Goal: Task Accomplishment & Management: Complete application form

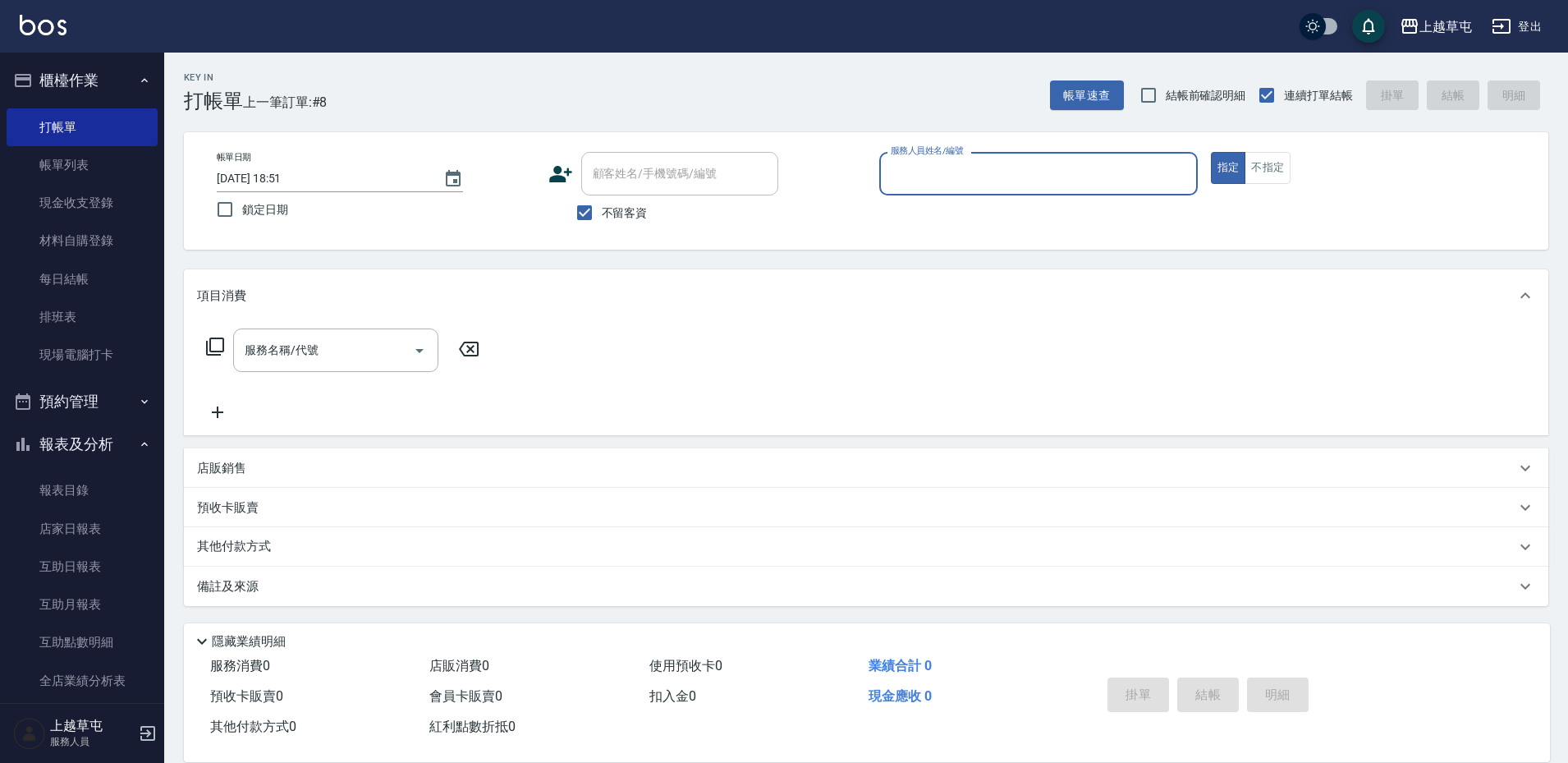
scroll to position [1, 0]
type input "[PERSON_NAME]-3"
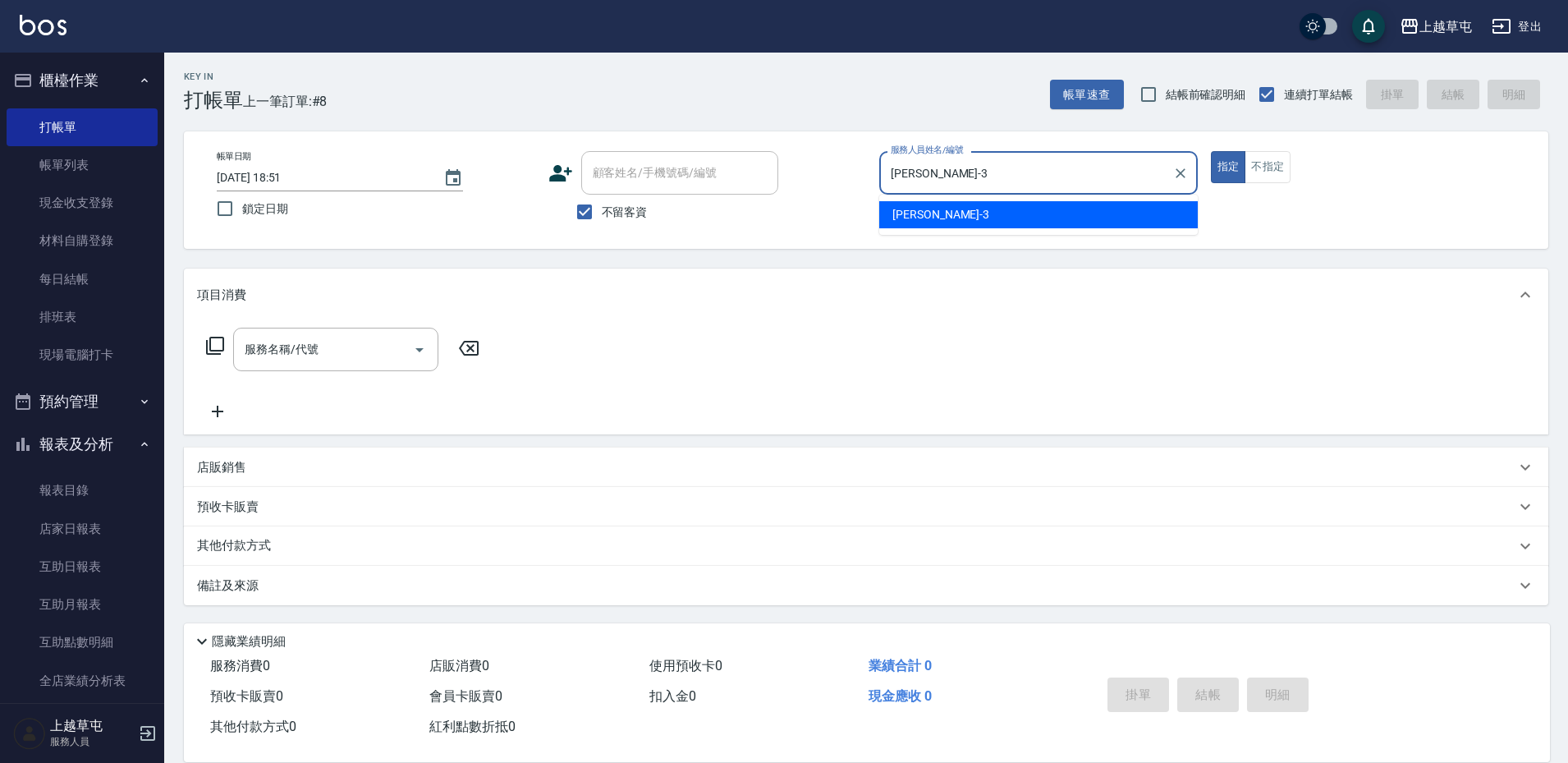
type button "true"
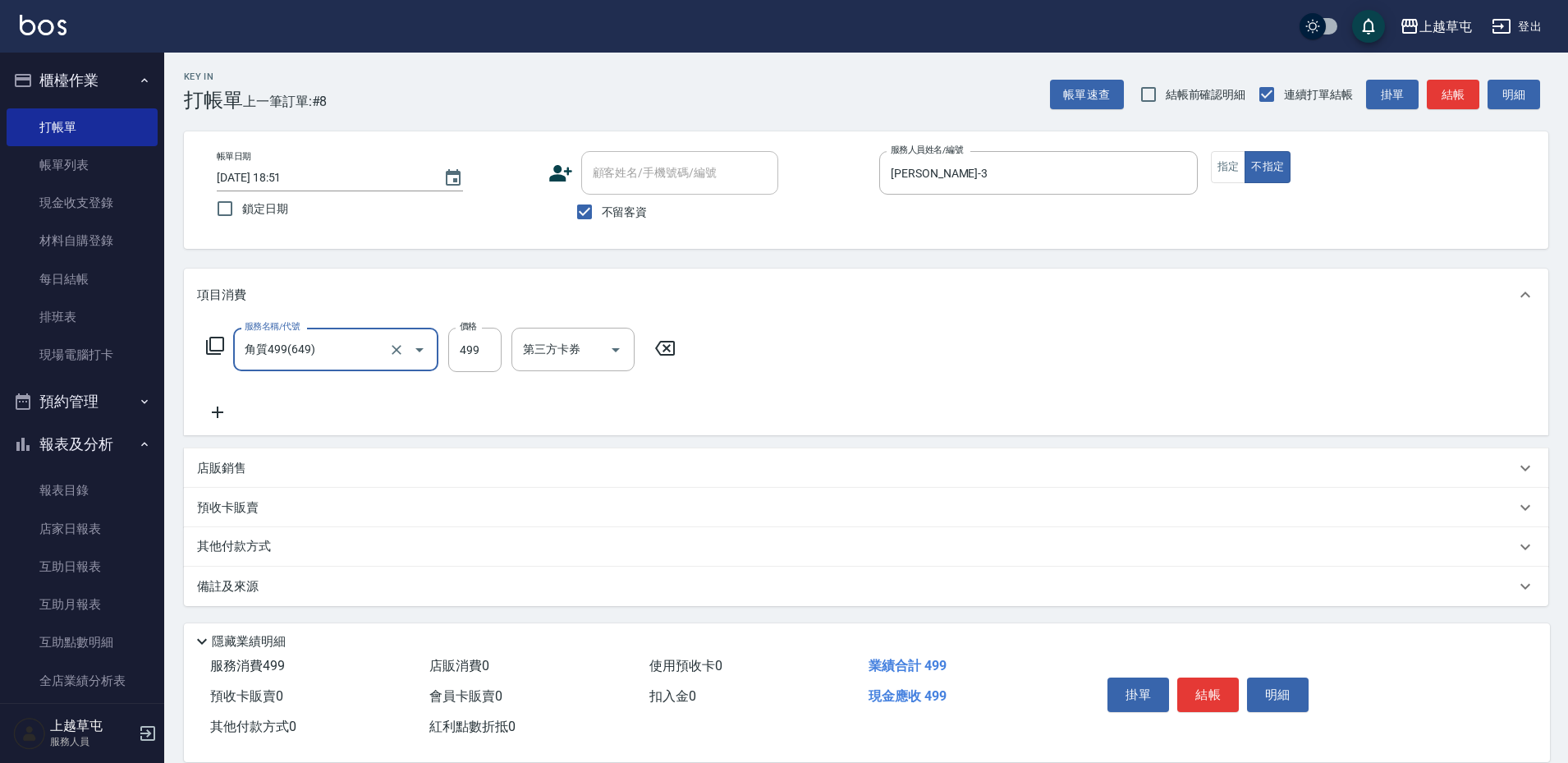
type input "角質499(649)"
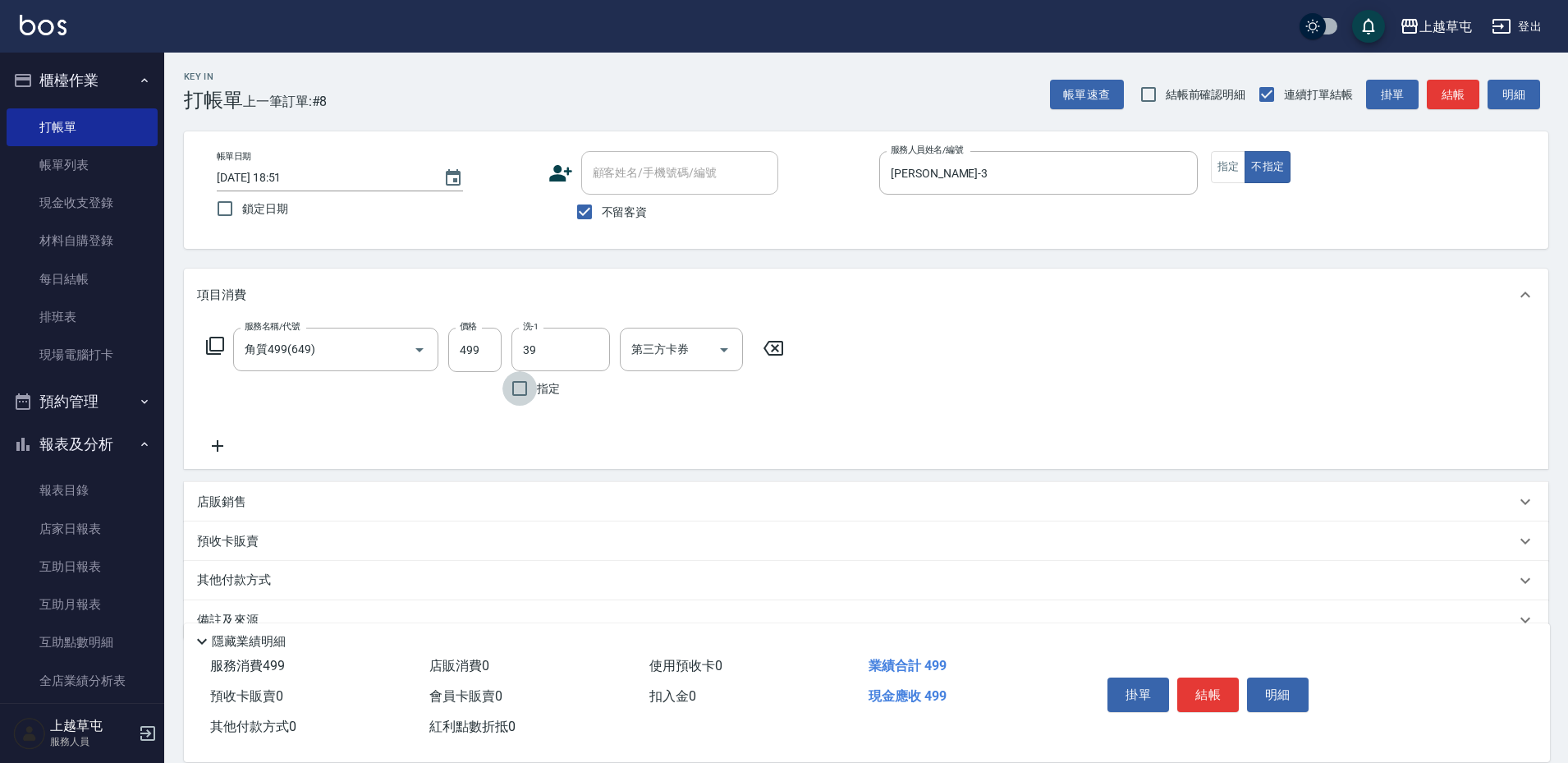
type input "[PERSON_NAME]-39"
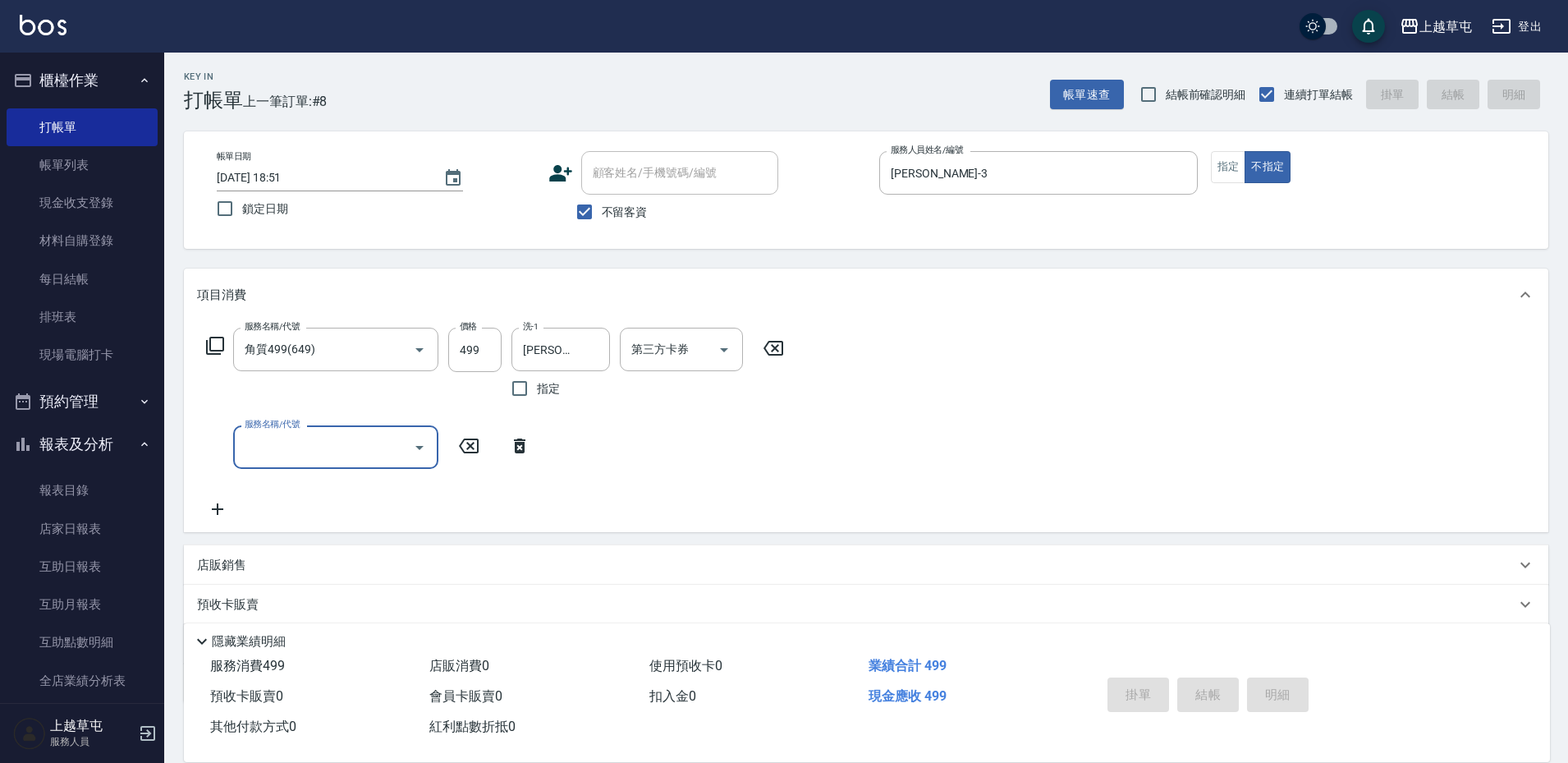
type input "[DATE] 19:27"
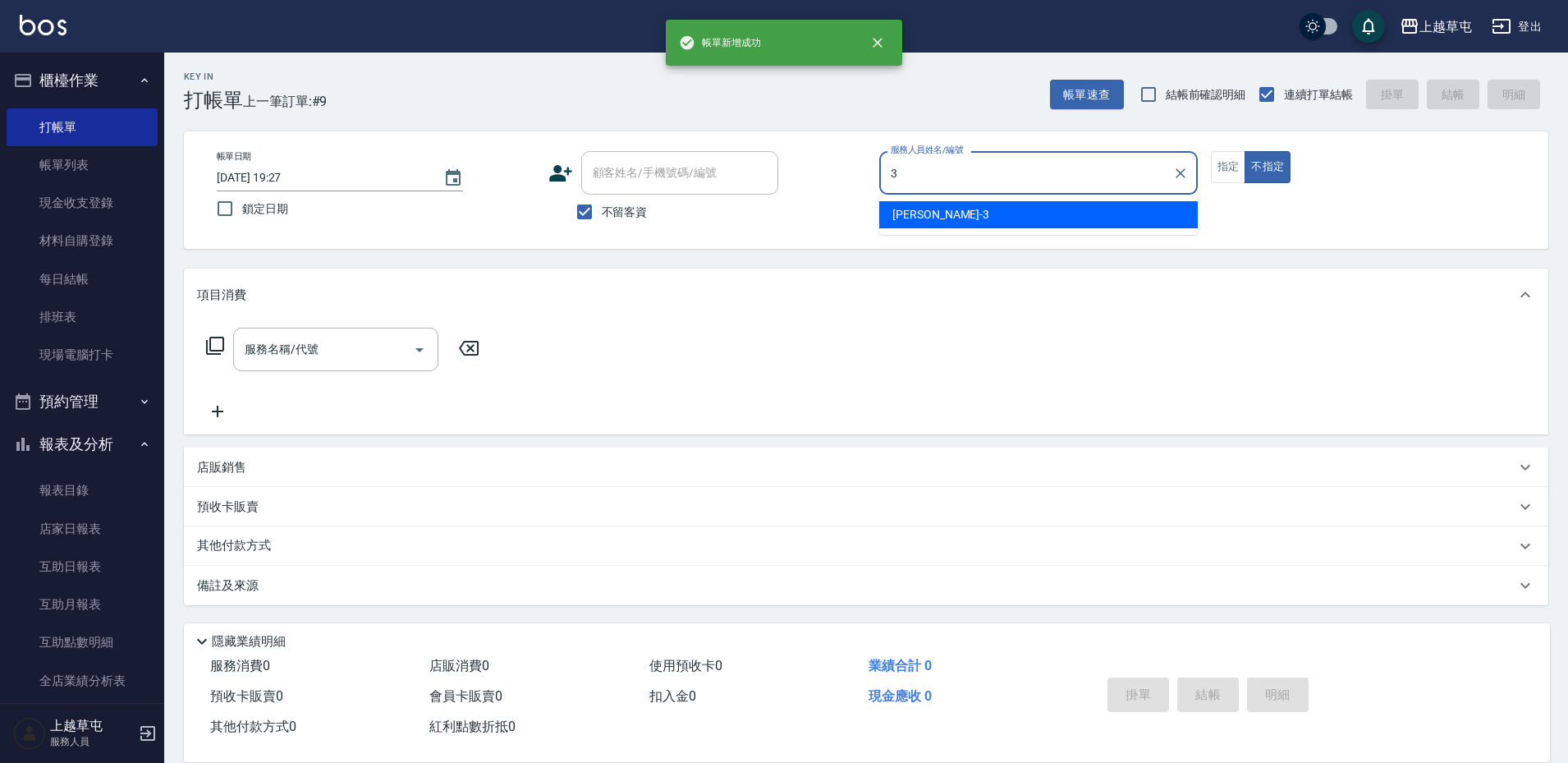
type input "[PERSON_NAME]-3"
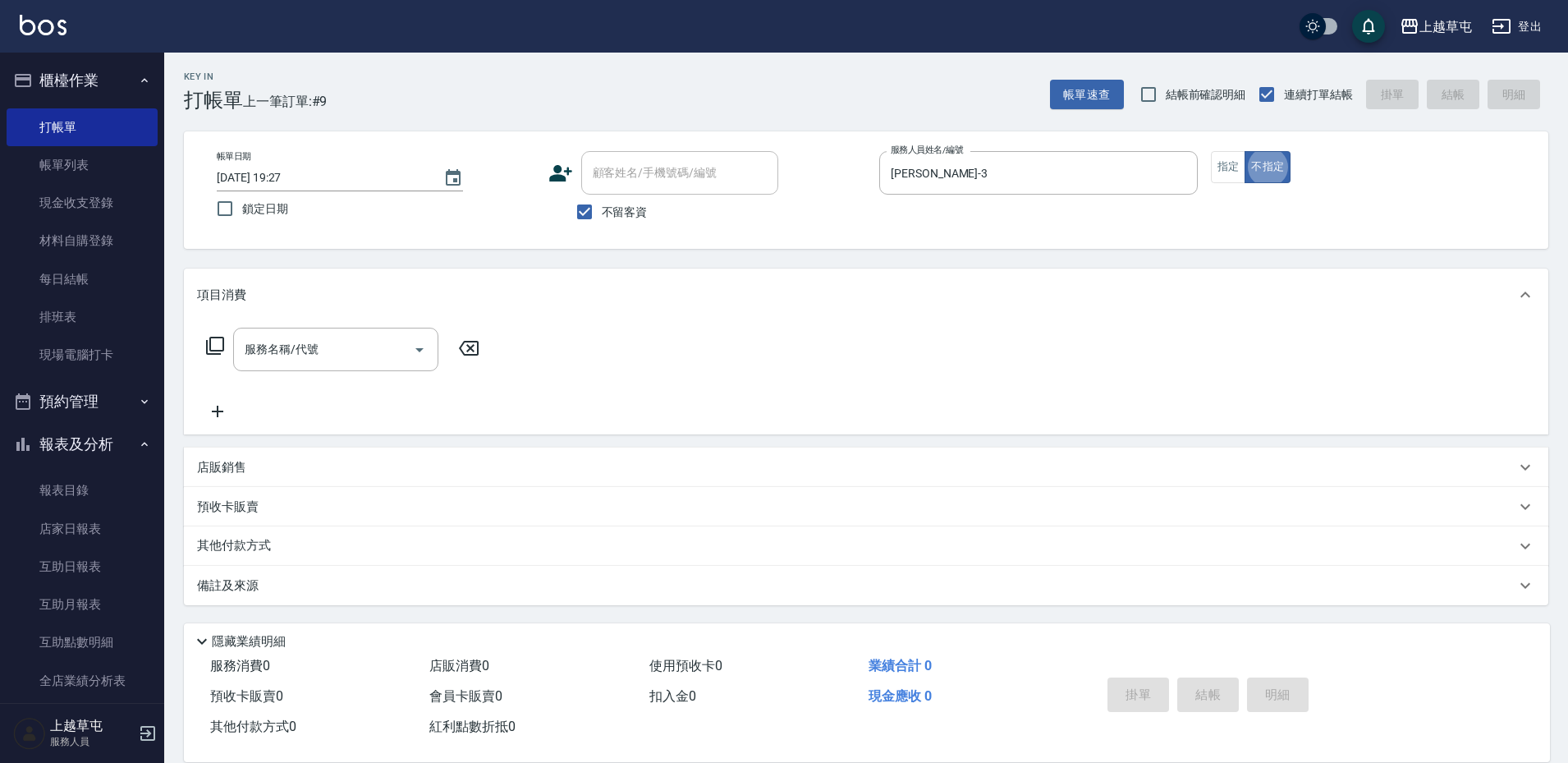
type button "false"
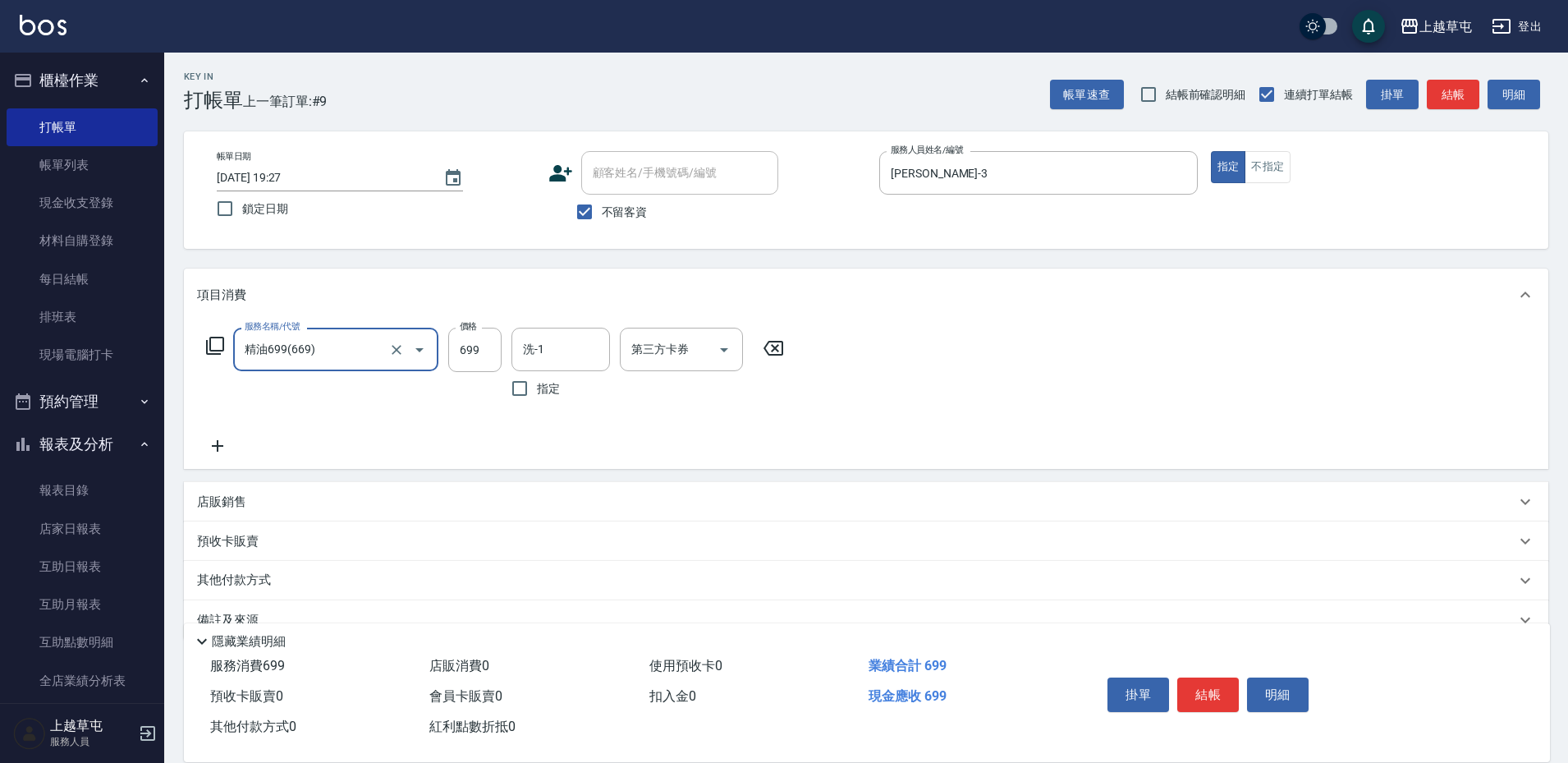
type input "精油699(669)"
type input "[PERSON_NAME]-39"
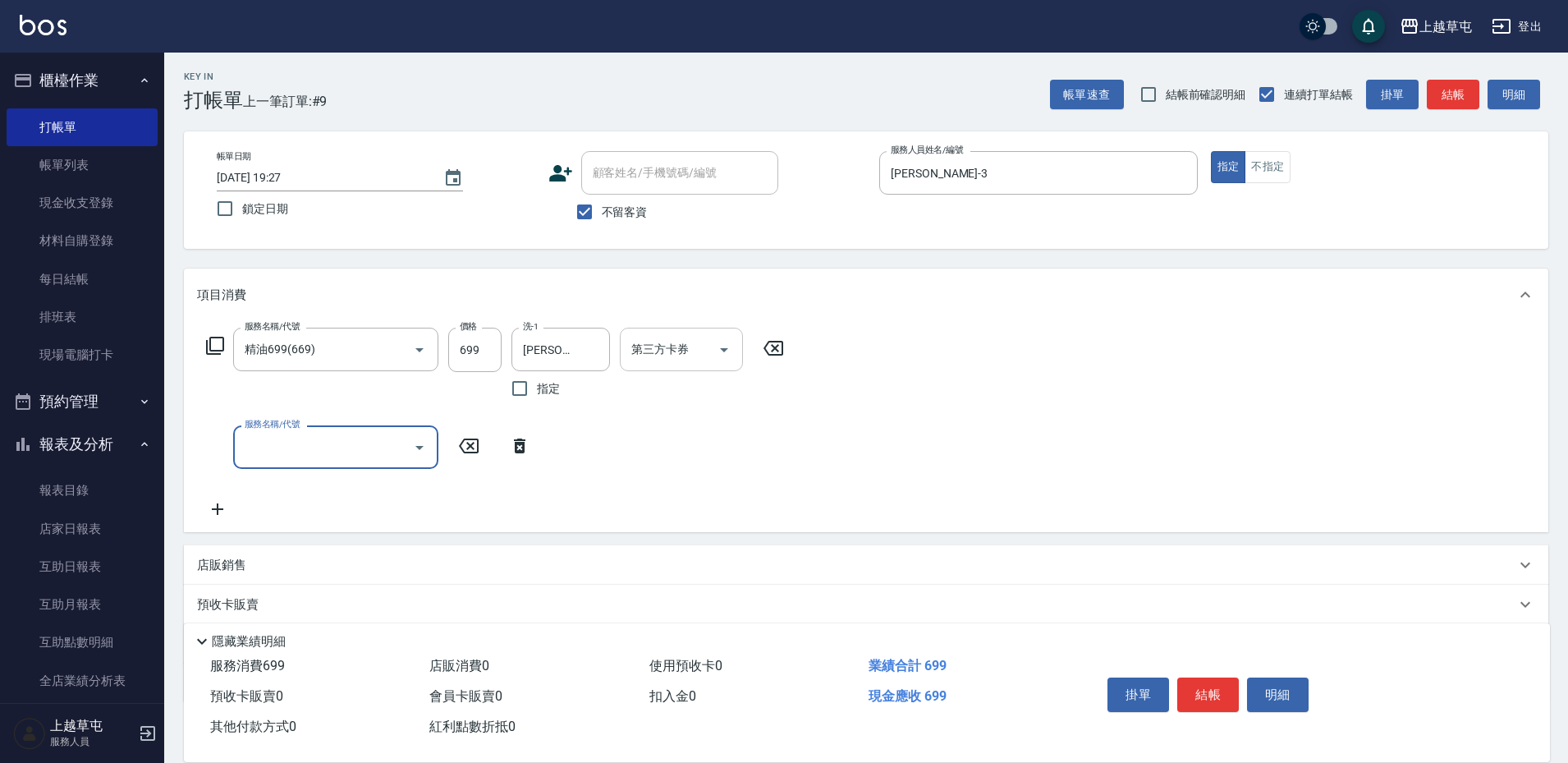
click at [655, 343] on div "第三方卡券 第三方卡券" at bounding box center [681, 349] width 123 height 43
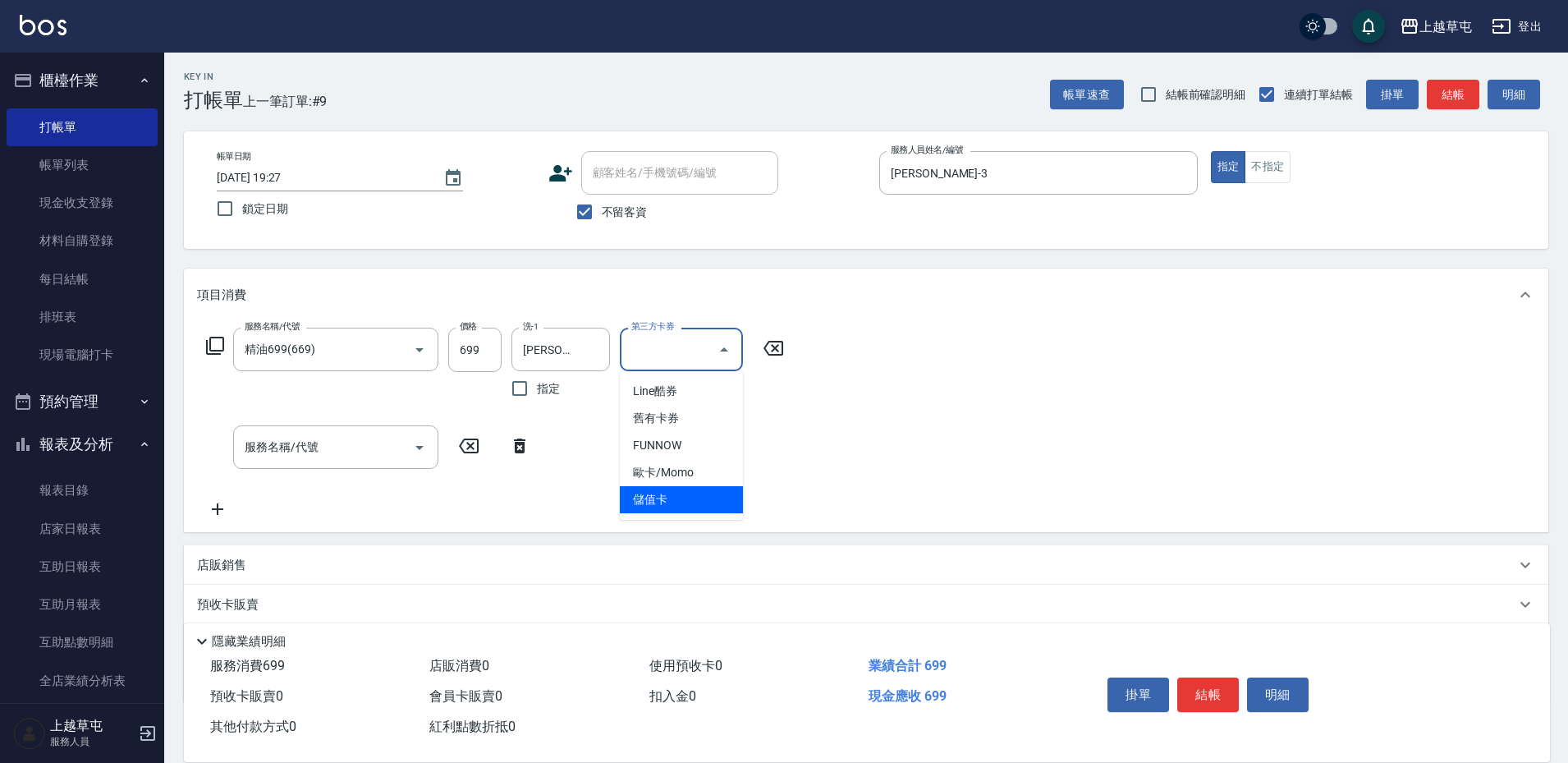
click at [675, 508] on span "儲值卡" at bounding box center [681, 500] width 123 height 27
type input "儲值卡"
click at [343, 446] on input "服務名稱/代號" at bounding box center [323, 446] width 166 height 28
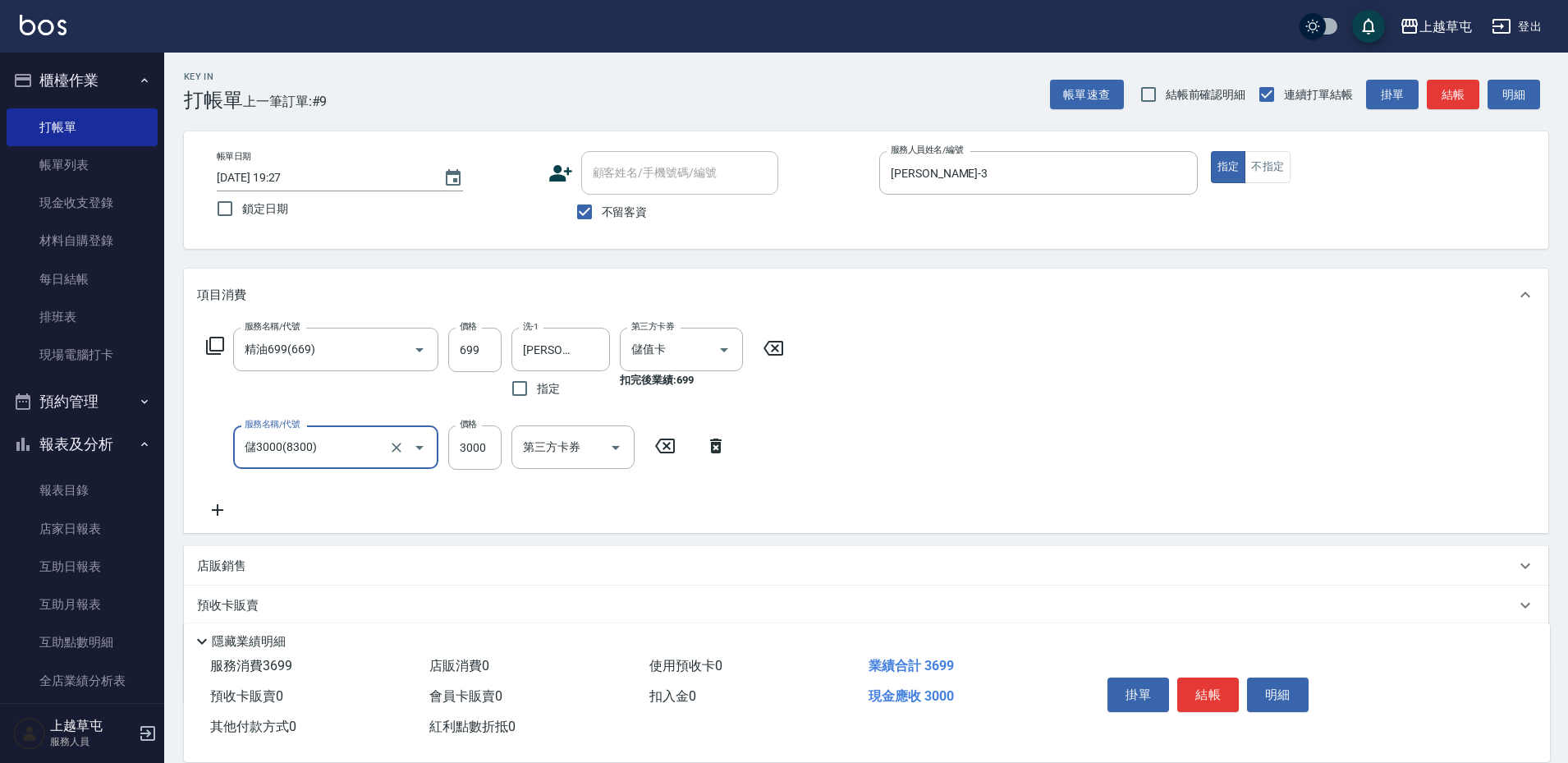
type input "儲3000(8300)"
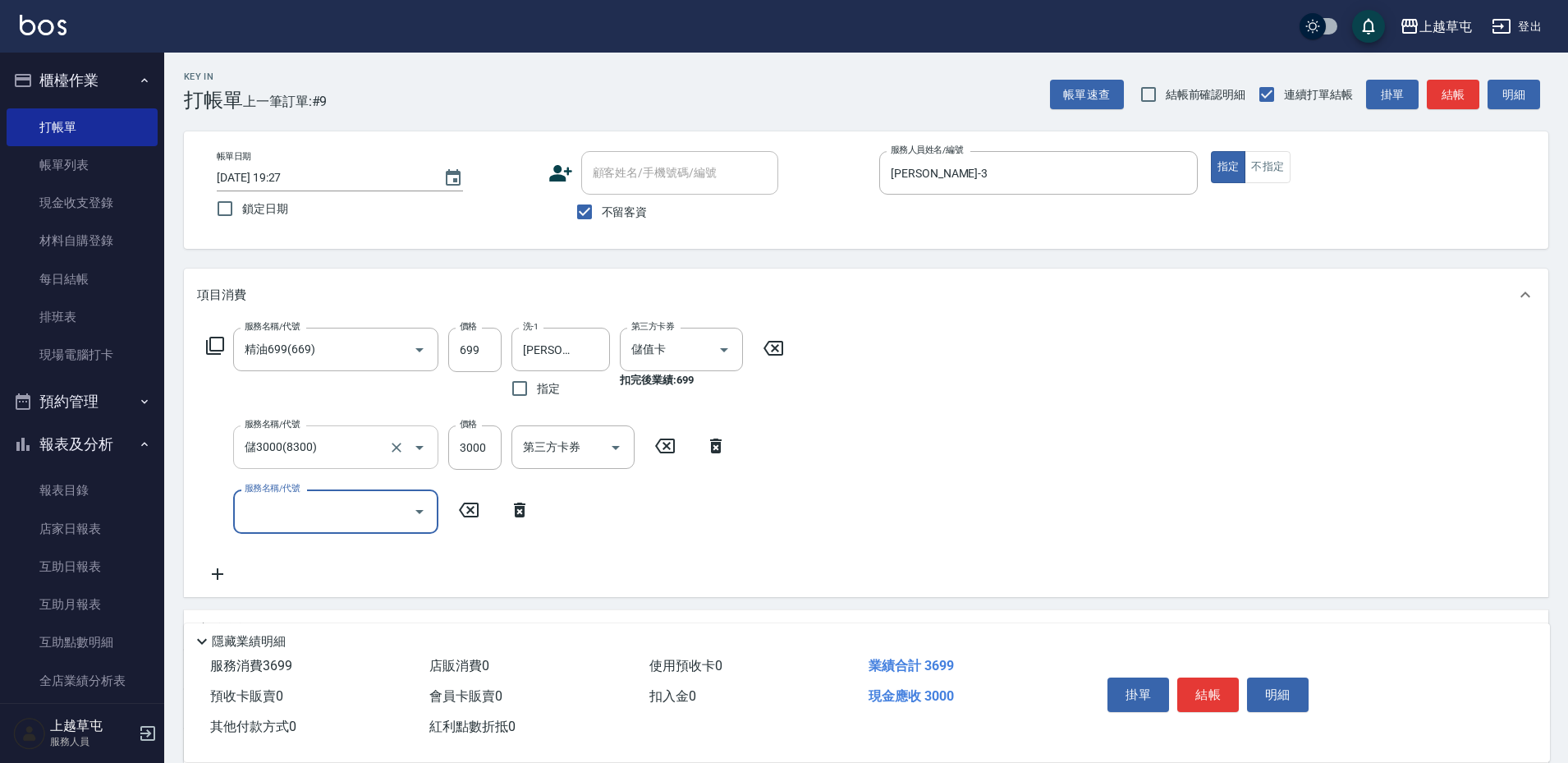
type input "6"
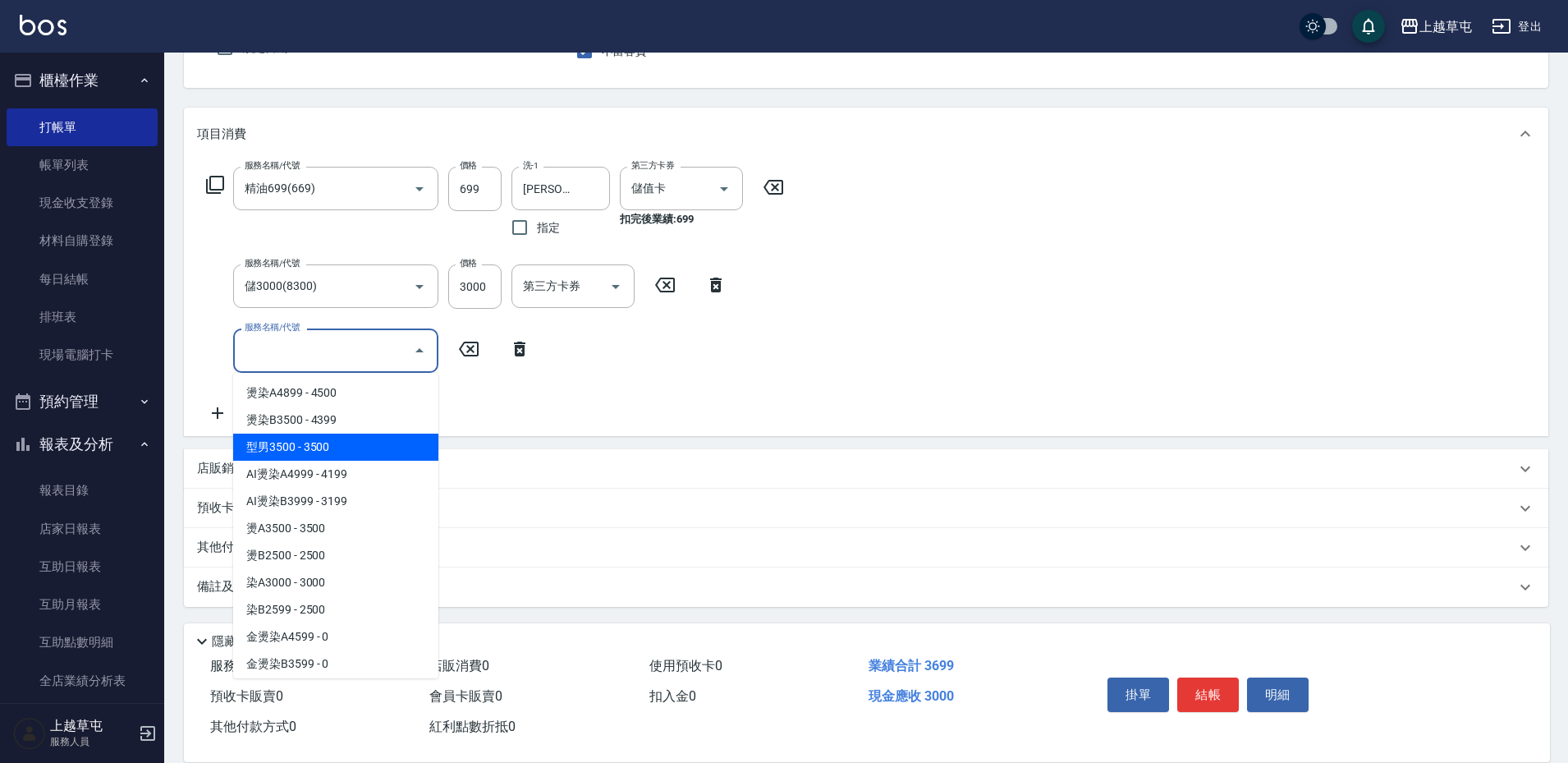
scroll to position [163, 0]
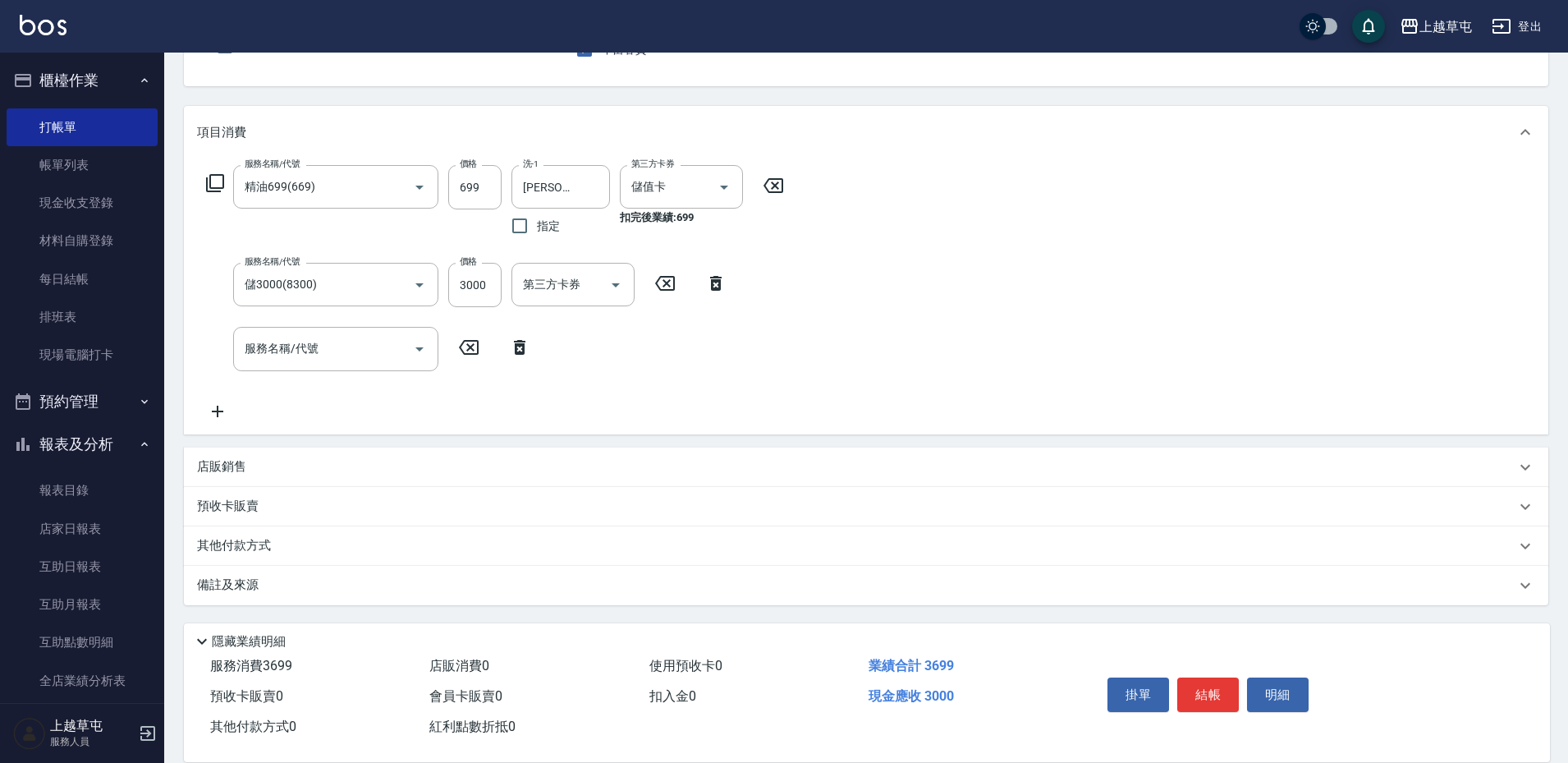
click at [210, 468] on p "店販銷售" at bounding box center [222, 466] width 49 height 17
type input "[PERSON_NAME]-3"
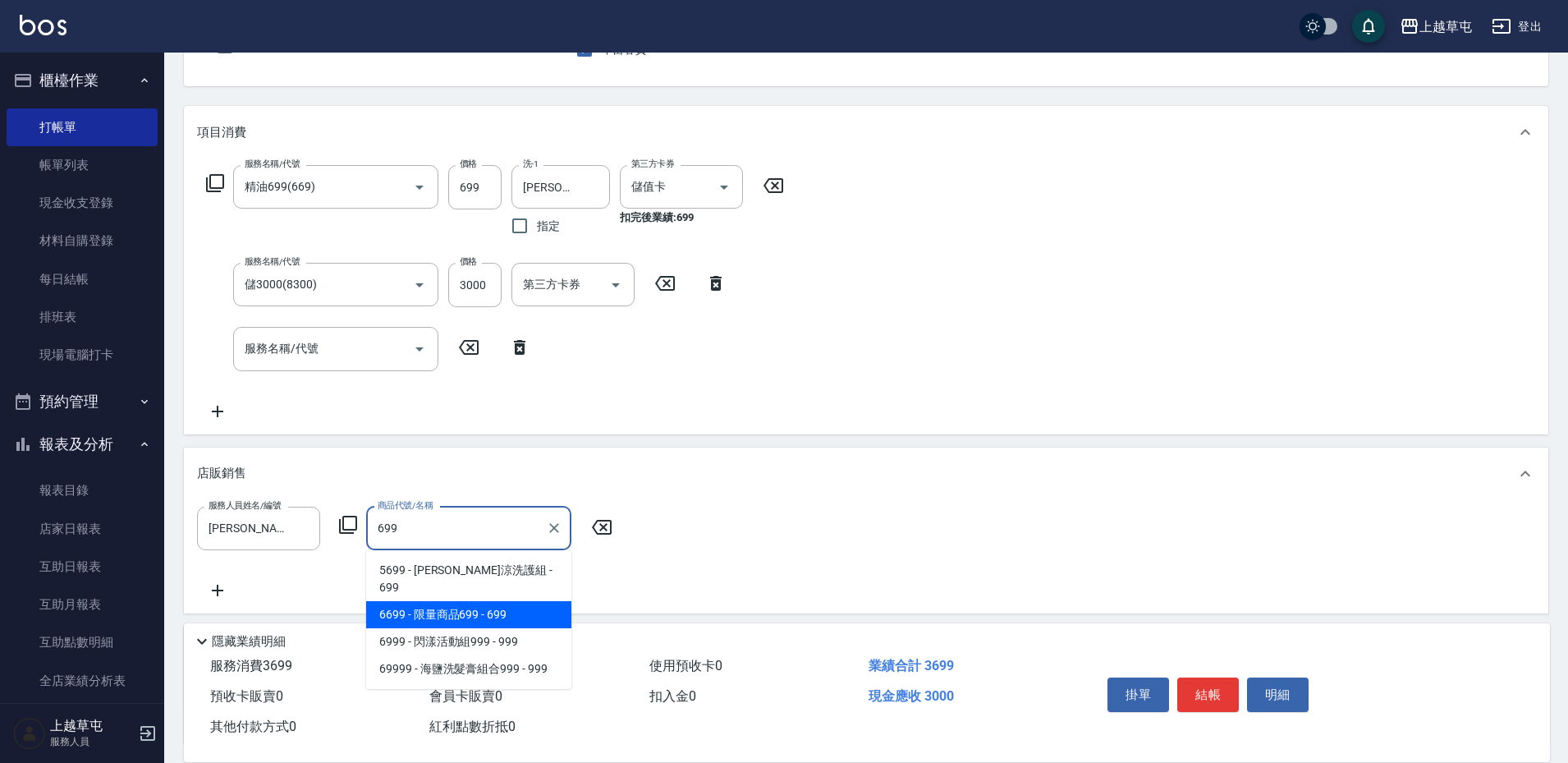
type input "限量商品699"
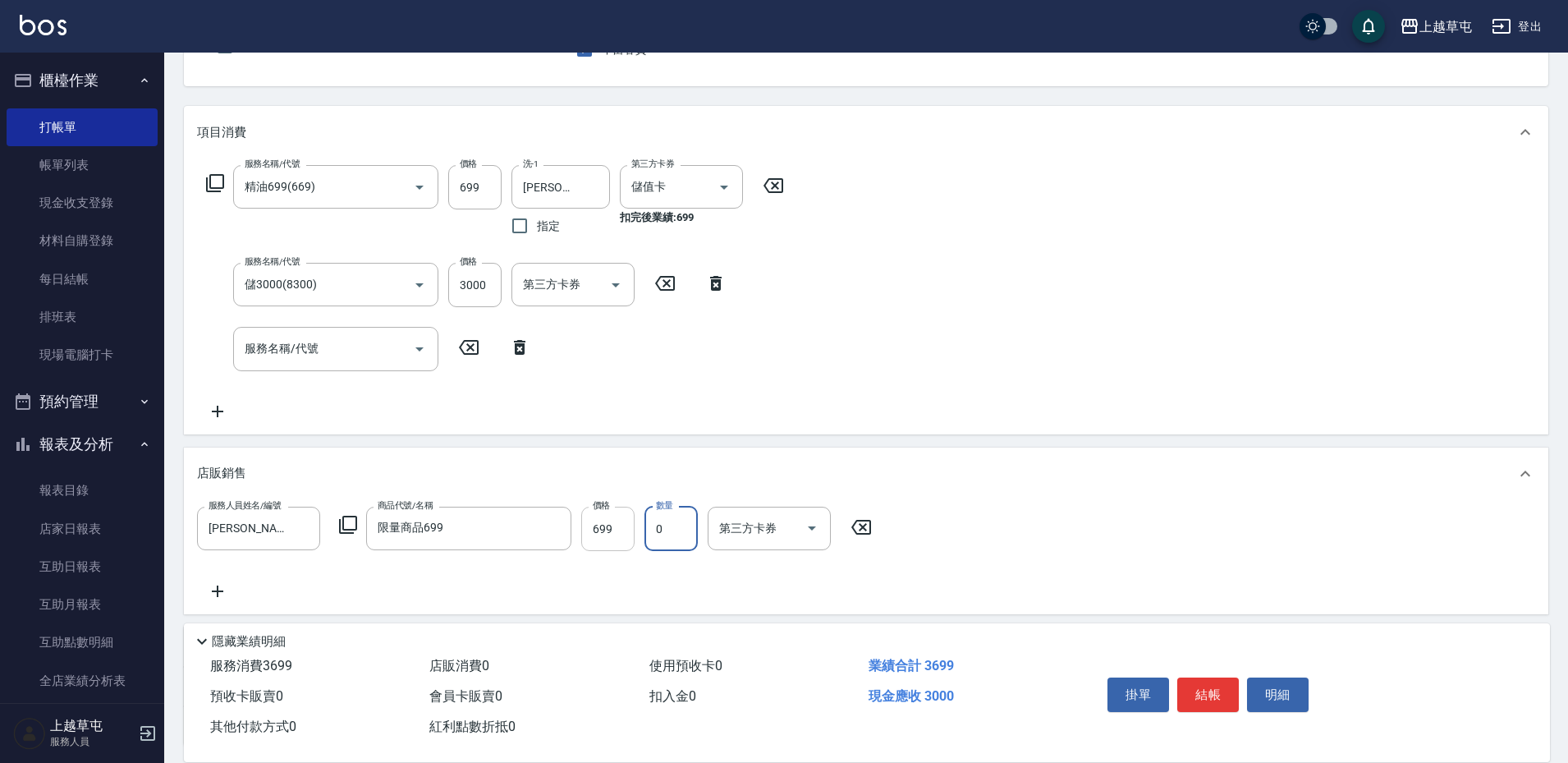
type input "0"
type input "680"
click at [768, 518] on input "第三方卡券" at bounding box center [757, 528] width 83 height 28
click at [763, 676] on span "儲值卡" at bounding box center [768, 679] width 123 height 27
type input "儲值卡"
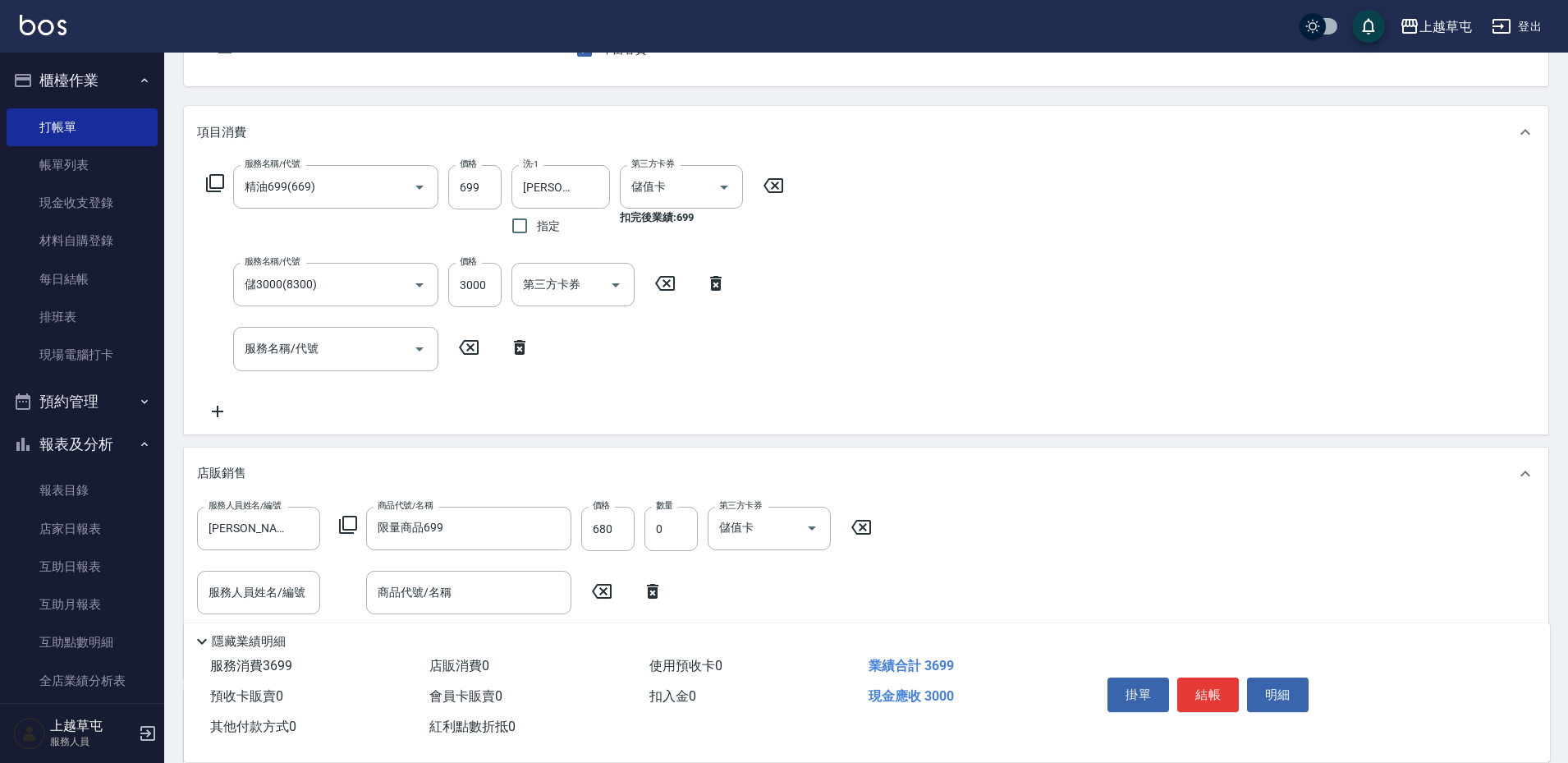
click at [935, 386] on div "服務名稱/代號 精油699(669) 服務名稱/代號 價格 699 價格 洗-1 [PERSON_NAME]-39 洗-1 指定 第三方卡券 儲值卡 第三方卡…" at bounding box center [866, 296] width 1364 height 275
click at [463, 350] on icon at bounding box center [468, 347] width 41 height 20
click at [705, 408] on div "服務名稱/代號 精油699(669) 服務名稱/代號 價格 699 價格 洗-1 [PERSON_NAME]-39 洗-1 指定 第三方卡券 儲值卡 第三方卡…" at bounding box center [495, 292] width 596 height 256
click at [855, 528] on icon at bounding box center [861, 528] width 41 height 20
click at [259, 507] on label "服務人員姓名/編號" at bounding box center [245, 505] width 72 height 12
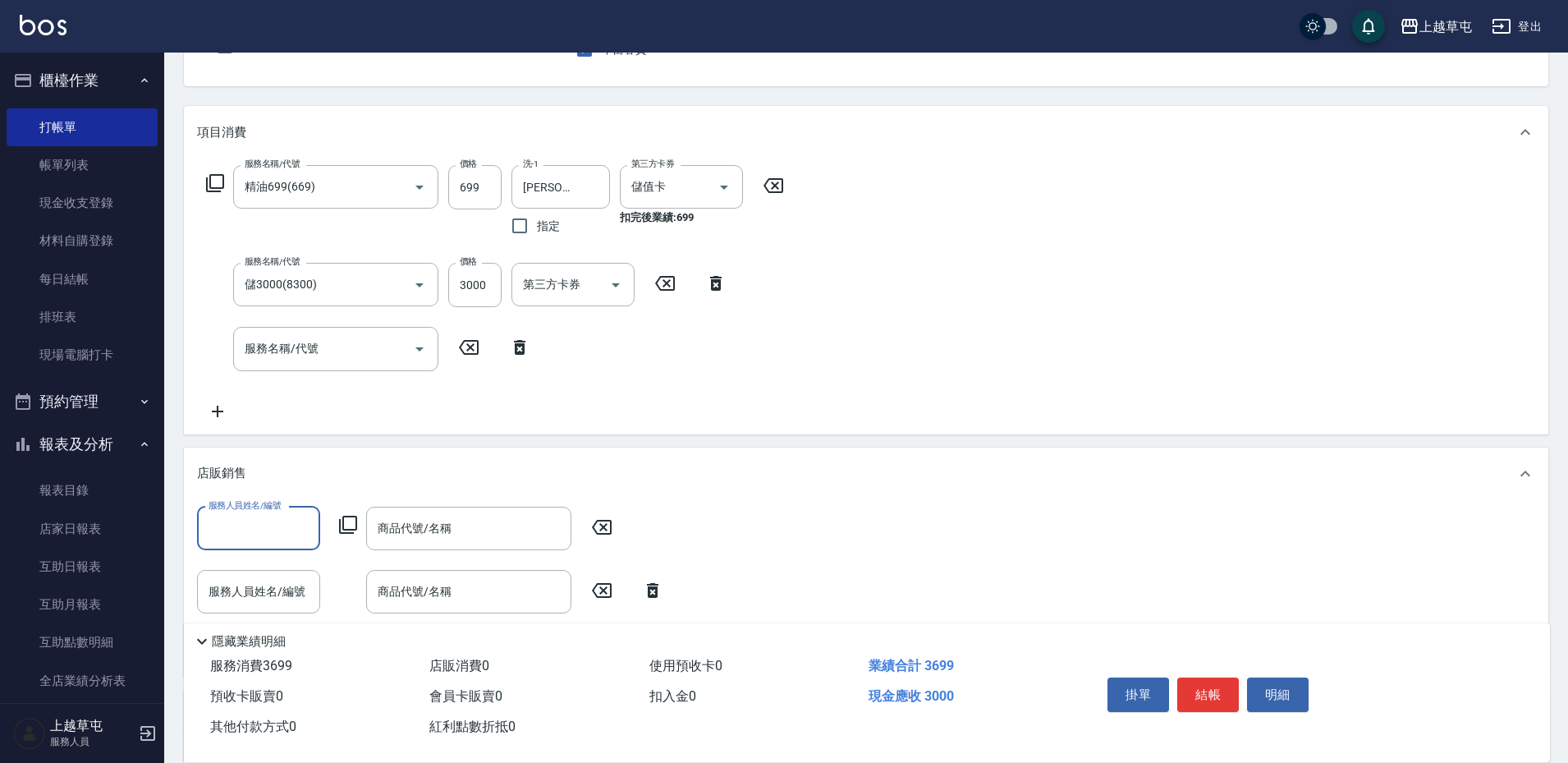
click at [259, 514] on input "服務人員姓名/編號" at bounding box center [258, 528] width 108 height 28
click at [909, 347] on div "服務名稱/代號 精油699(669) 服務名稱/代號 價格 699 價格 洗-1 [PERSON_NAME]-39 洗-1 指定 第三方卡券 儲值卡 第三方卡…" at bounding box center [866, 296] width 1364 height 275
click at [290, 529] on input "服務人員姓名/編號" at bounding box center [258, 528] width 108 height 28
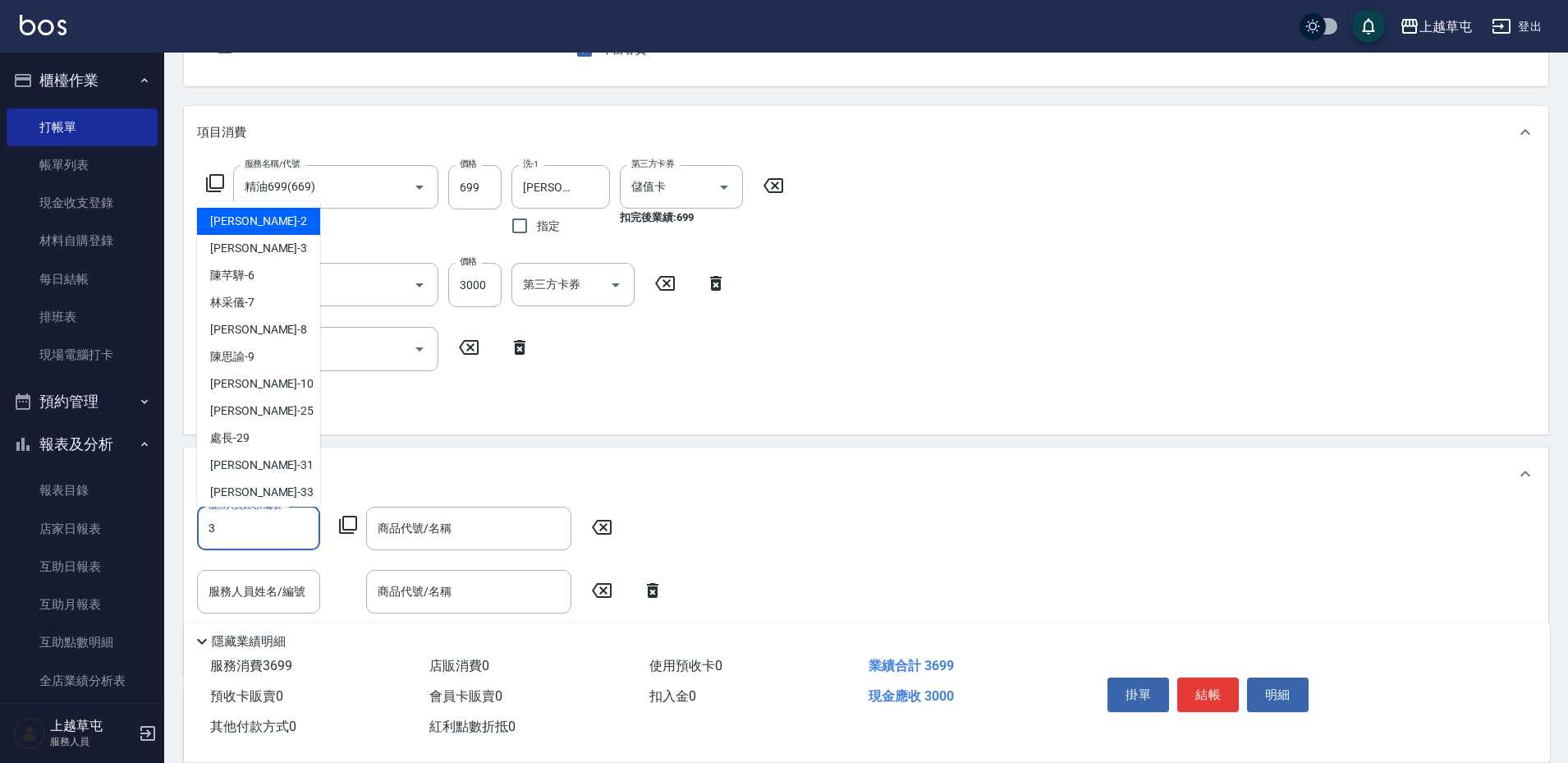
type input "[PERSON_NAME]-3"
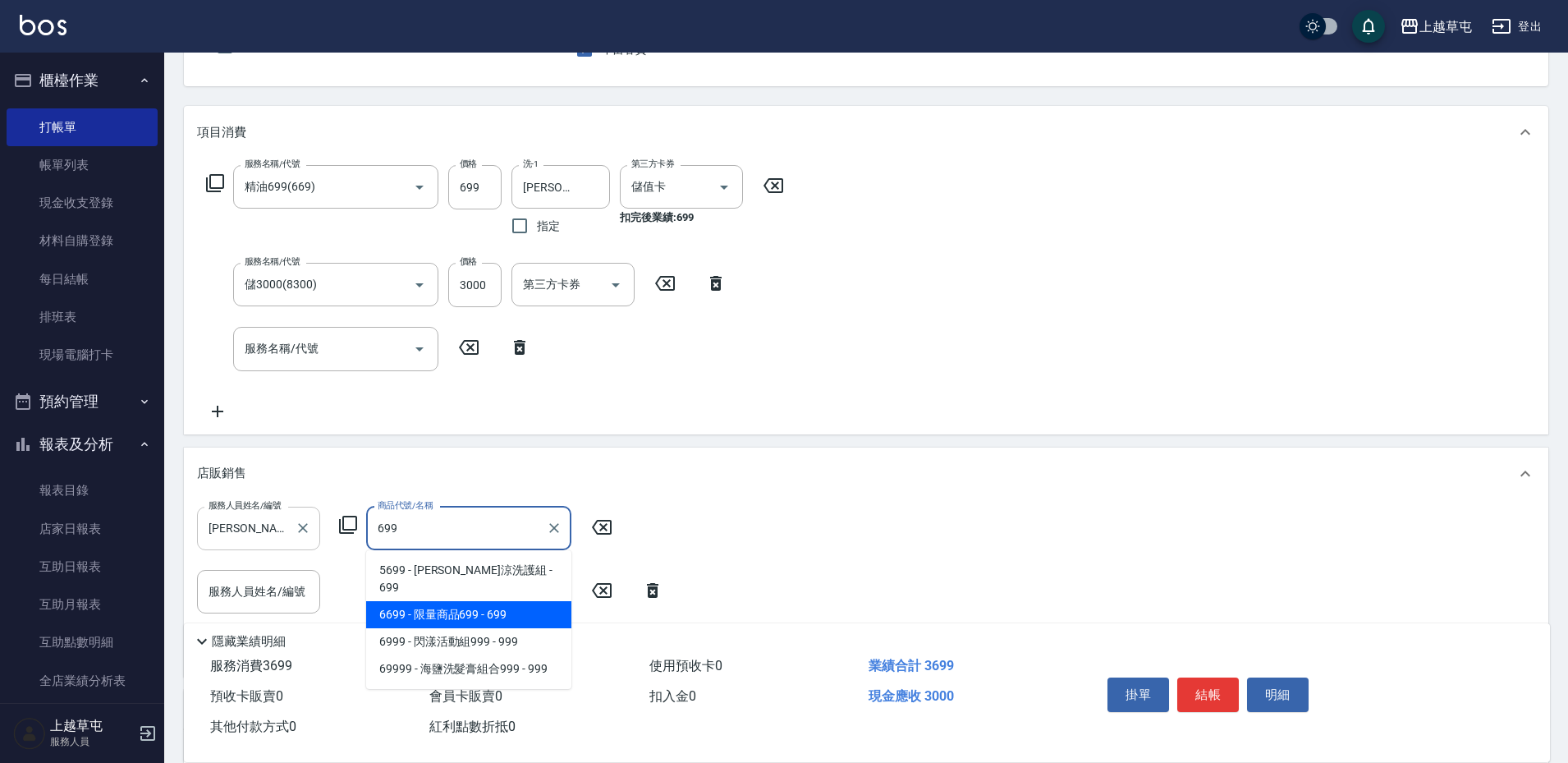
type input "限量商品699"
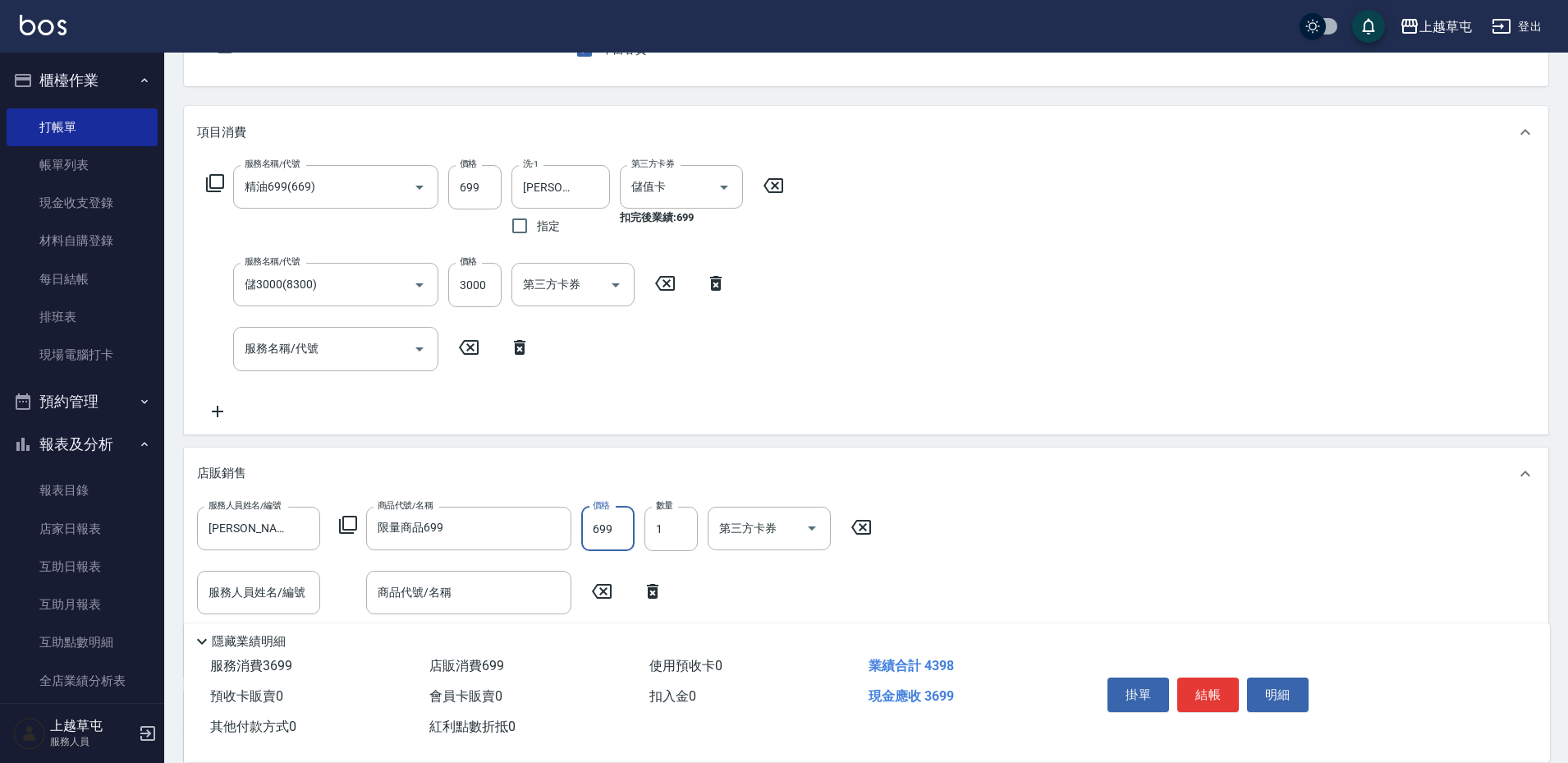
click at [621, 534] on input "699" at bounding box center [607, 529] width 53 height 44
type input "680"
type input "儲值卡"
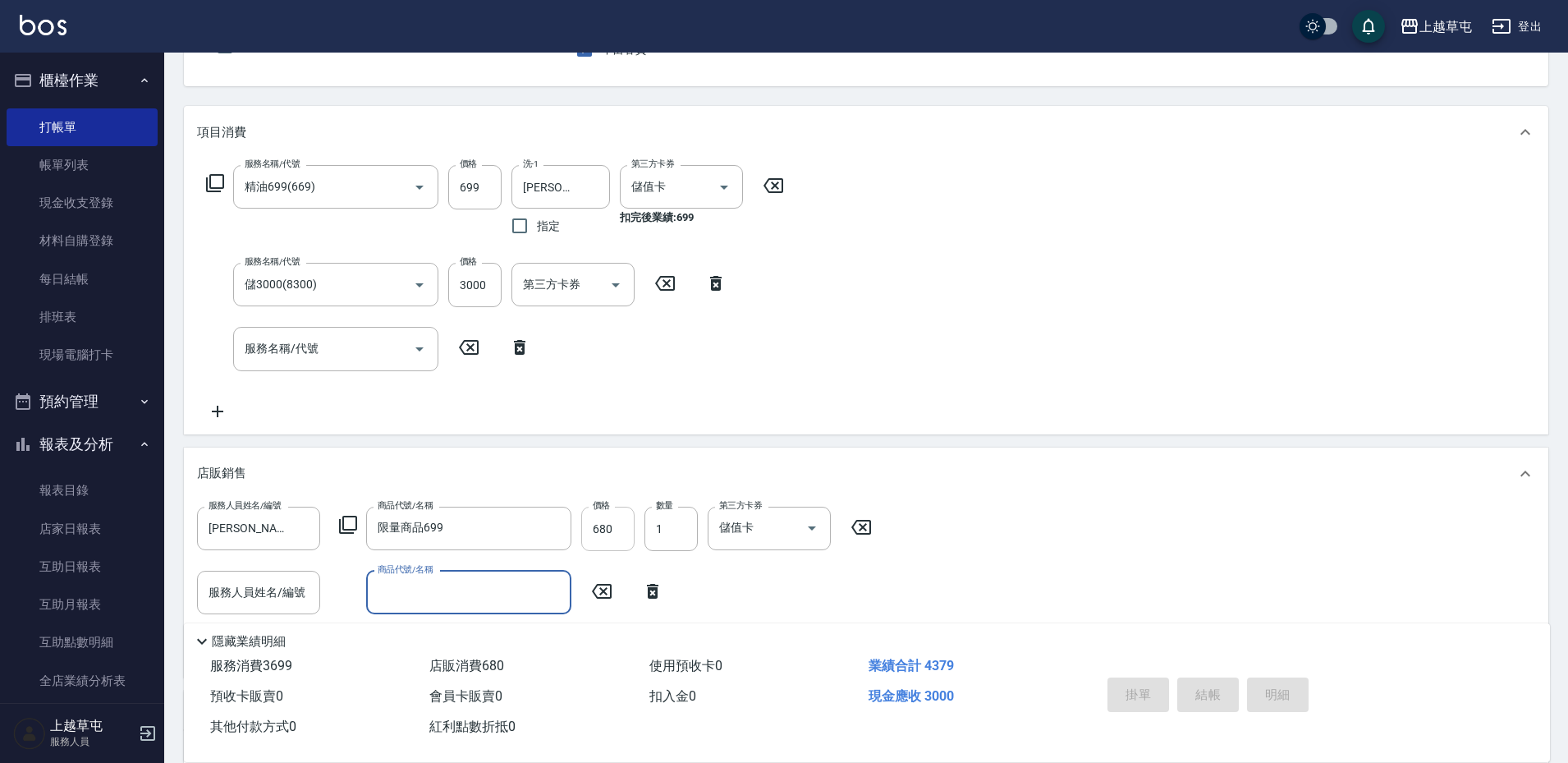
type input "[DATE] 19:29"
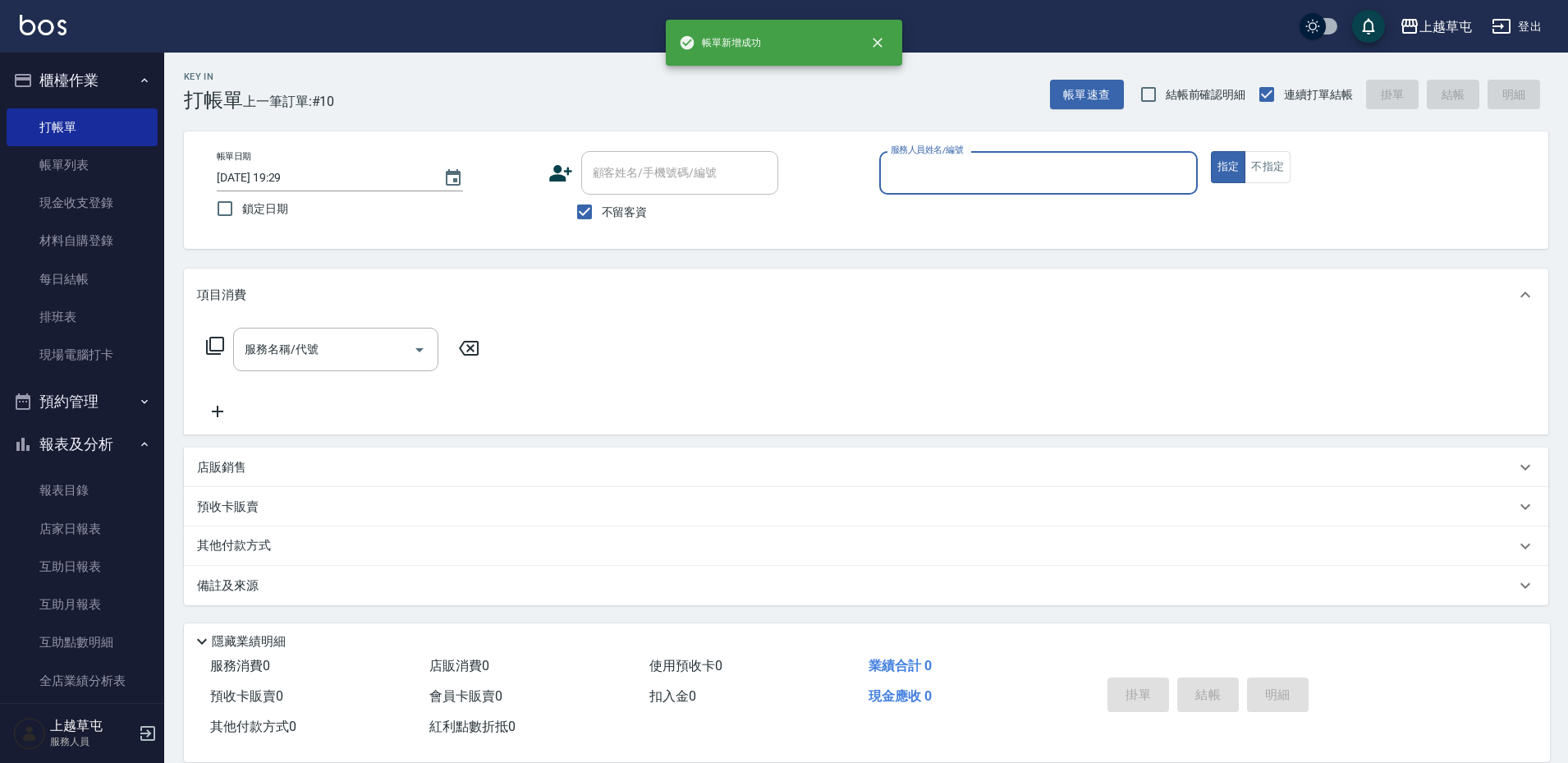
scroll to position [1, 0]
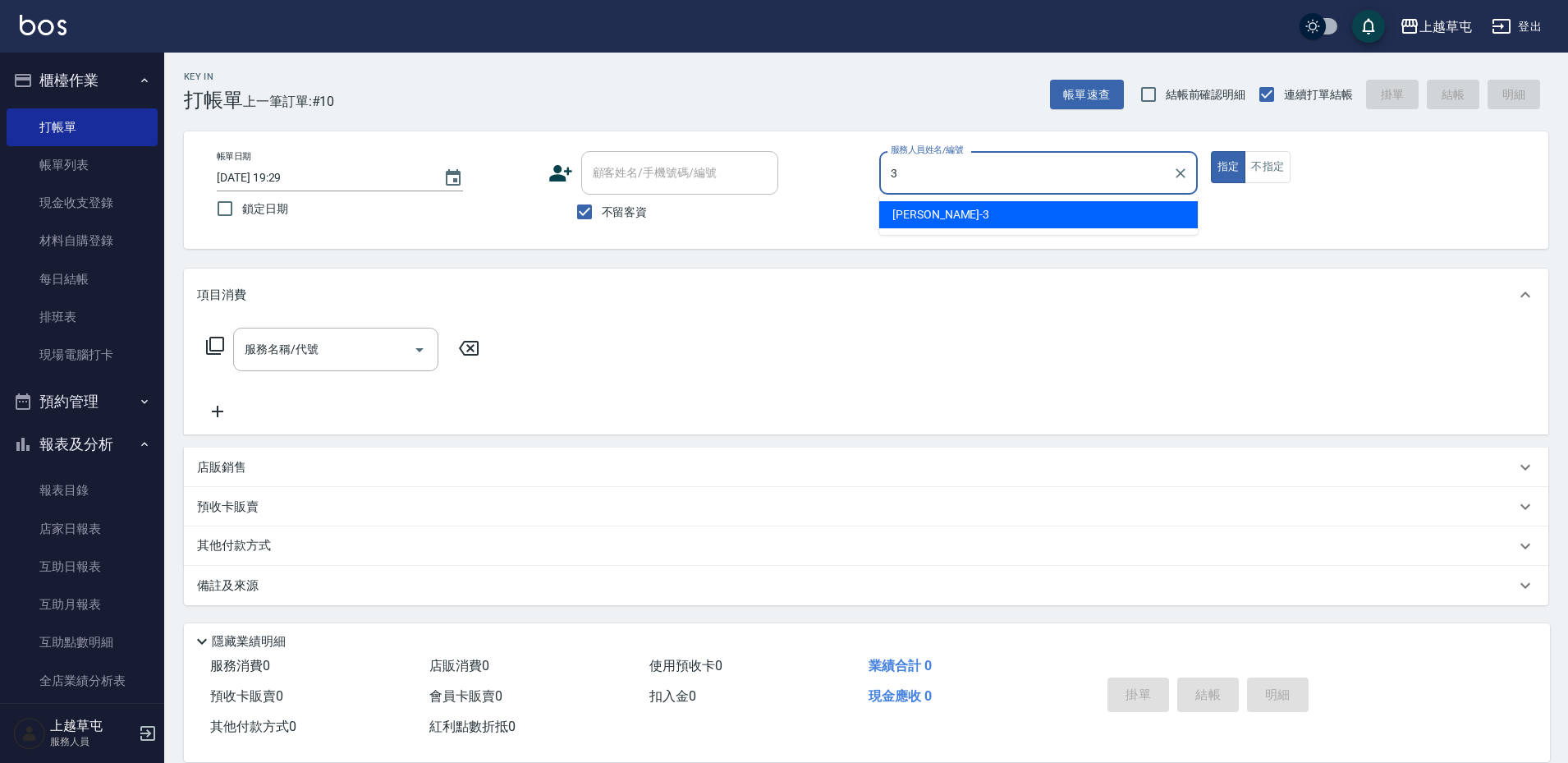
type input "[PERSON_NAME]-3"
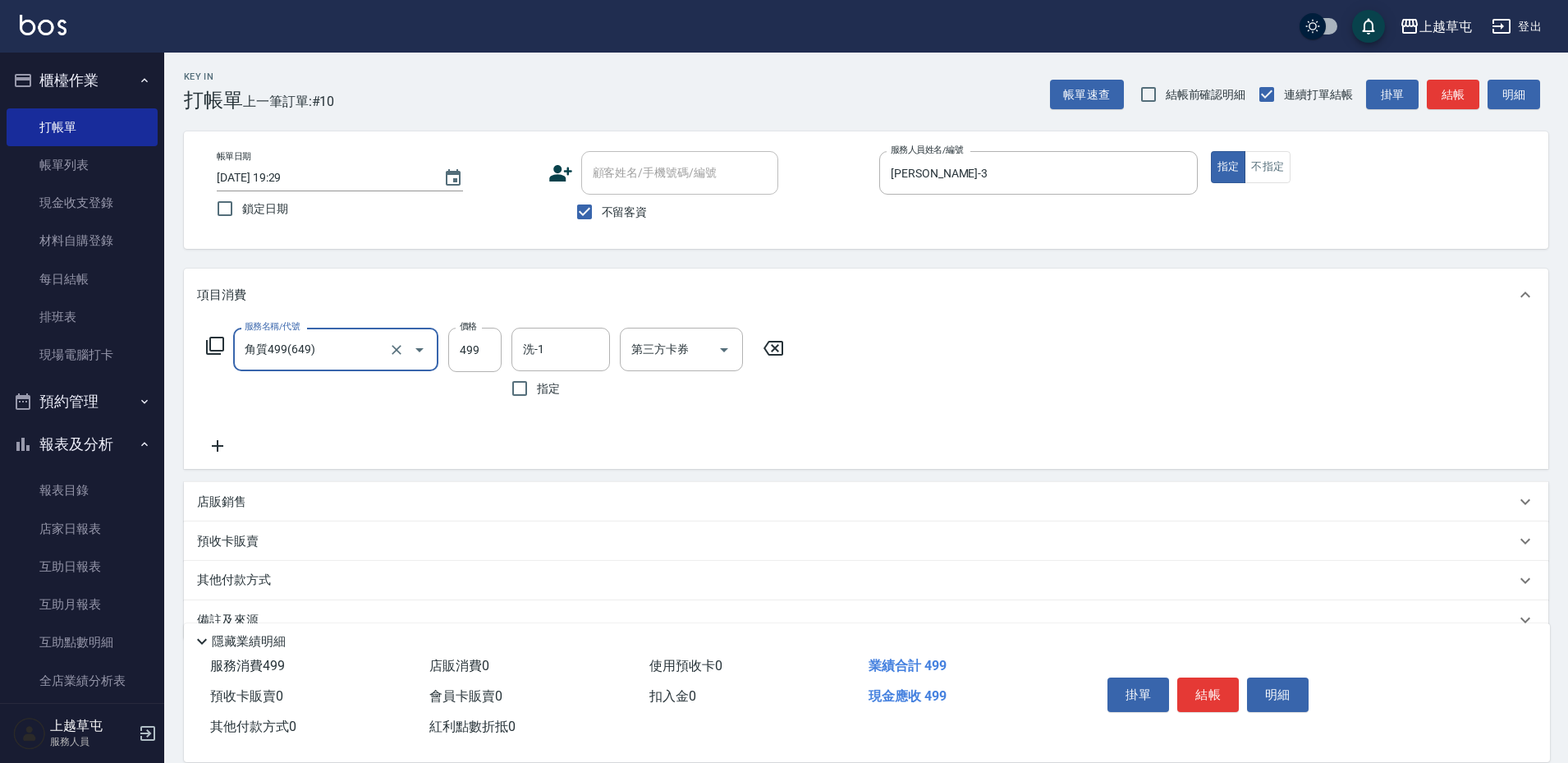
type input "角質499(649)"
type input "[PERSON_NAME]-39"
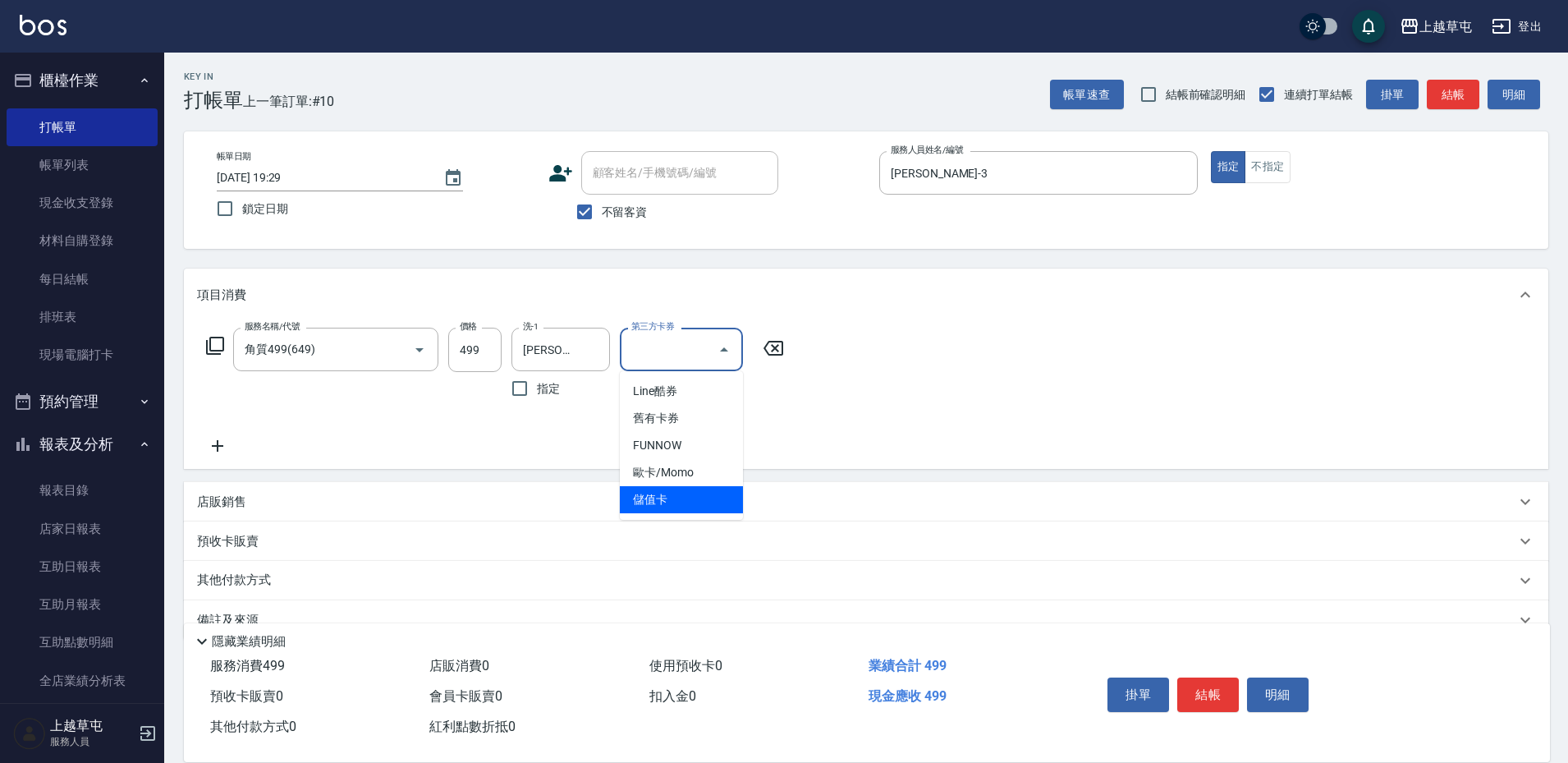
type input "儲值卡"
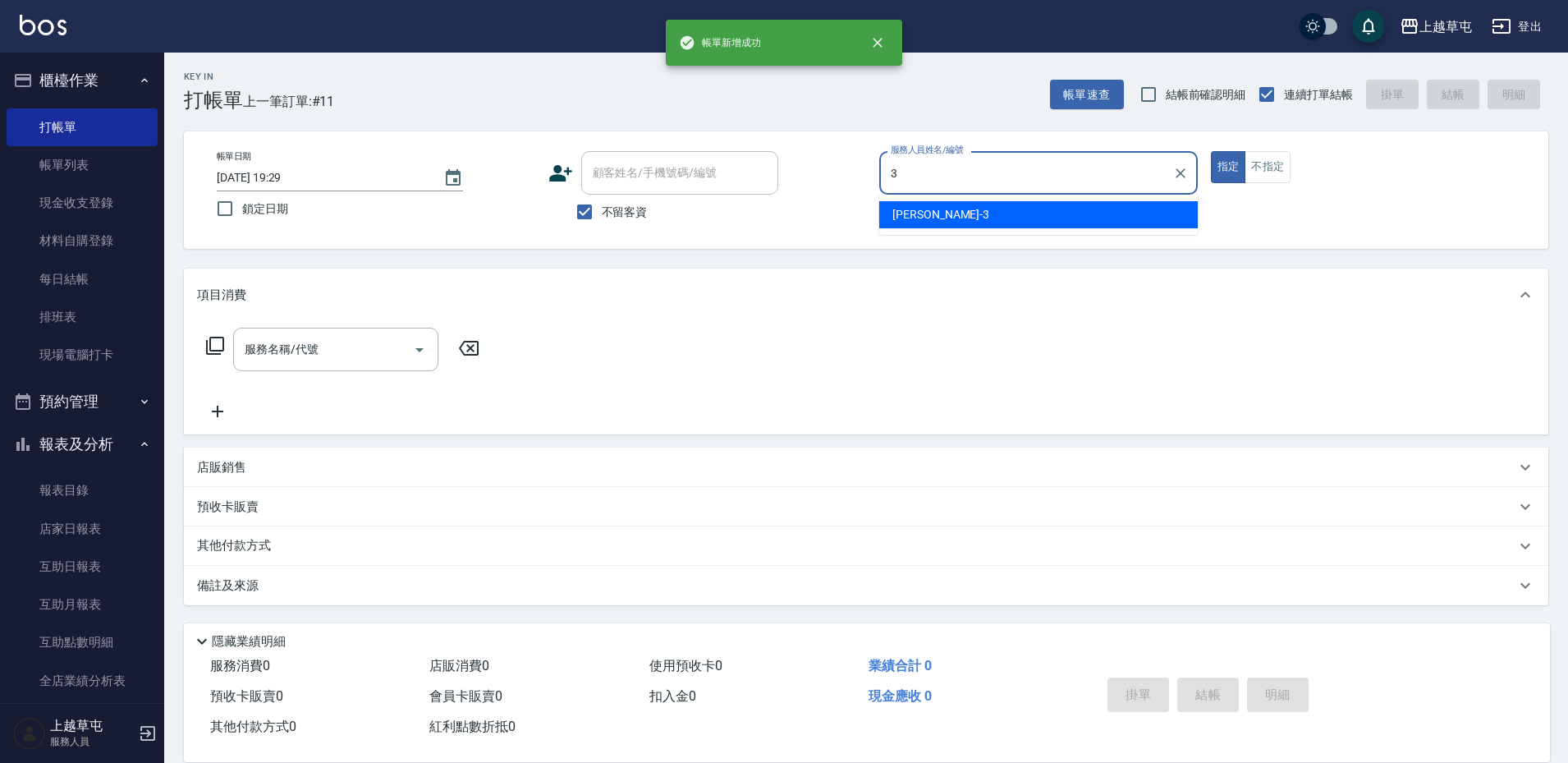
type input "[PERSON_NAME]-3"
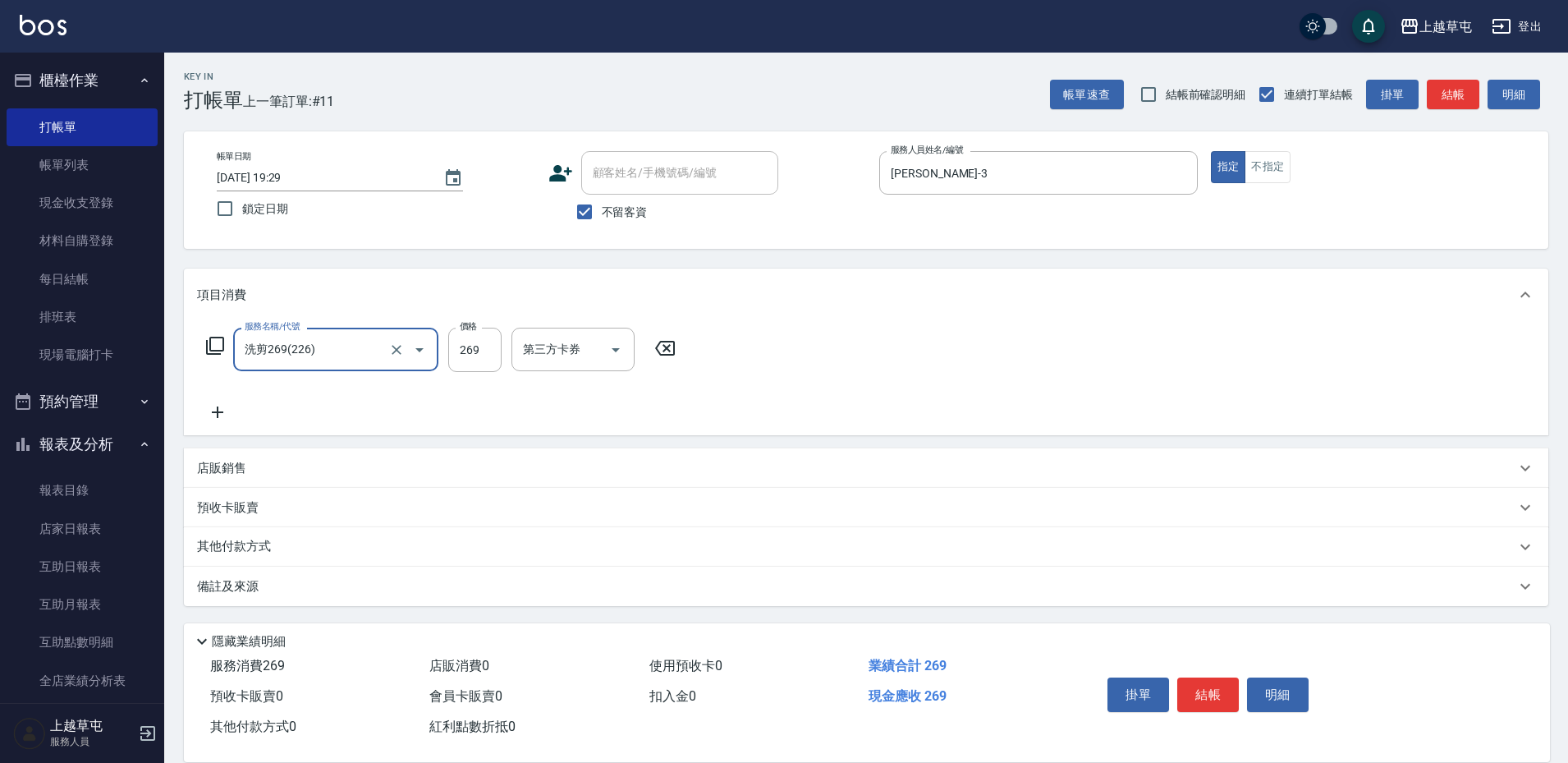
type input "洗剪269(226)"
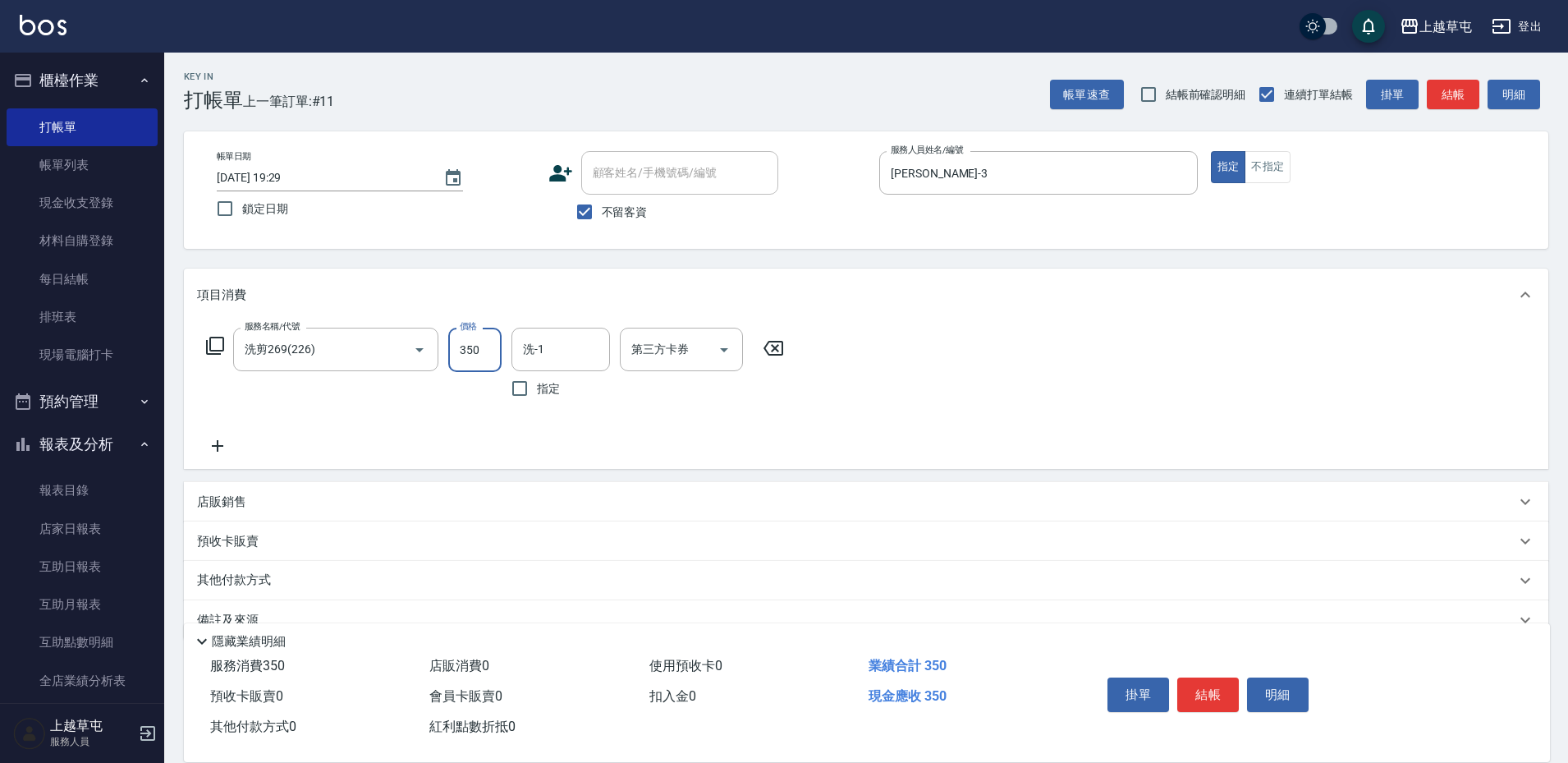
type input "350"
type input "[PERSON_NAME]-35"
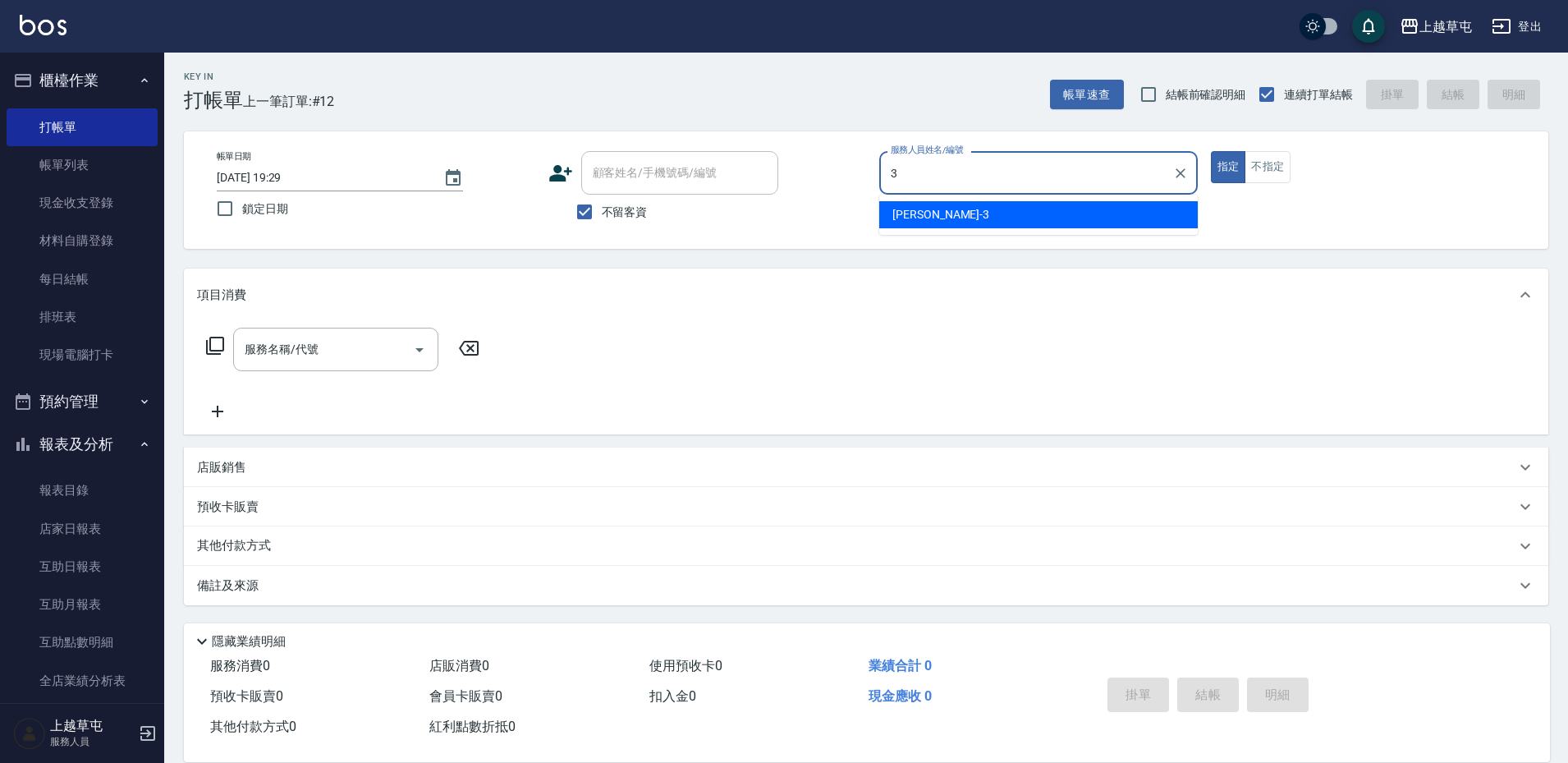
type input "[PERSON_NAME]-3"
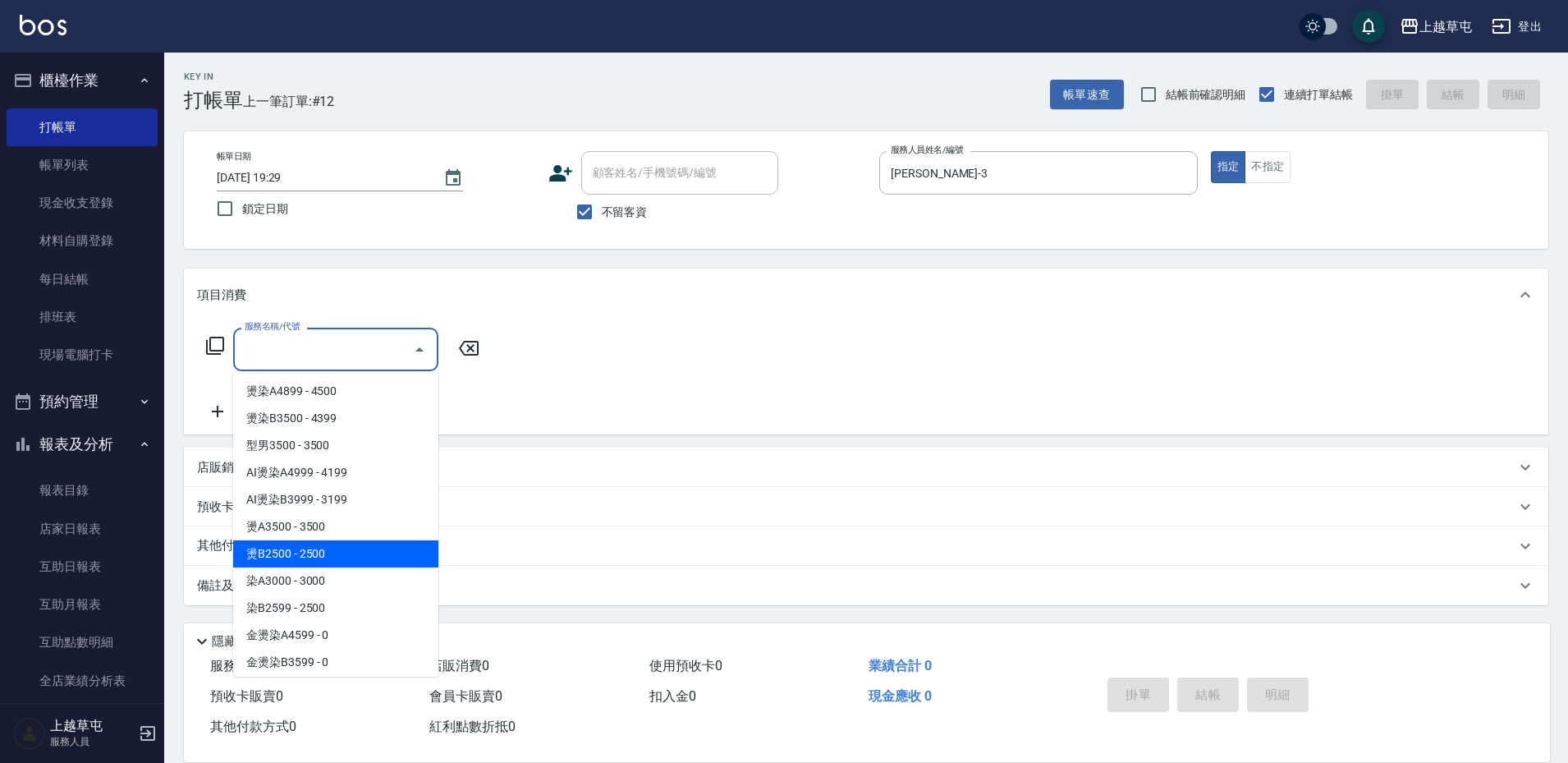
type input "燙B2500(32)"
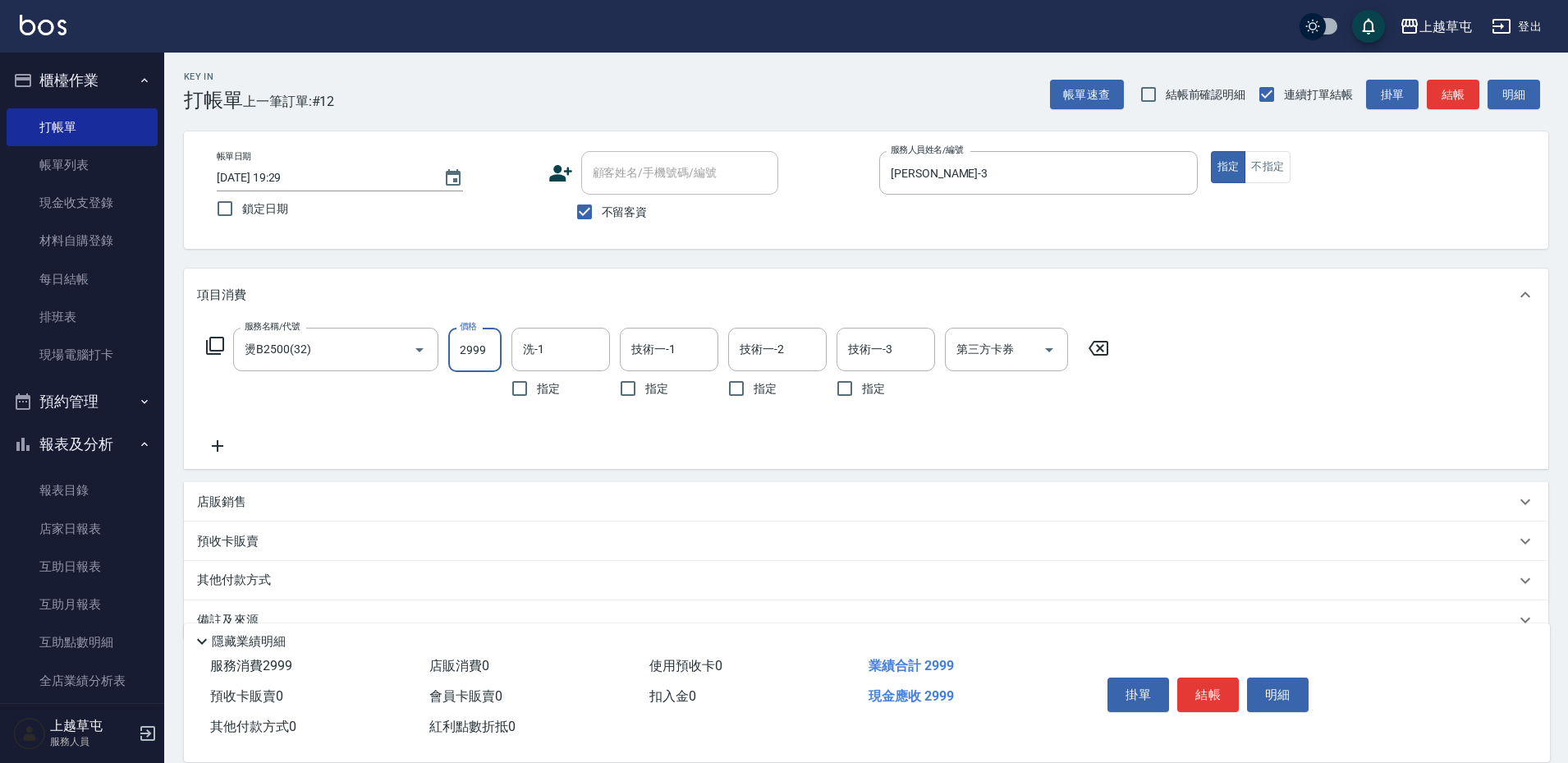
type input "2999"
type input "[PERSON_NAME]-39"
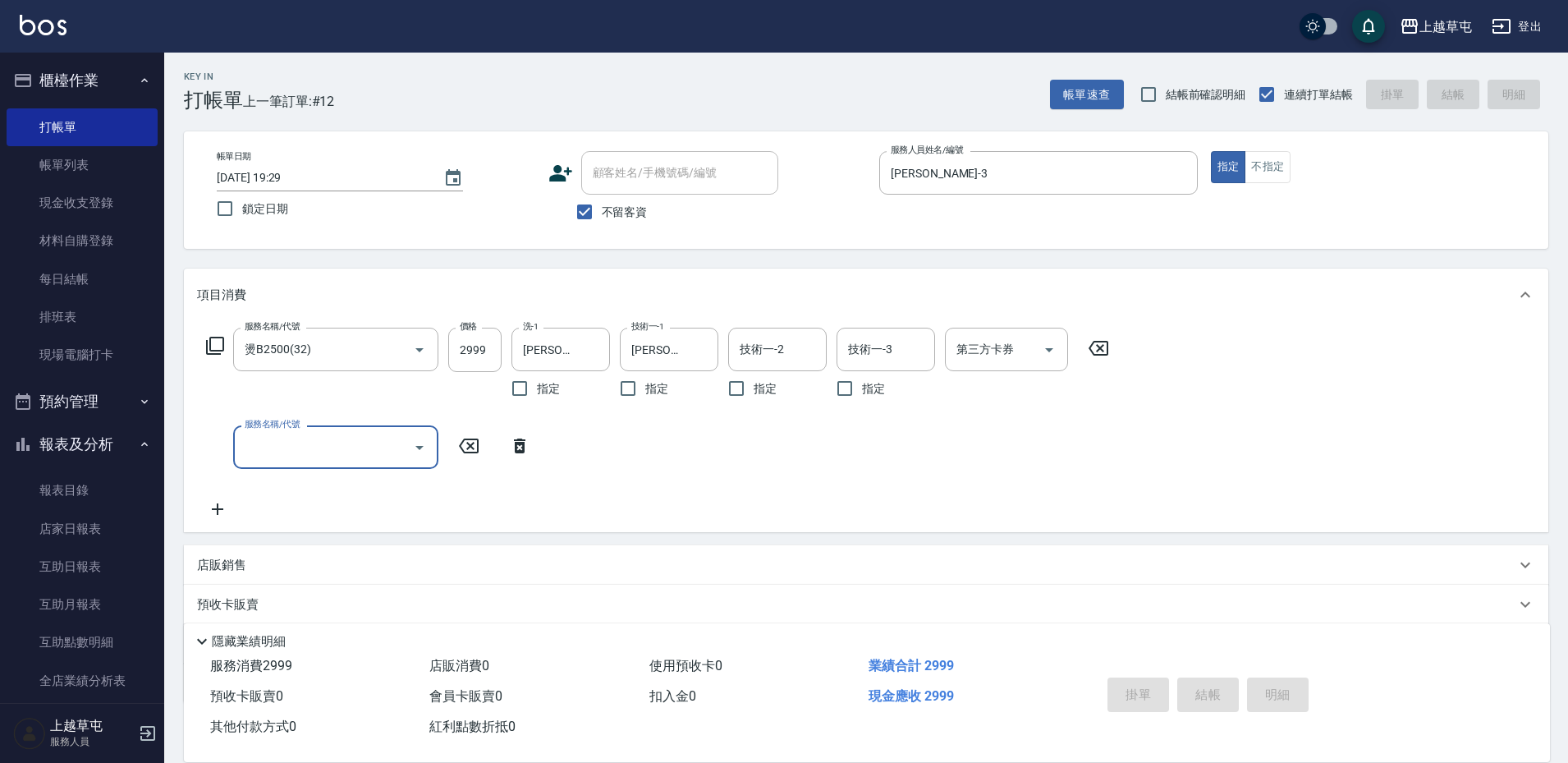
type input "[DATE] 19:30"
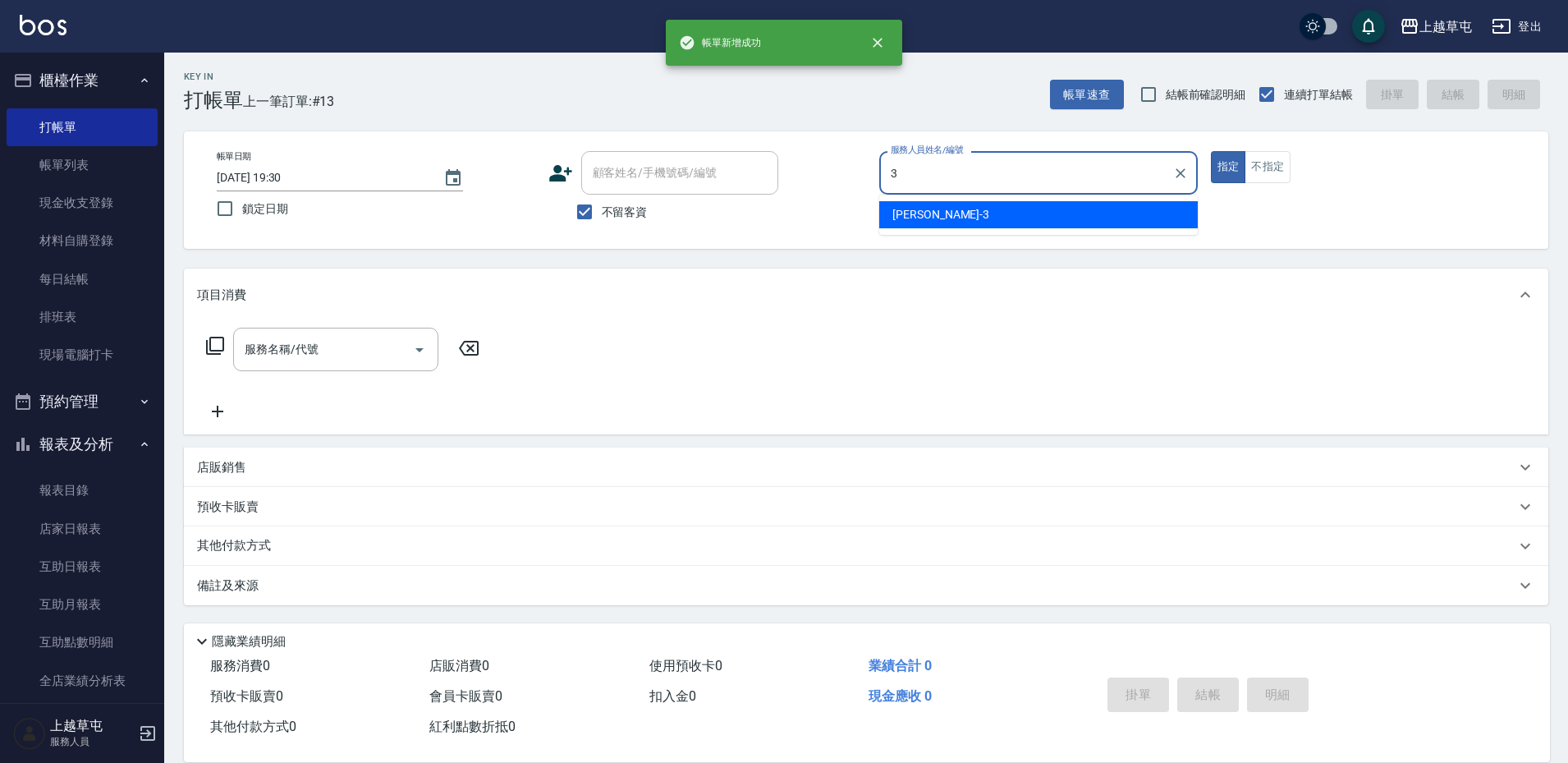
type input "[PERSON_NAME]-3"
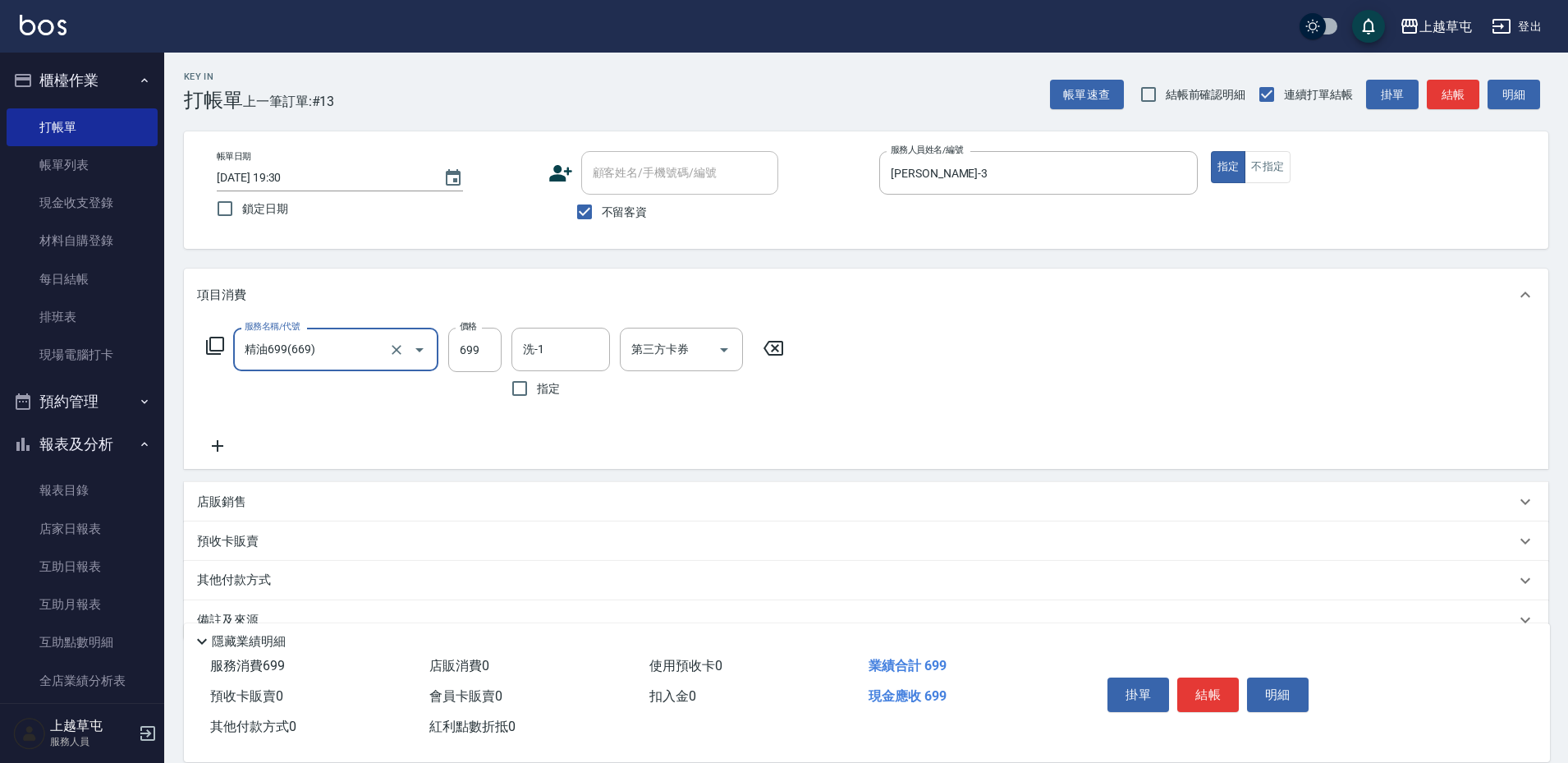
type input "精油699(669)"
type input "[PERSON_NAME]-33"
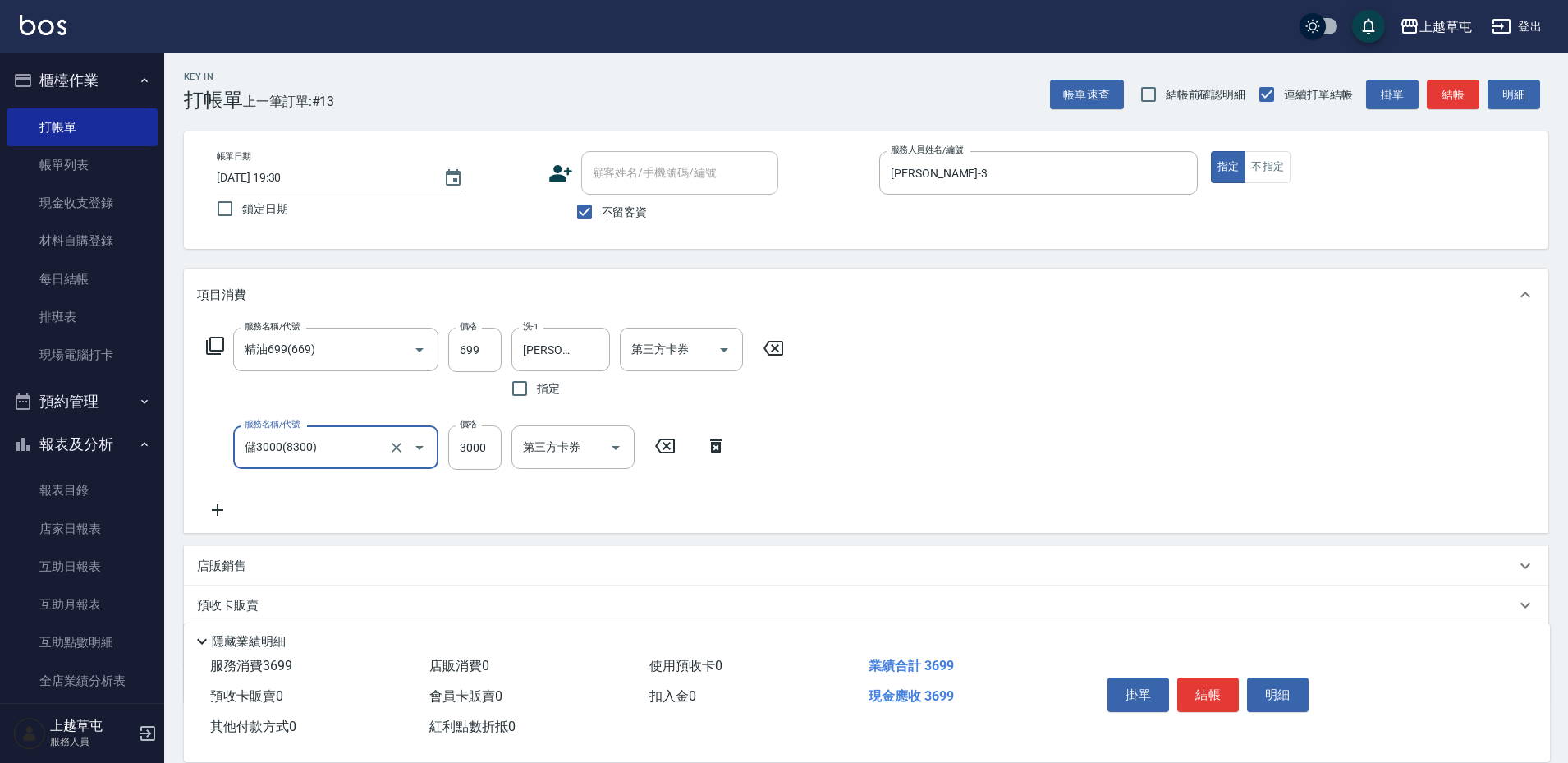
type input "儲3000(8300)"
type input "1000"
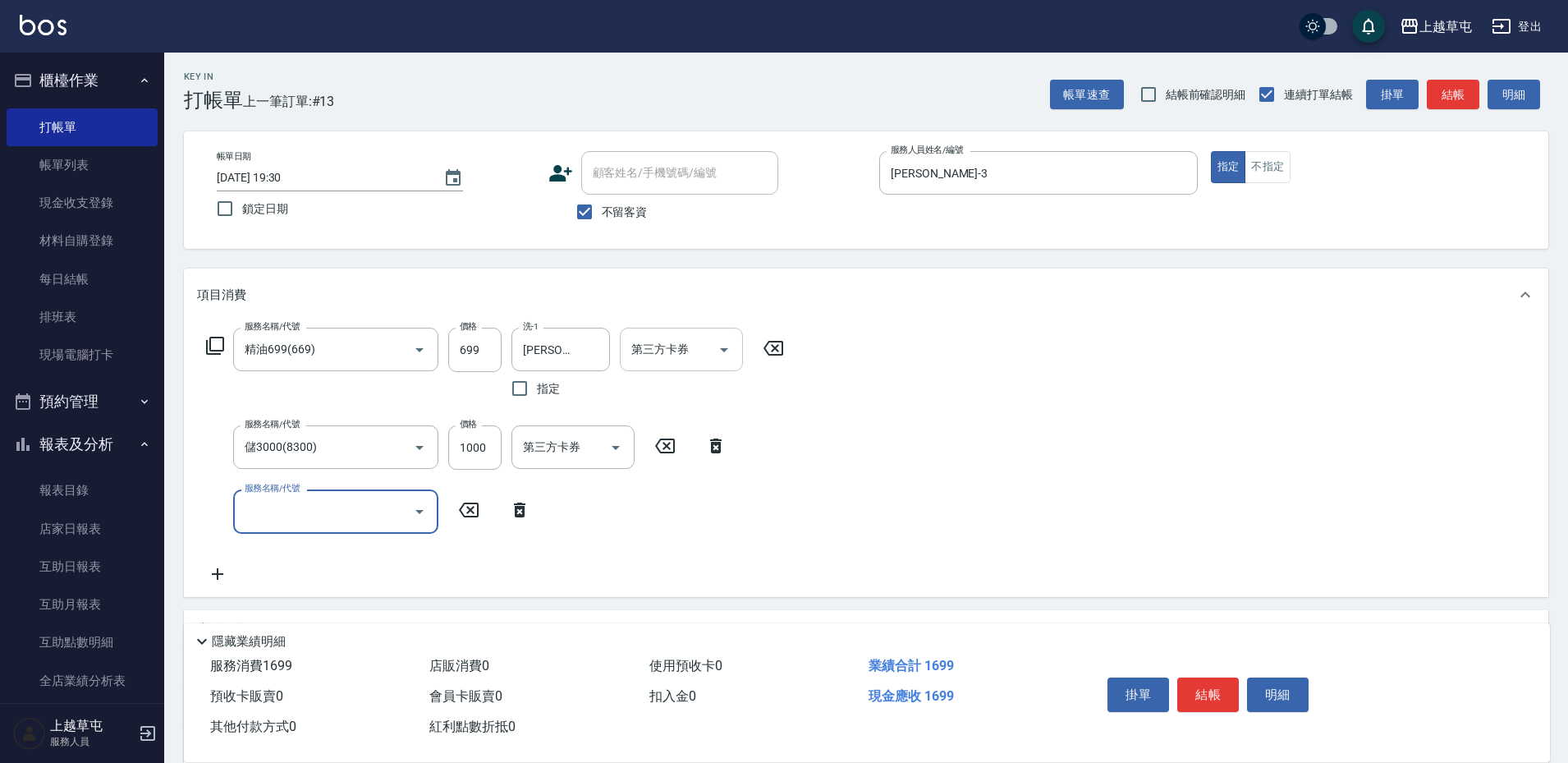
click at [684, 359] on input "第三方卡券" at bounding box center [669, 349] width 83 height 28
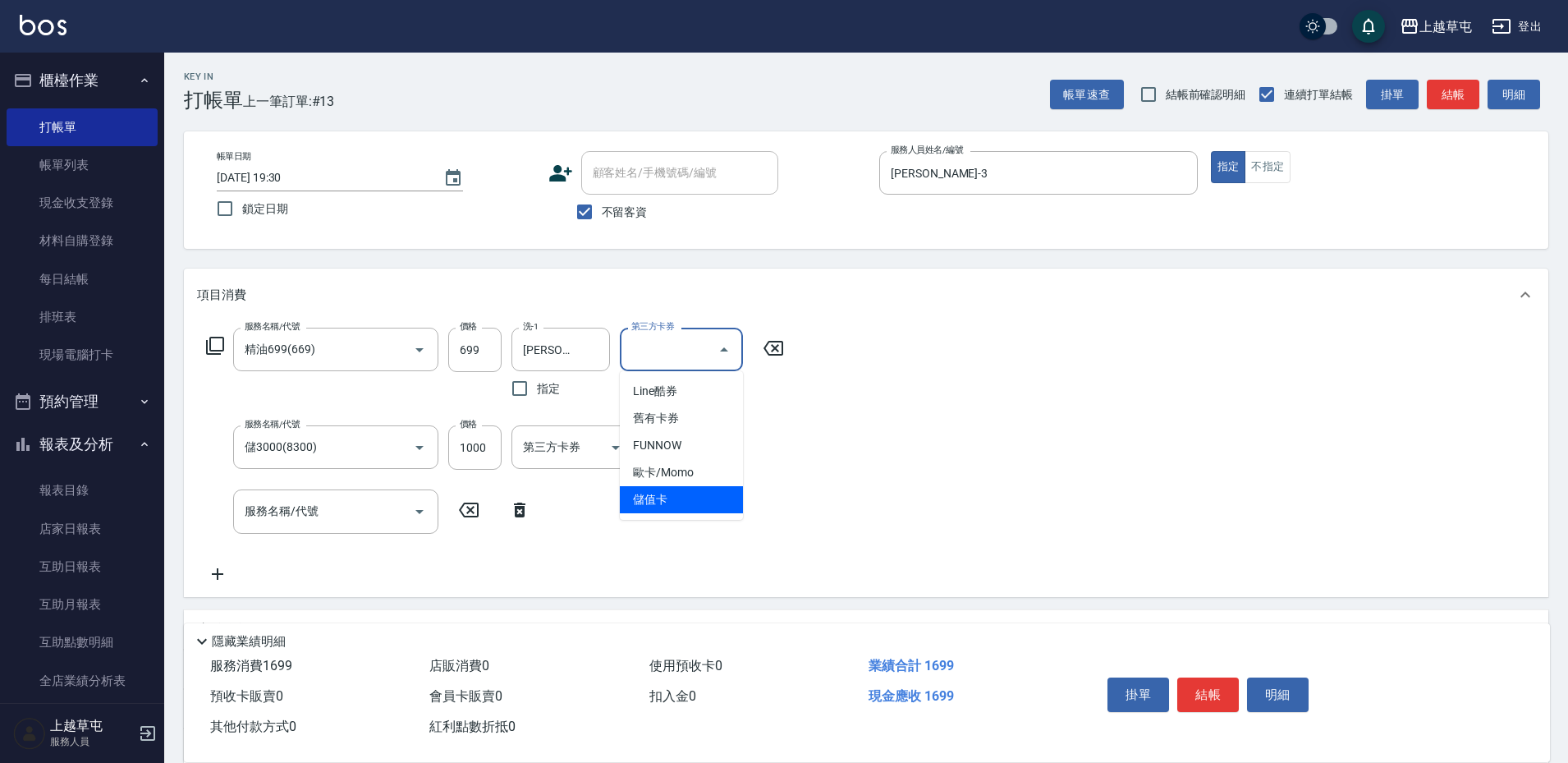
click at [670, 518] on ul "Line酷券 舊有卡券 FUNNOW 歐卡/Momo 儲值卡" at bounding box center [681, 445] width 123 height 148
click at [659, 505] on span "儲值卡" at bounding box center [681, 500] width 123 height 27
type input "儲值卡"
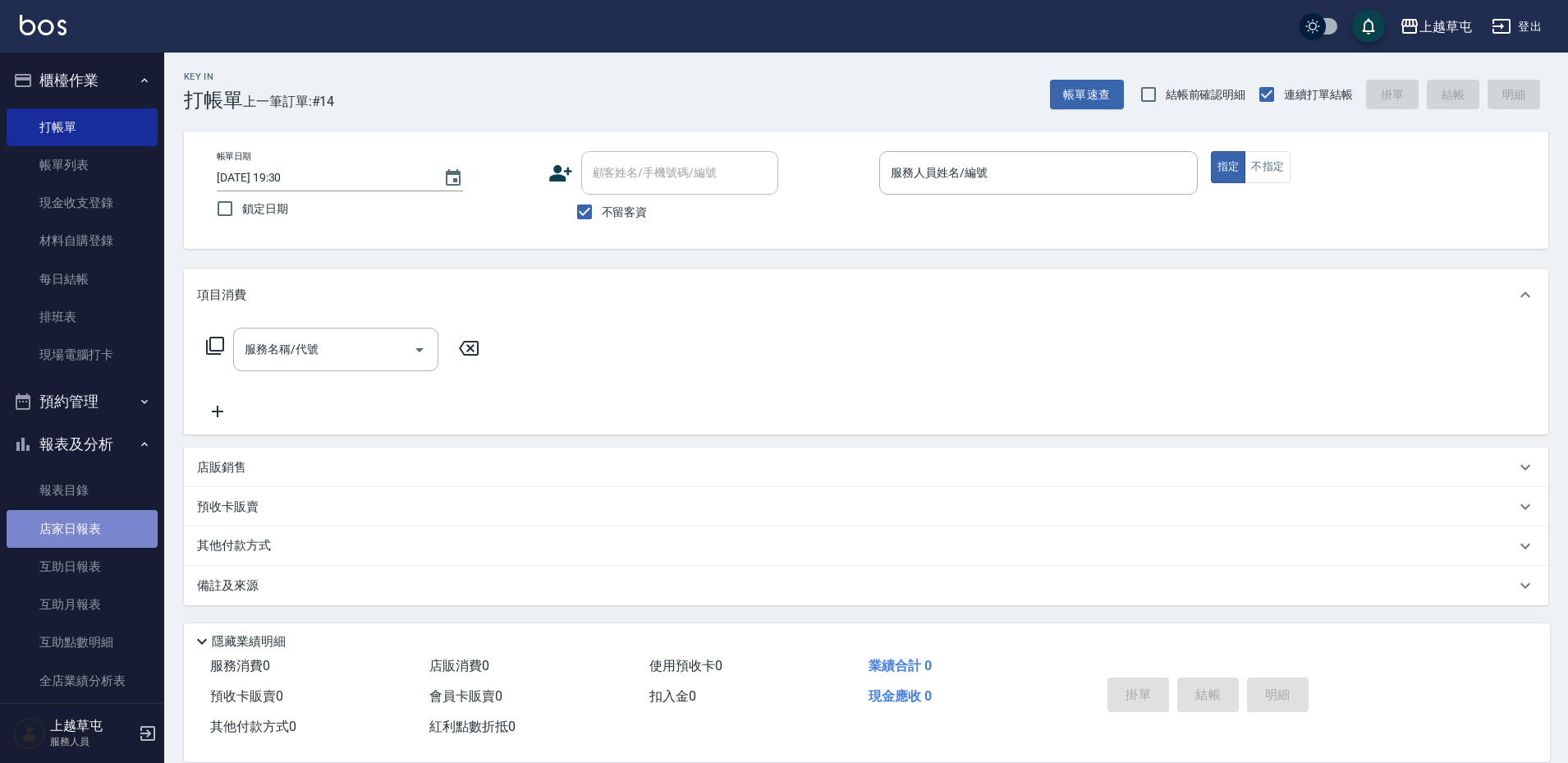
click at [99, 536] on link "店家日報表" at bounding box center [82, 528] width 151 height 38
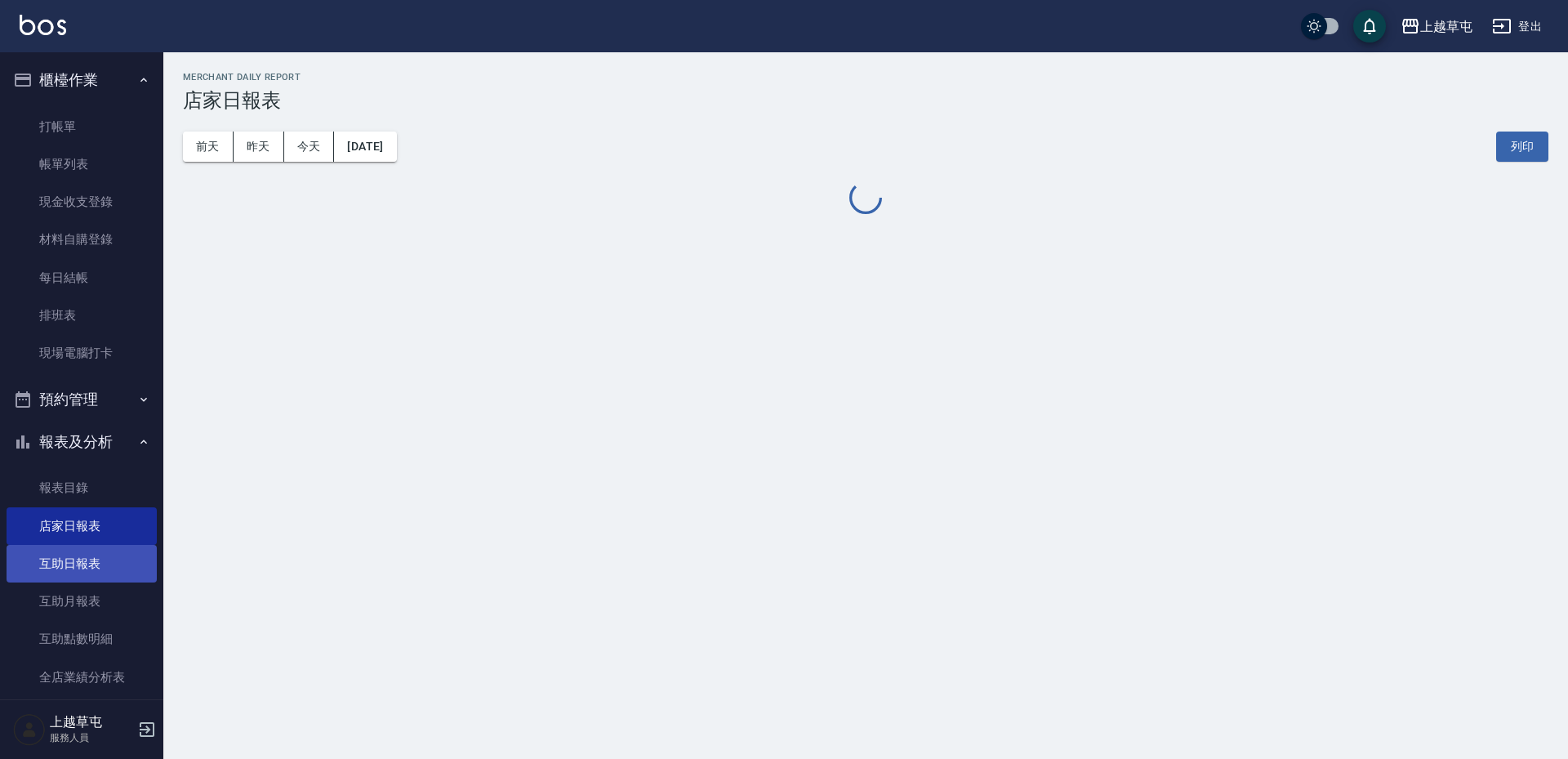
click at [118, 575] on link "互助日報表" at bounding box center [81, 563] width 150 height 37
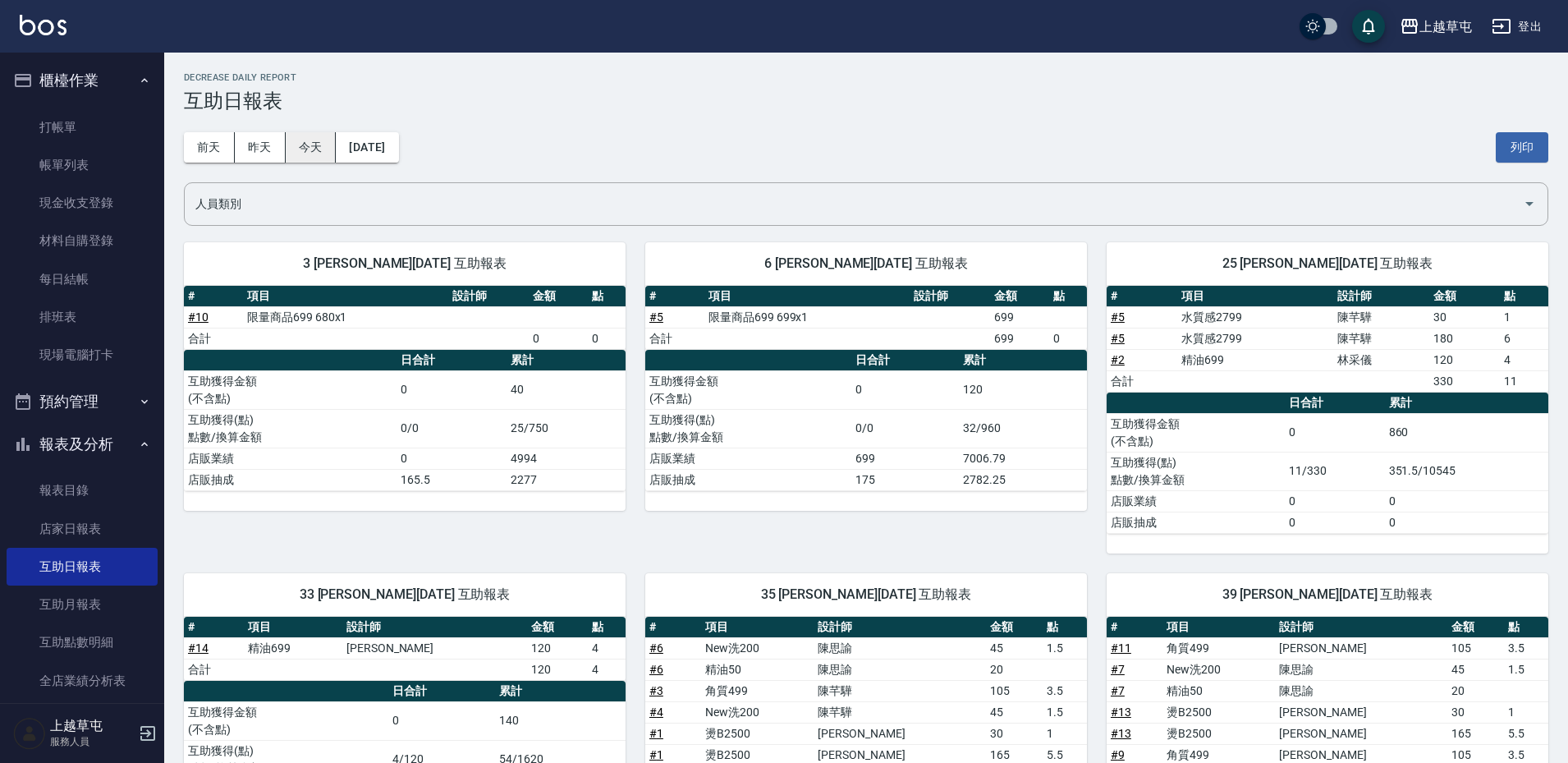
click at [330, 152] on button "今天" at bounding box center [311, 147] width 51 height 30
click at [374, 155] on button "[DATE]" at bounding box center [367, 147] width 62 height 30
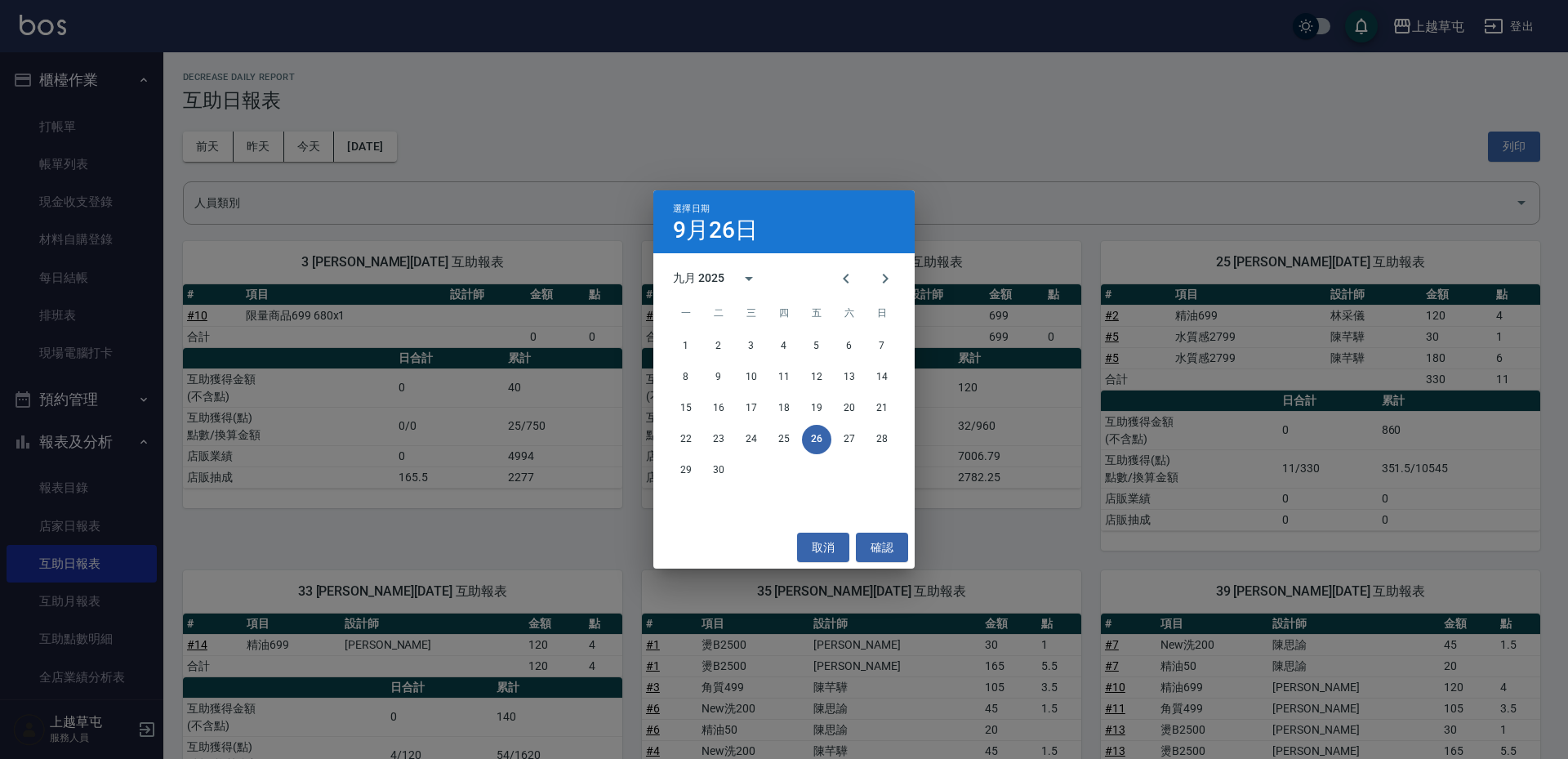
click at [265, 157] on div "選擇日期 [DATE] 九月 2025 一 二 三 四 五 六 日 1 2 3 4 5 6 7 8 9 10 11 12 13 14 15 16 17 18 …" at bounding box center [784, 379] width 1568 height 759
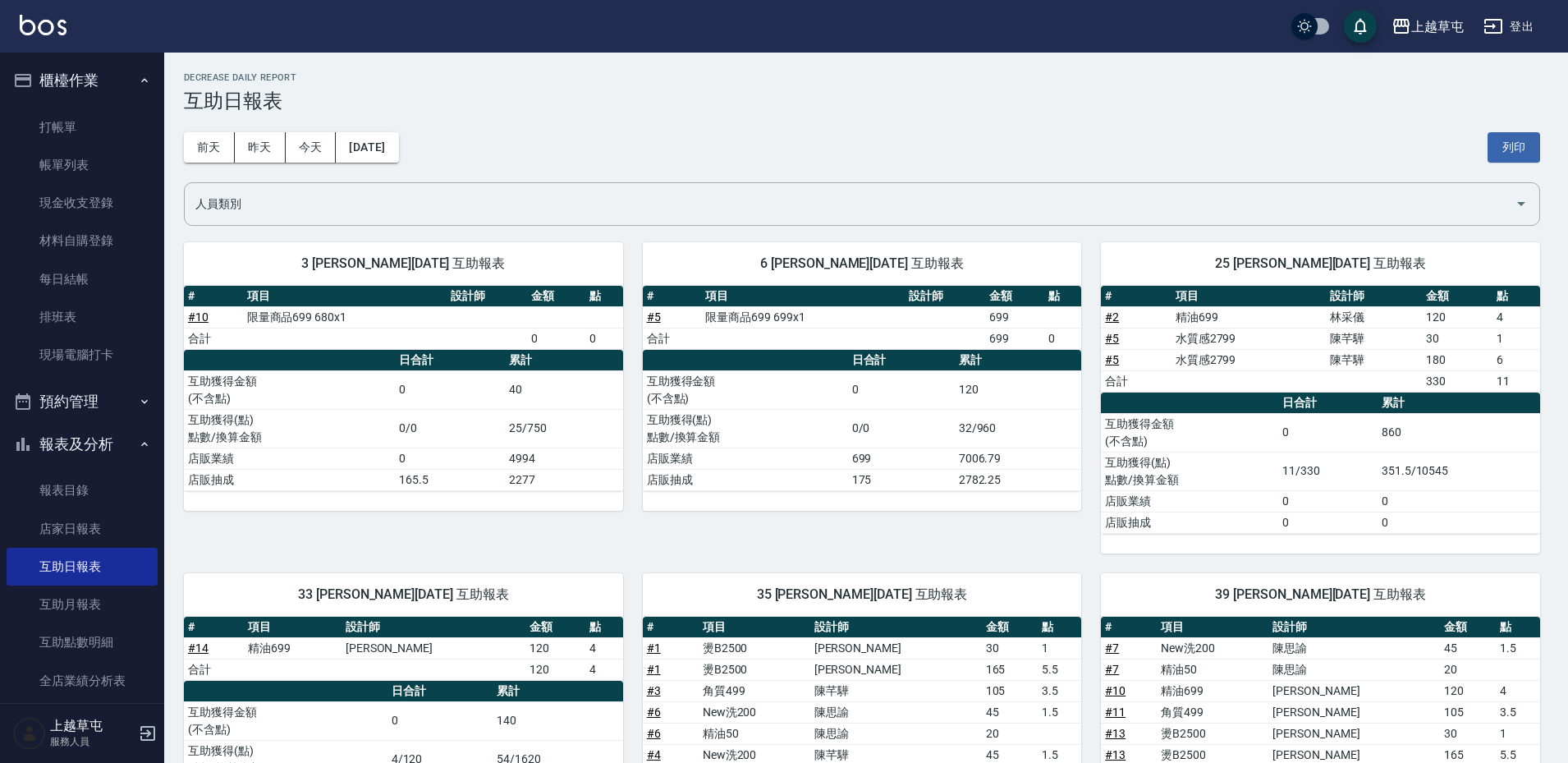
click at [166, 147] on div "上越草屯 [DATE] 互助日報表 列印時間： [DATE][PHONE_NUMBER]:34 Decrease Daily Report 互助日報表 [DA…" at bounding box center [861, 520] width 1395 height 936
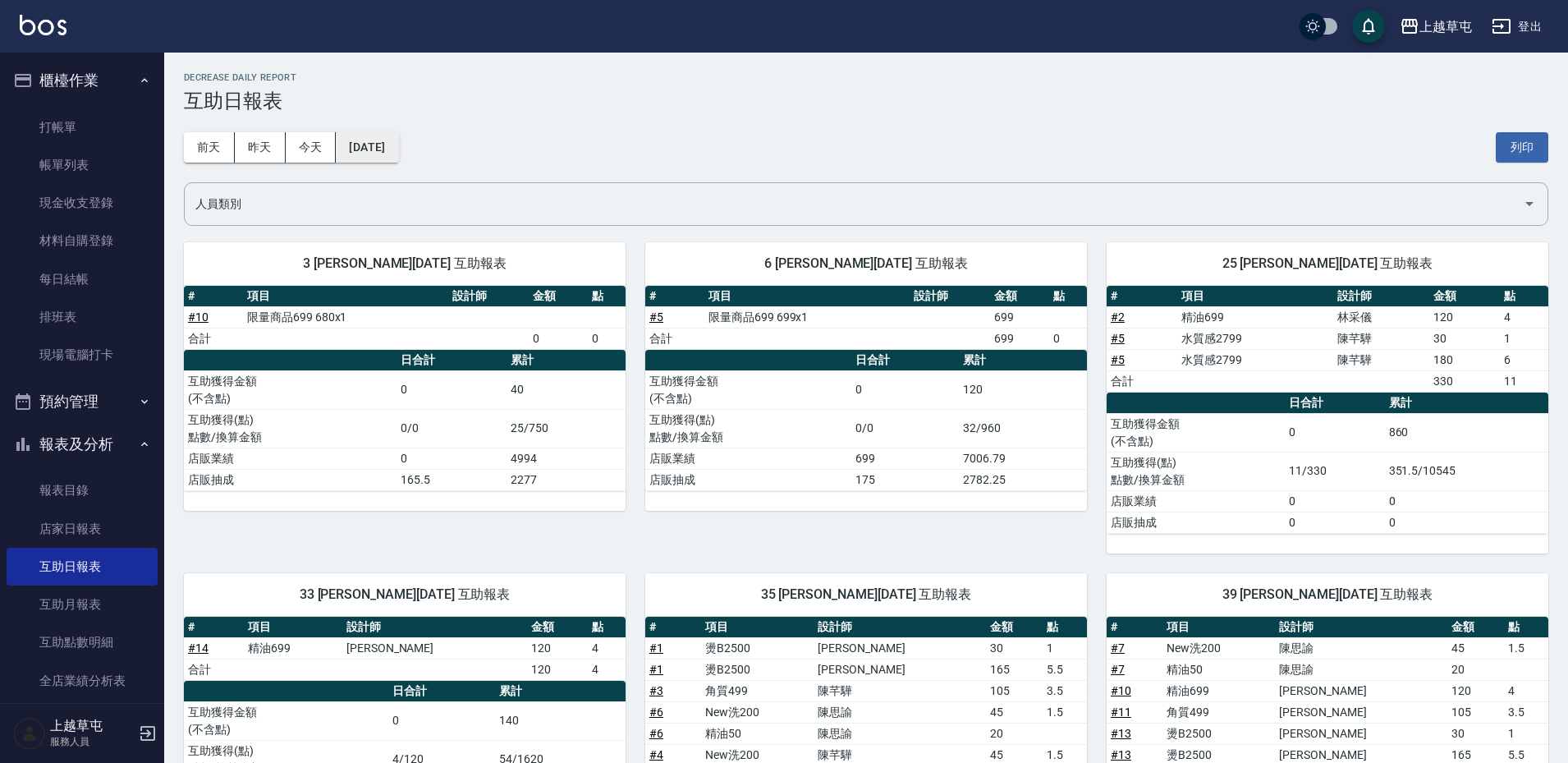
click at [355, 158] on button "[DATE]" at bounding box center [367, 147] width 62 height 30
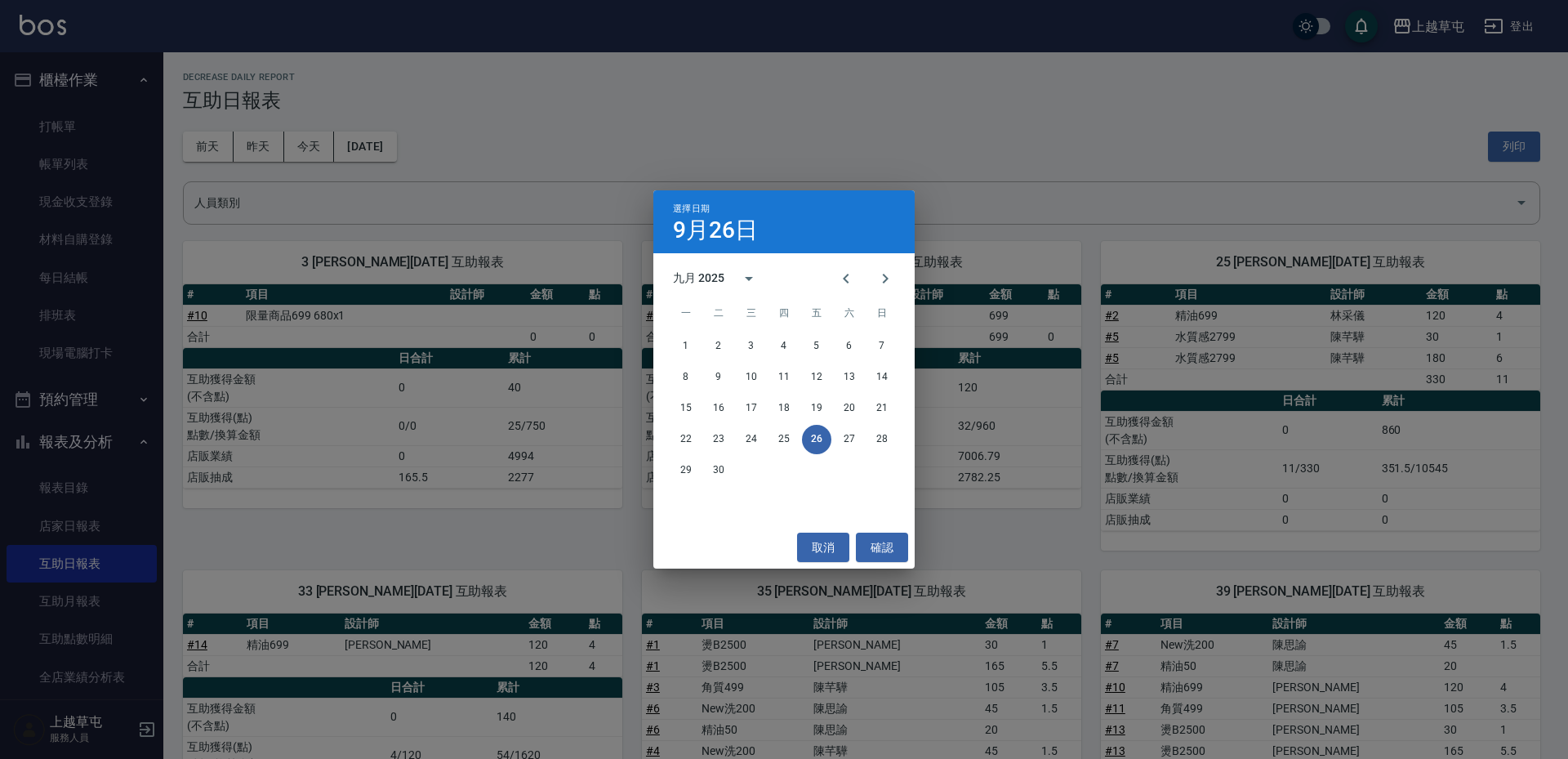
click at [403, 79] on div "選擇日期 [DATE] 九月 2025 一 二 三 四 五 六 日 1 2 3 4 5 6 7 8 9 10 11 12 13 14 15 16 17 18 …" at bounding box center [784, 379] width 1568 height 759
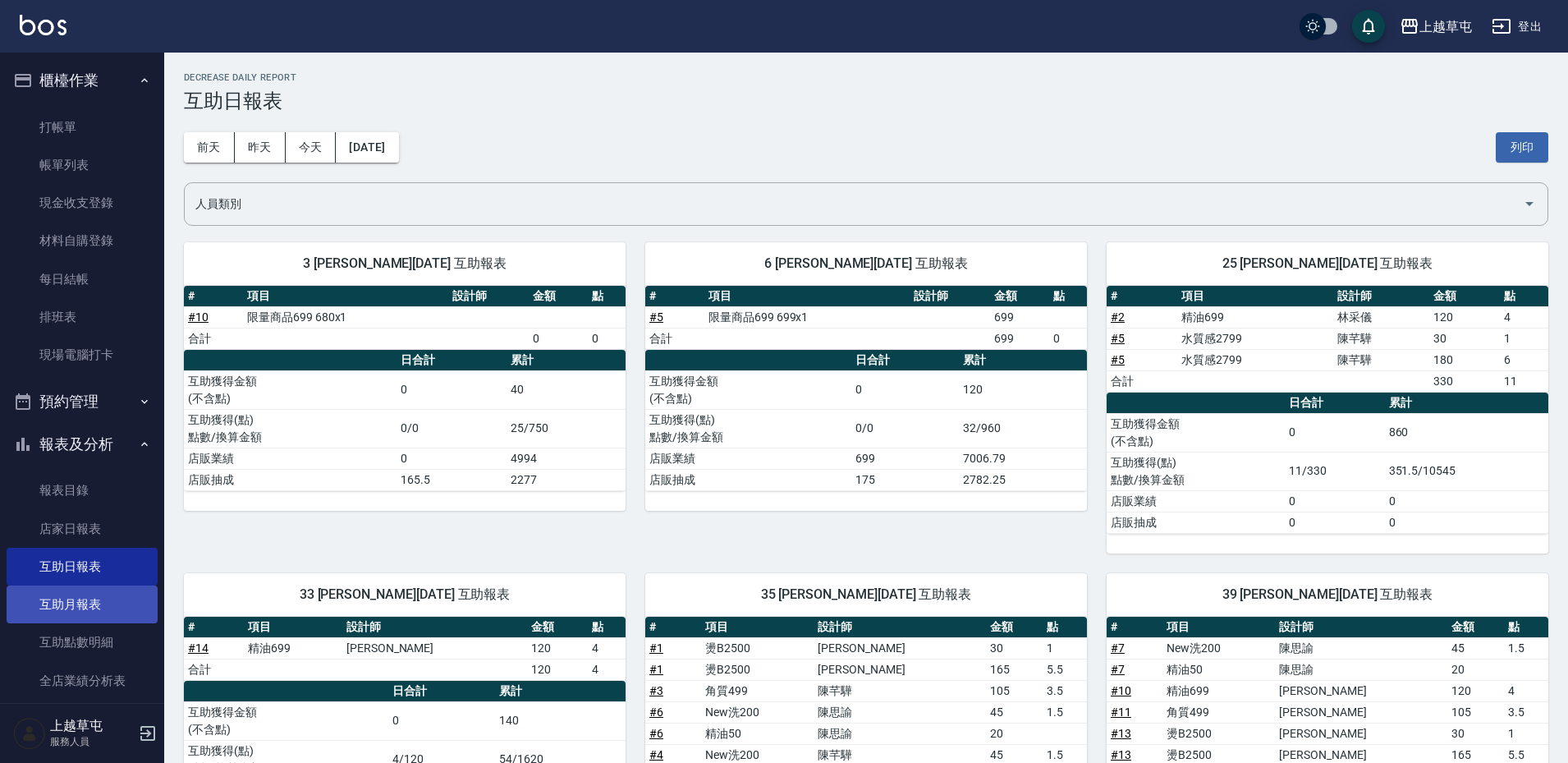
click at [91, 596] on link "互助月報表" at bounding box center [82, 604] width 151 height 38
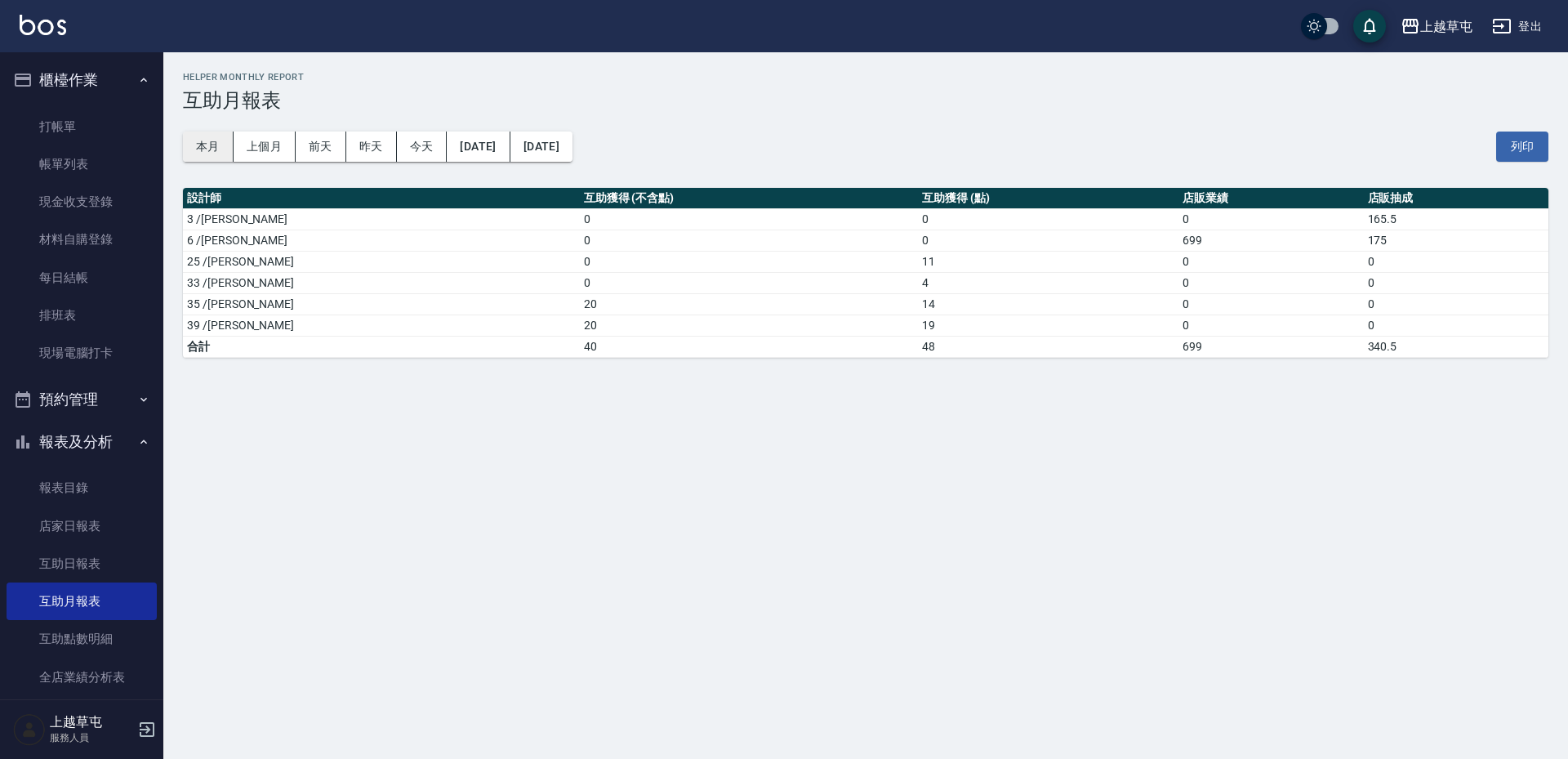
click at [223, 138] on button "本月" at bounding box center [209, 146] width 51 height 30
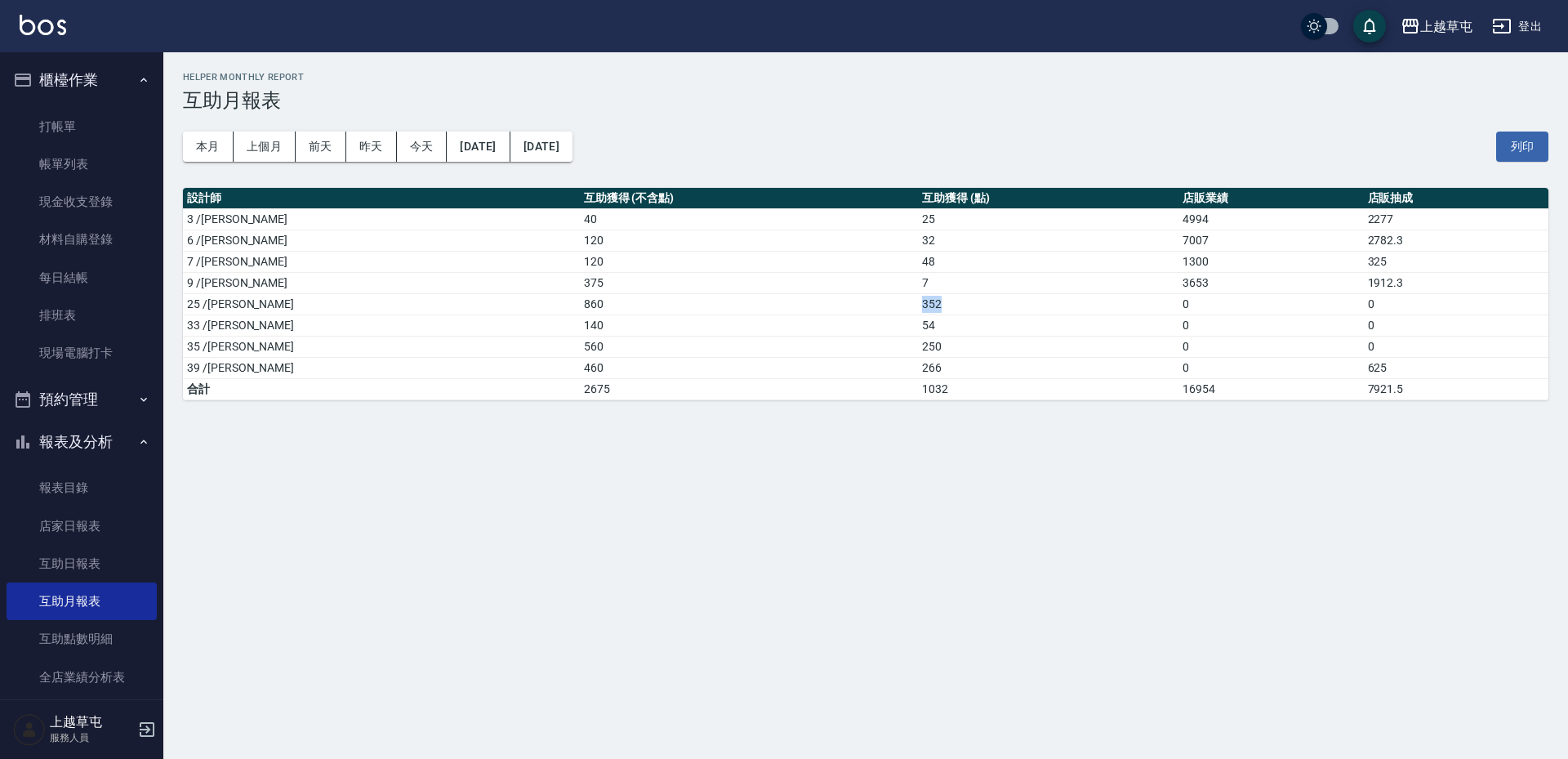
drag, startPoint x: 822, startPoint y: 303, endPoint x: 901, endPoint y: 302, distance: 79.0
click at [917, 302] on td "352" at bounding box center [1048, 303] width 261 height 21
drag, startPoint x: 816, startPoint y: 341, endPoint x: 854, endPoint y: 348, distance: 38.6
click at [854, 348] on tr "35 /[PERSON_NAME]560 250 0 0" at bounding box center [866, 345] width 1365 height 21
click at [917, 374] on td "266" at bounding box center [1048, 367] width 261 height 21
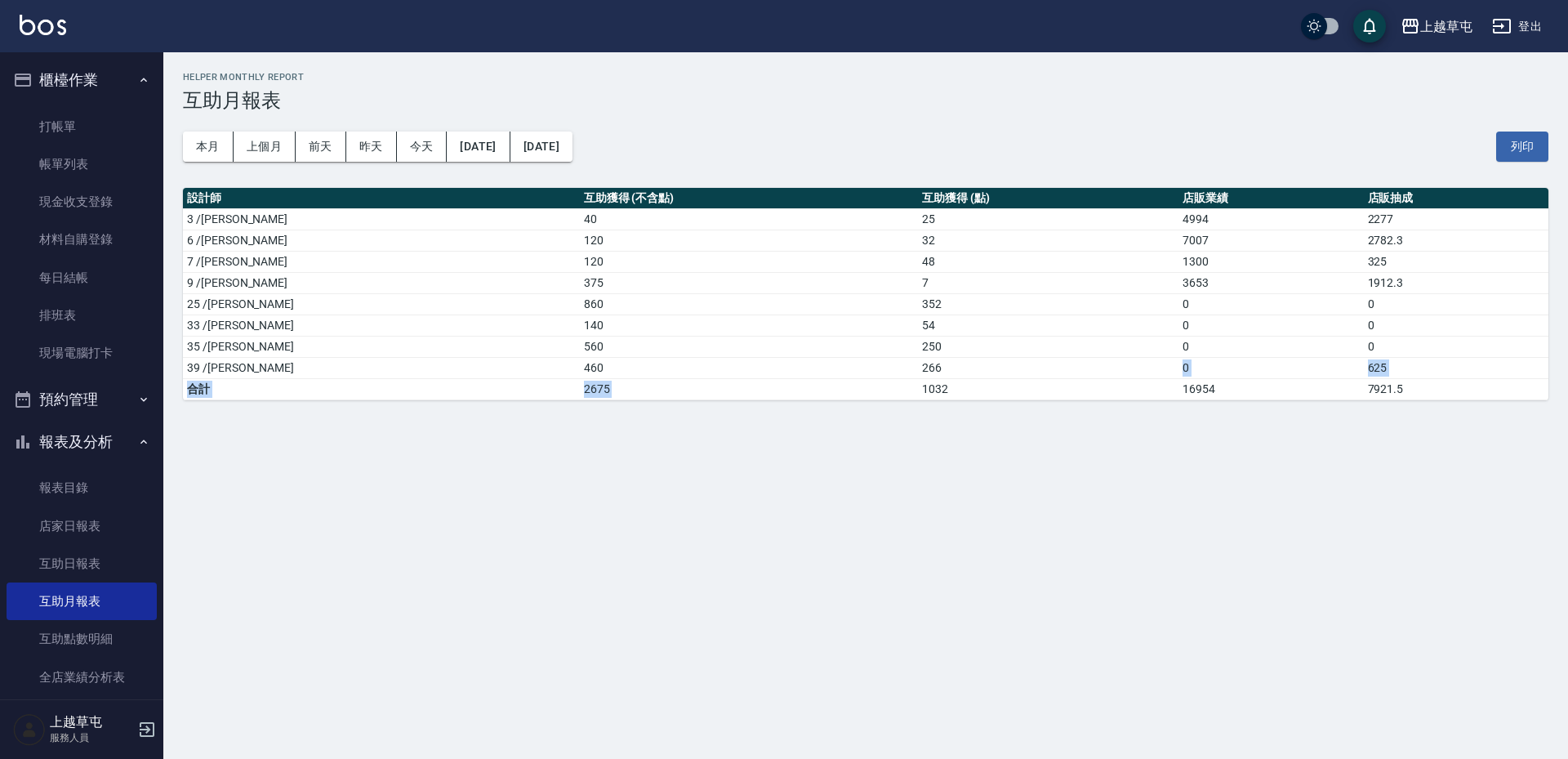
drag, startPoint x: 822, startPoint y: 385, endPoint x: 869, endPoint y: 375, distance: 48.1
click at [869, 375] on tbody "3 /[PERSON_NAME]40 25 4994 2277 6 /[PERSON_NAME]120 32 7007 2782.3 7 /[PERSON_N…" at bounding box center [866, 304] width 1365 height 191
click at [917, 377] on td "266" at bounding box center [1048, 367] width 261 height 21
drag, startPoint x: 383, startPoint y: 385, endPoint x: 446, endPoint y: 377, distance: 63.5
click at [446, 377] on tbody "3 /[PERSON_NAME]40 25 4994 2277 6 /[PERSON_NAME]120 32 7007 2782.3 7 /[PERSON_N…" at bounding box center [866, 304] width 1365 height 191
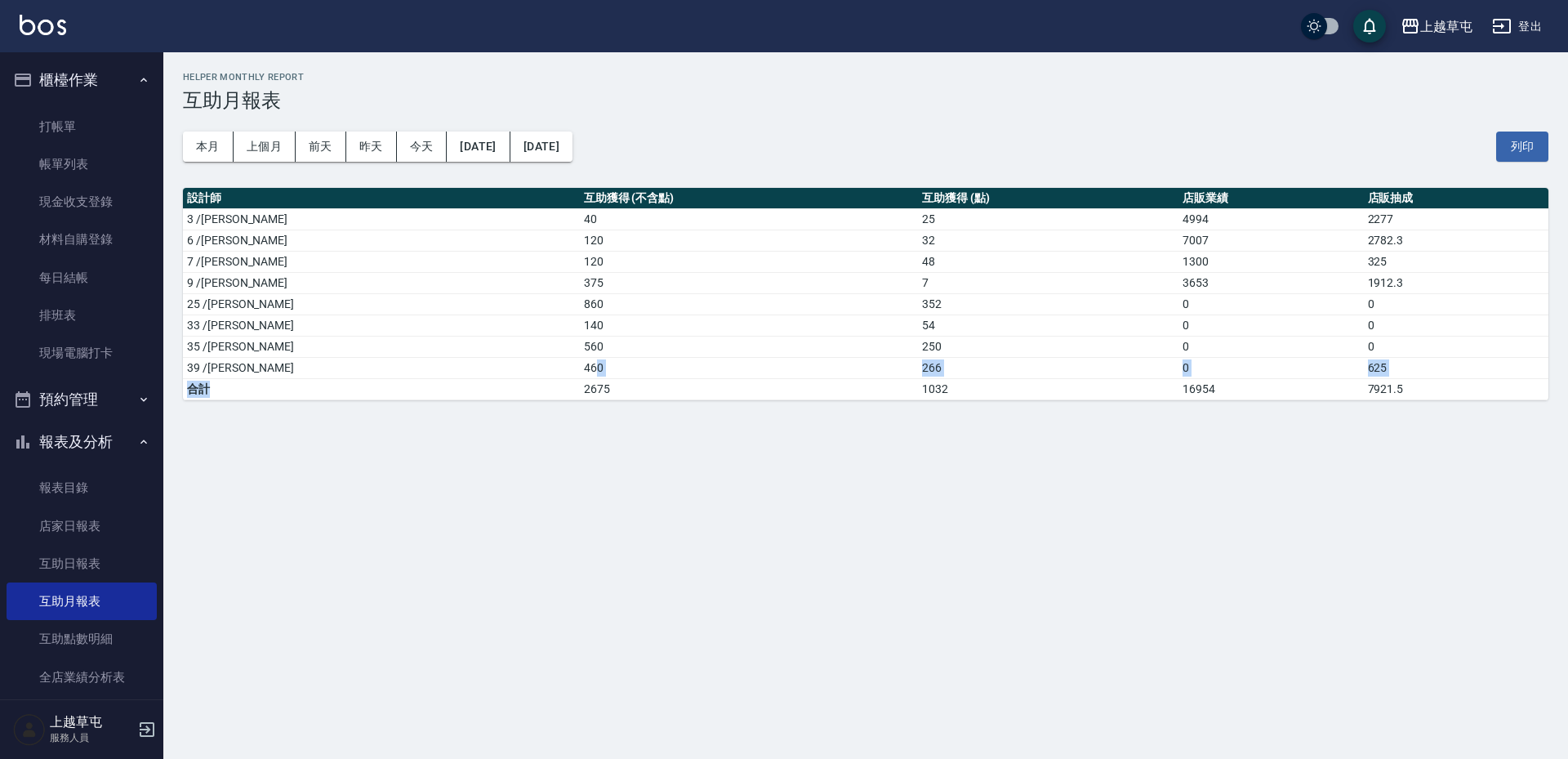
click at [579, 375] on td "460" at bounding box center [749, 367] width 339 height 21
drag, startPoint x: 821, startPoint y: 363, endPoint x: 848, endPoint y: 360, distance: 27.2
click at [848, 360] on tr "39 /[PERSON_NAME]460 266 0 625" at bounding box center [866, 367] width 1365 height 21
click at [917, 360] on td "266" at bounding box center [1048, 367] width 261 height 21
click at [69, 497] on link "報表目錄" at bounding box center [81, 487] width 150 height 37
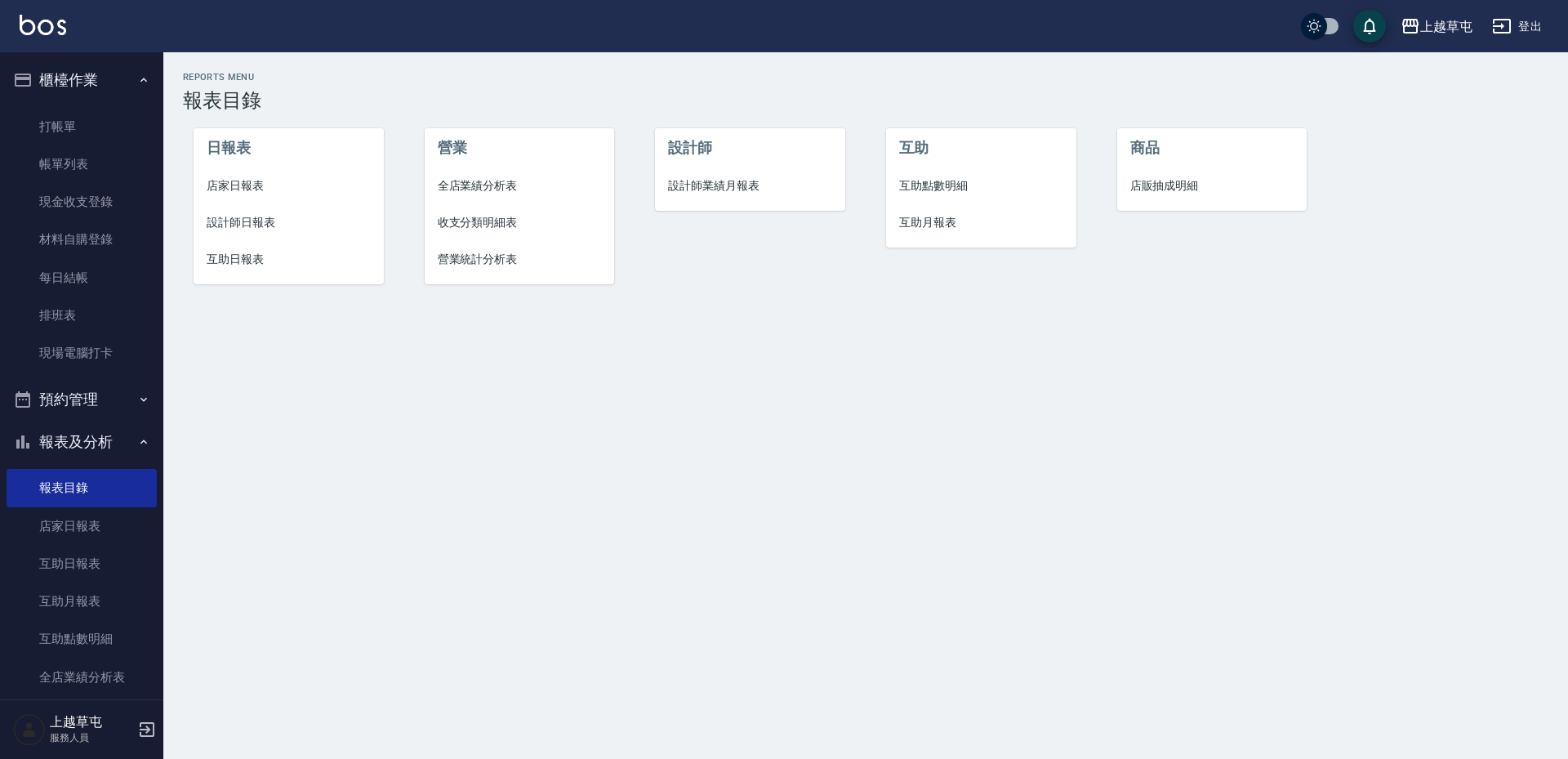
click at [87, 92] on button "櫃檯作業" at bounding box center [81, 80] width 150 height 43
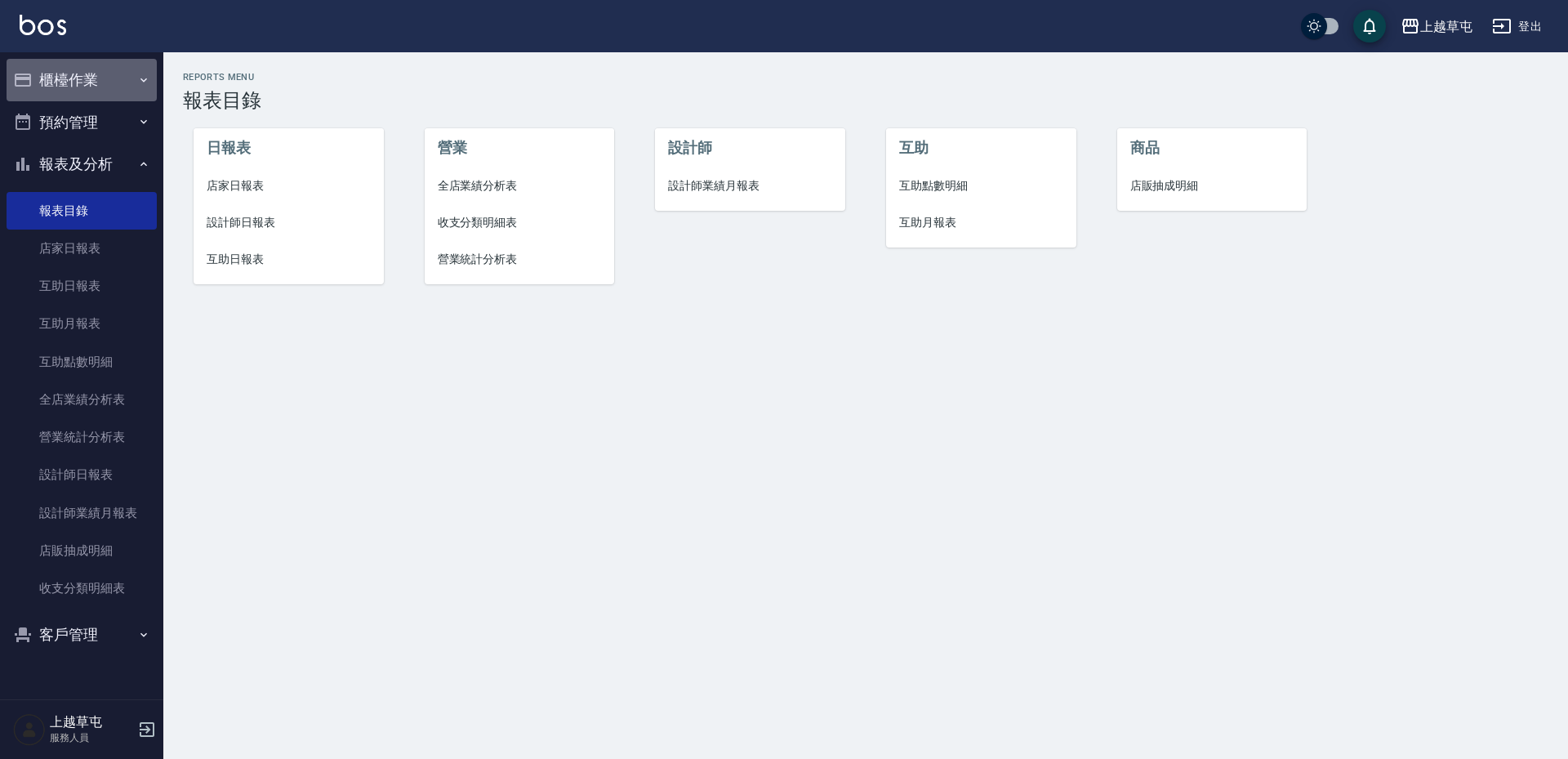
click at [87, 77] on button "櫃檯作業" at bounding box center [81, 80] width 150 height 43
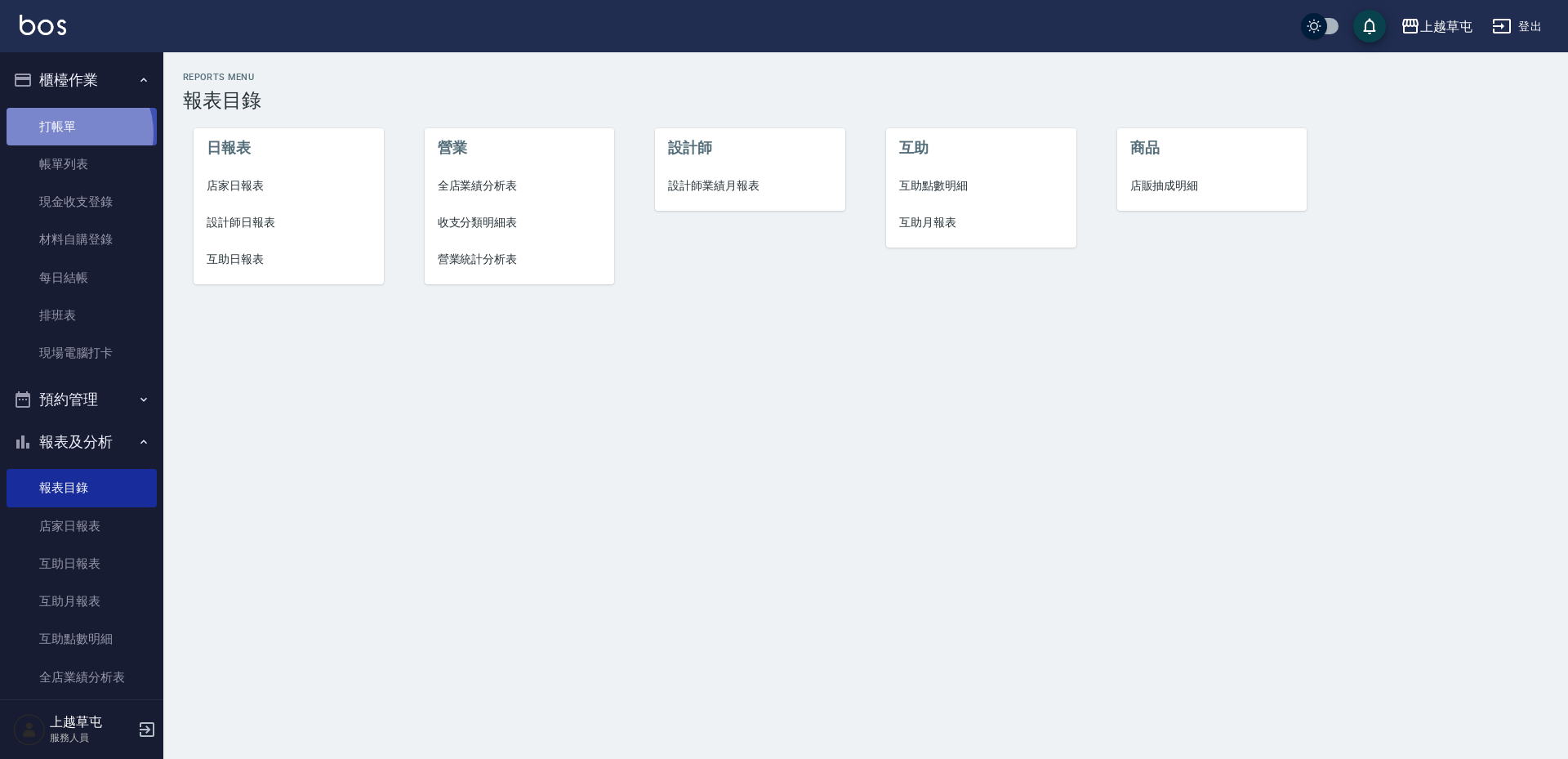
click at [75, 132] on link "打帳單" at bounding box center [81, 126] width 150 height 37
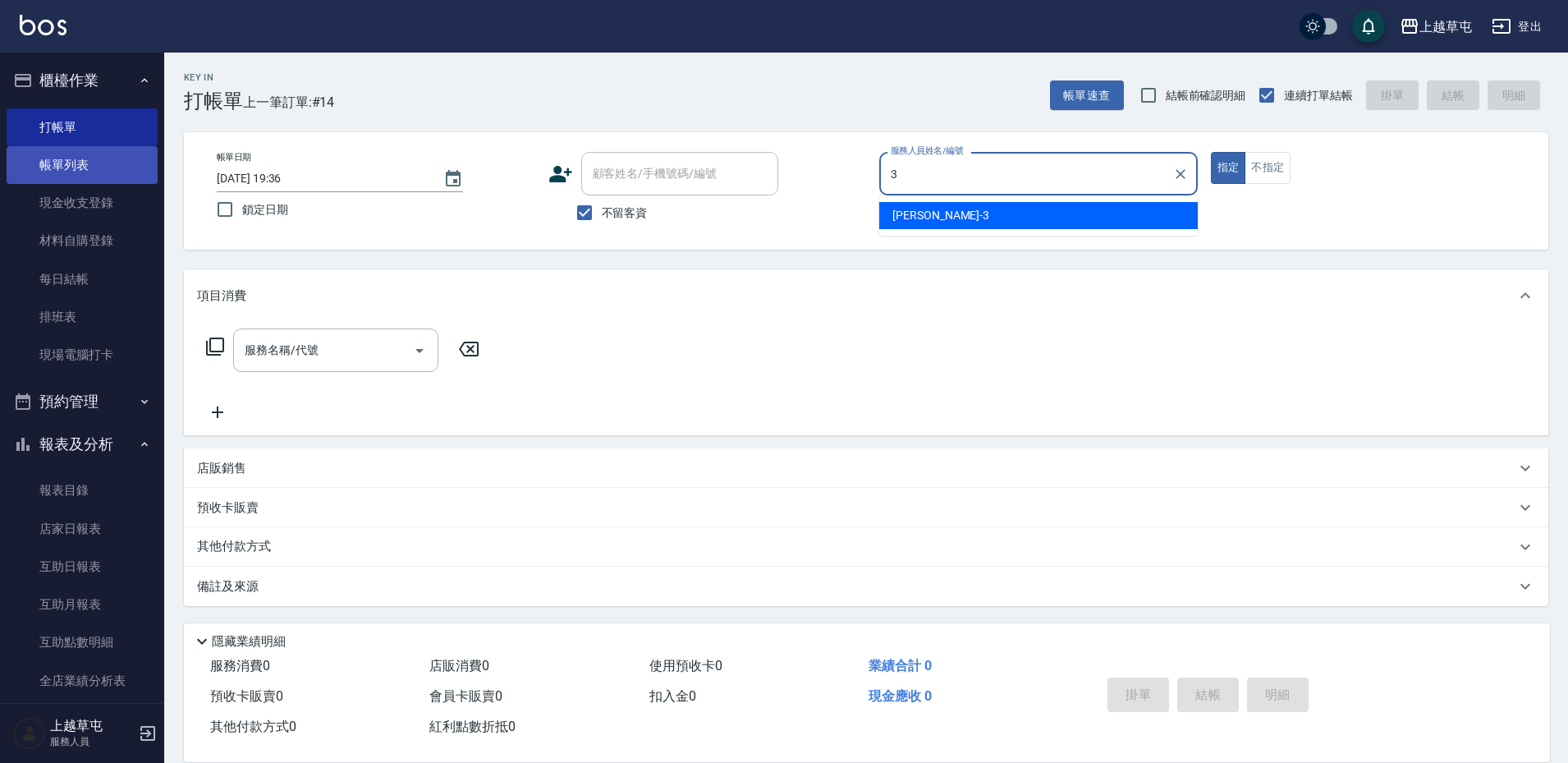
type input "[PERSON_NAME]-3"
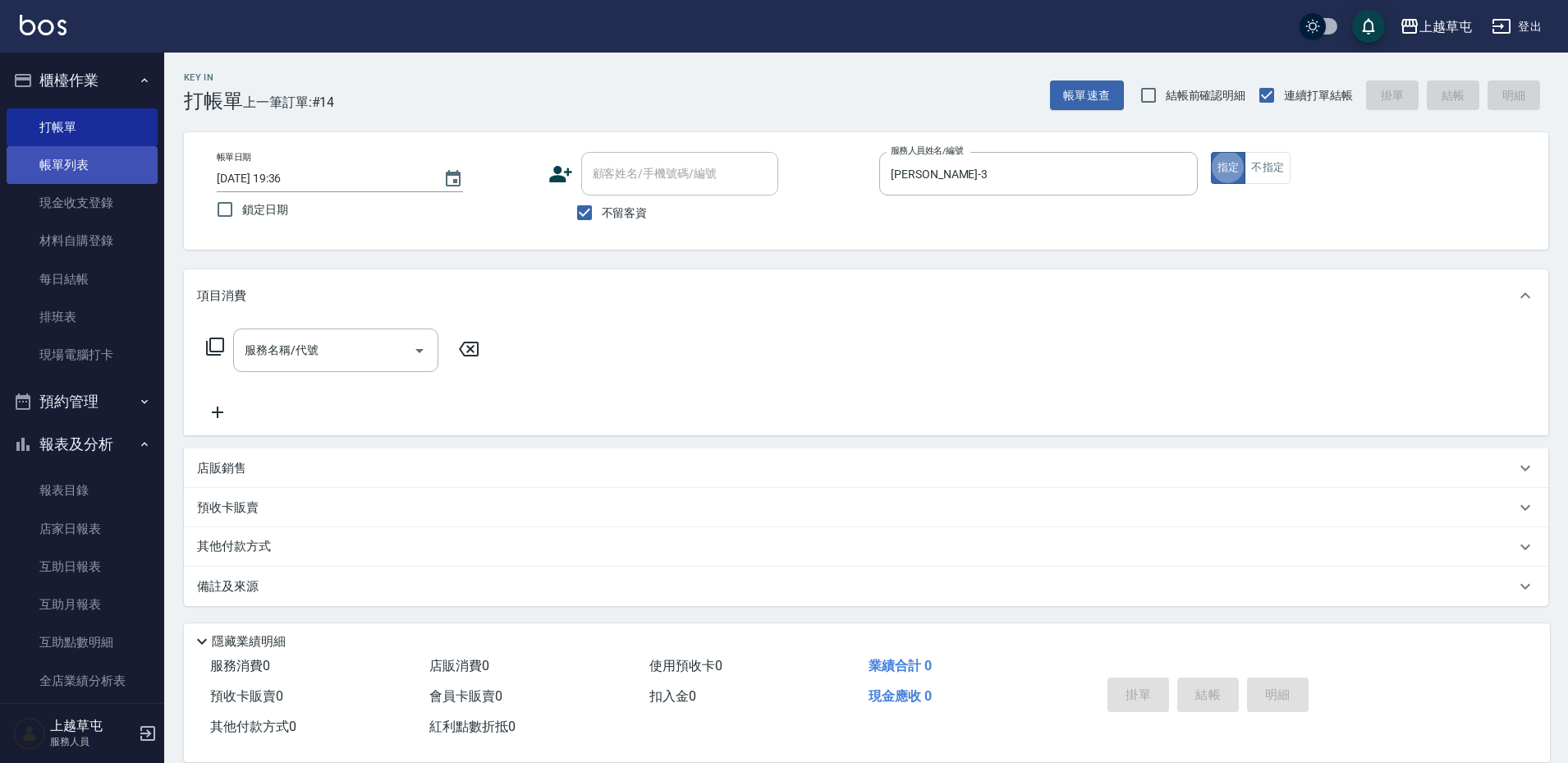
type button "true"
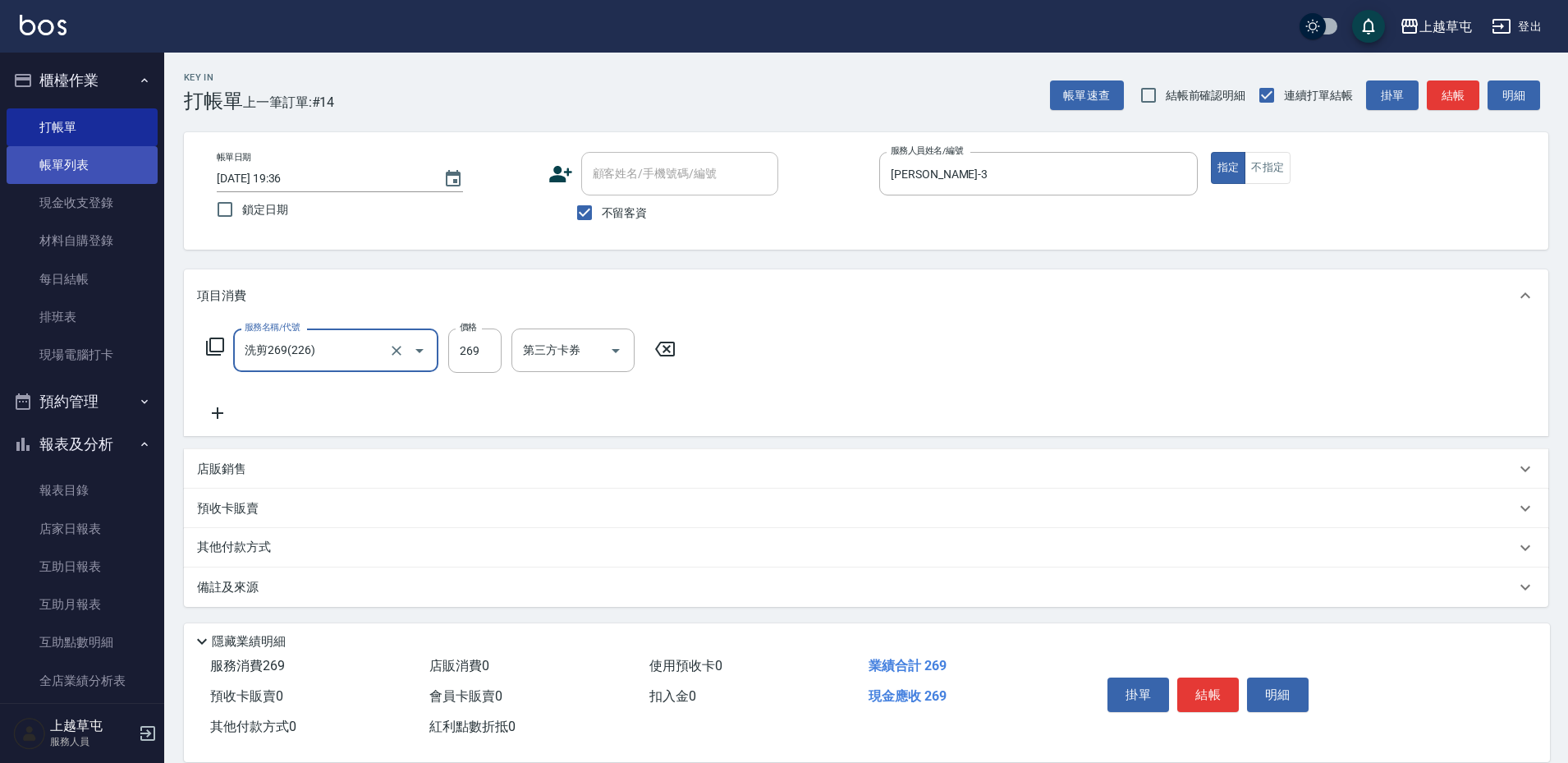
type input "洗剪269(226)"
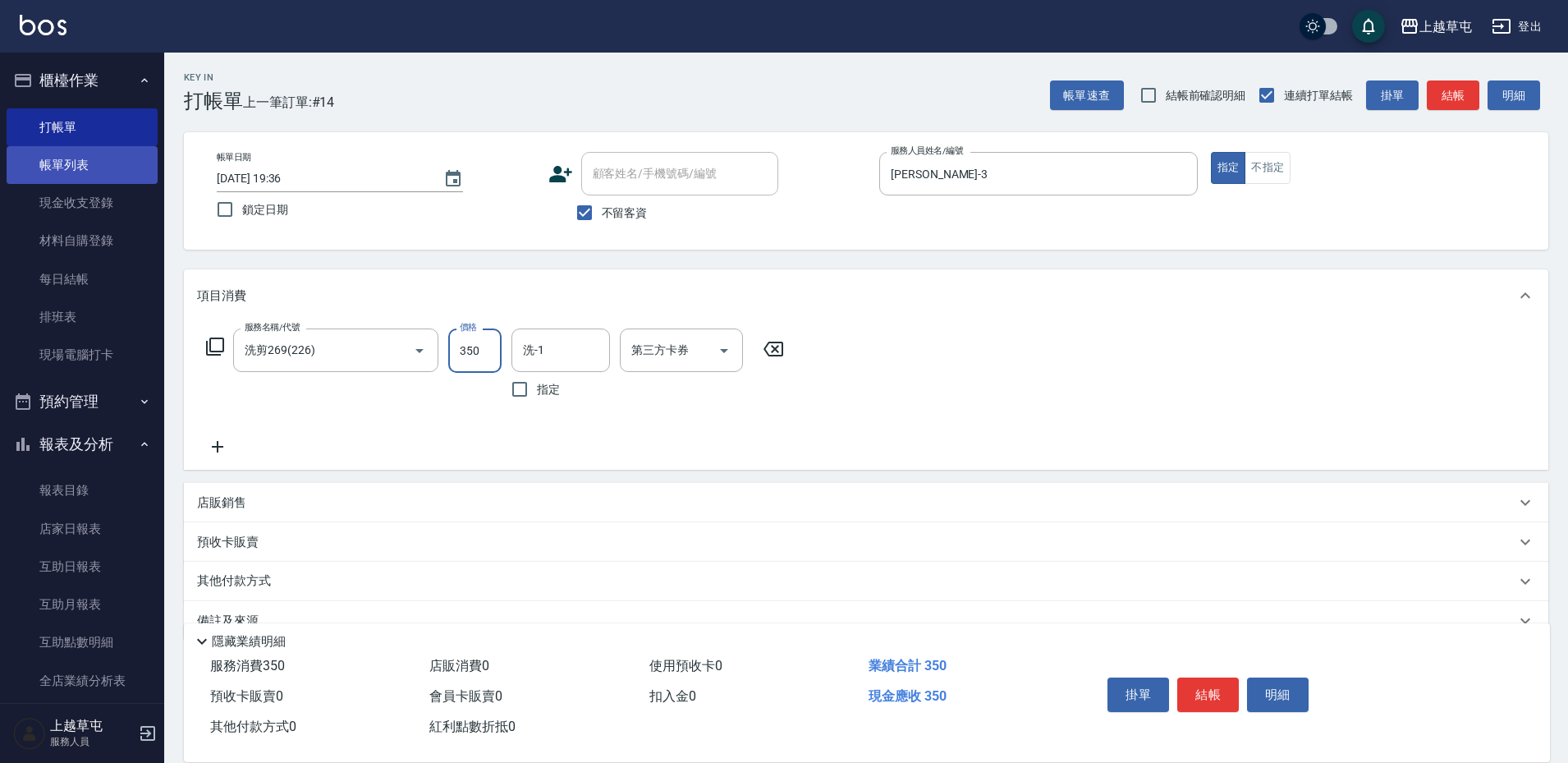
type input "350"
type input "[PERSON_NAME]25"
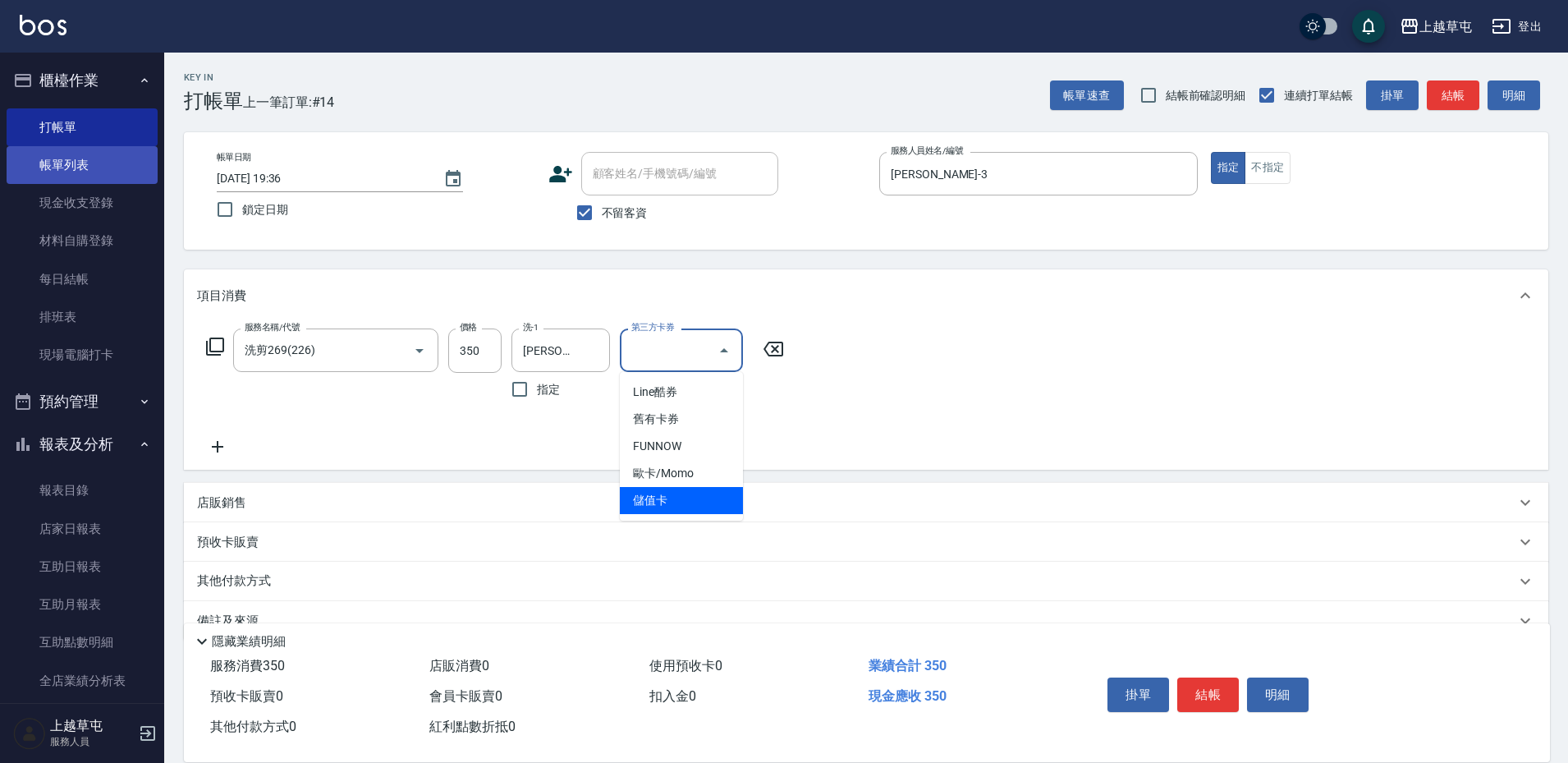
type input "儲值卡"
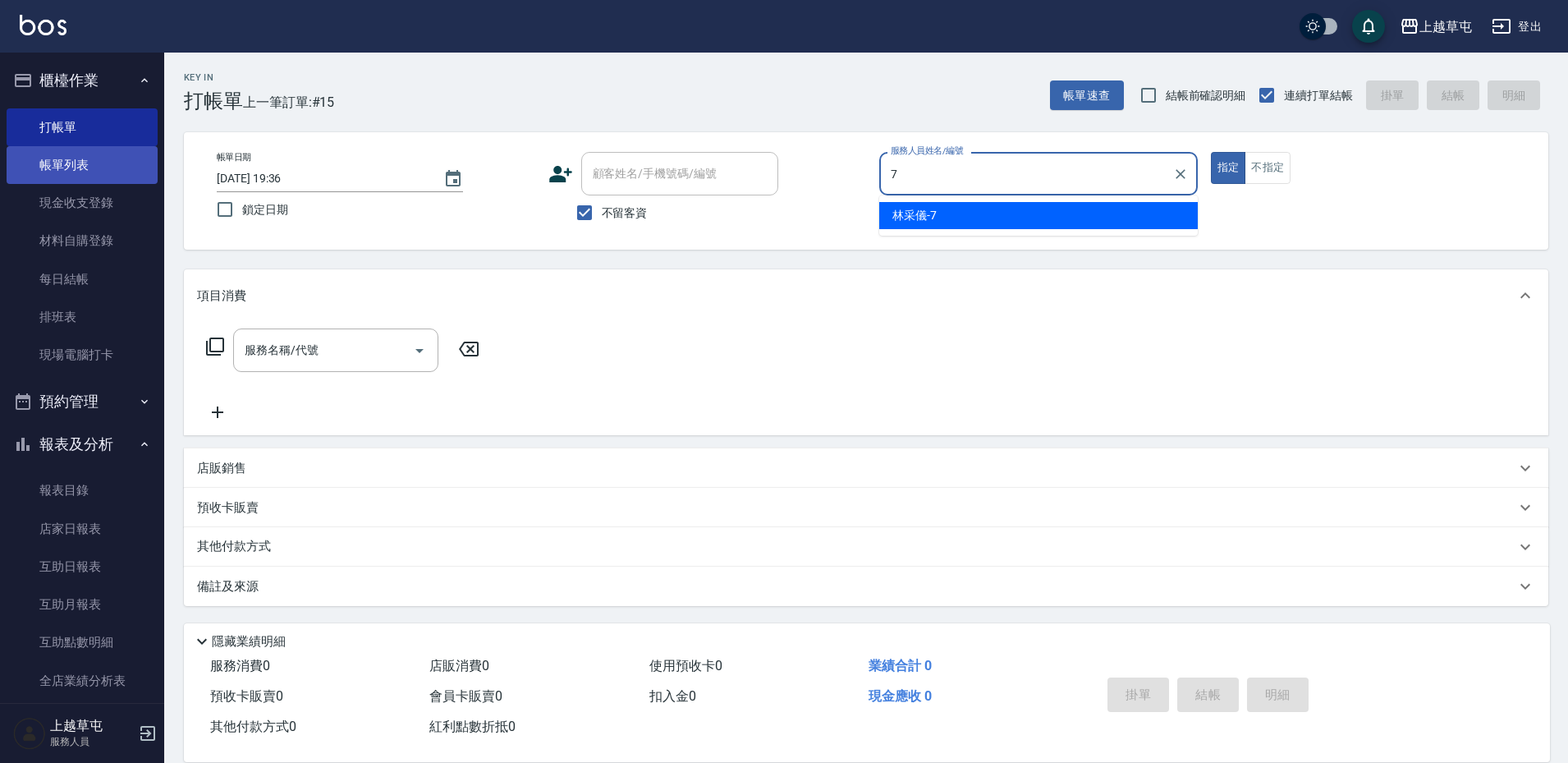
type input "[PERSON_NAME]-7"
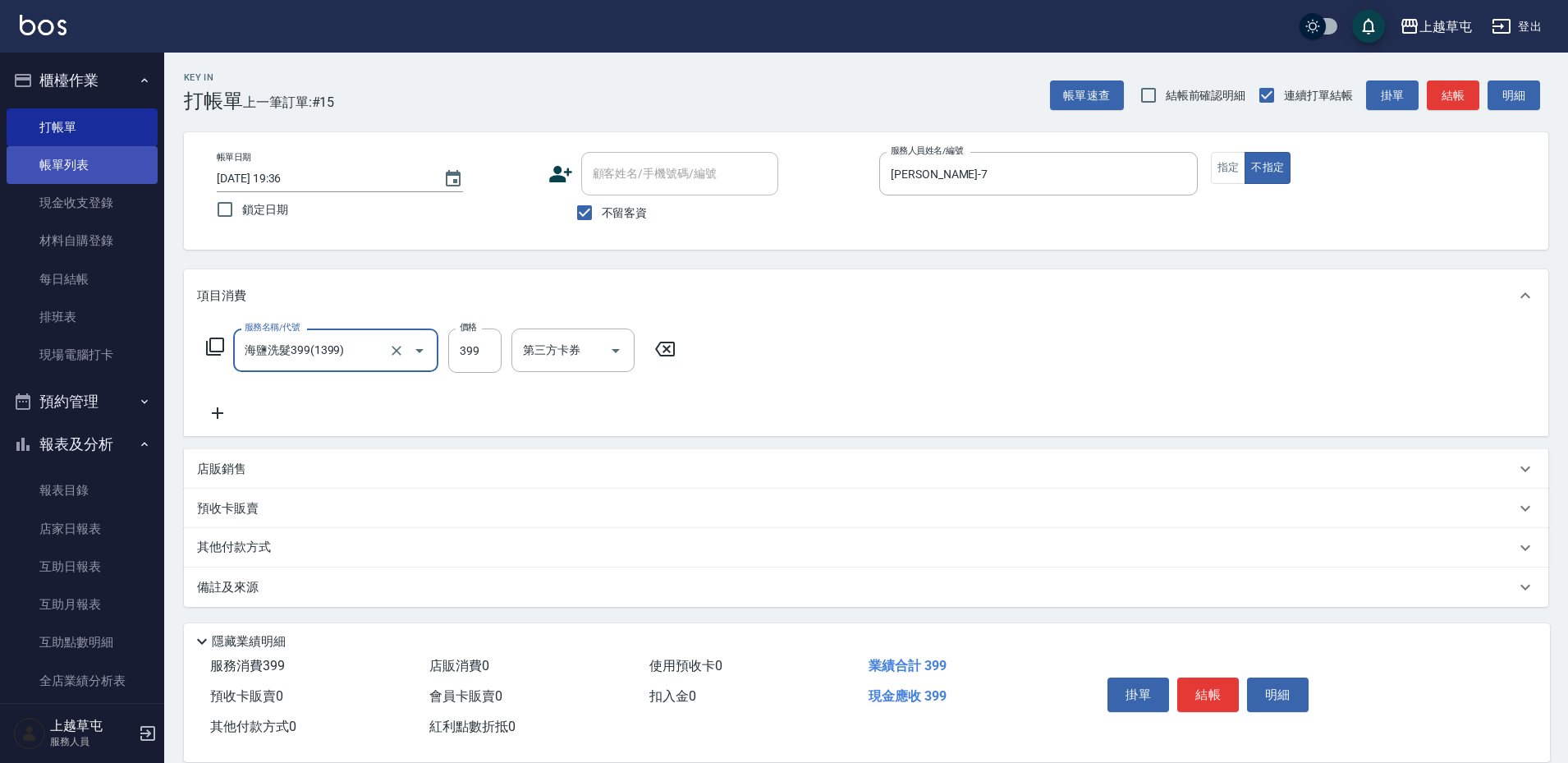
type input "海鹽洗髮399(1399)"
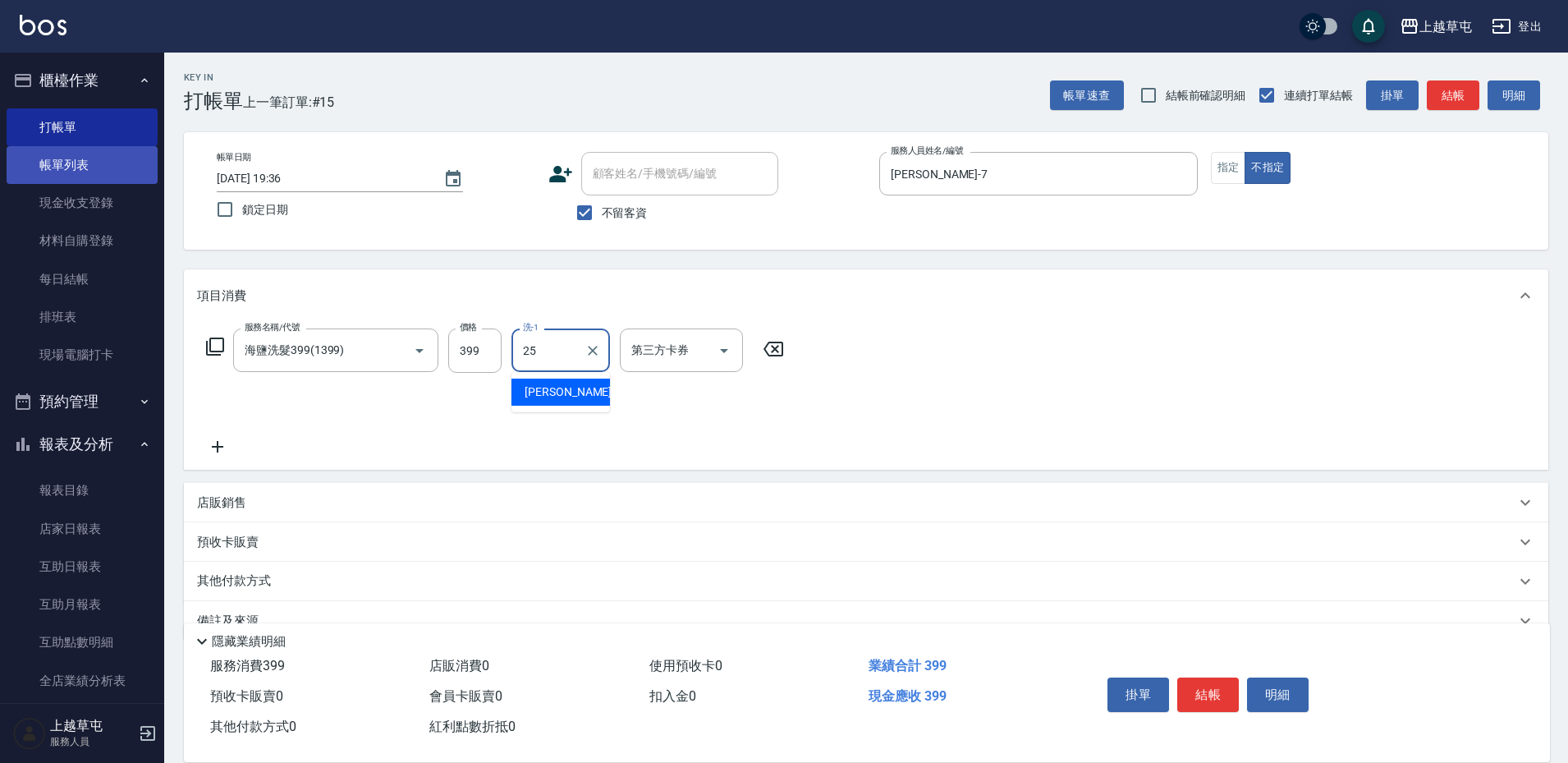
type input "[PERSON_NAME]25"
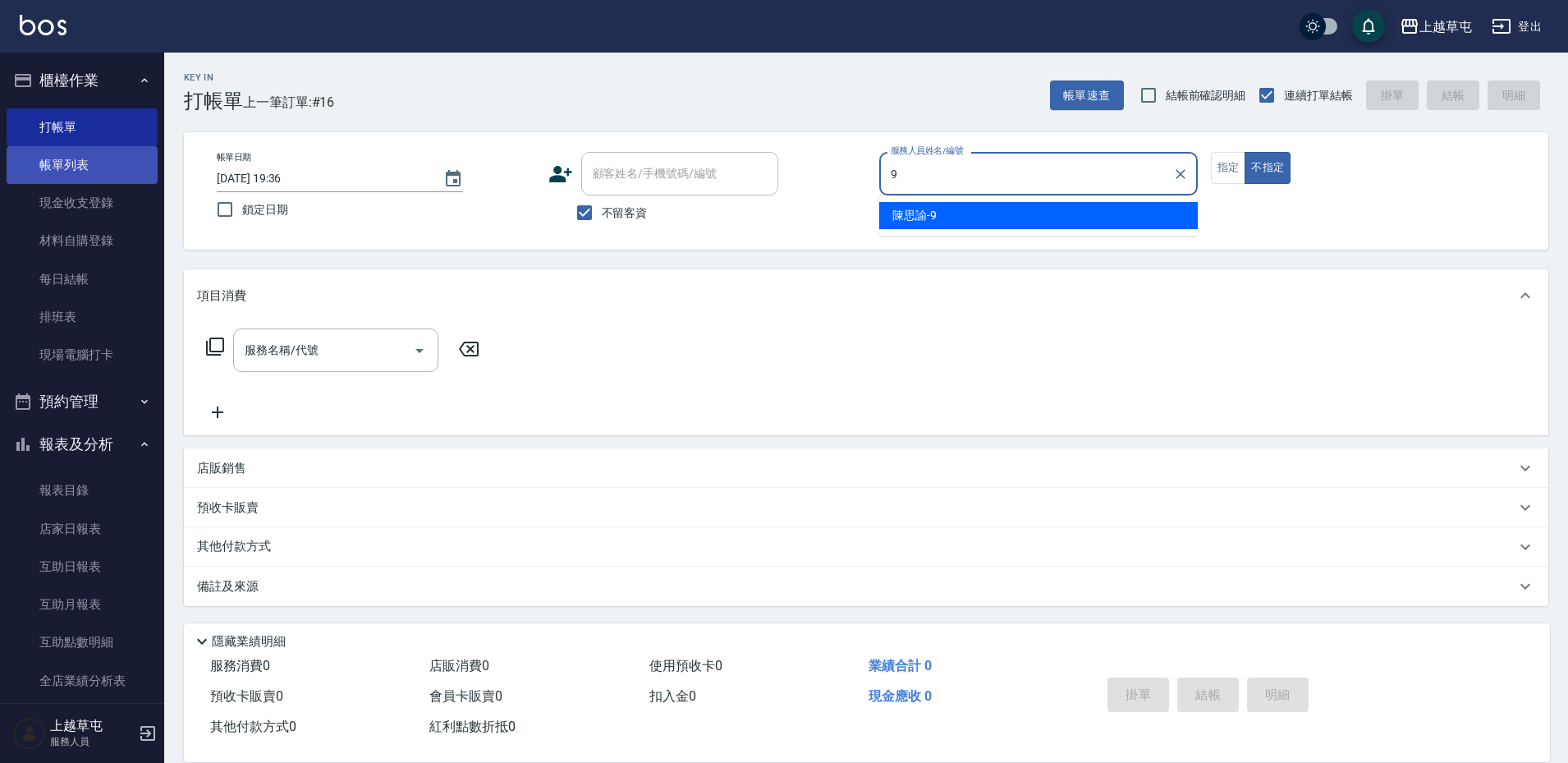
type input "[PERSON_NAME]-9"
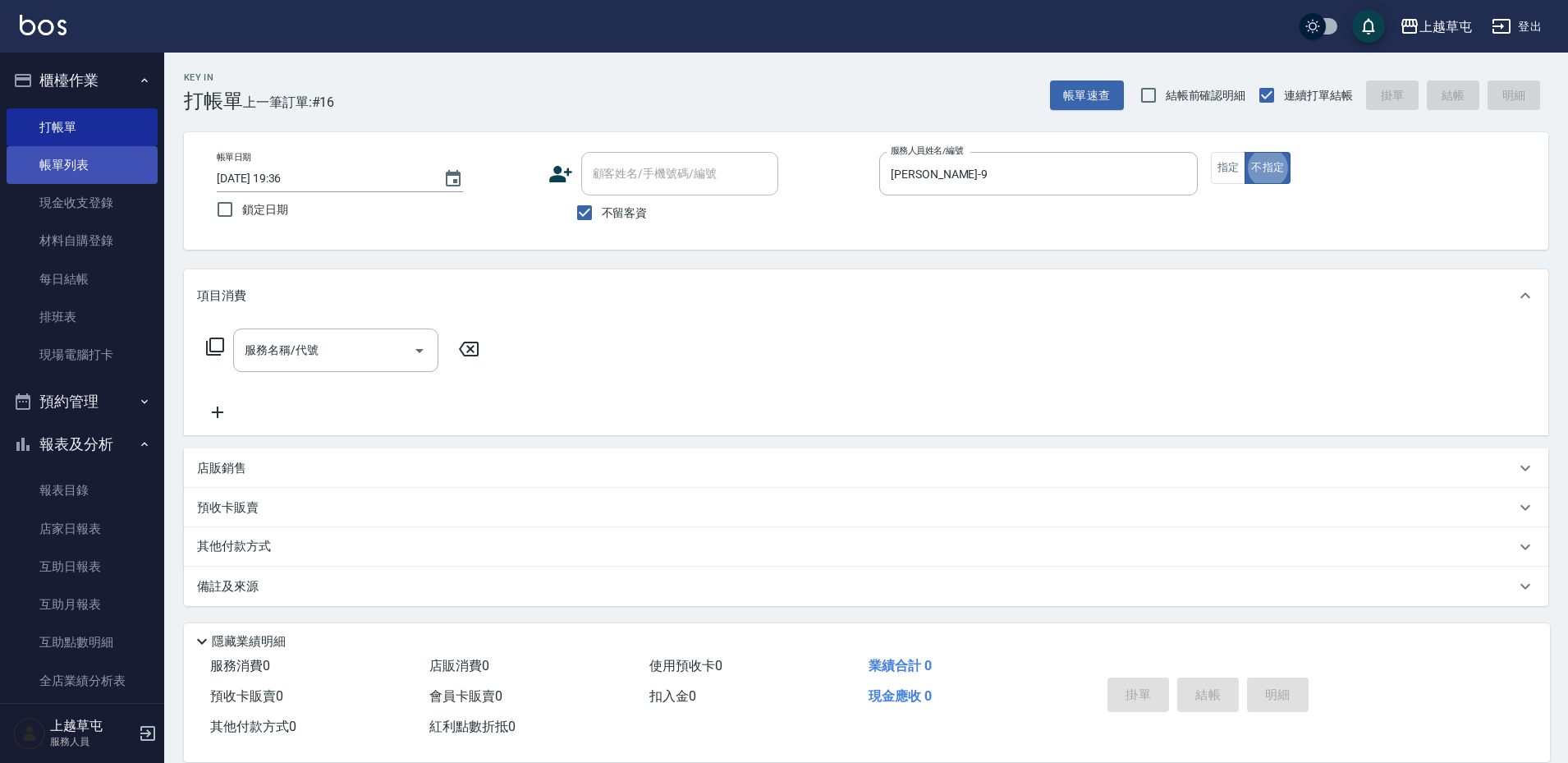
type button "false"
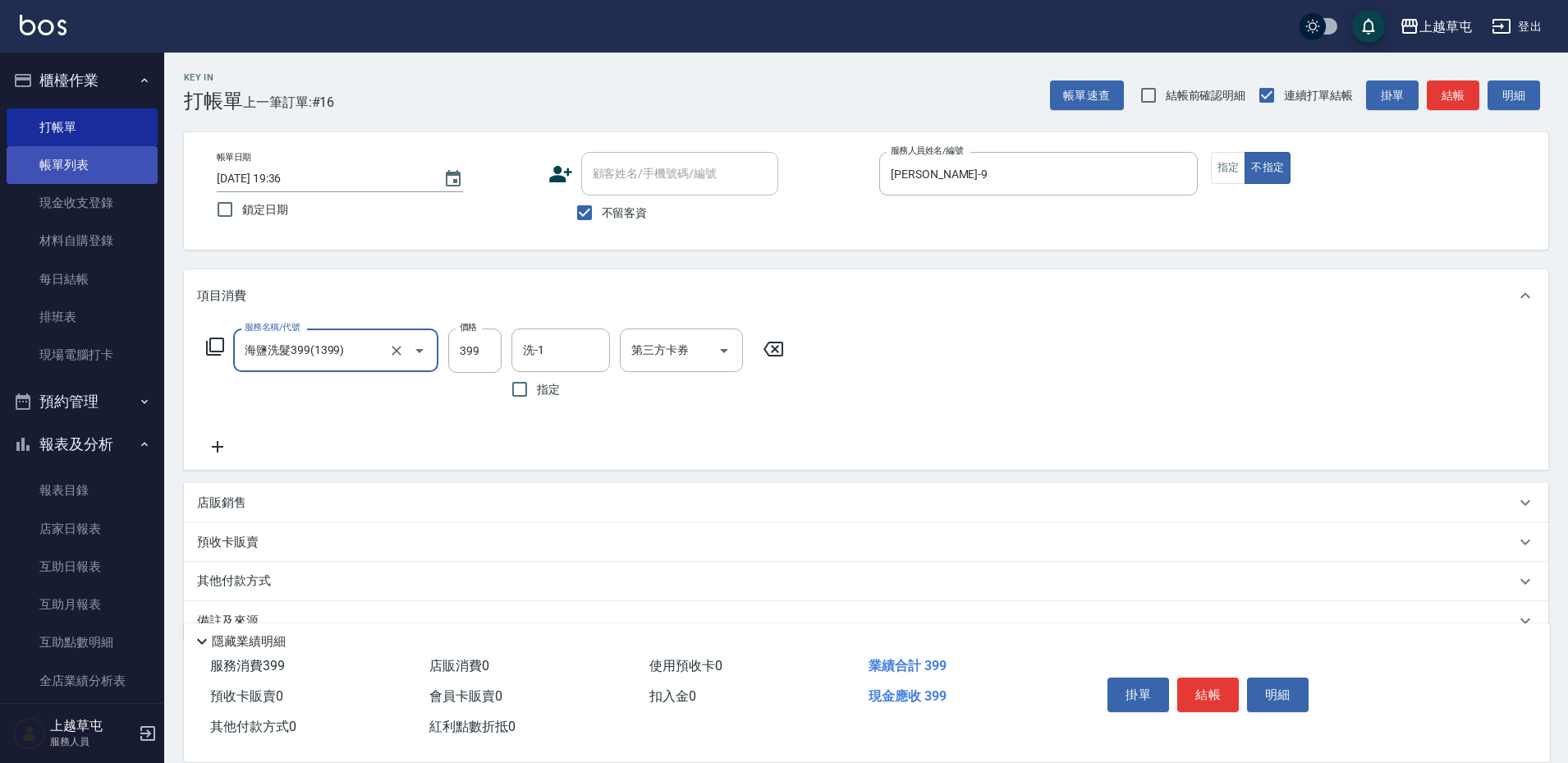
type input "海鹽洗髮399(1399)"
type input "[PERSON_NAME]-39"
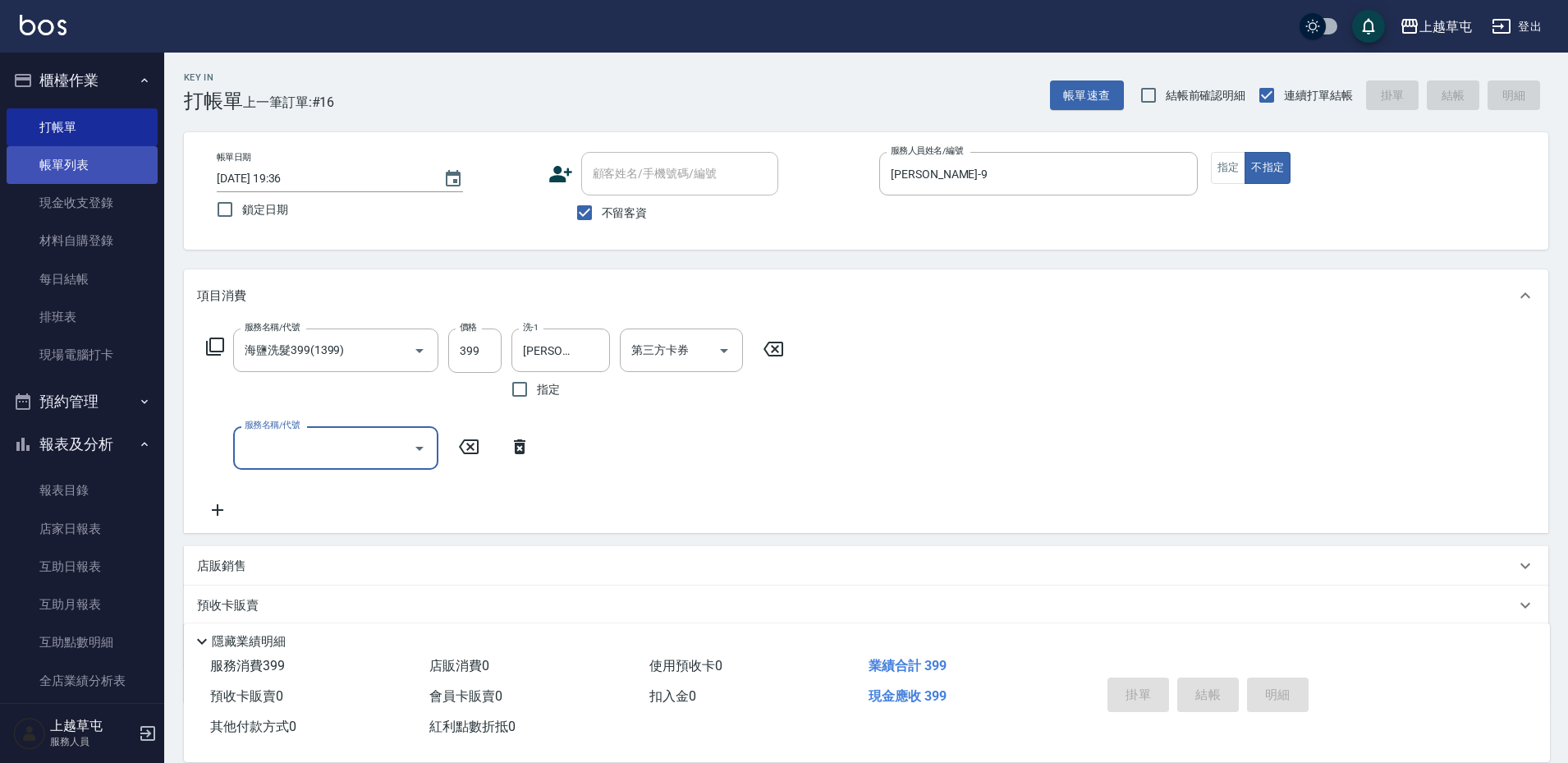
type input "[DATE] 19:37"
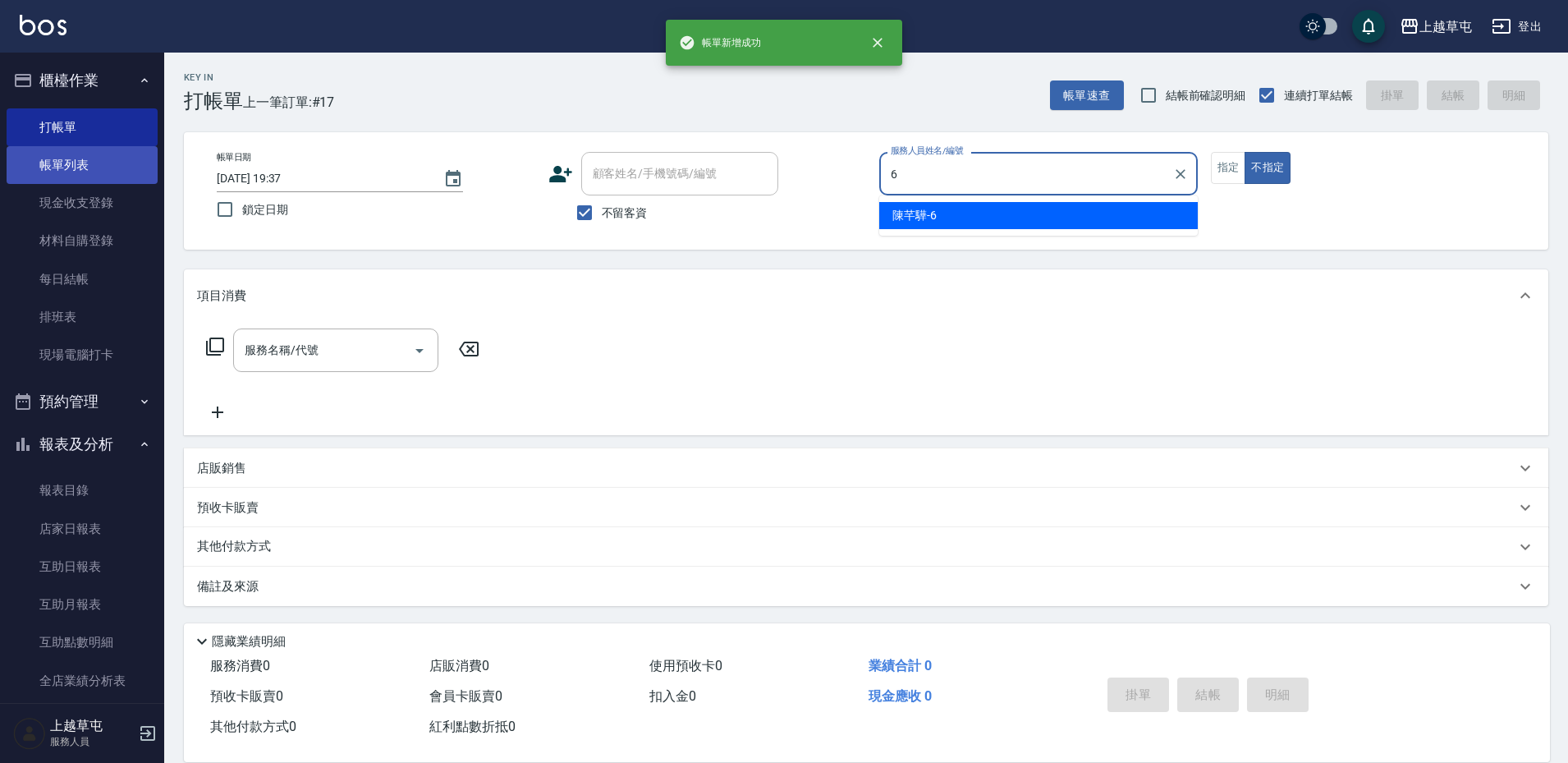
type input "[PERSON_NAME]-6"
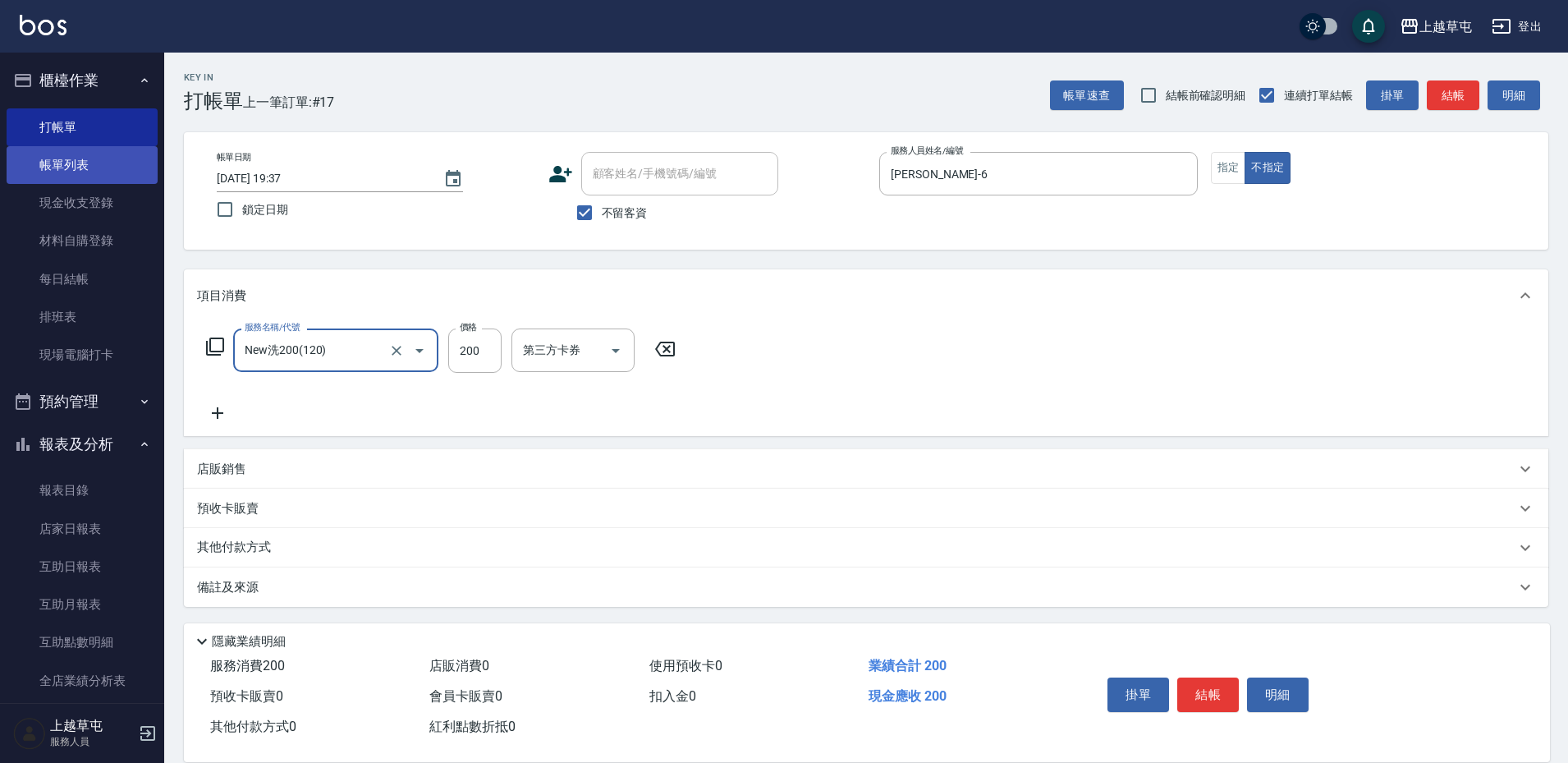
type input "New洗200(120)"
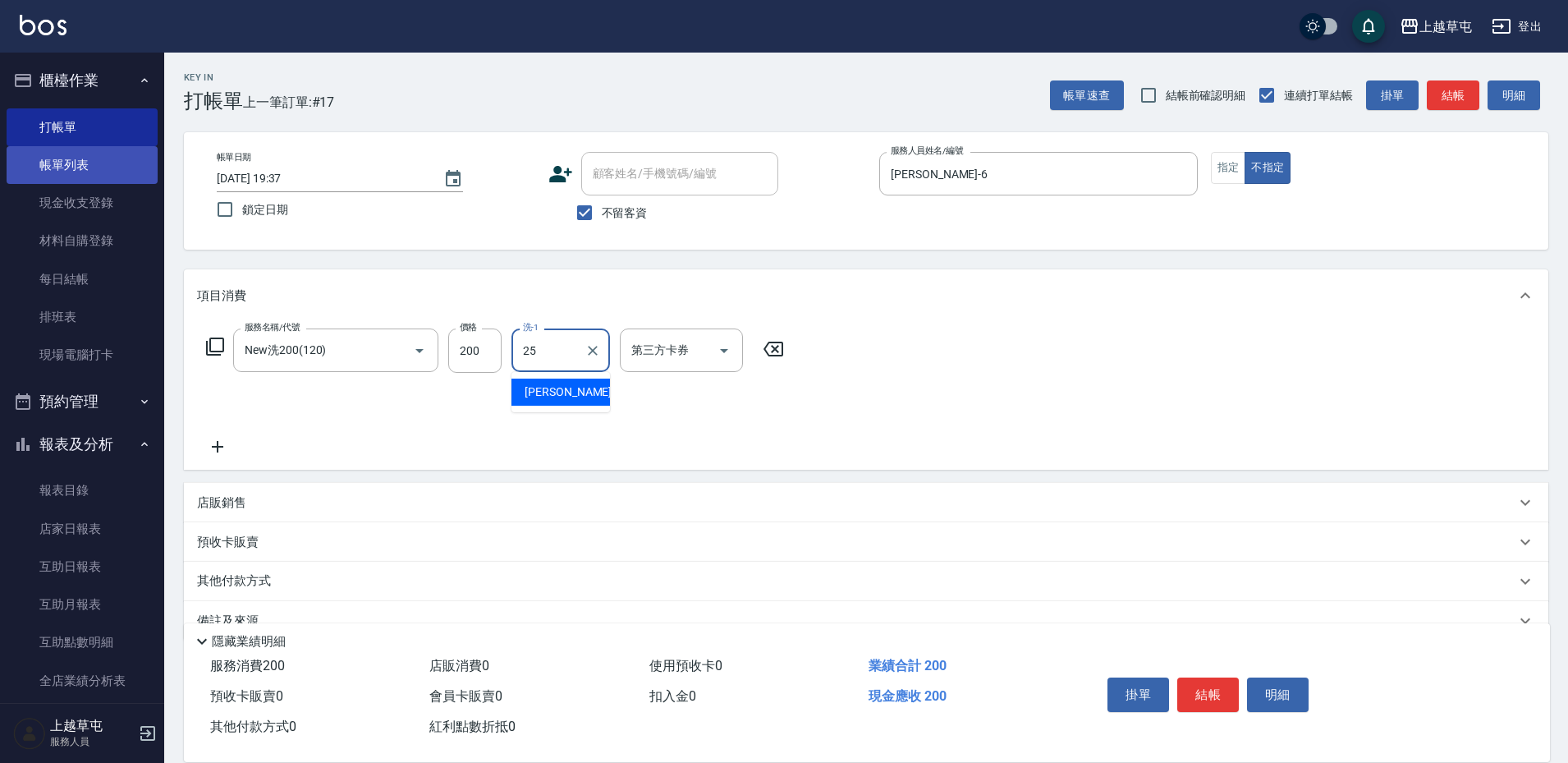
type input "[PERSON_NAME]25"
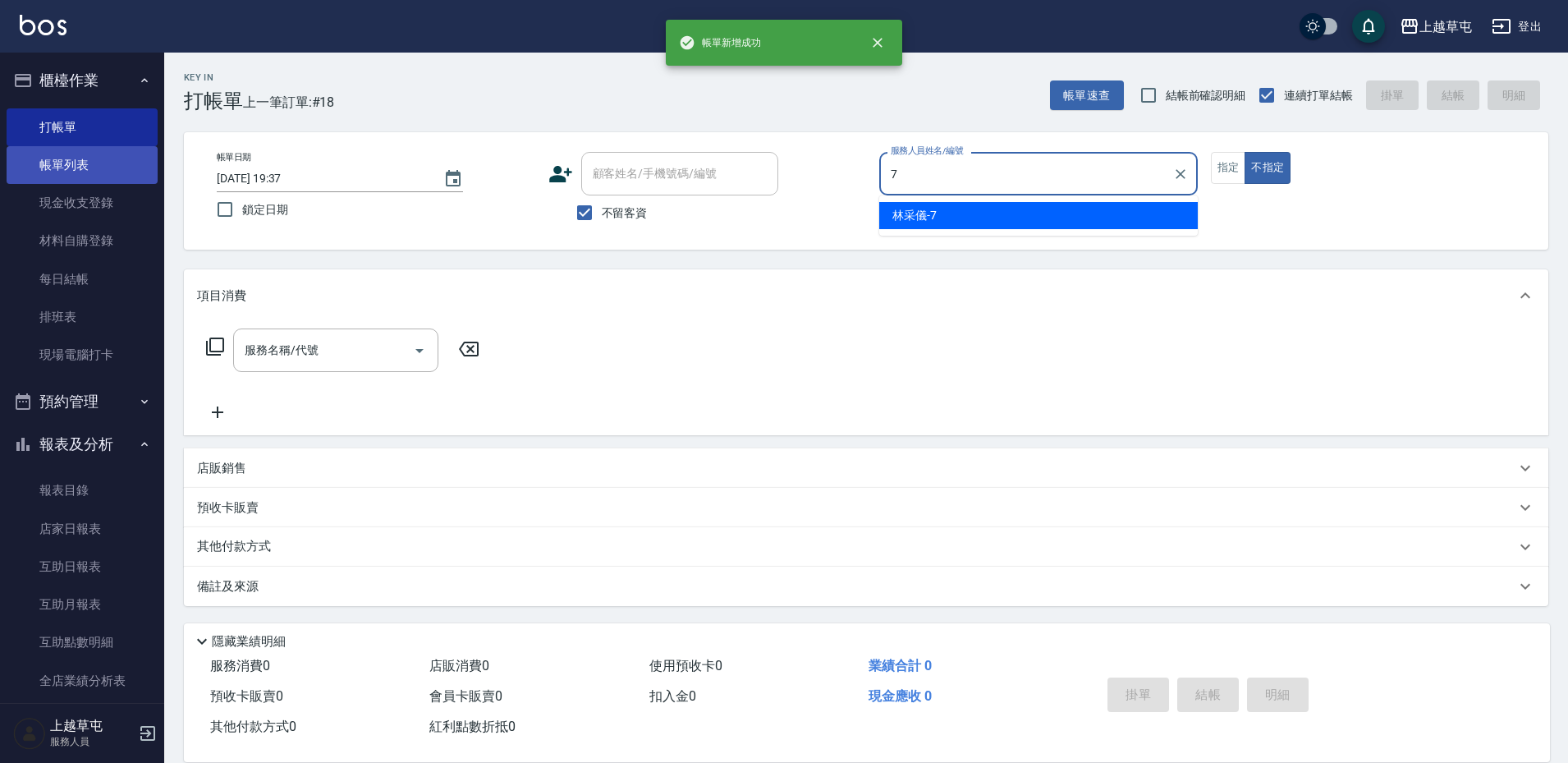
type input "[PERSON_NAME]-7"
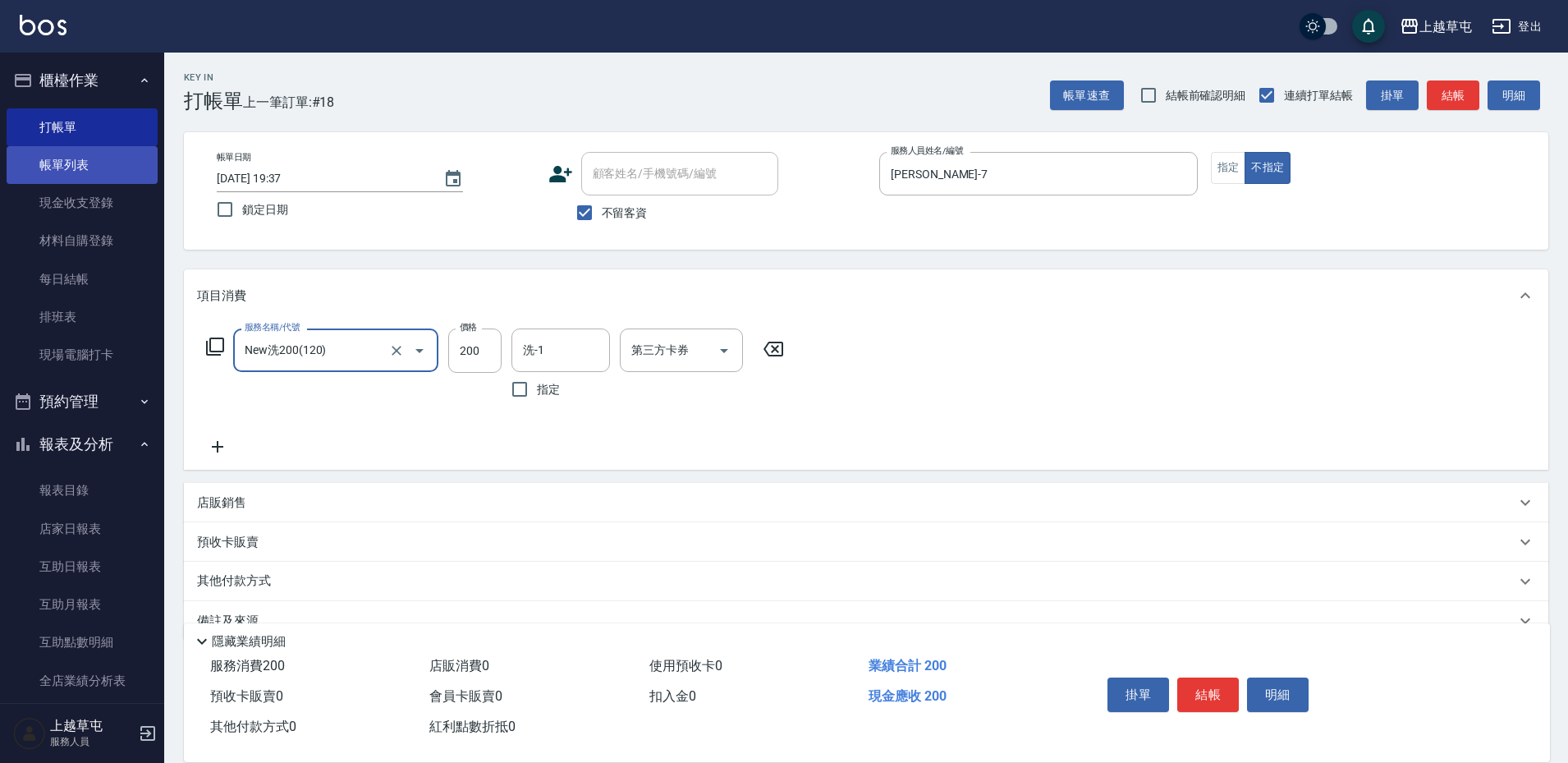
type input "New洗200(120)"
type input "[PERSON_NAME]25"
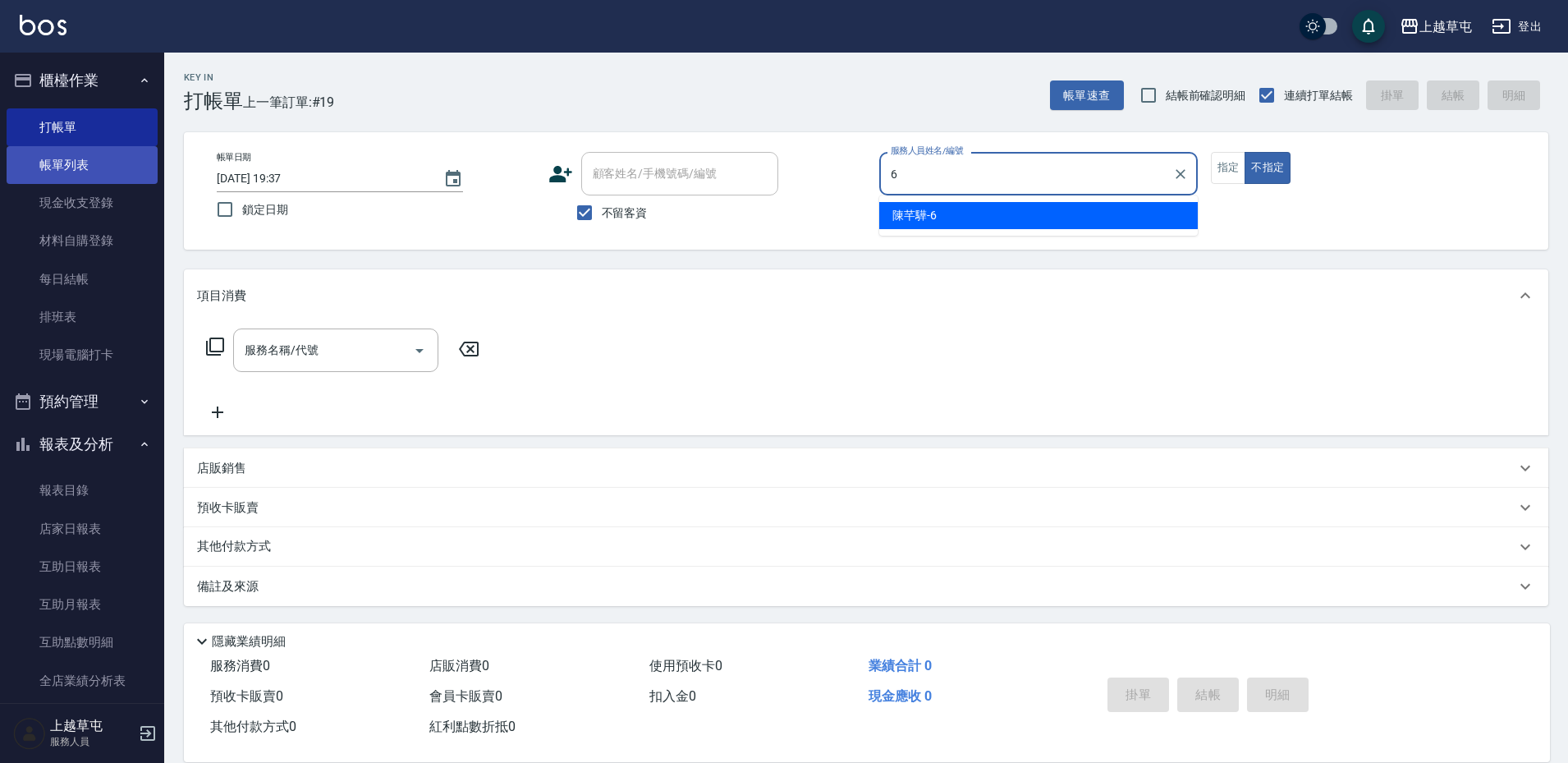
type input "[PERSON_NAME]-6"
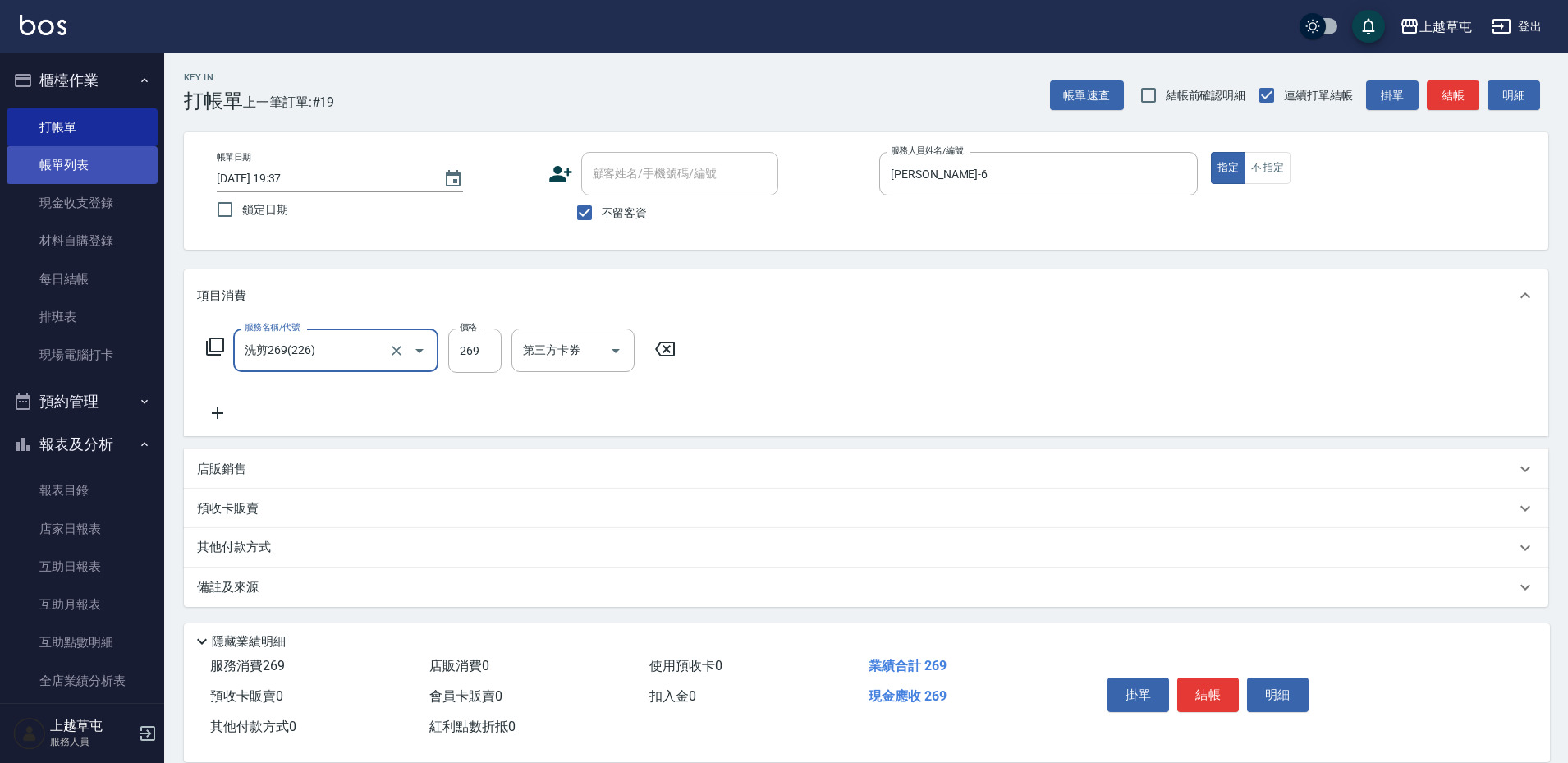
type input "洗剪269(226)"
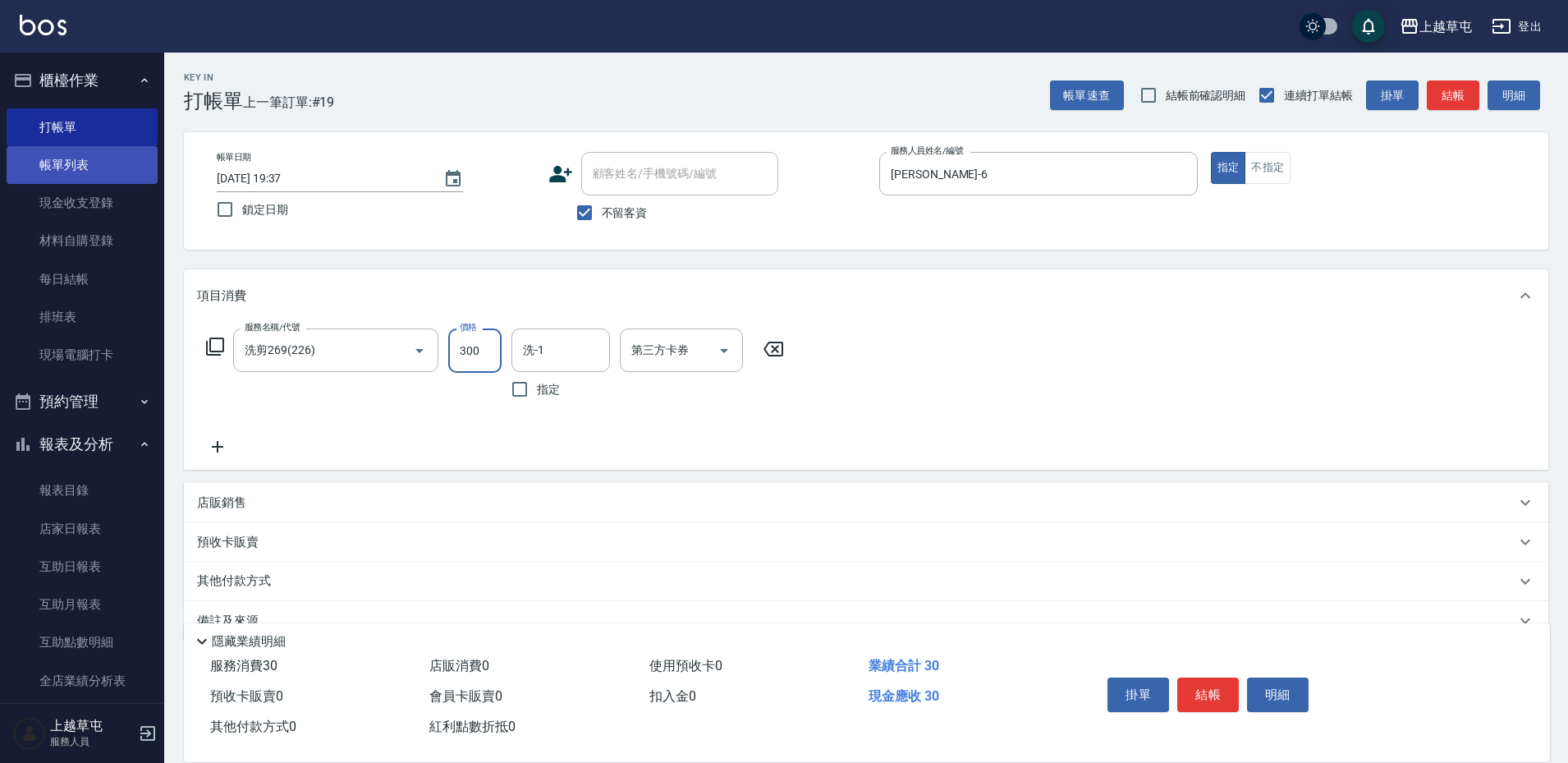
type input "300"
type input "[PERSON_NAME]-6"
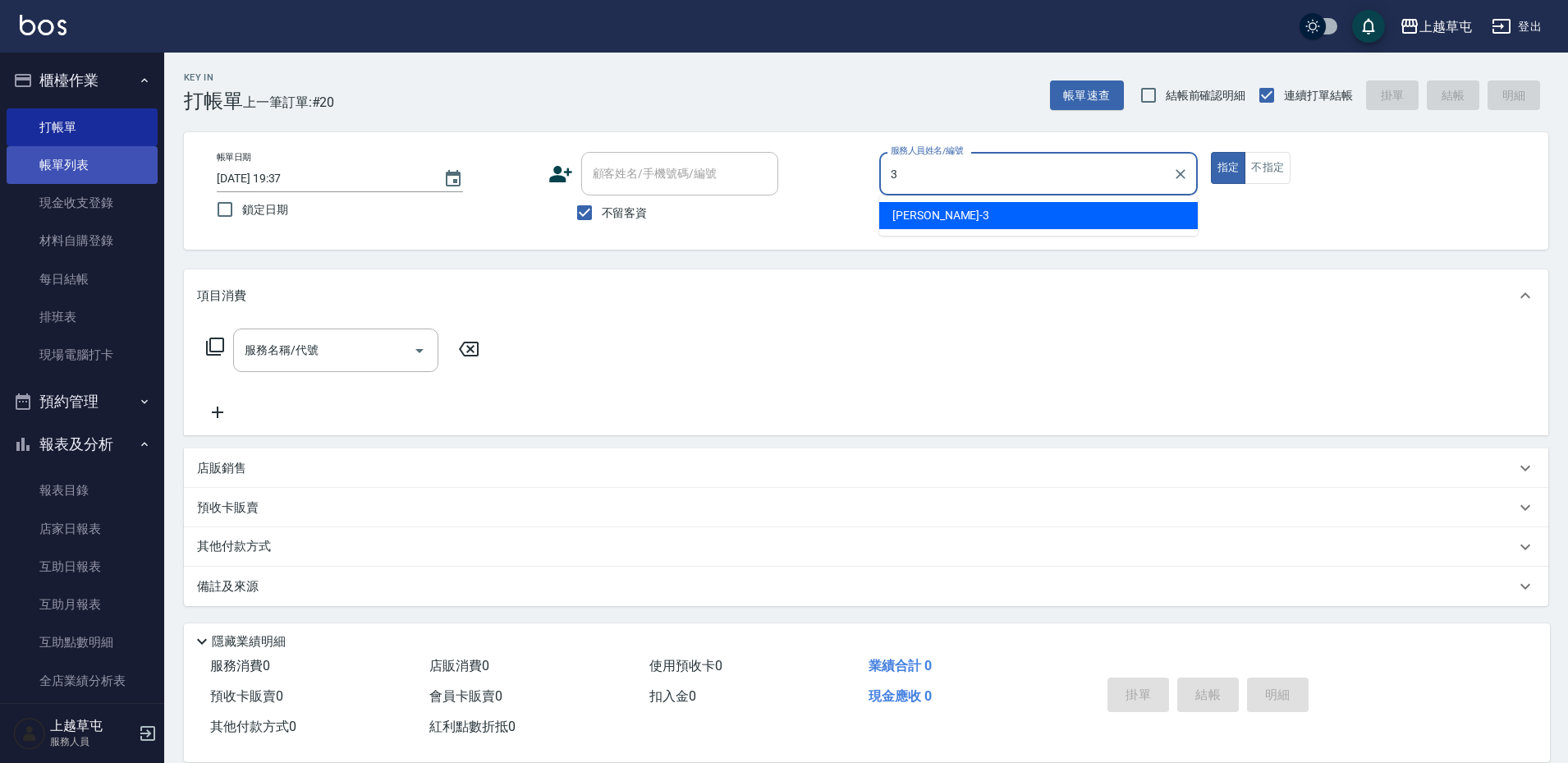
type input "[PERSON_NAME]-3"
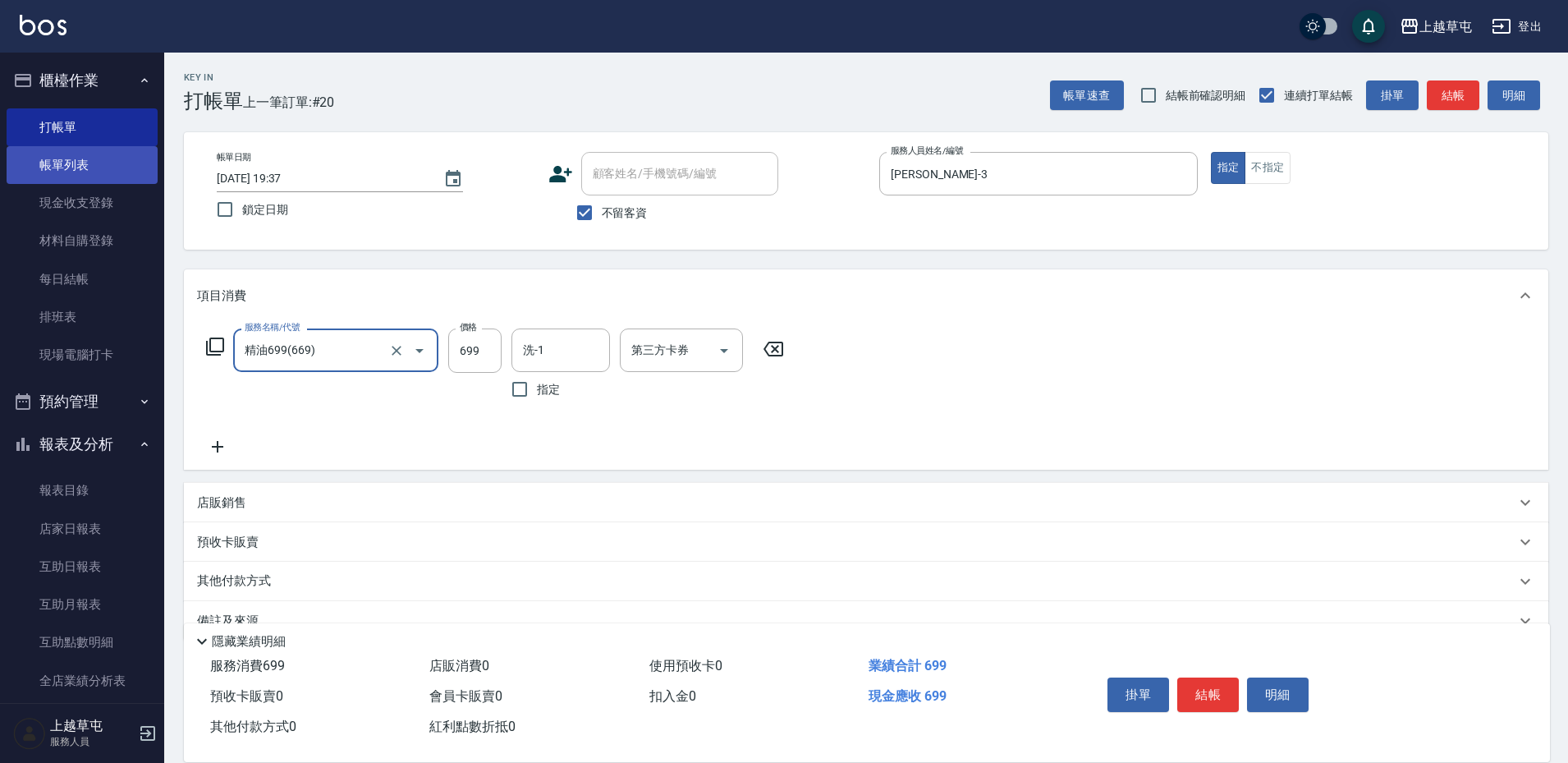
type input "精油699(669)"
type input "[PERSON_NAME]25"
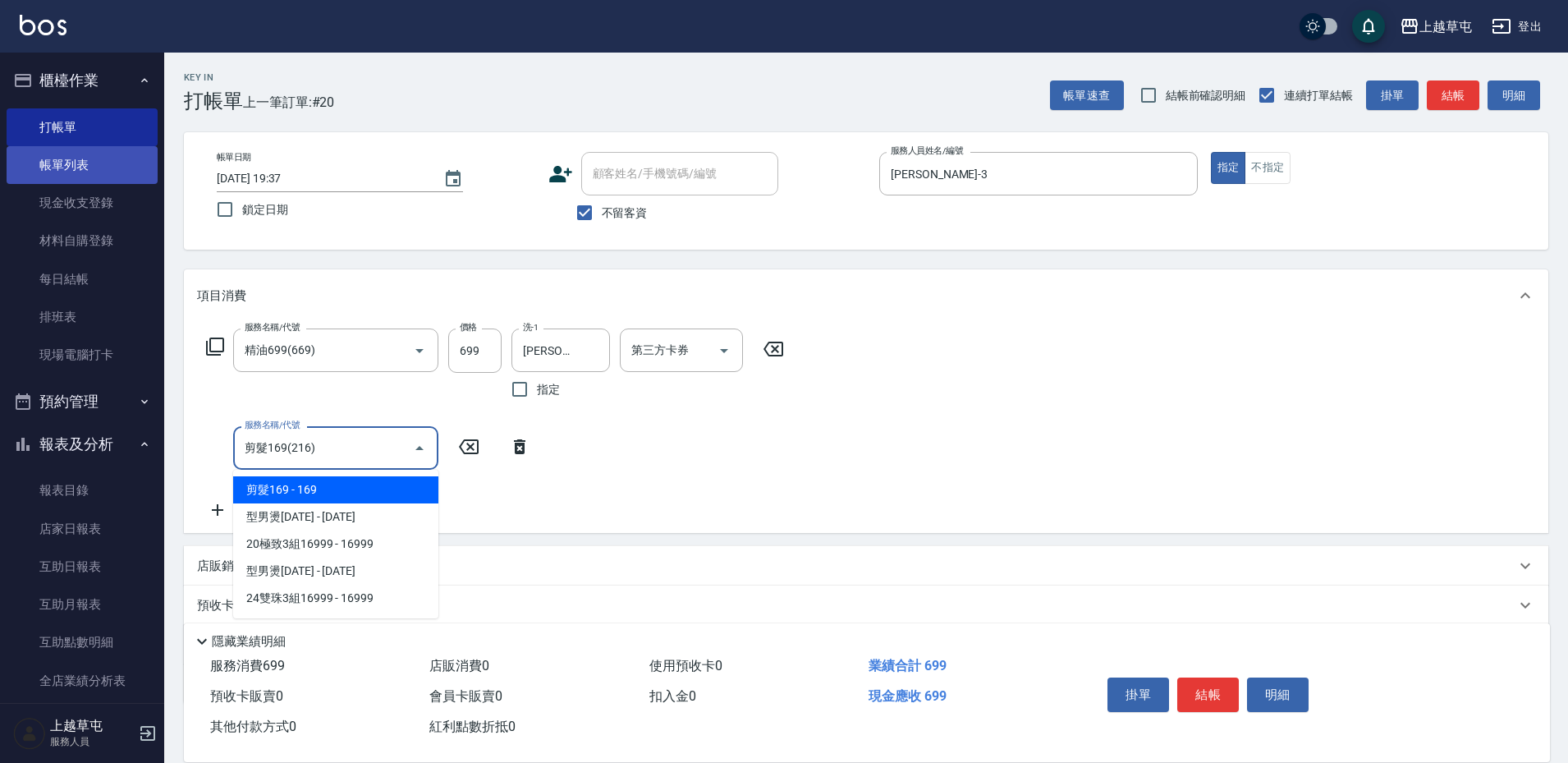
type input "剪髮169(216)"
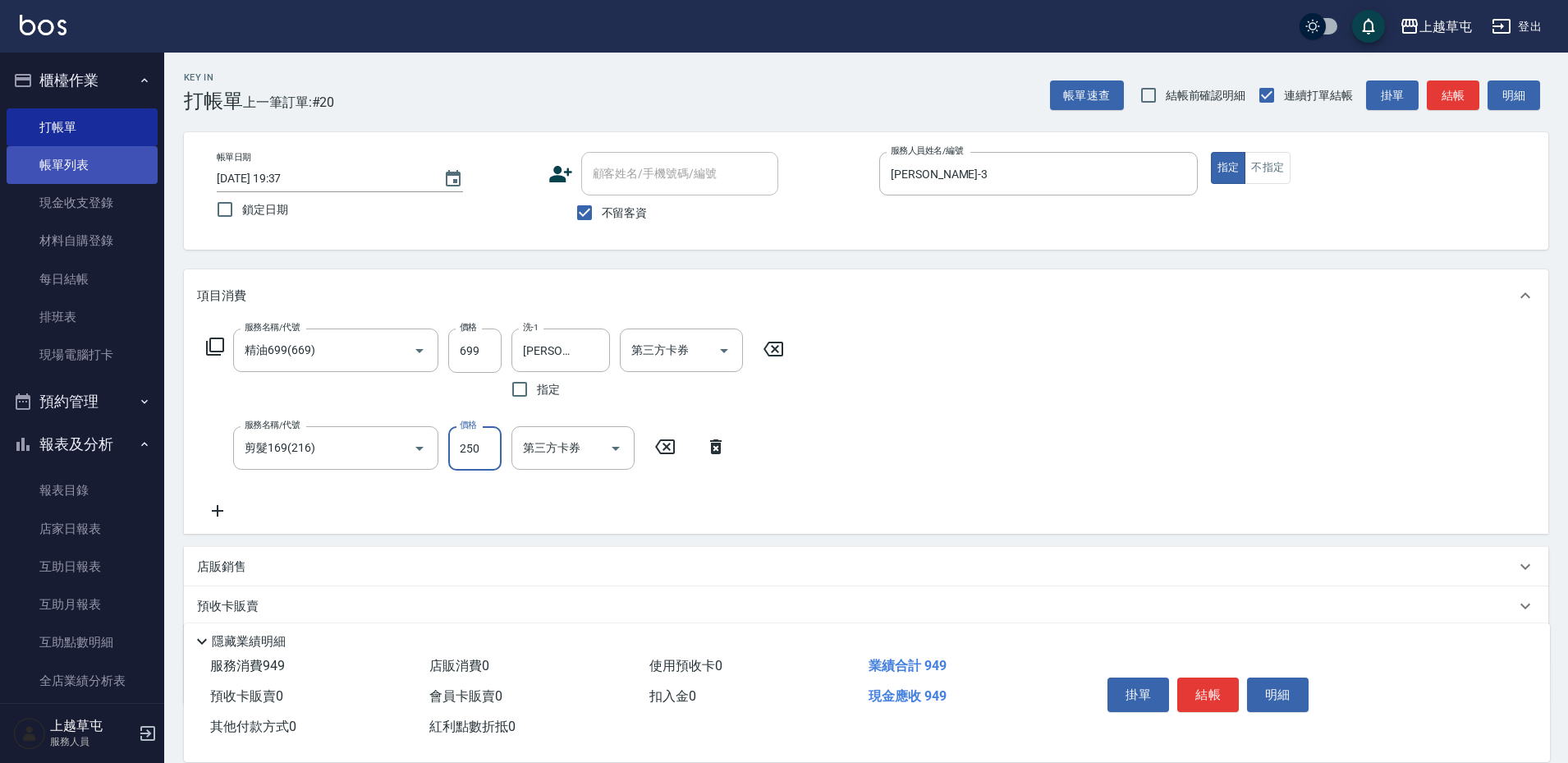
type input "250"
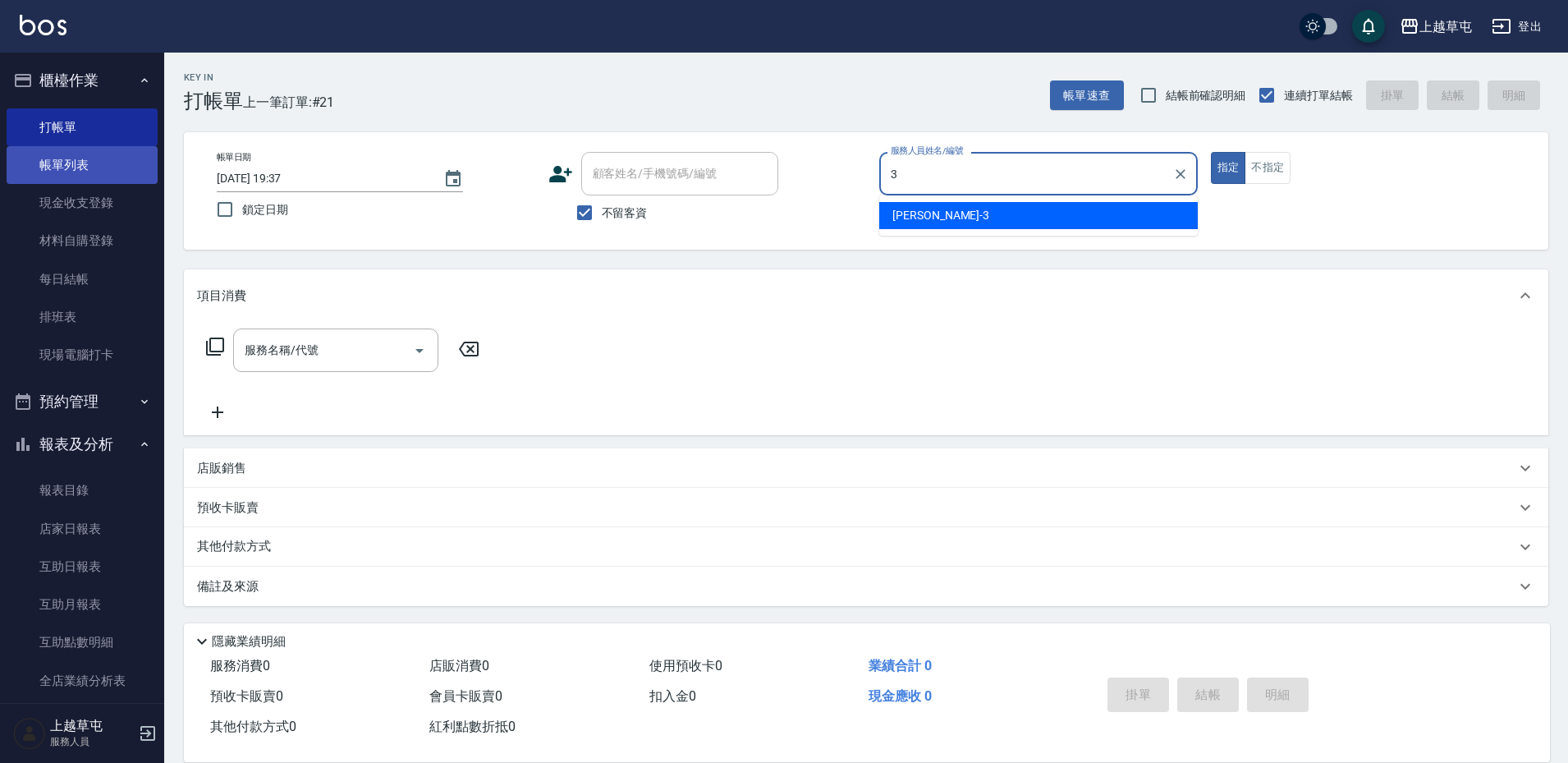
type input "[PERSON_NAME]-3"
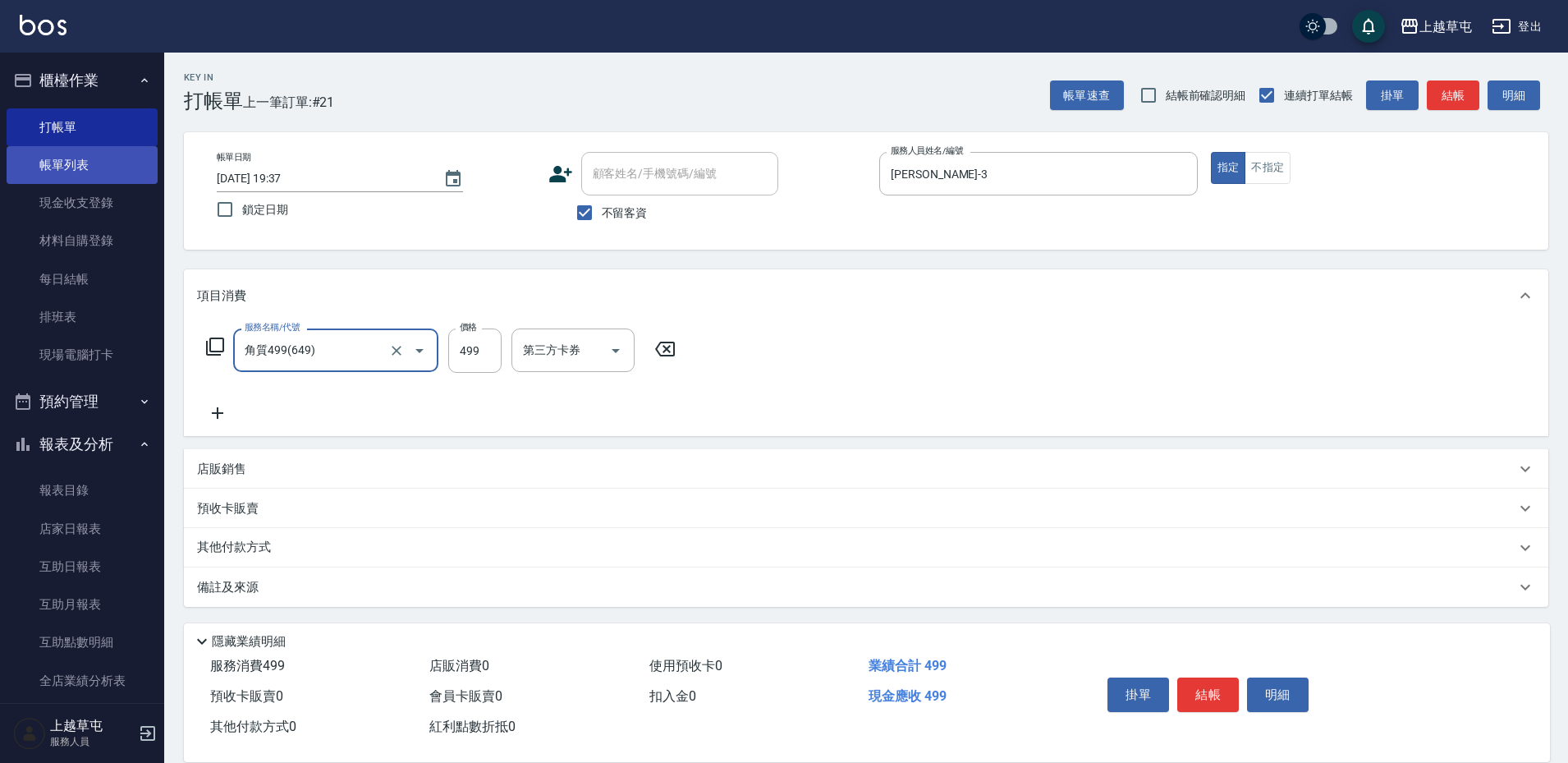
type input "角質499(649)"
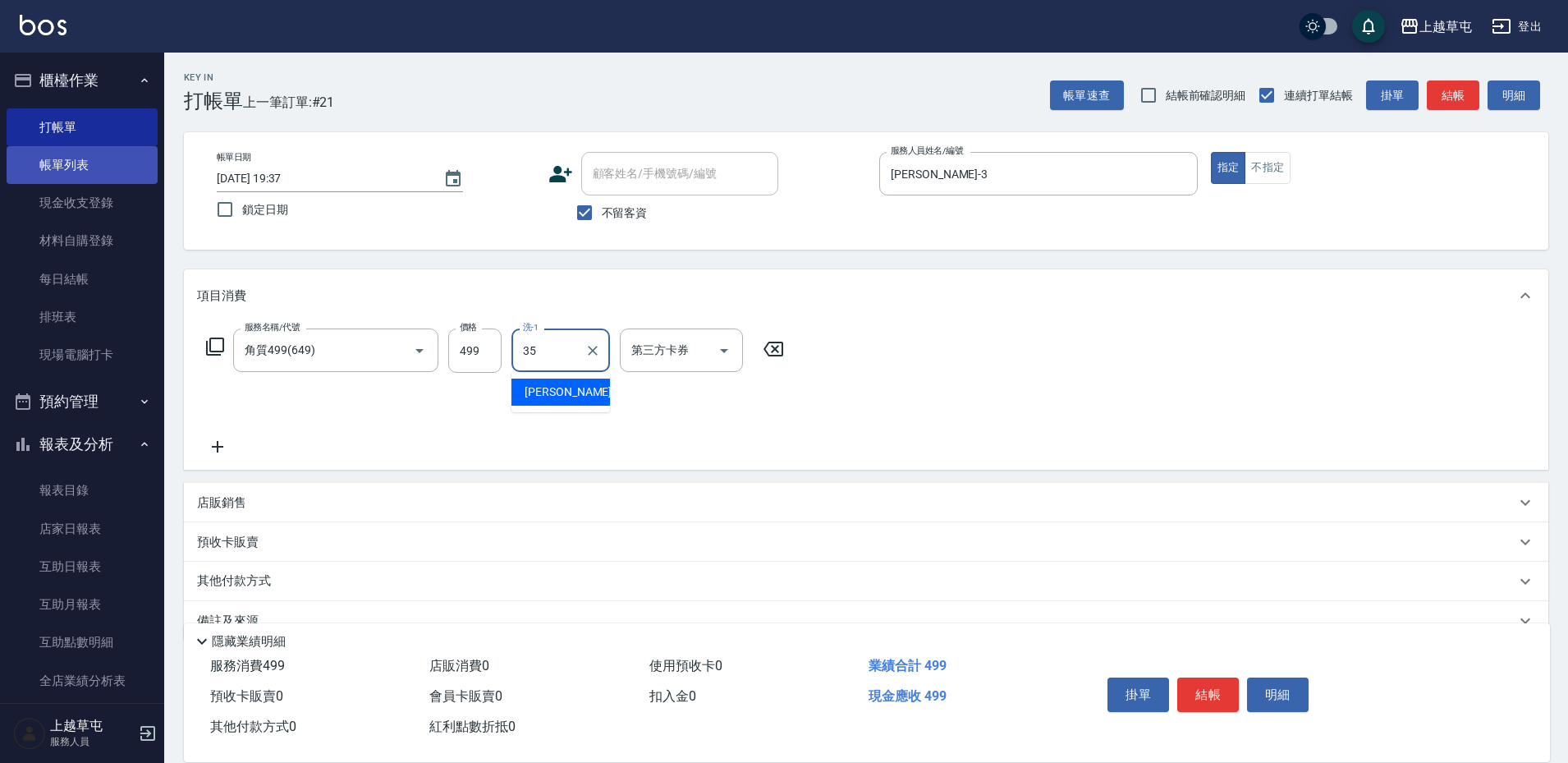
type input "[PERSON_NAME]-35"
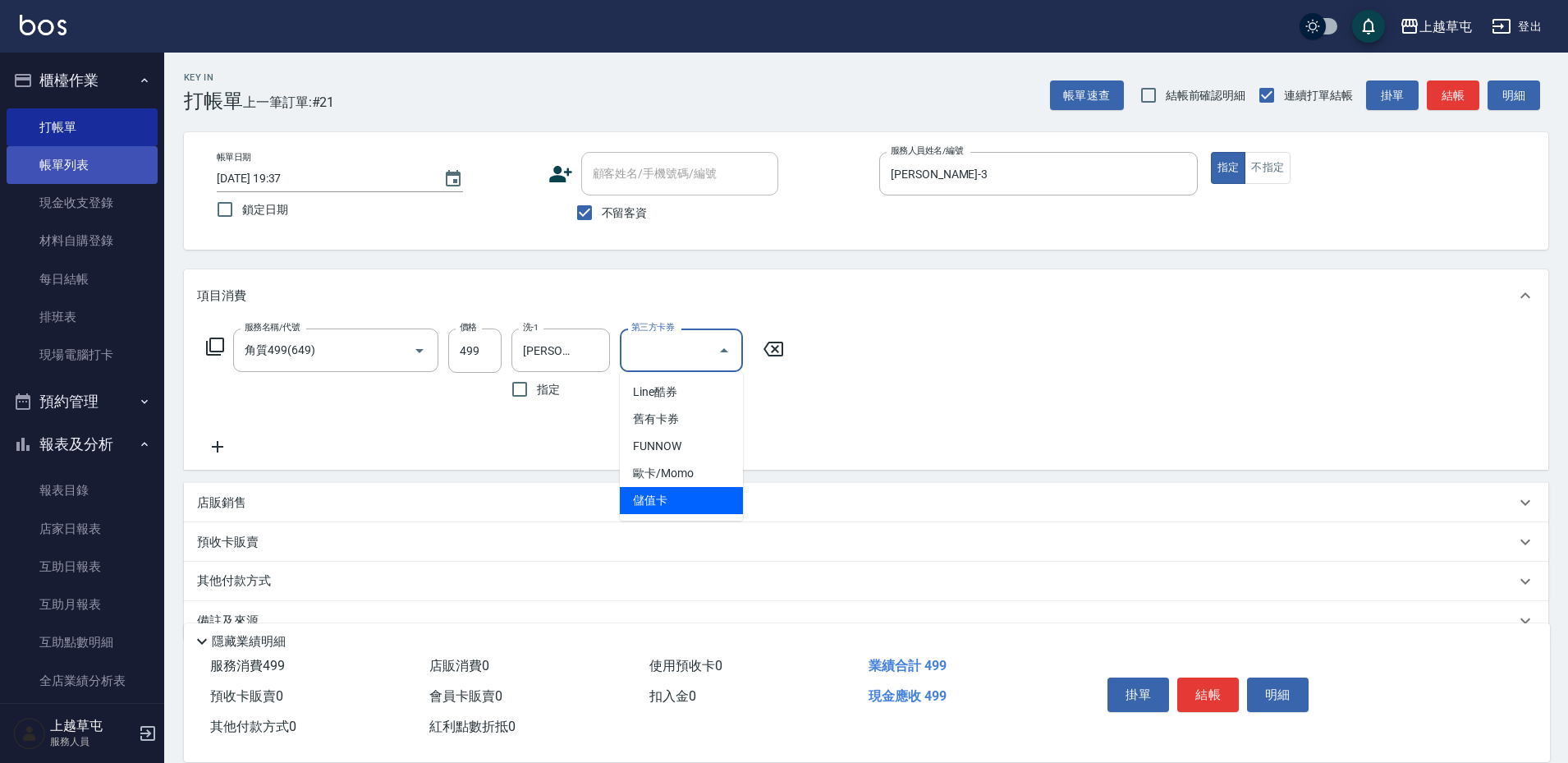
type input "儲值卡"
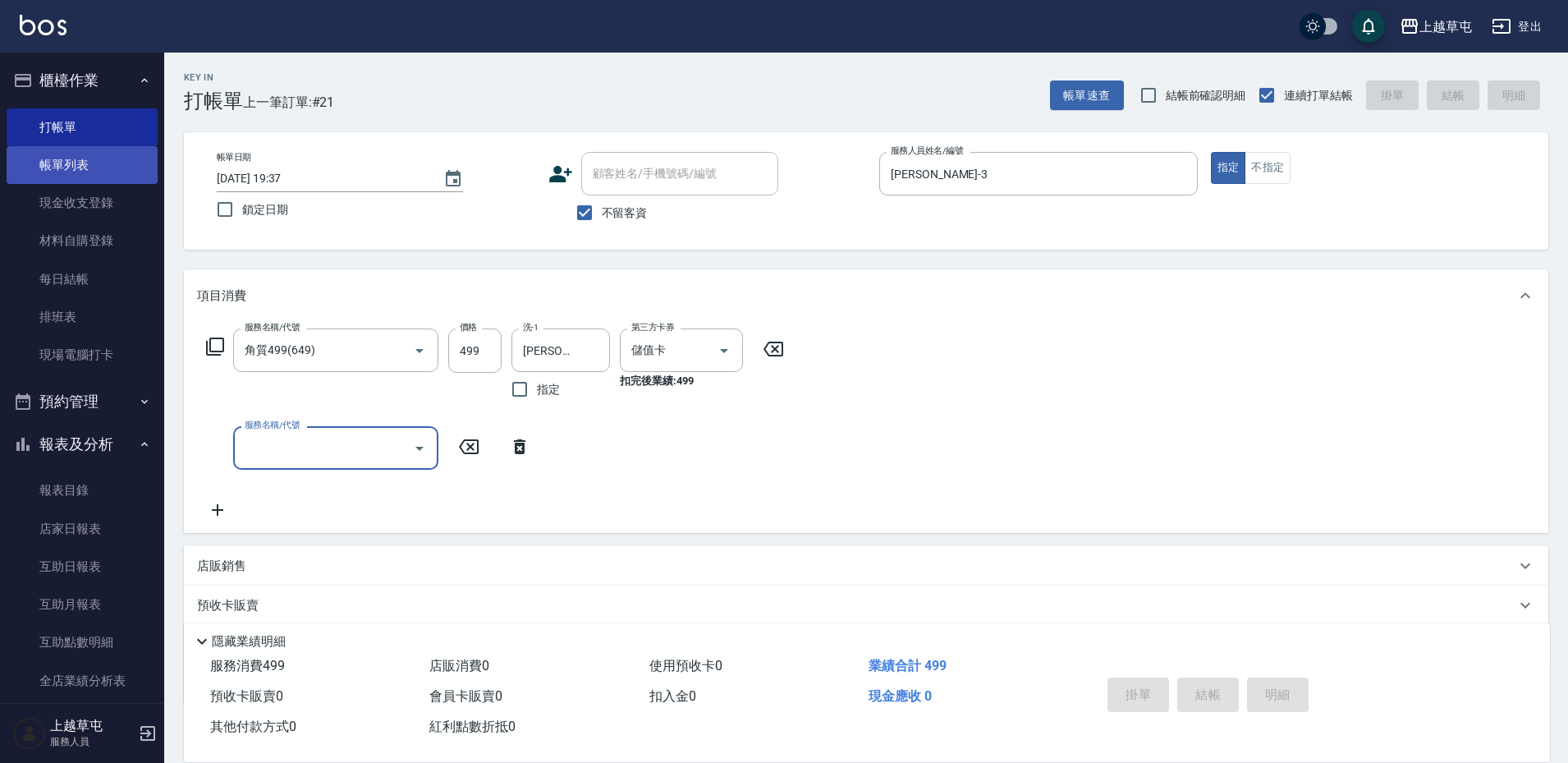
type input "[DATE] 19:38"
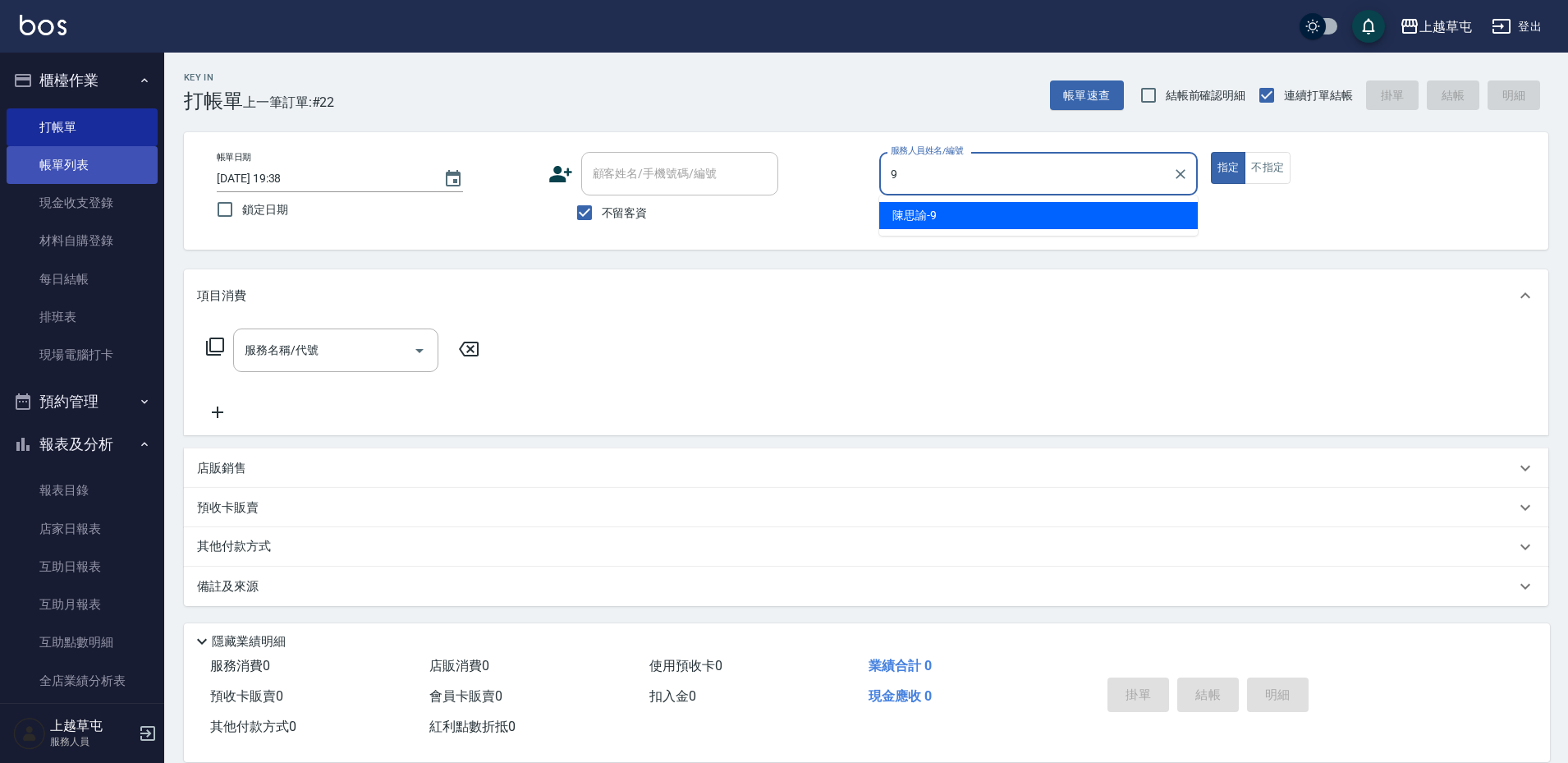
type input "[PERSON_NAME]-9"
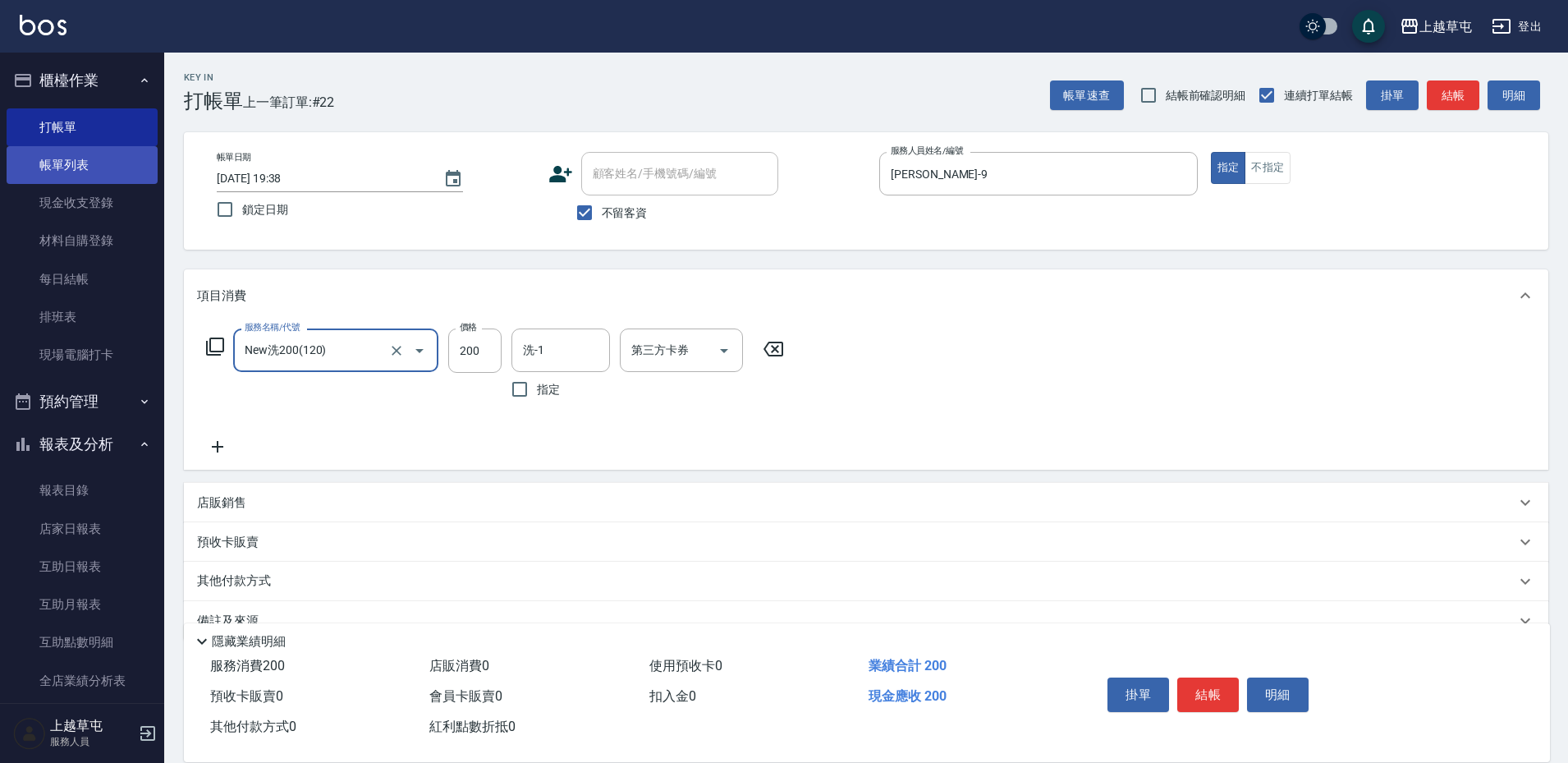
type input "New洗200(120)"
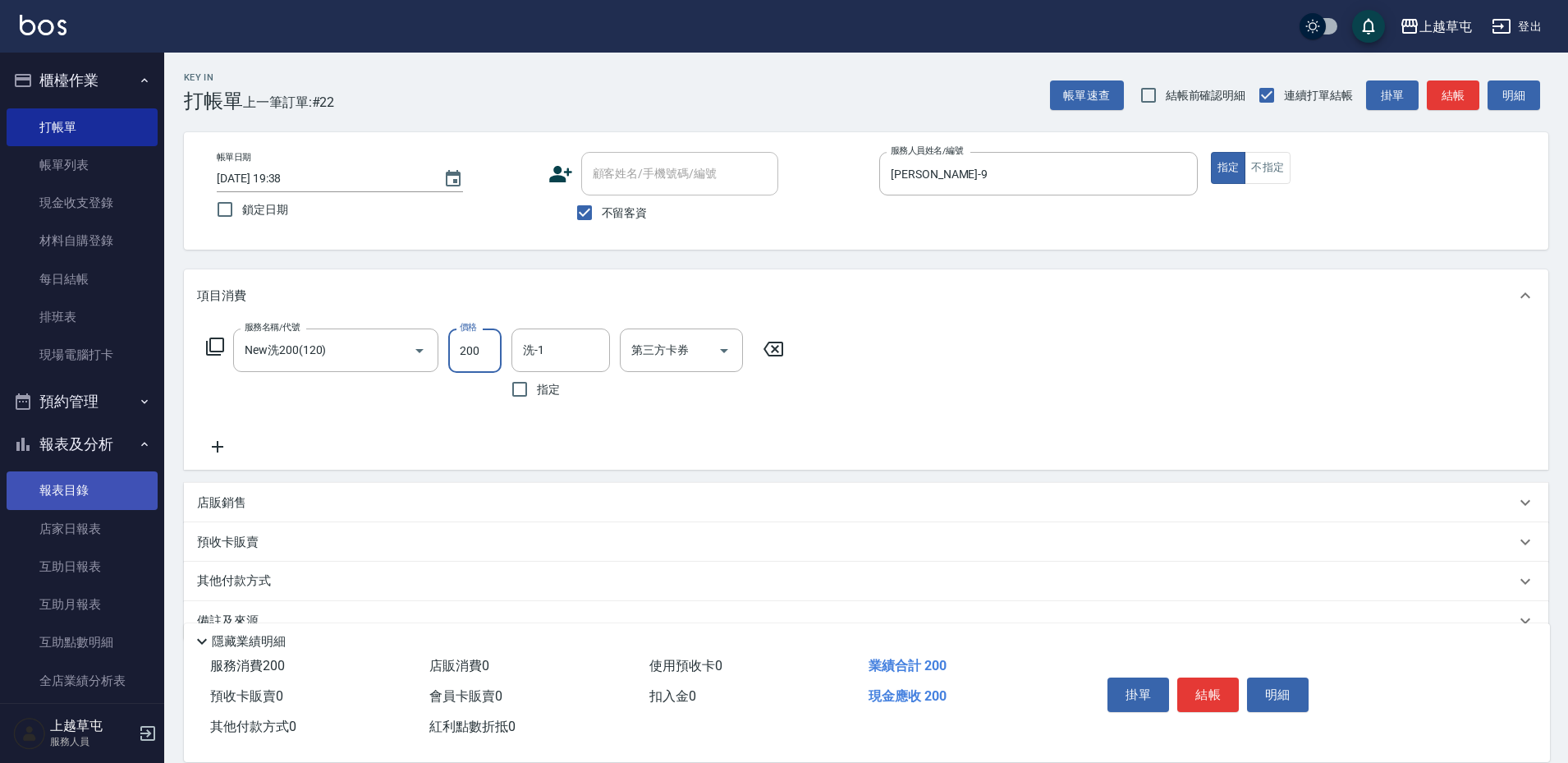
click at [84, 485] on link "報表目錄" at bounding box center [82, 489] width 151 height 38
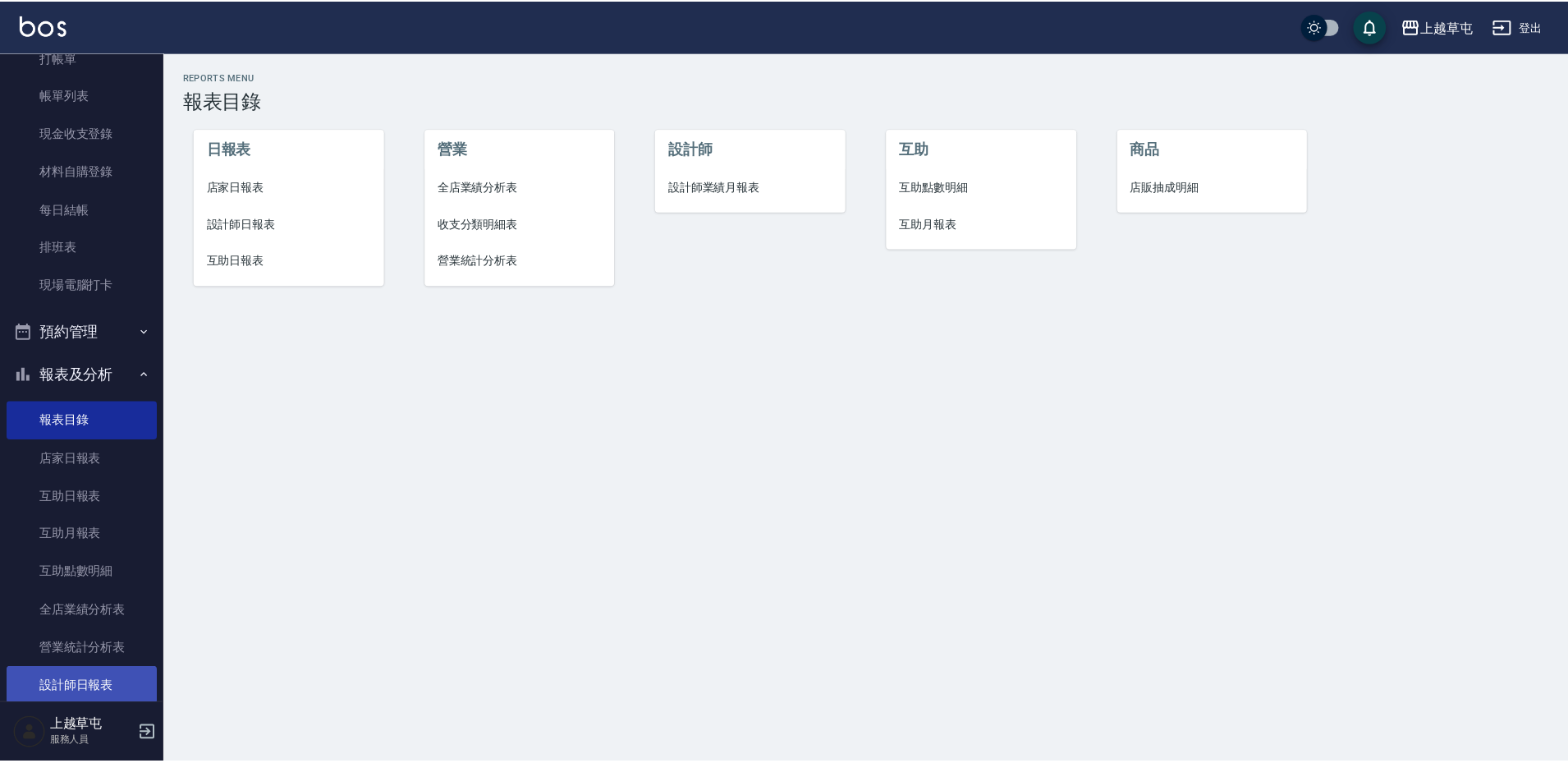
scroll to position [246, 0]
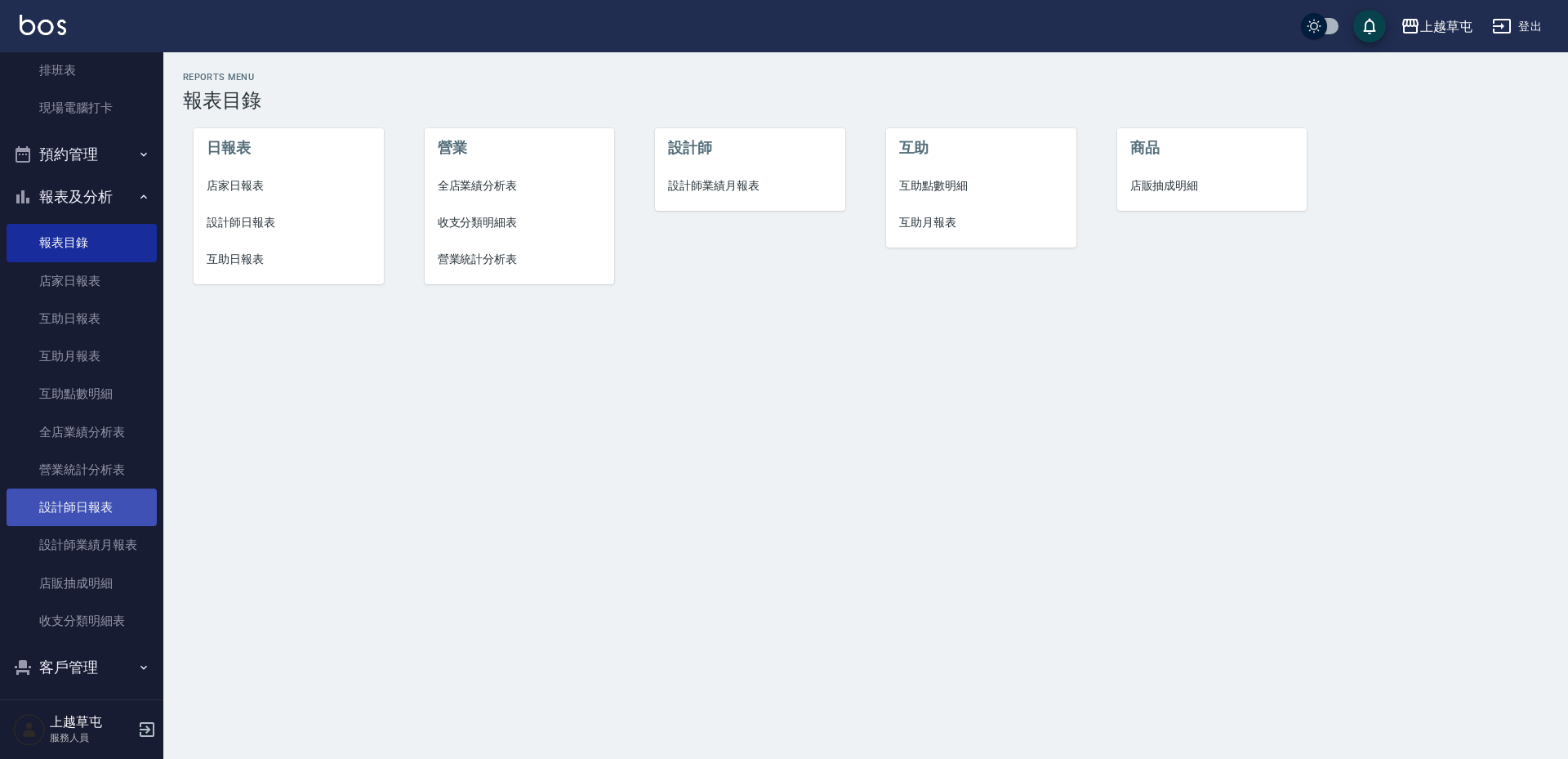
click at [75, 492] on link "設計師日報表" at bounding box center [81, 507] width 150 height 37
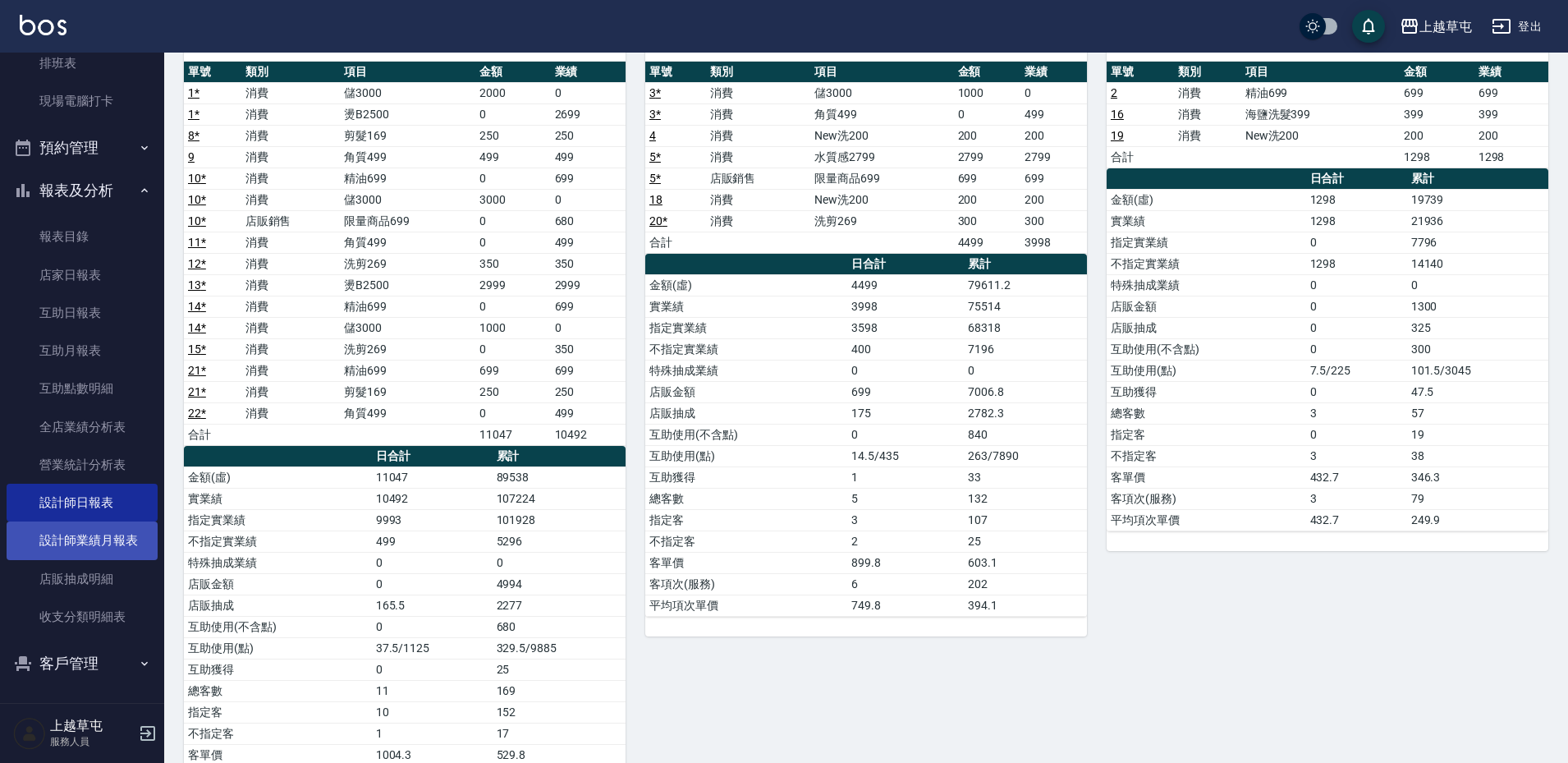
scroll to position [256, 0]
click at [96, 594] on link "店販抽成明細" at bounding box center [82, 576] width 151 height 38
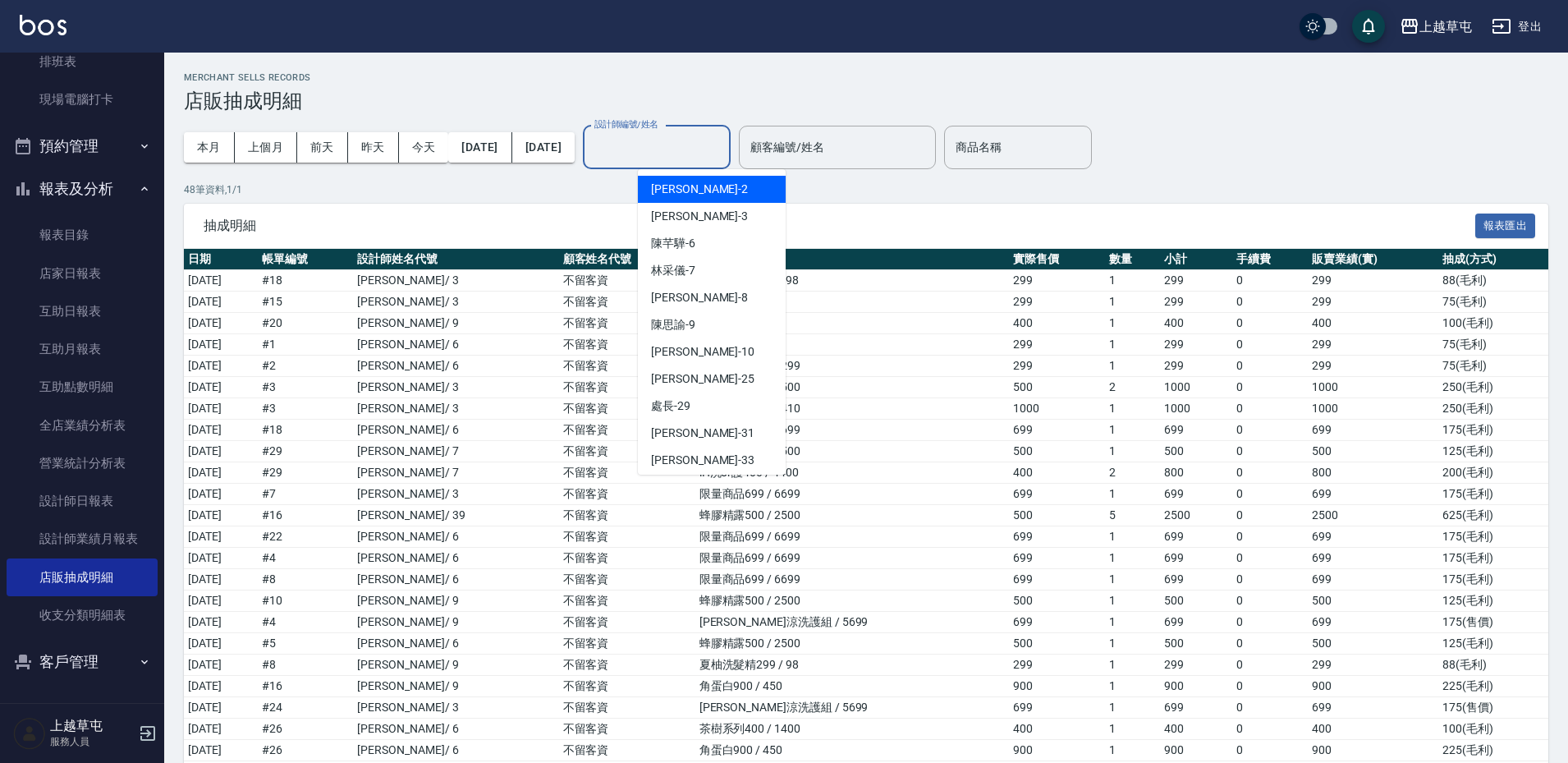
click at [703, 138] on div "設計師編號/姓名 設計師編號/姓名" at bounding box center [656, 147] width 147 height 43
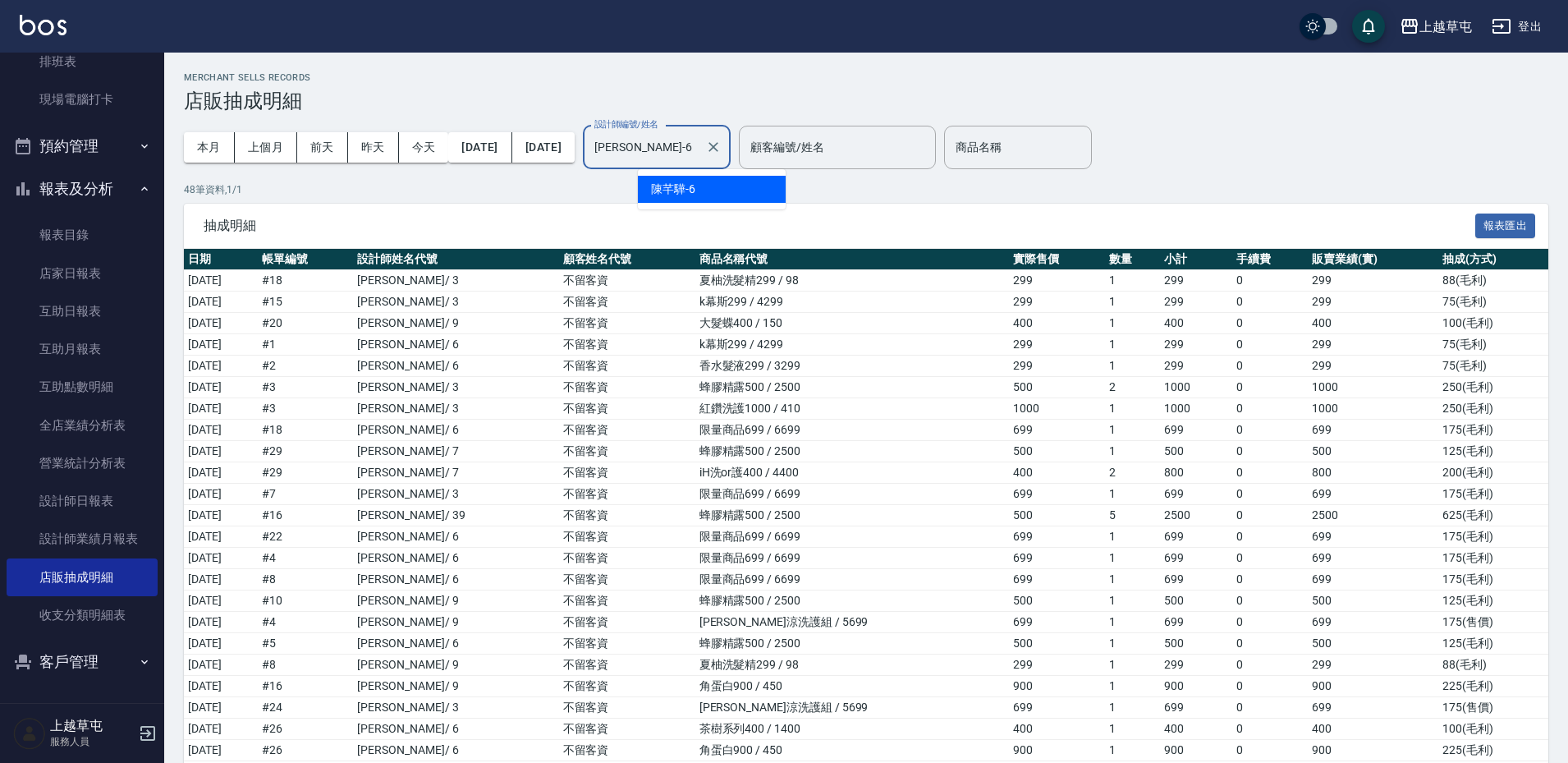
type input "[PERSON_NAME]-6"
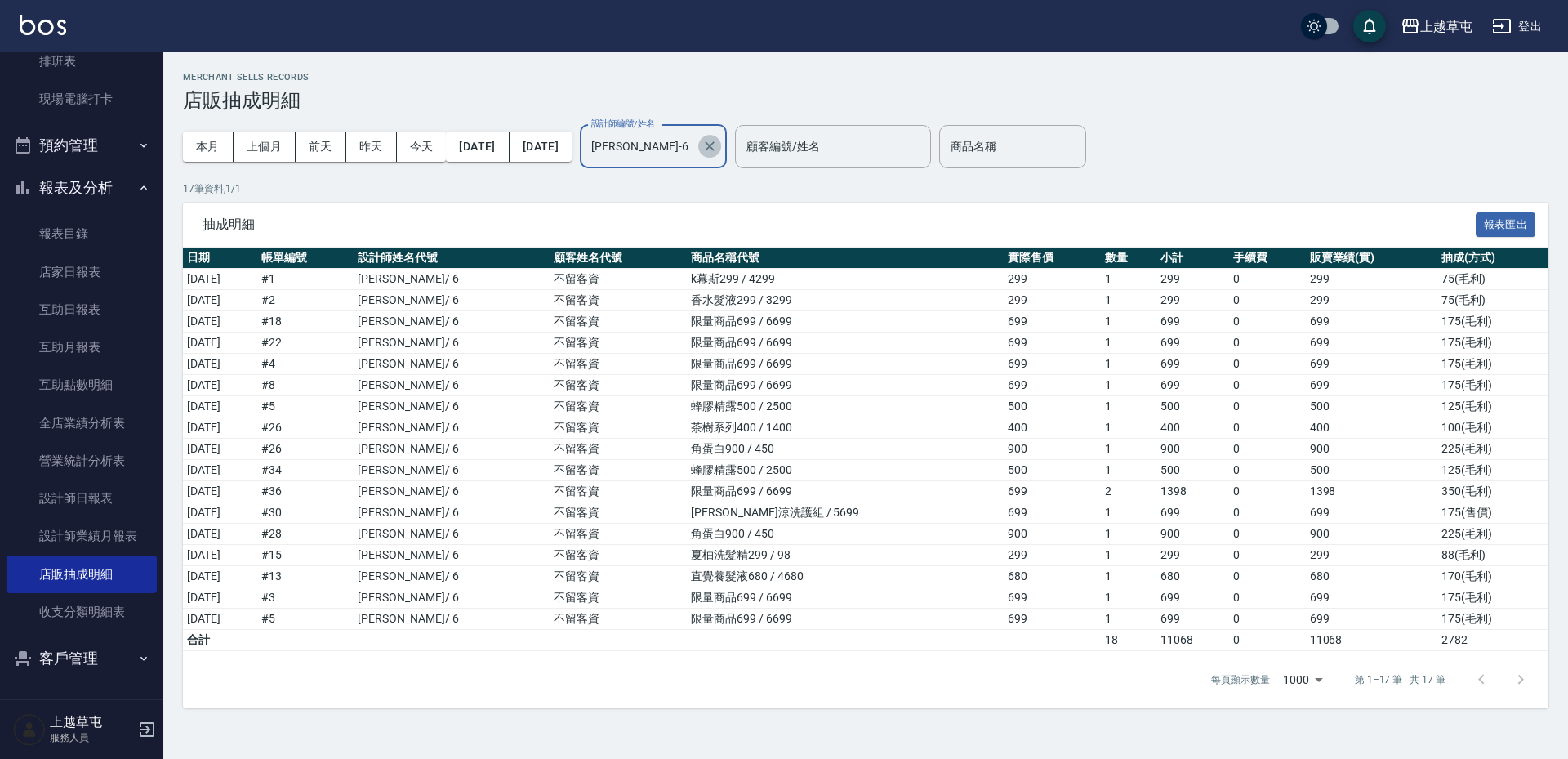
click at [718, 143] on icon "Clear" at bounding box center [710, 146] width 16 height 16
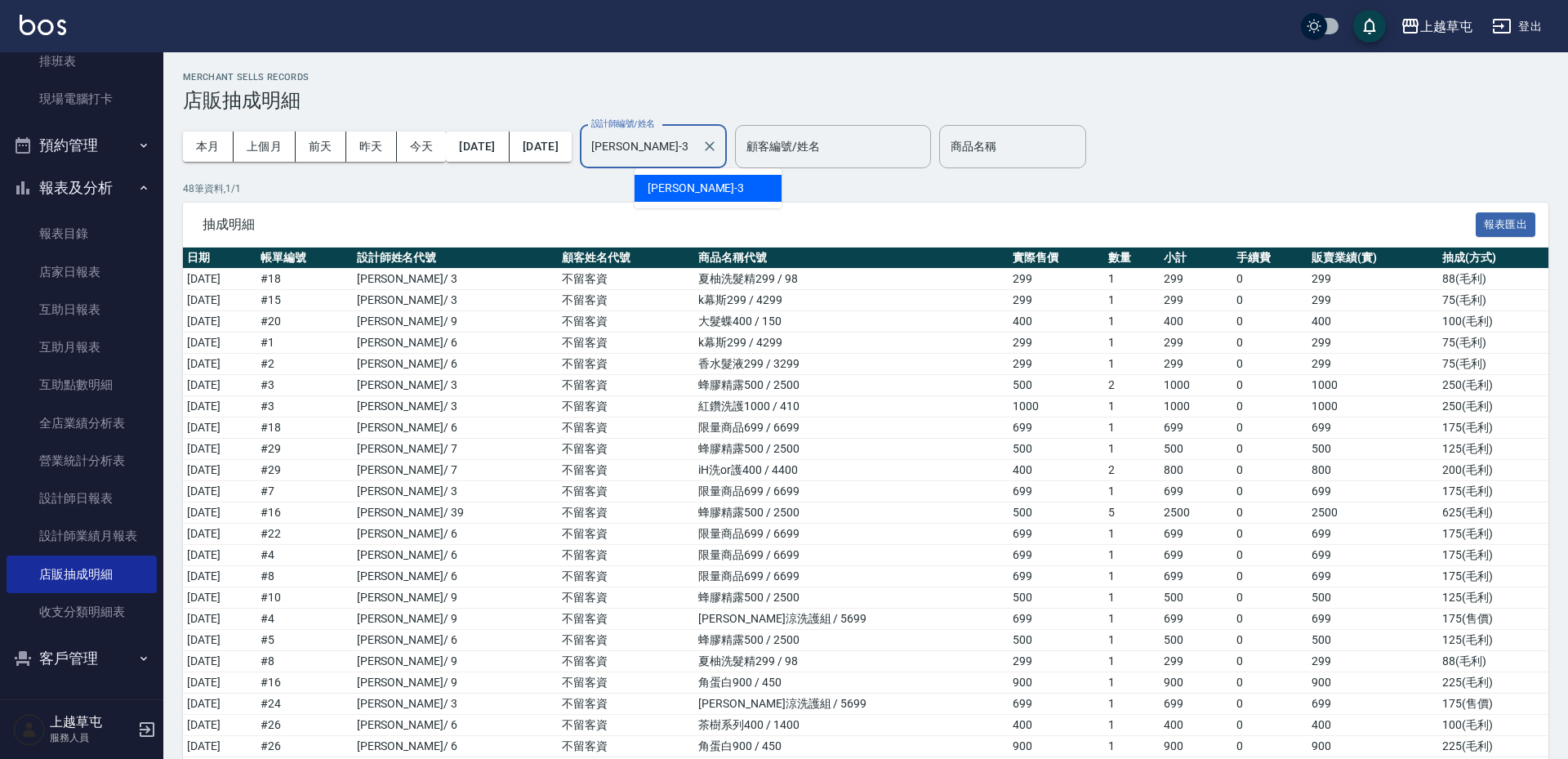
type input "[PERSON_NAME]-3"
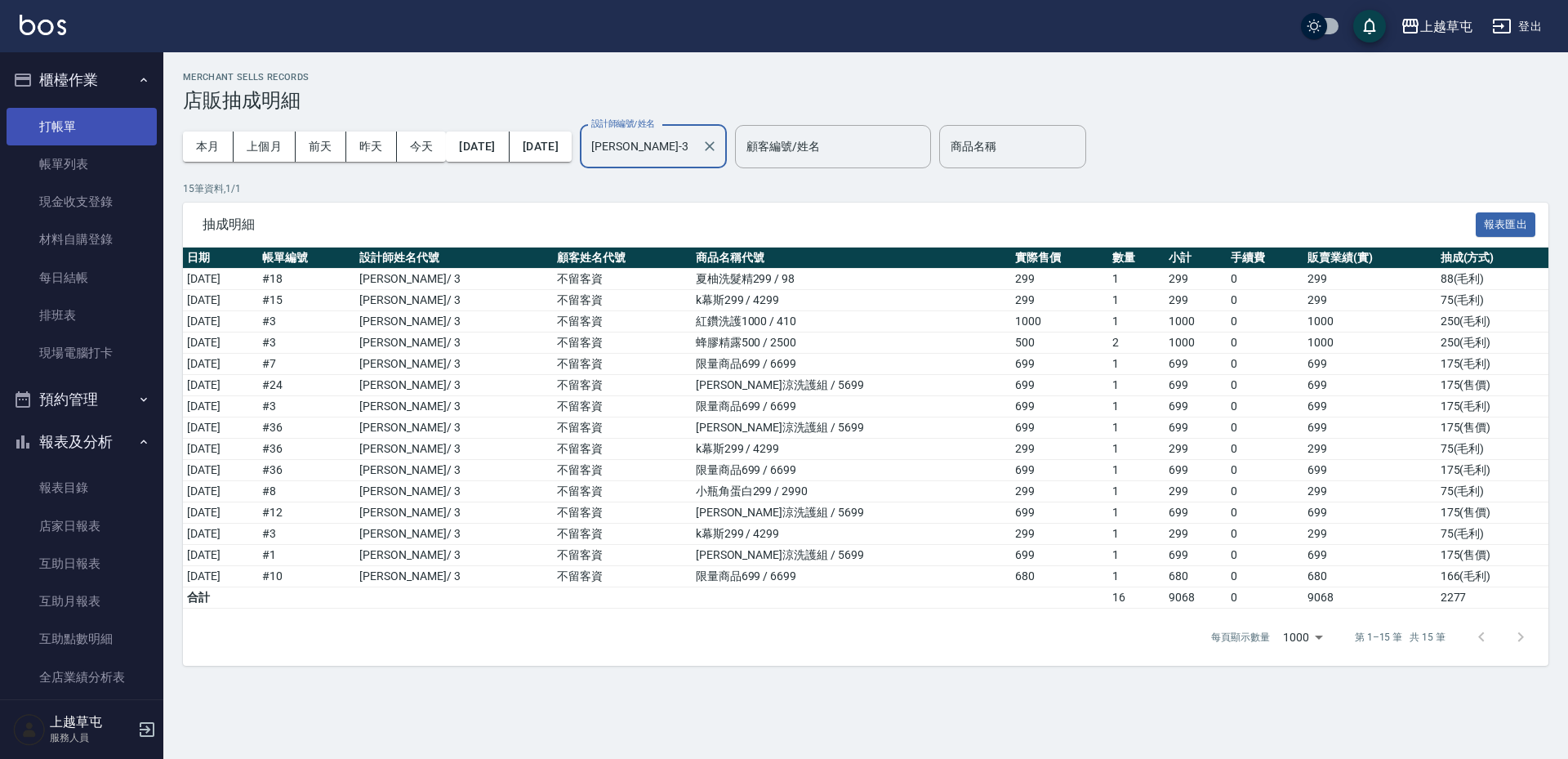
click at [76, 129] on link "打帳單" at bounding box center [81, 126] width 150 height 37
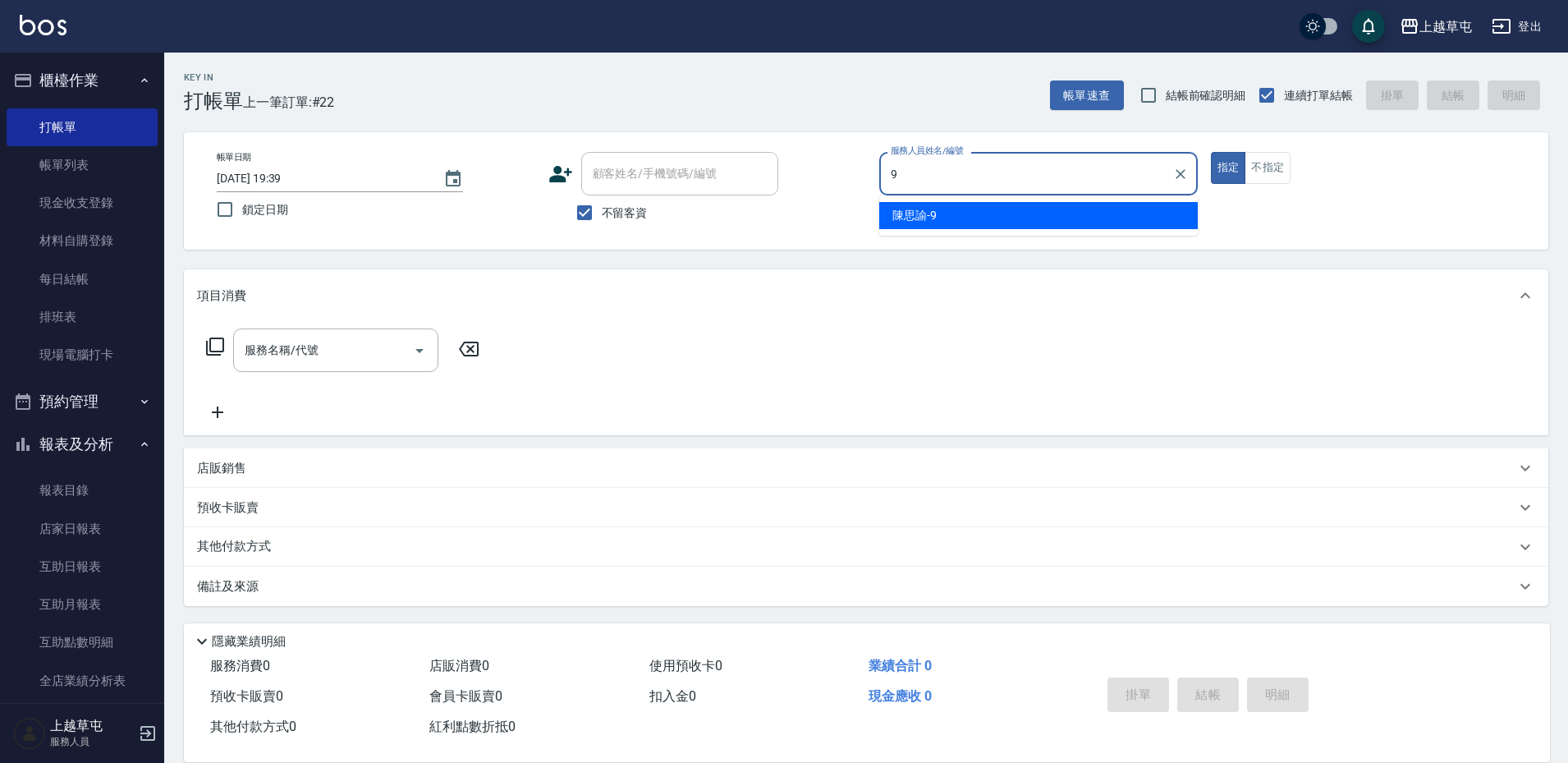
type input "[PERSON_NAME]-9"
type button "true"
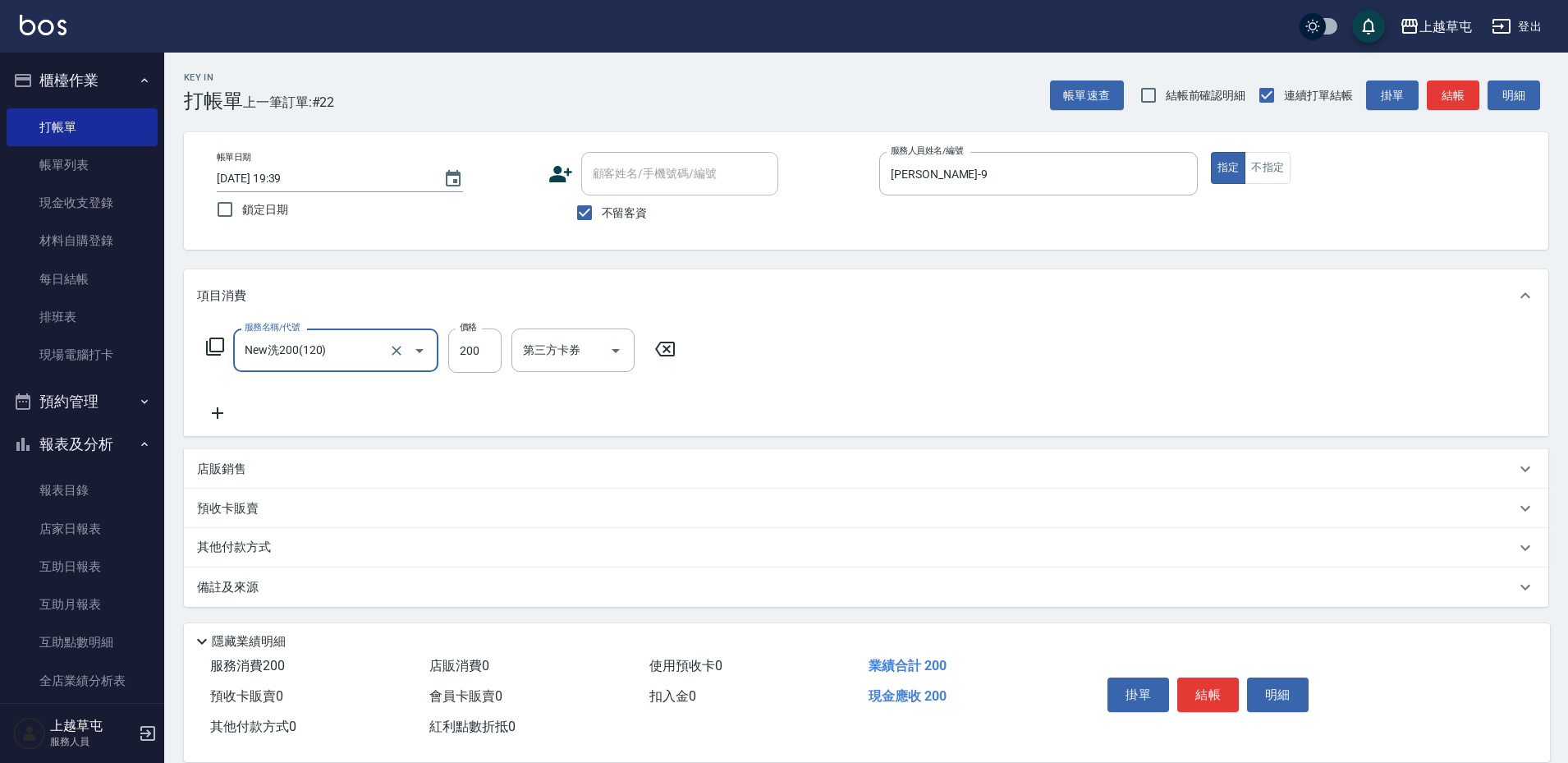
type input "New洗200(120)"
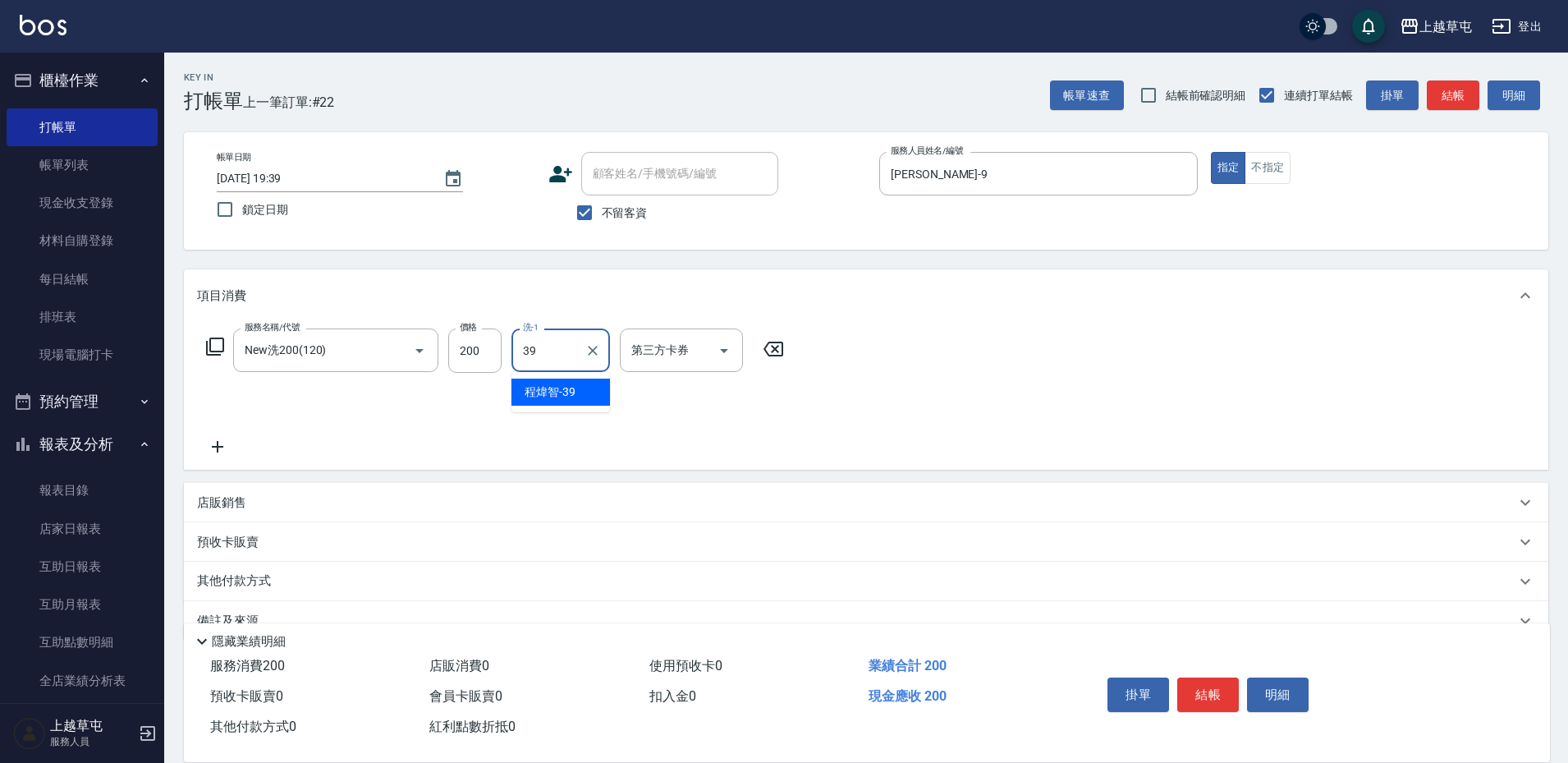
type input "[PERSON_NAME]-39"
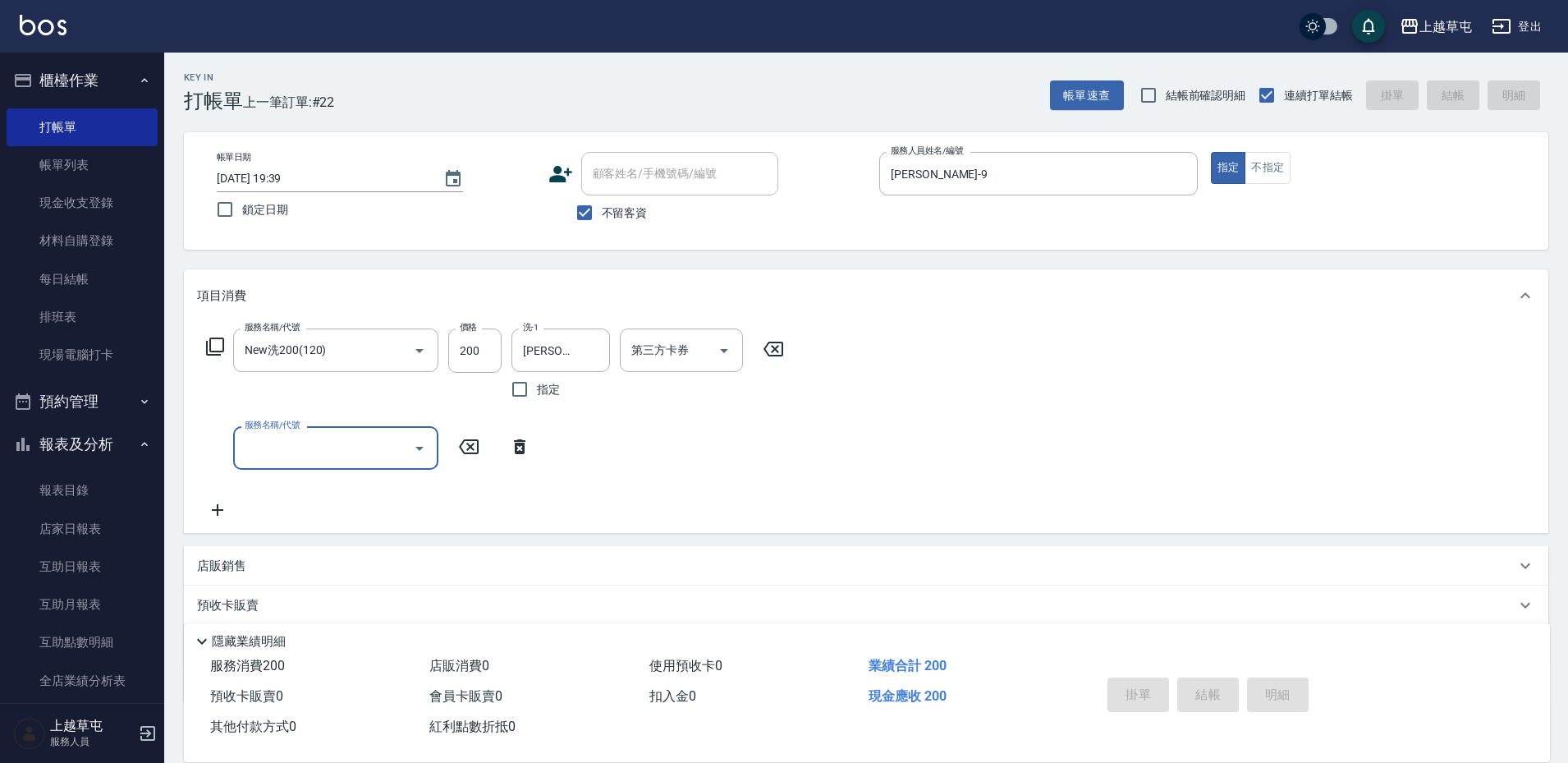
type input "[DATE] 19:40"
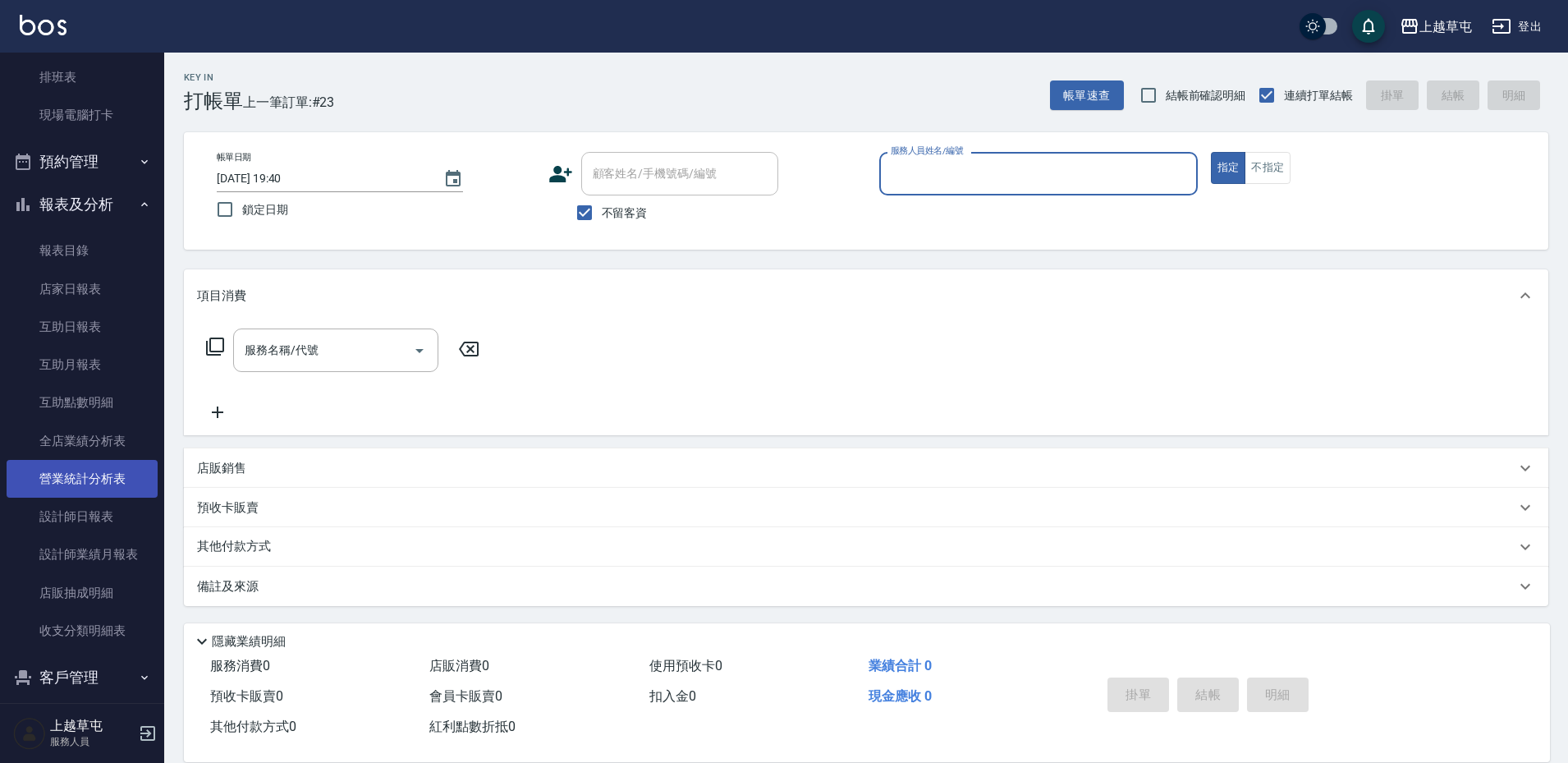
scroll to position [256, 0]
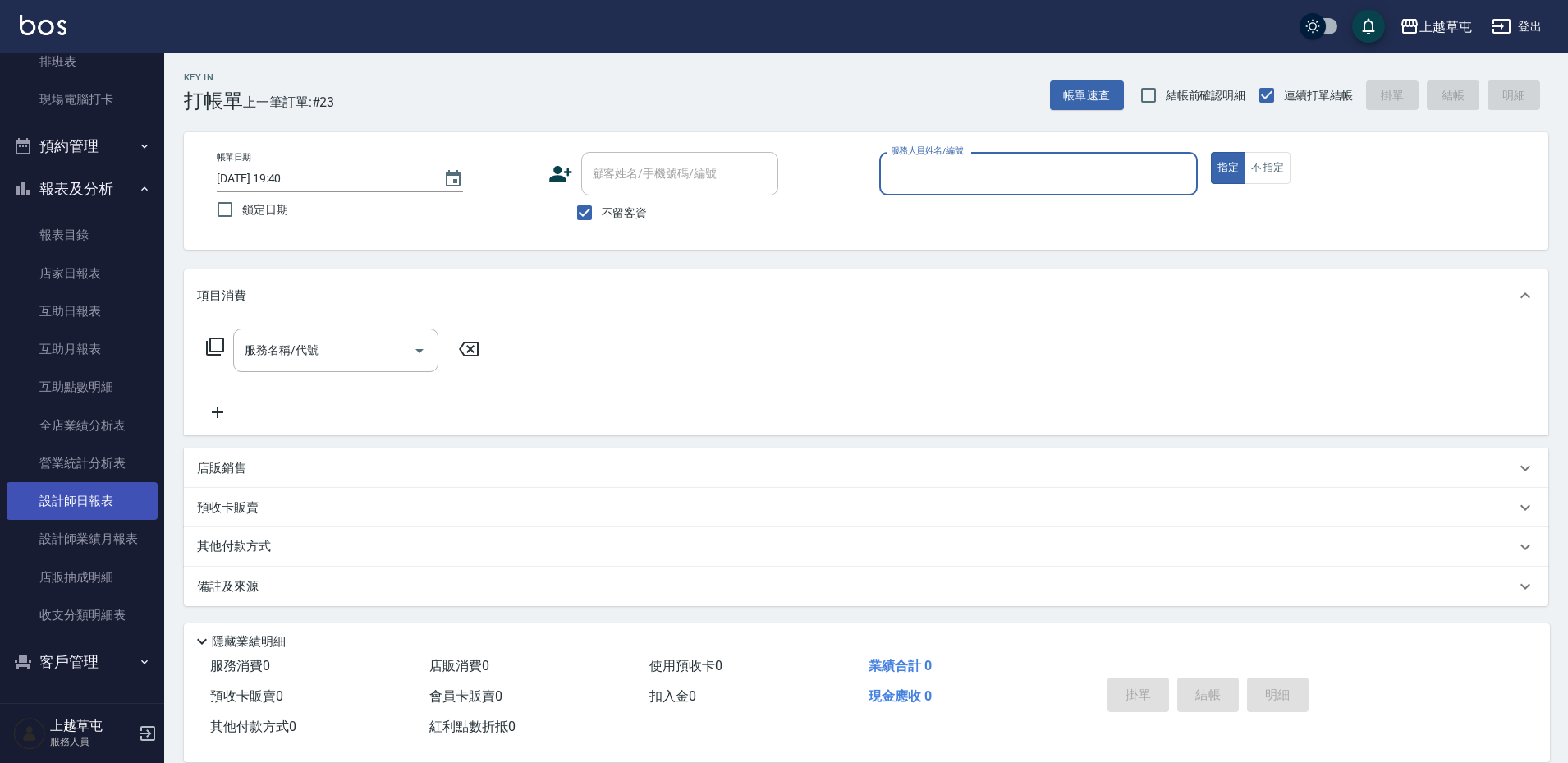
click at [99, 494] on link "設計師日報表" at bounding box center [82, 500] width 151 height 38
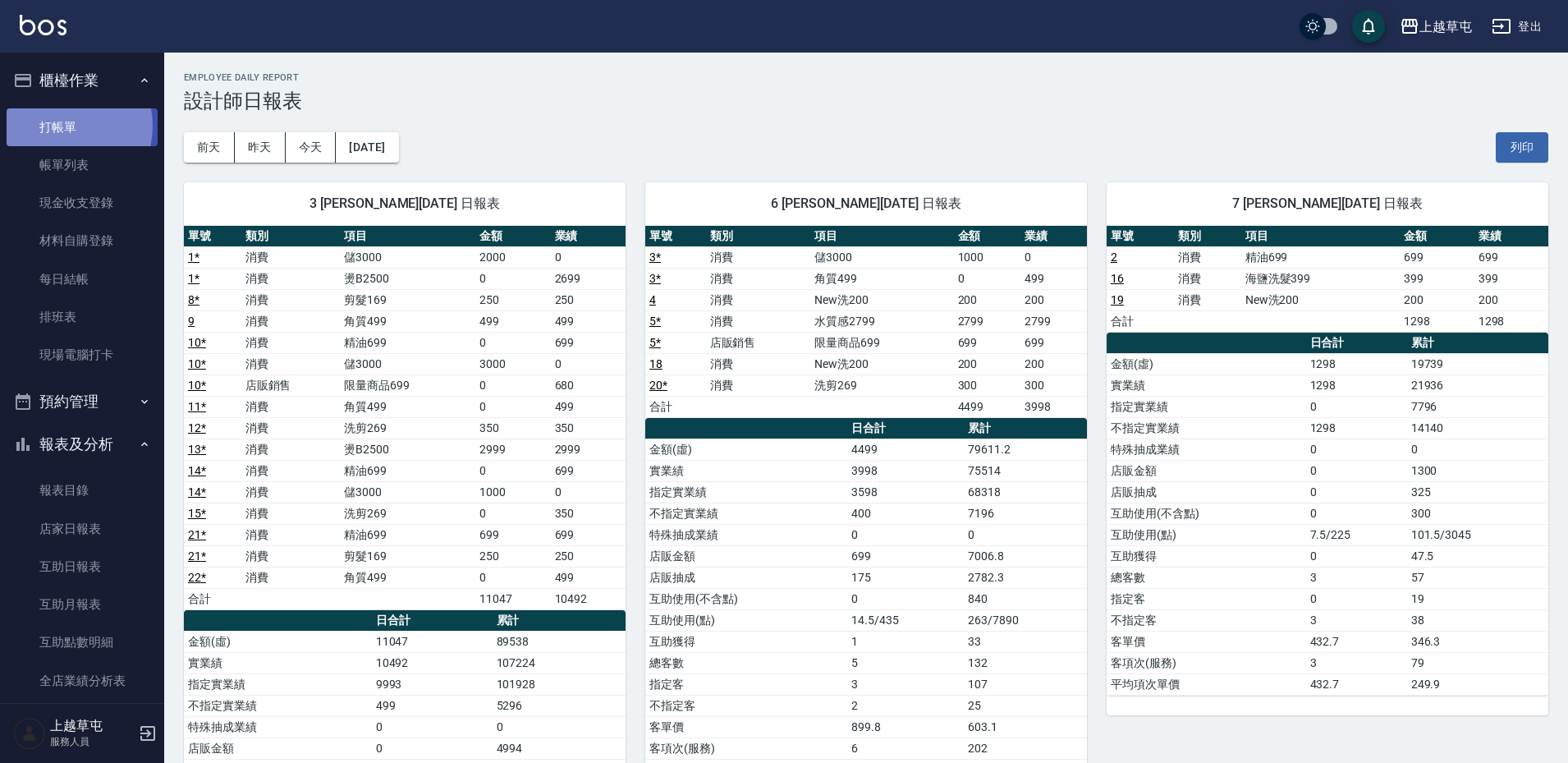
click at [59, 125] on link "打帳單" at bounding box center [82, 126] width 151 height 38
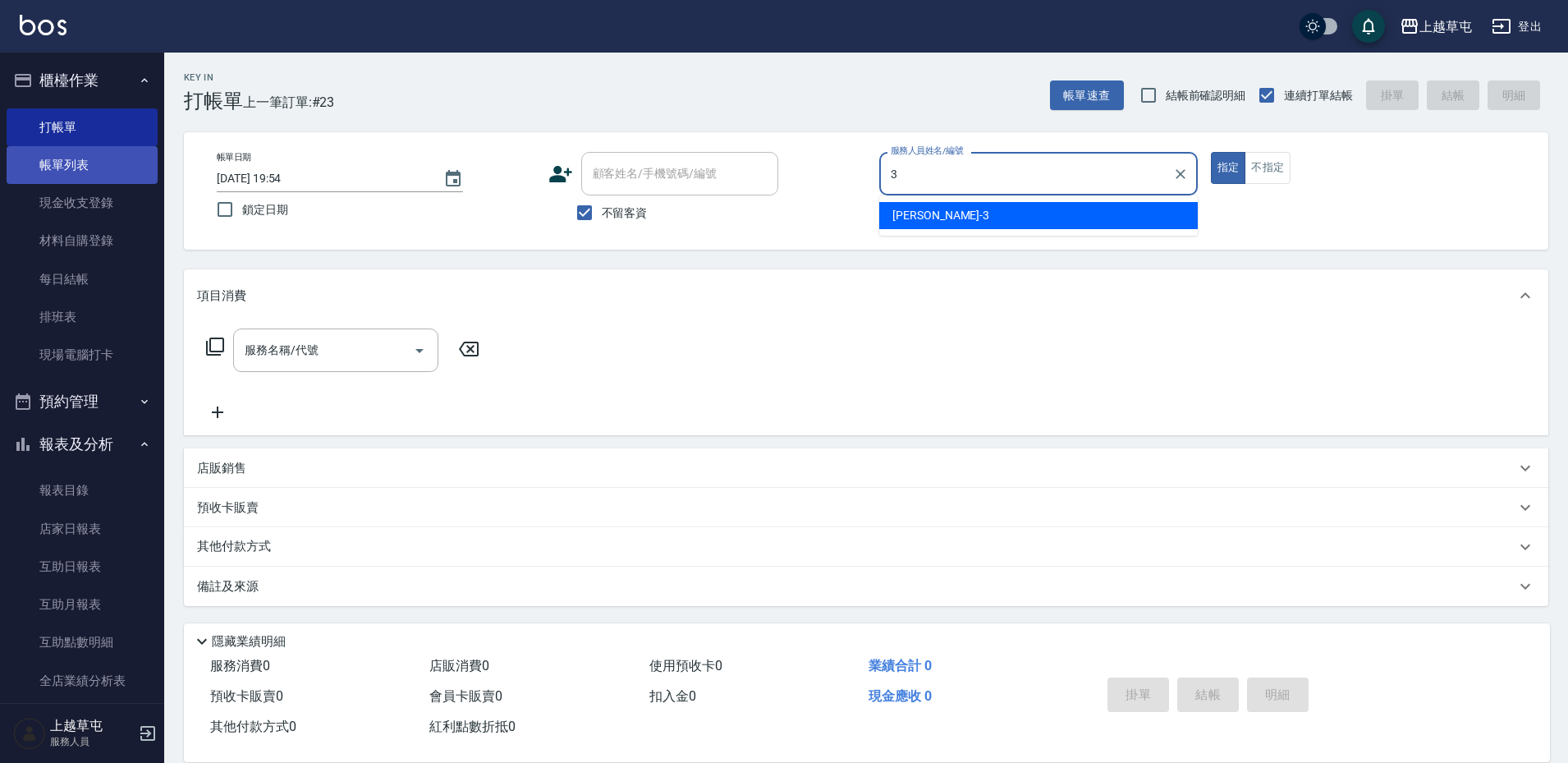
type input "[PERSON_NAME]-3"
type button "true"
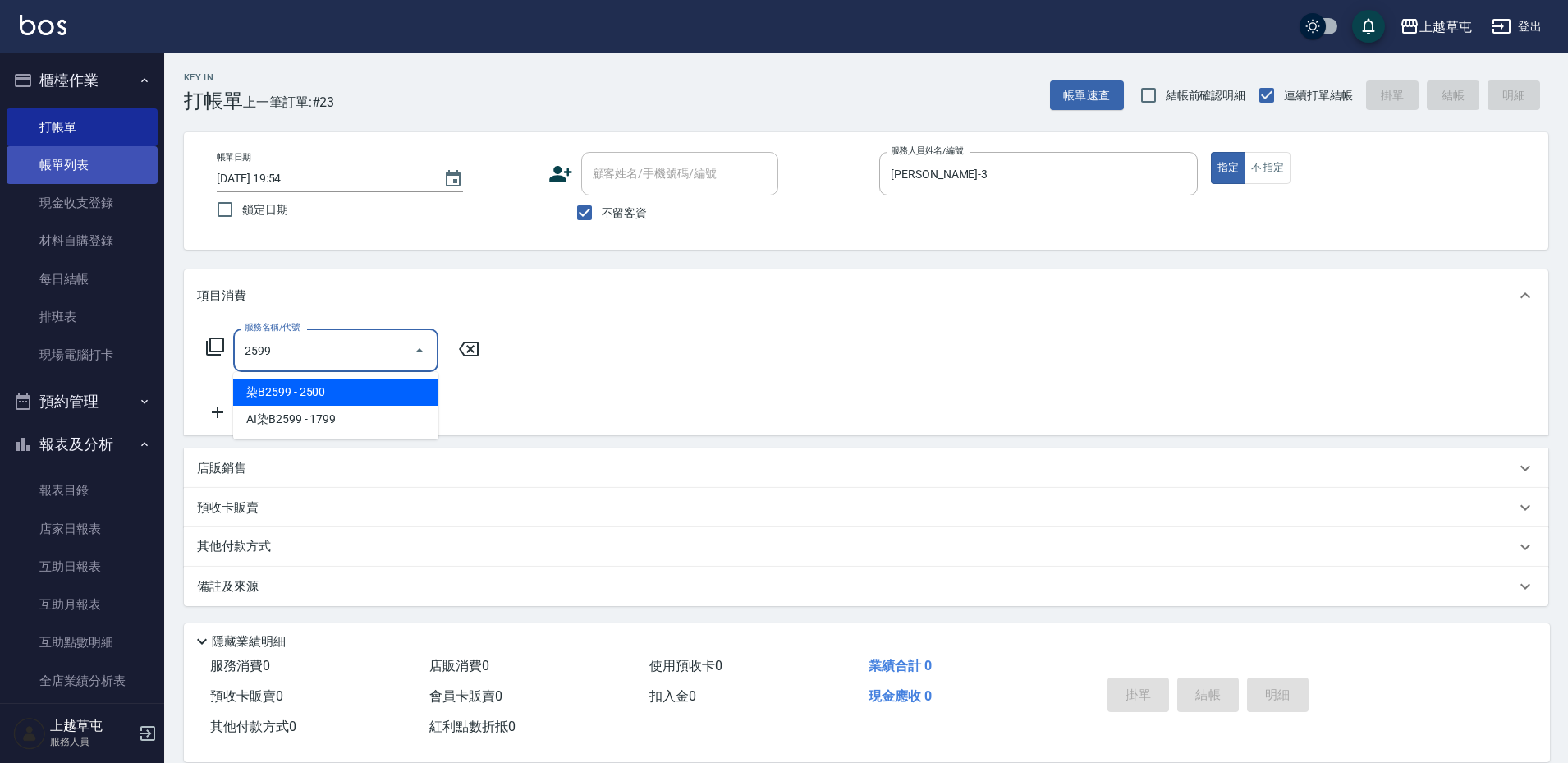
type input "染B2599(42)"
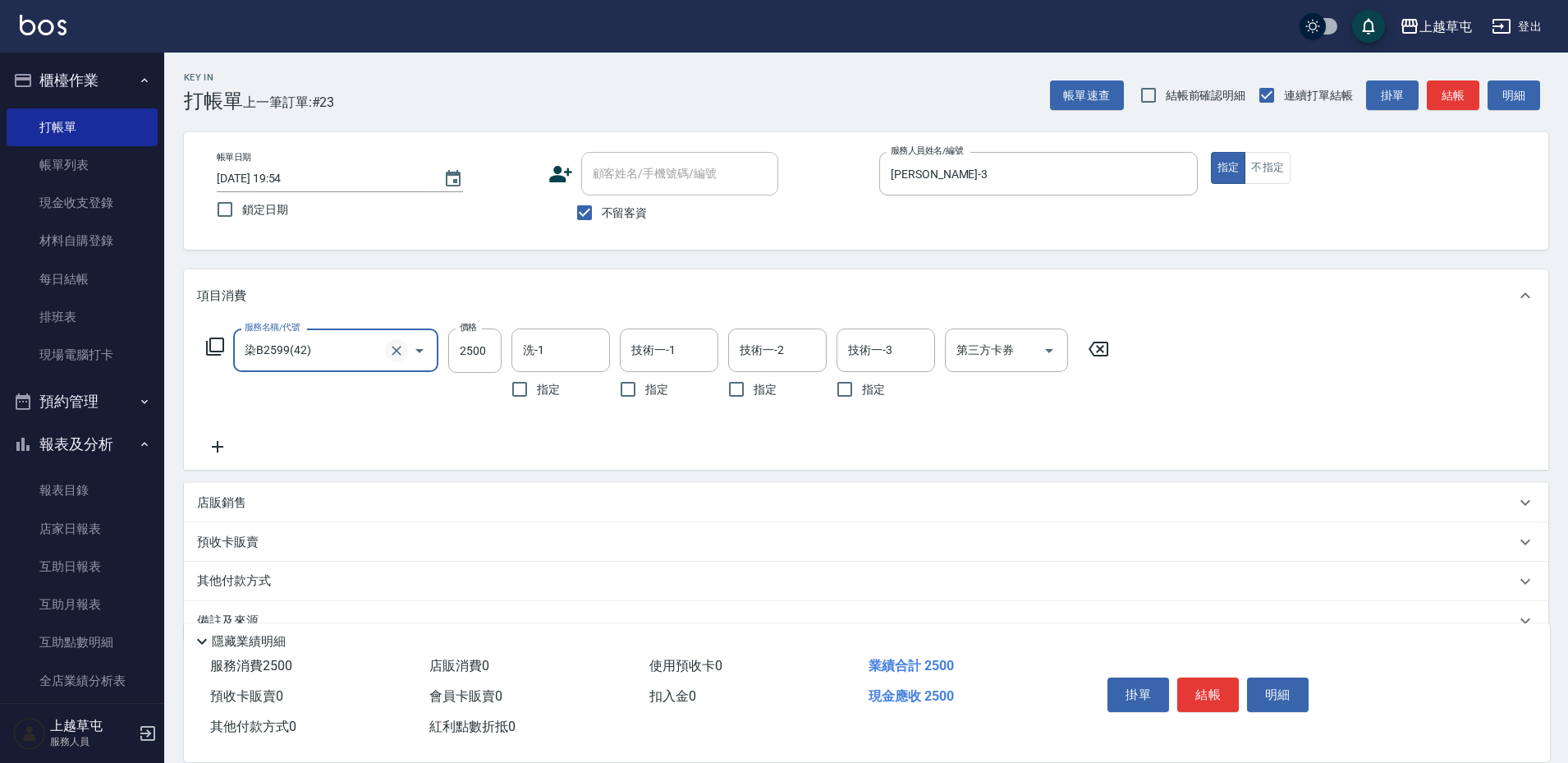
click at [400, 360] on button "Clear" at bounding box center [396, 350] width 23 height 23
type input "[PERSON_NAME]1599(41599)"
click at [390, 352] on icon "Clear" at bounding box center [397, 351] width 16 height 16
type input "0"
type input "型男燙1699(3169)"
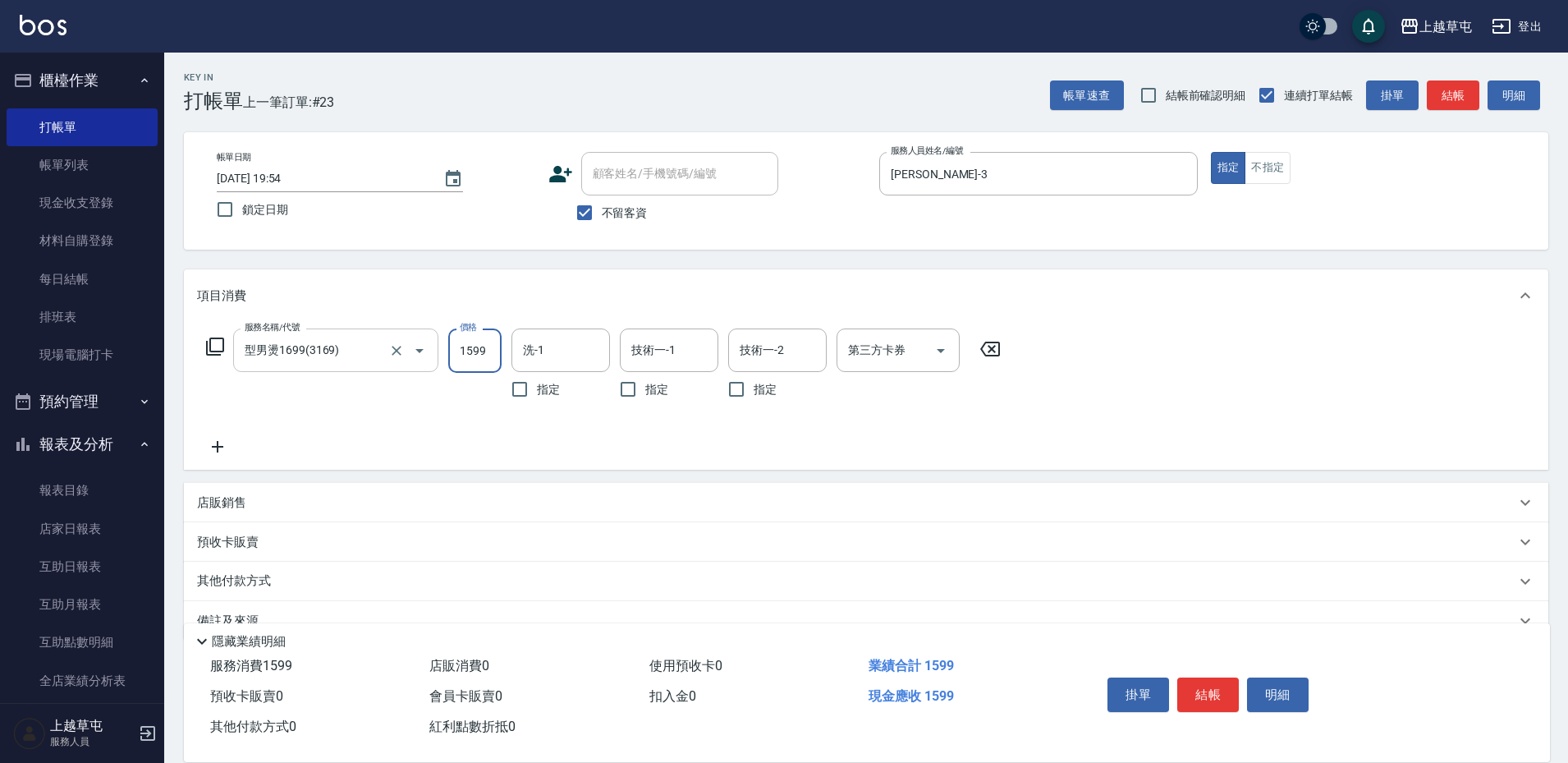
type input "1599"
type input "[PERSON_NAME]25"
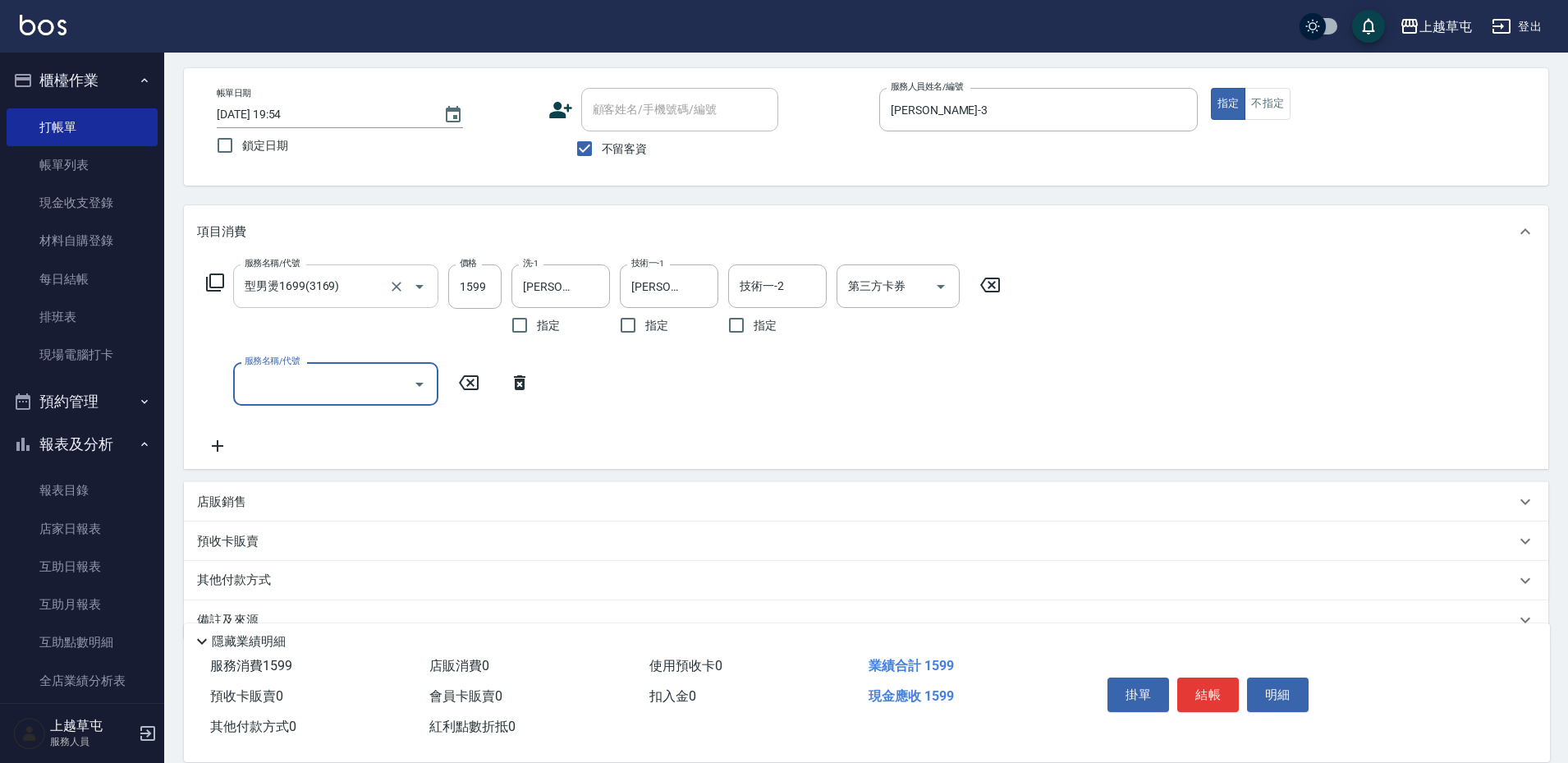
scroll to position [99, 0]
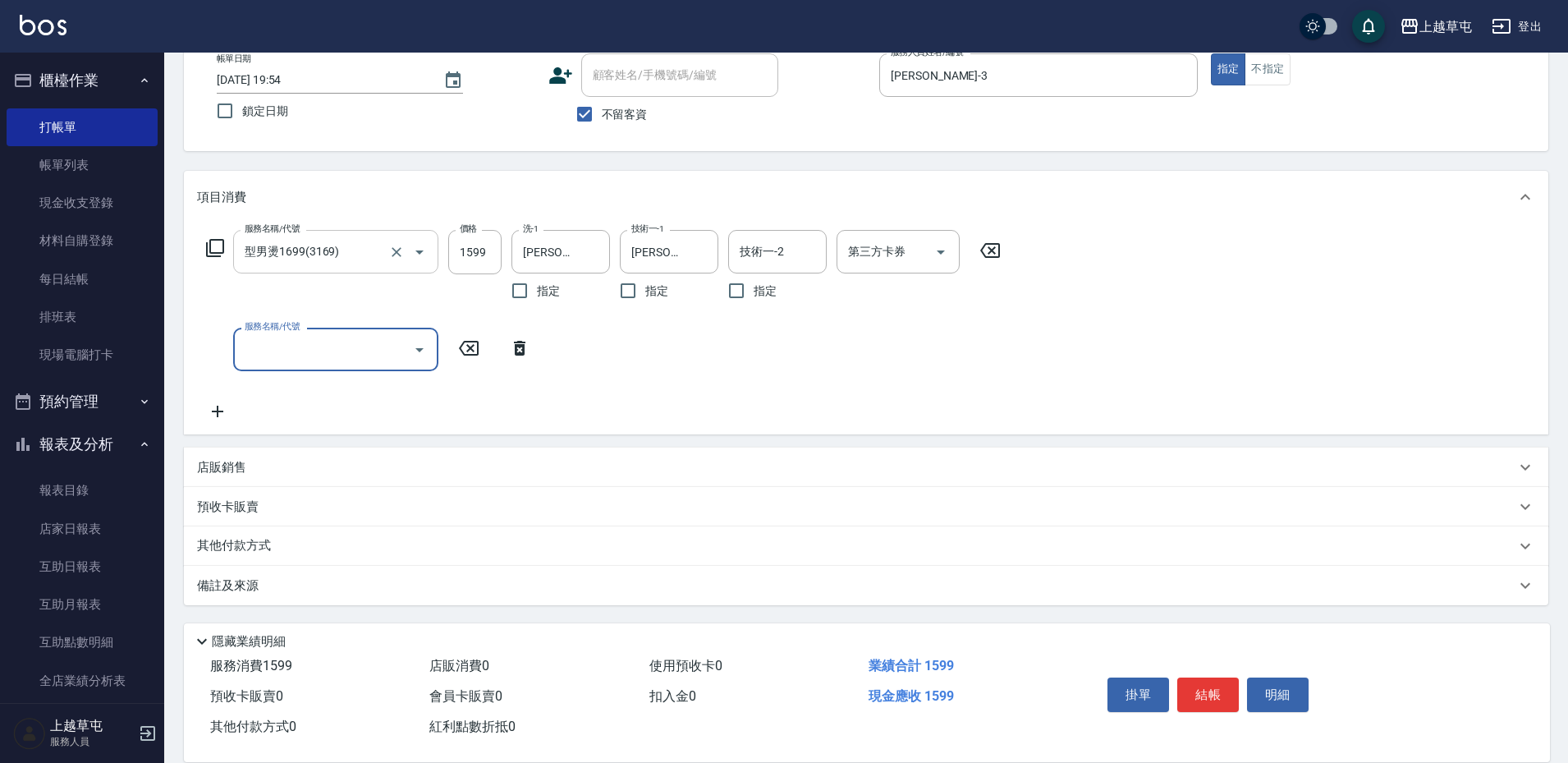
click at [233, 541] on p "其他付款方式" at bounding box center [238, 546] width 82 height 18
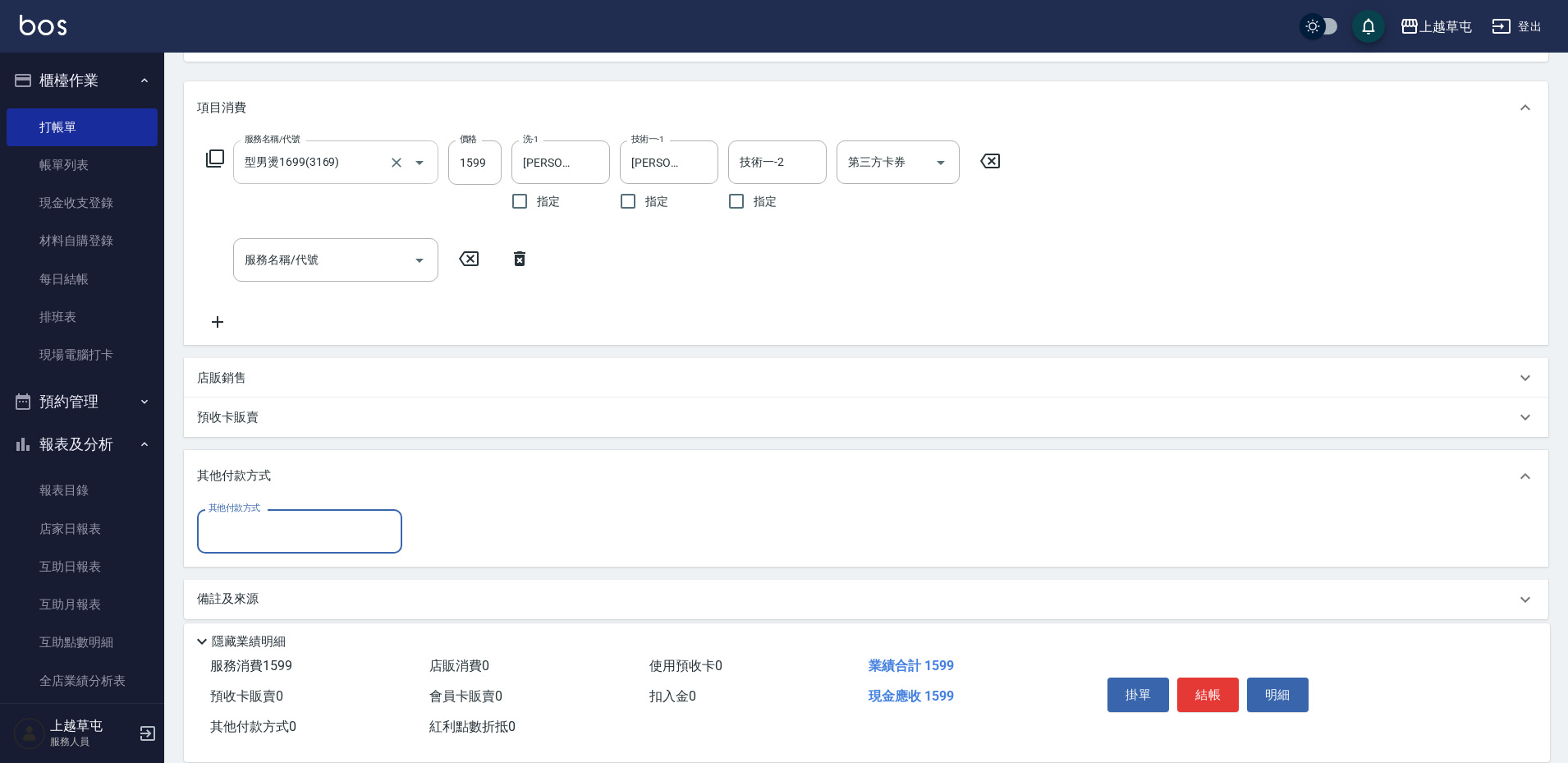
scroll to position [202, 0]
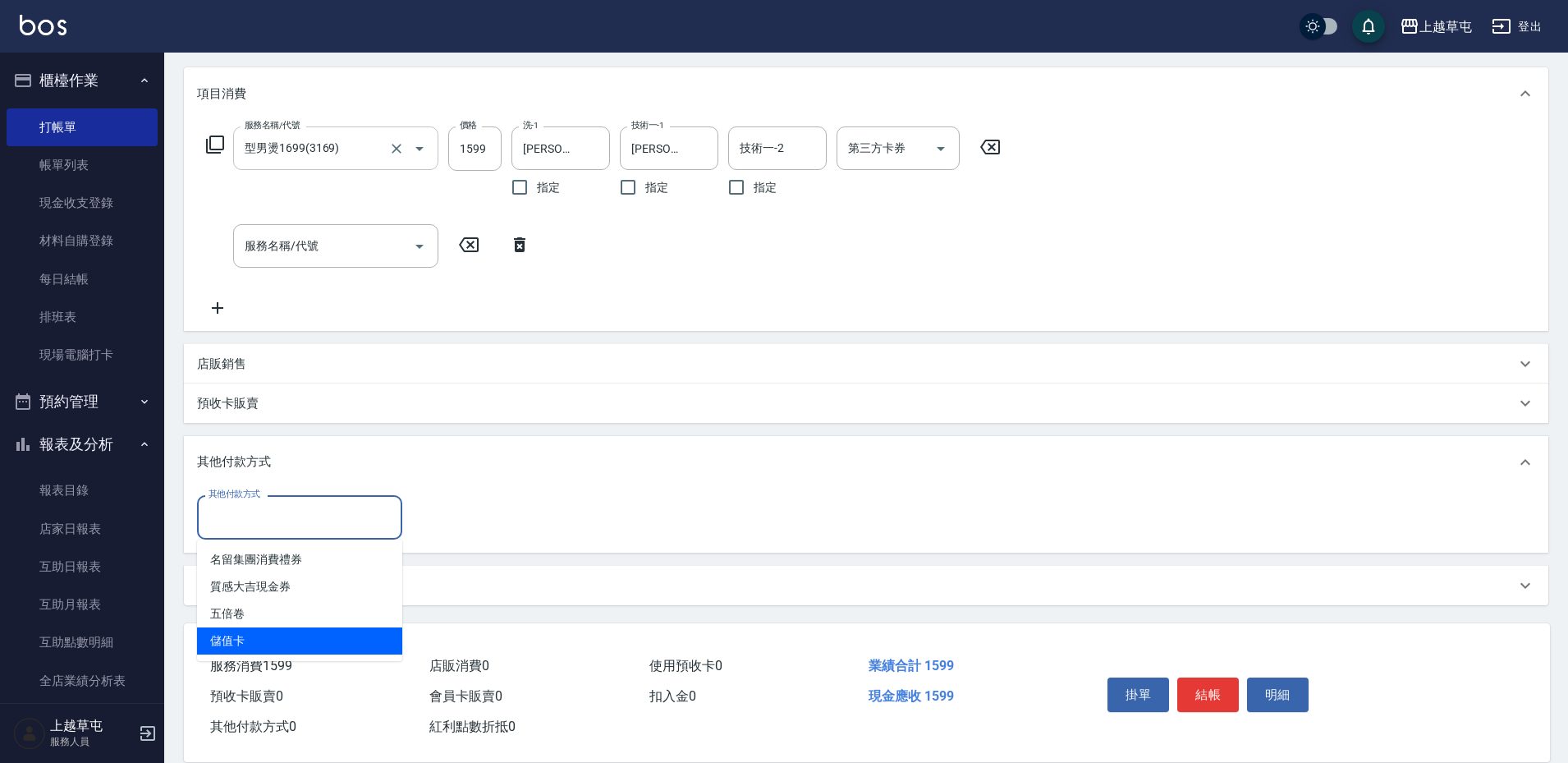
type input "儲值卡"
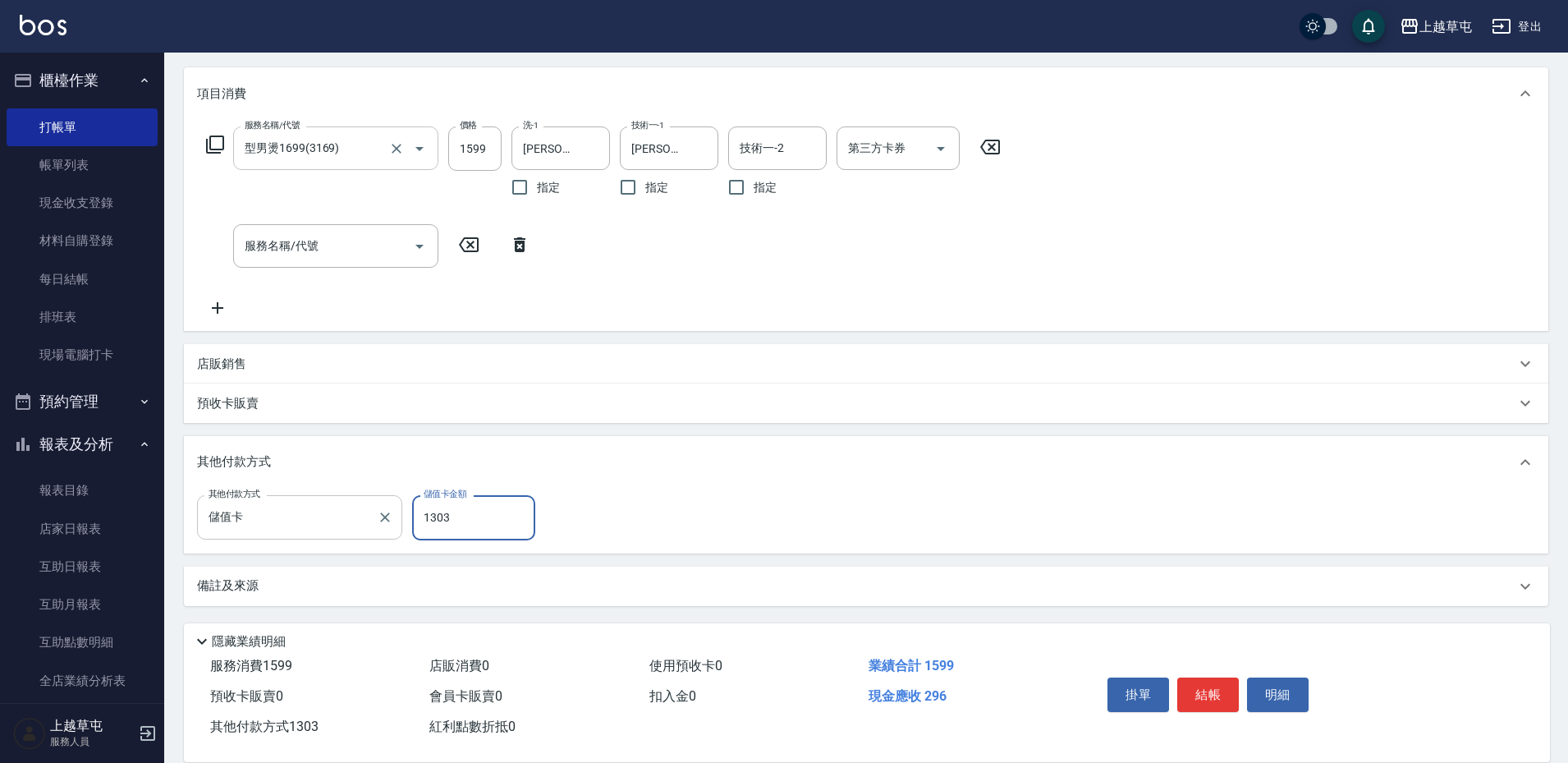
type input "1303"
type input "[DATE] 19:55"
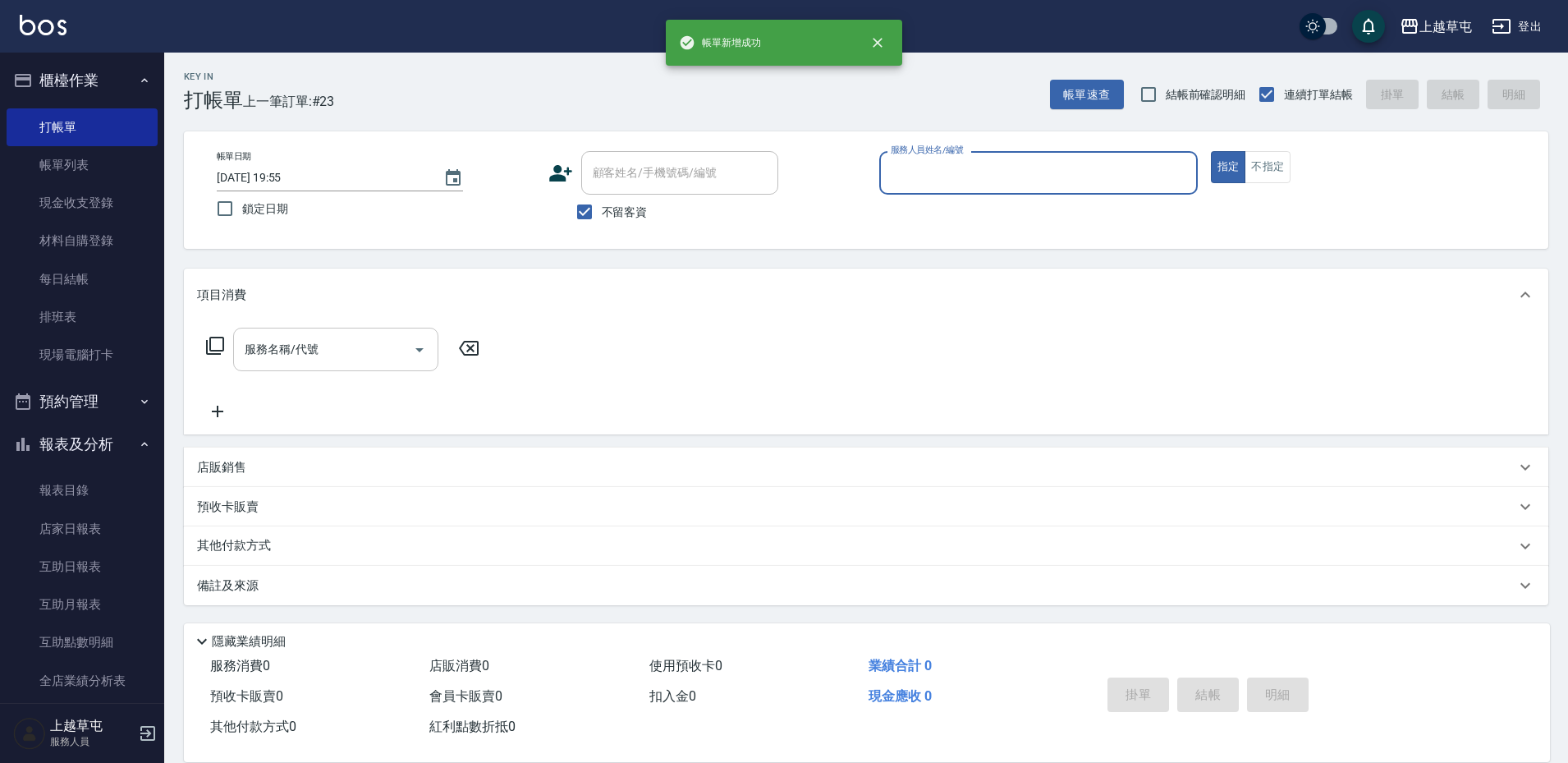
scroll to position [1, 0]
type input "[PERSON_NAME]-9"
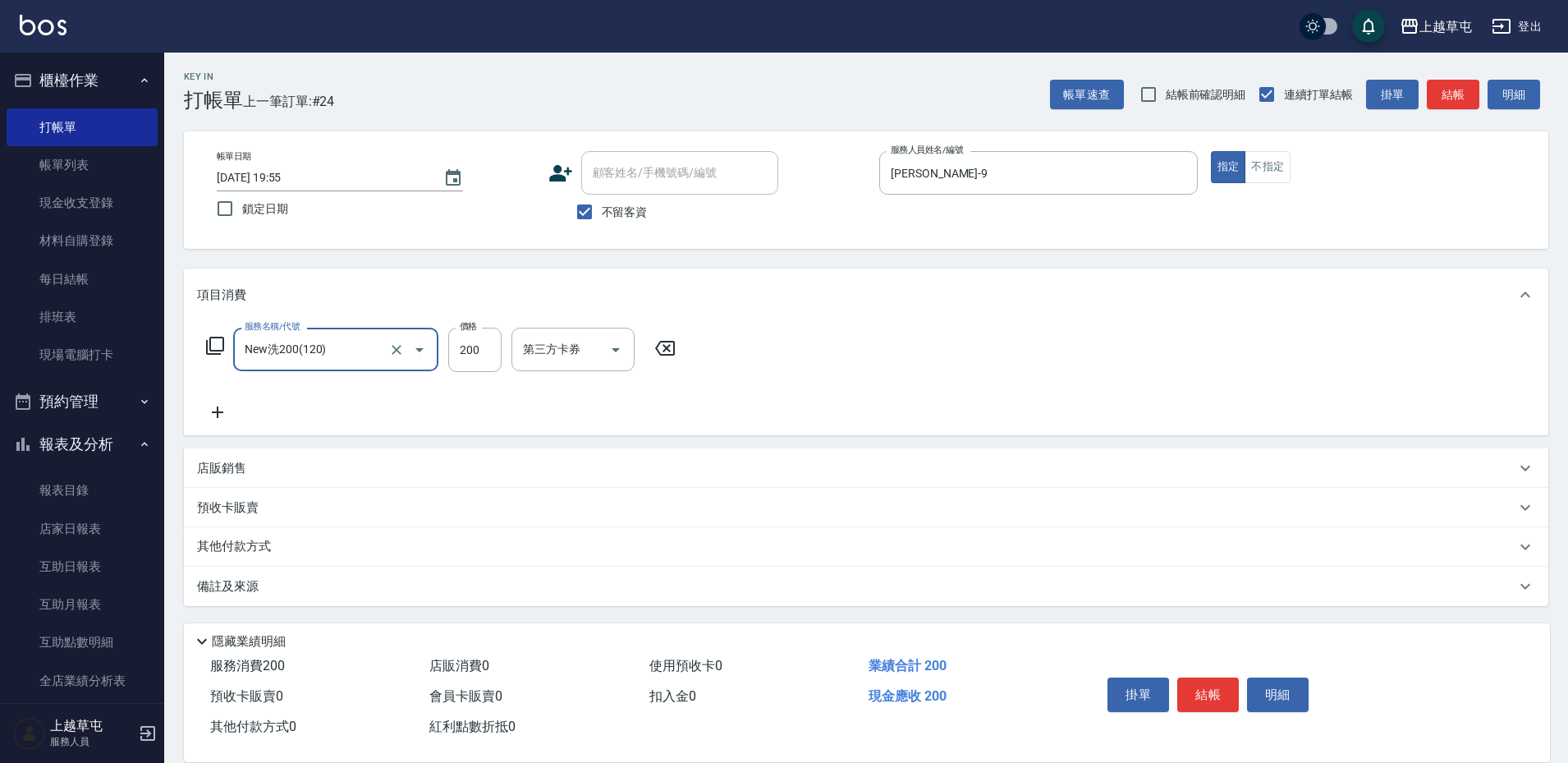
type input "New洗200(120)"
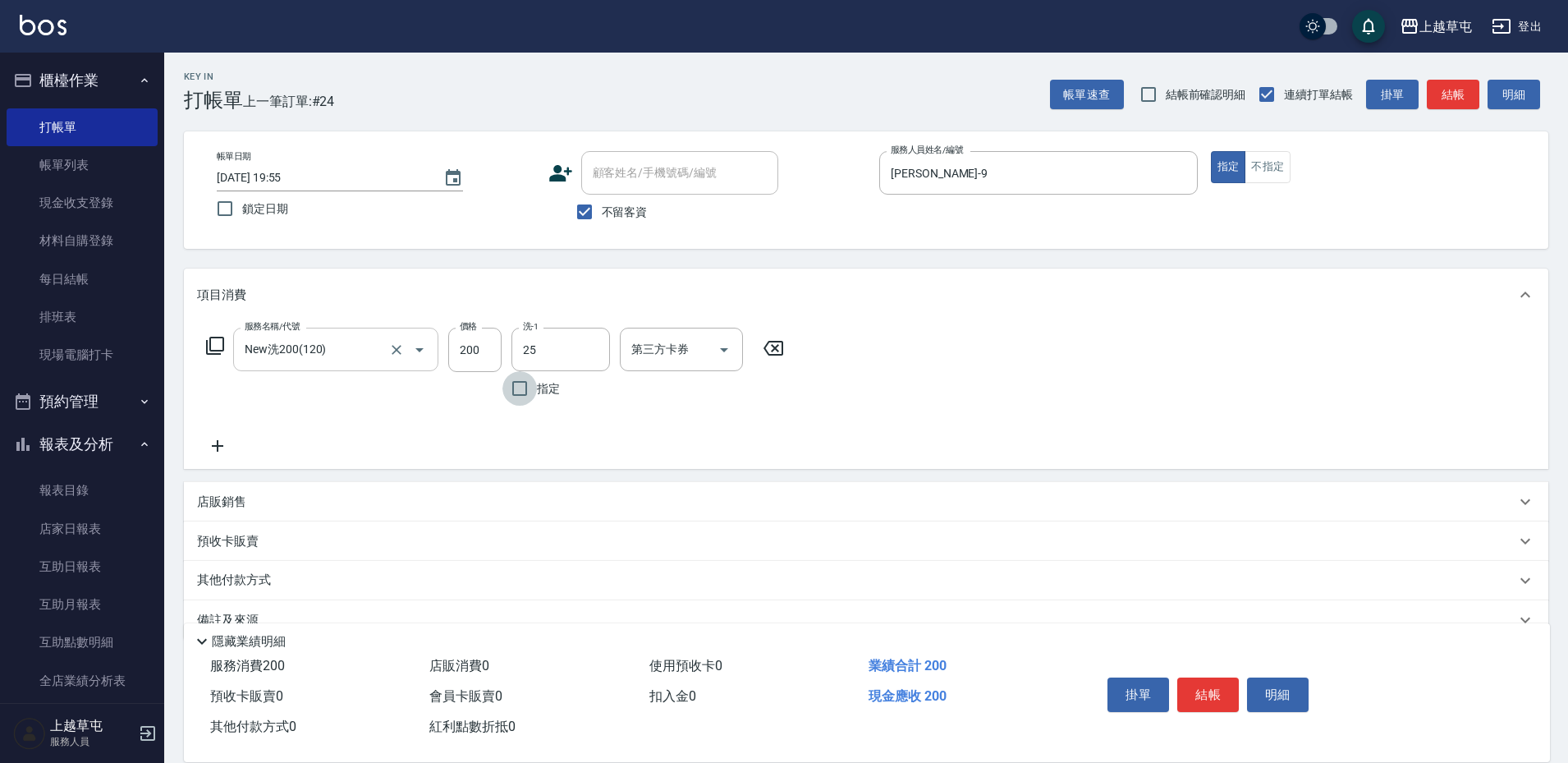
type input "[PERSON_NAME]25"
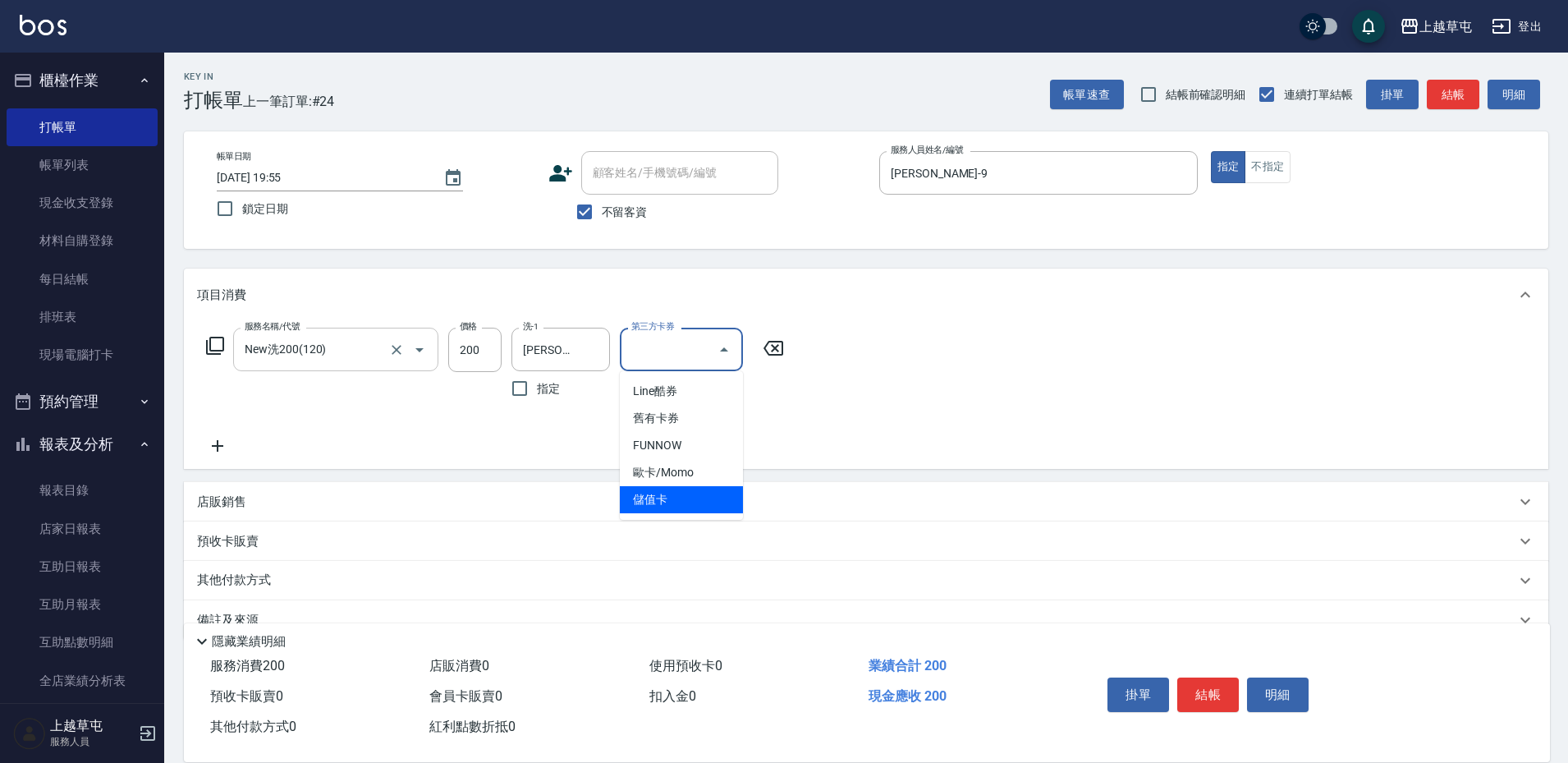
type input "儲值卡"
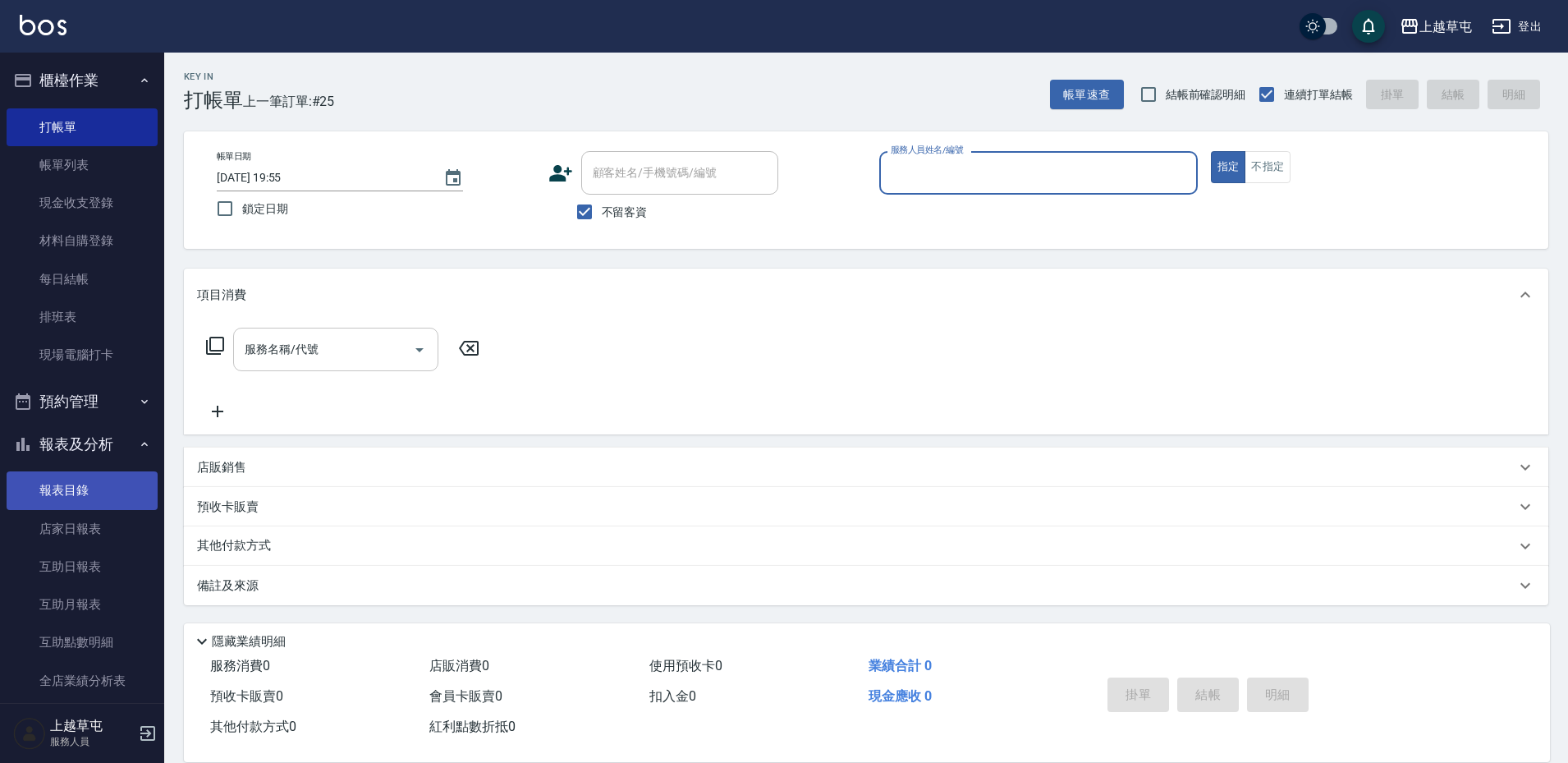
click at [64, 487] on link "報表目錄" at bounding box center [82, 489] width 151 height 38
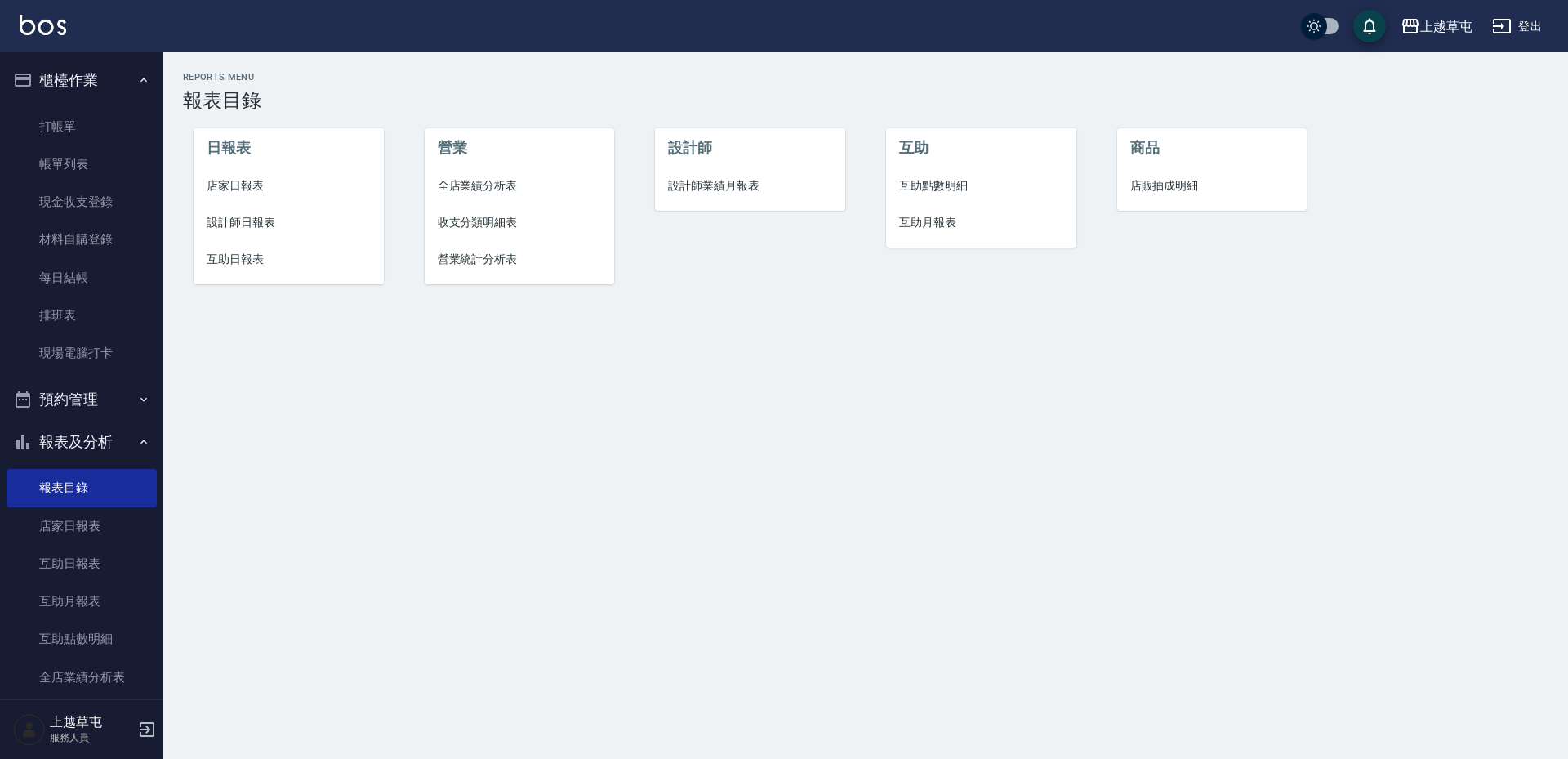
click at [240, 185] on span "店家日報表" at bounding box center [289, 185] width 164 height 17
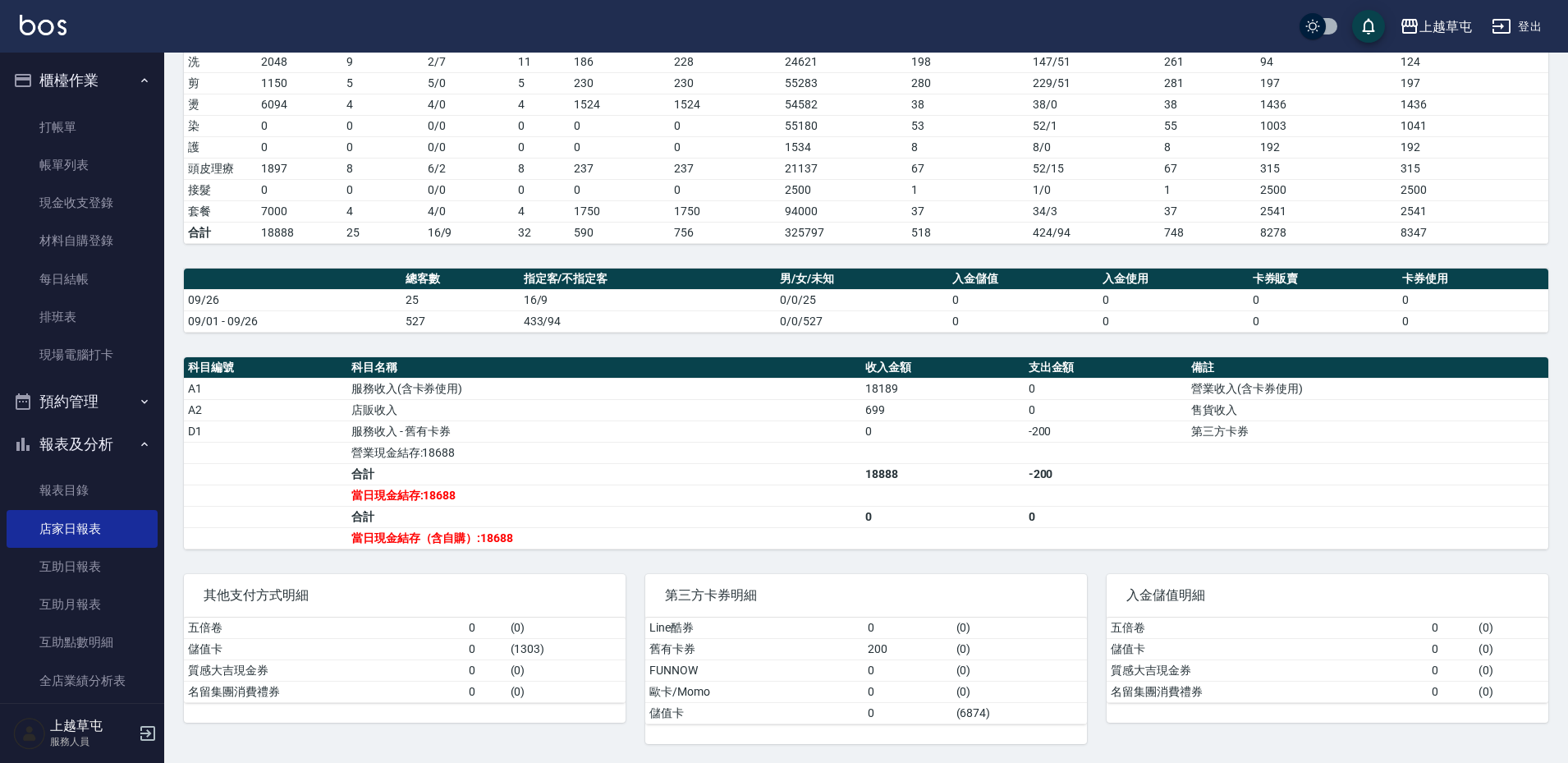
scroll to position [258, 0]
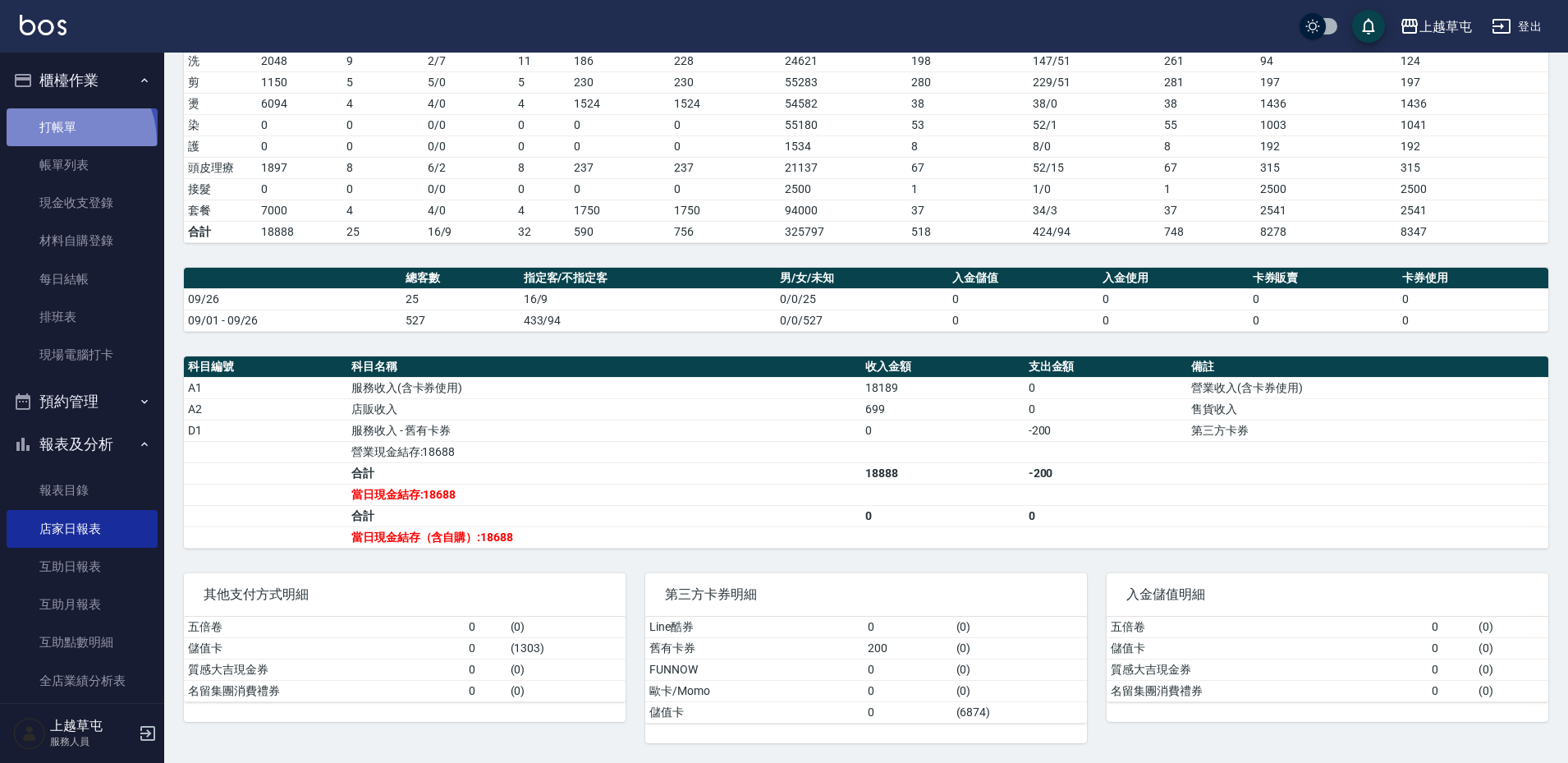
click at [64, 140] on link "打帳單" at bounding box center [82, 126] width 151 height 38
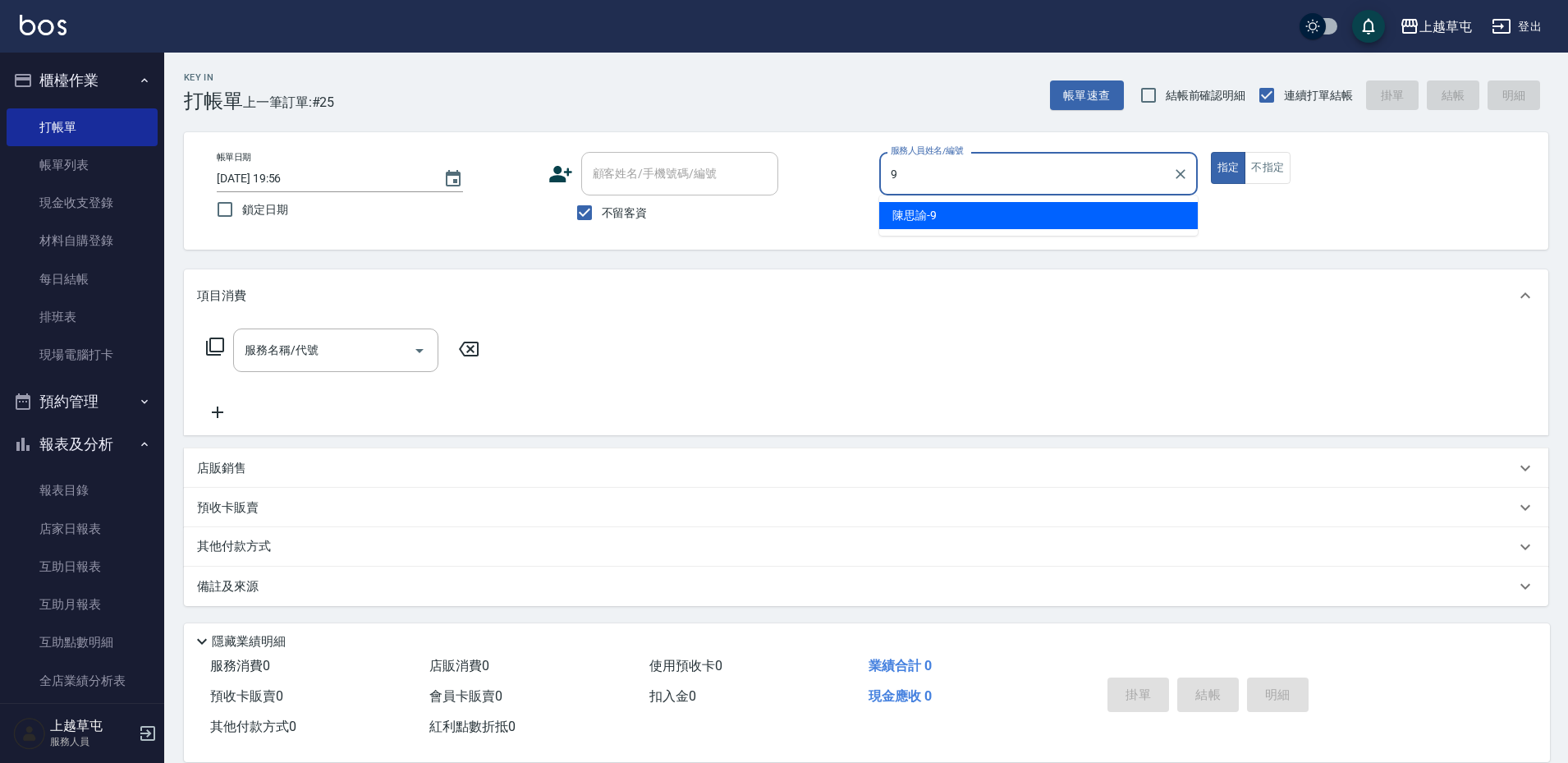
type input "[PERSON_NAME]-9"
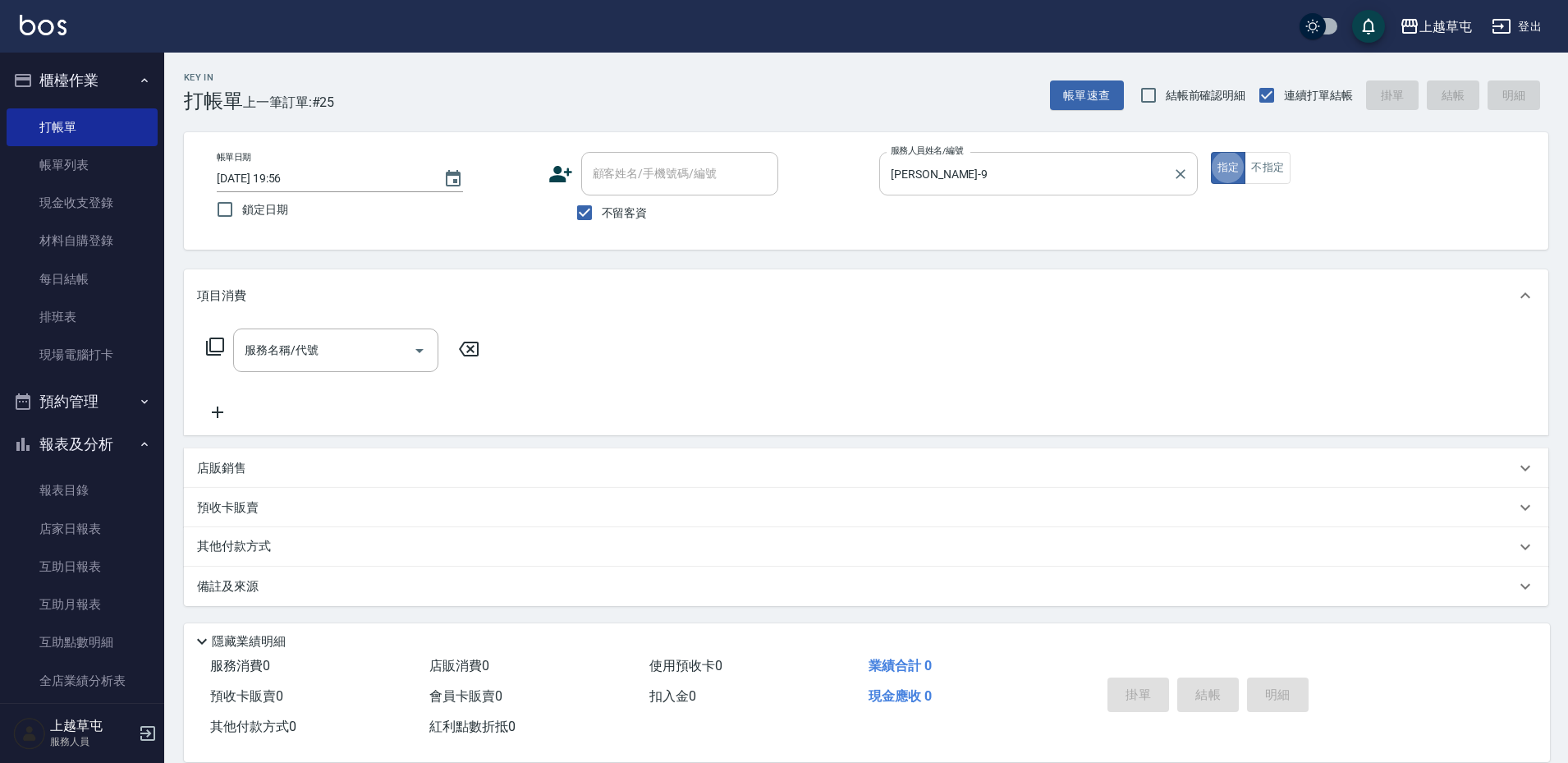
type button "true"
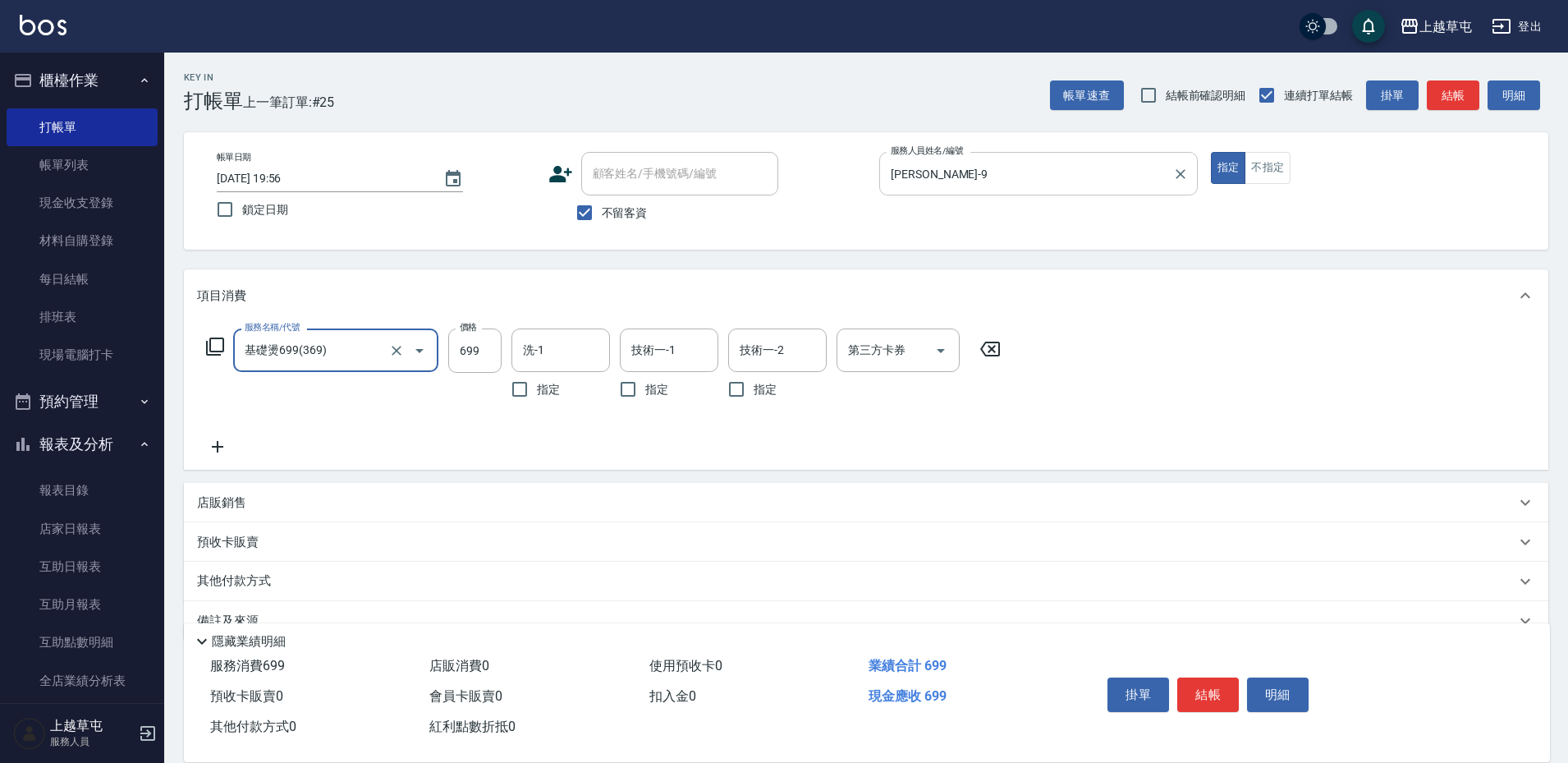
type input "基礎燙699(369)"
type input "800"
type input "[PERSON_NAME]-33"
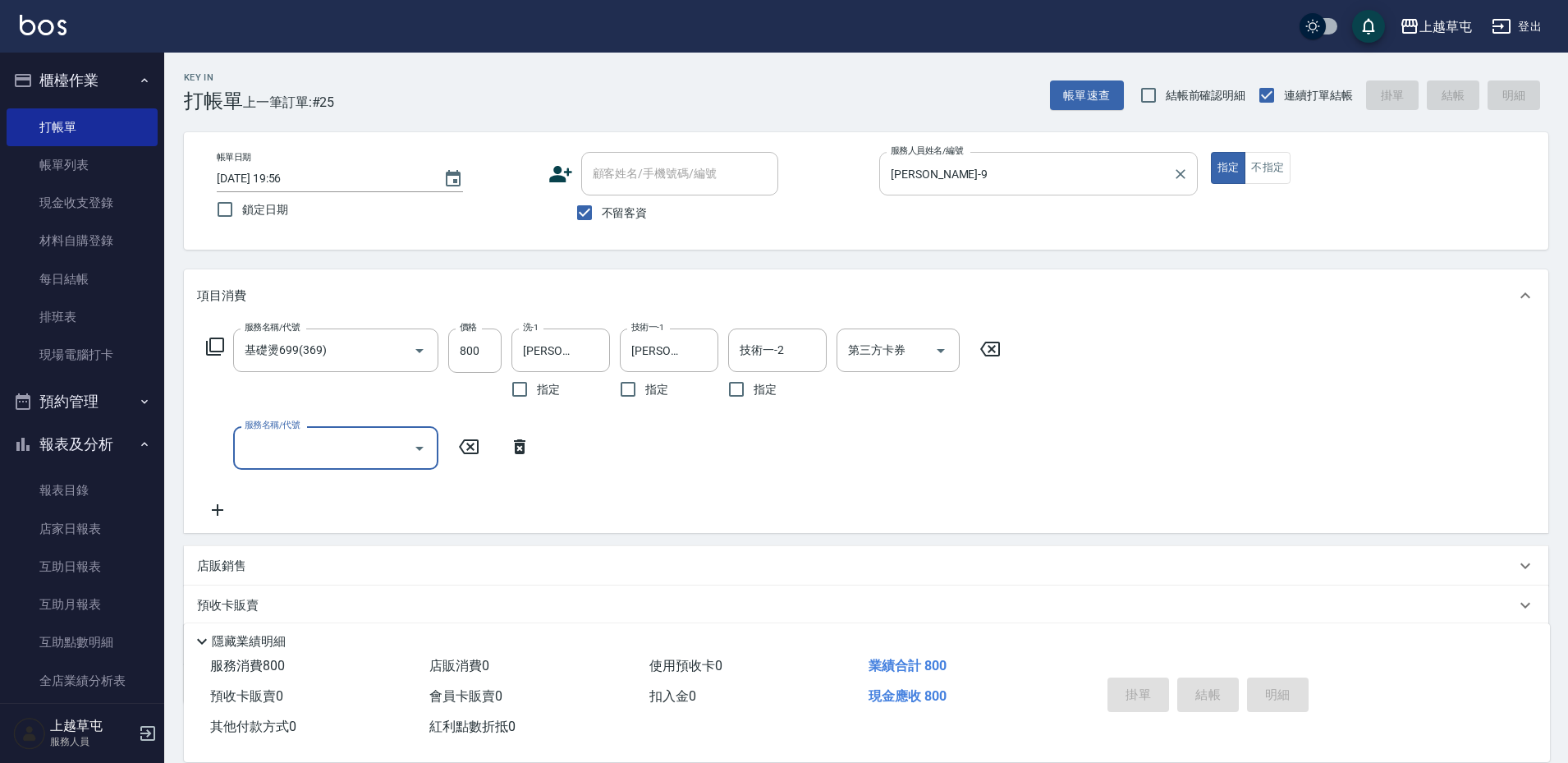
type input "[DATE] 19:57"
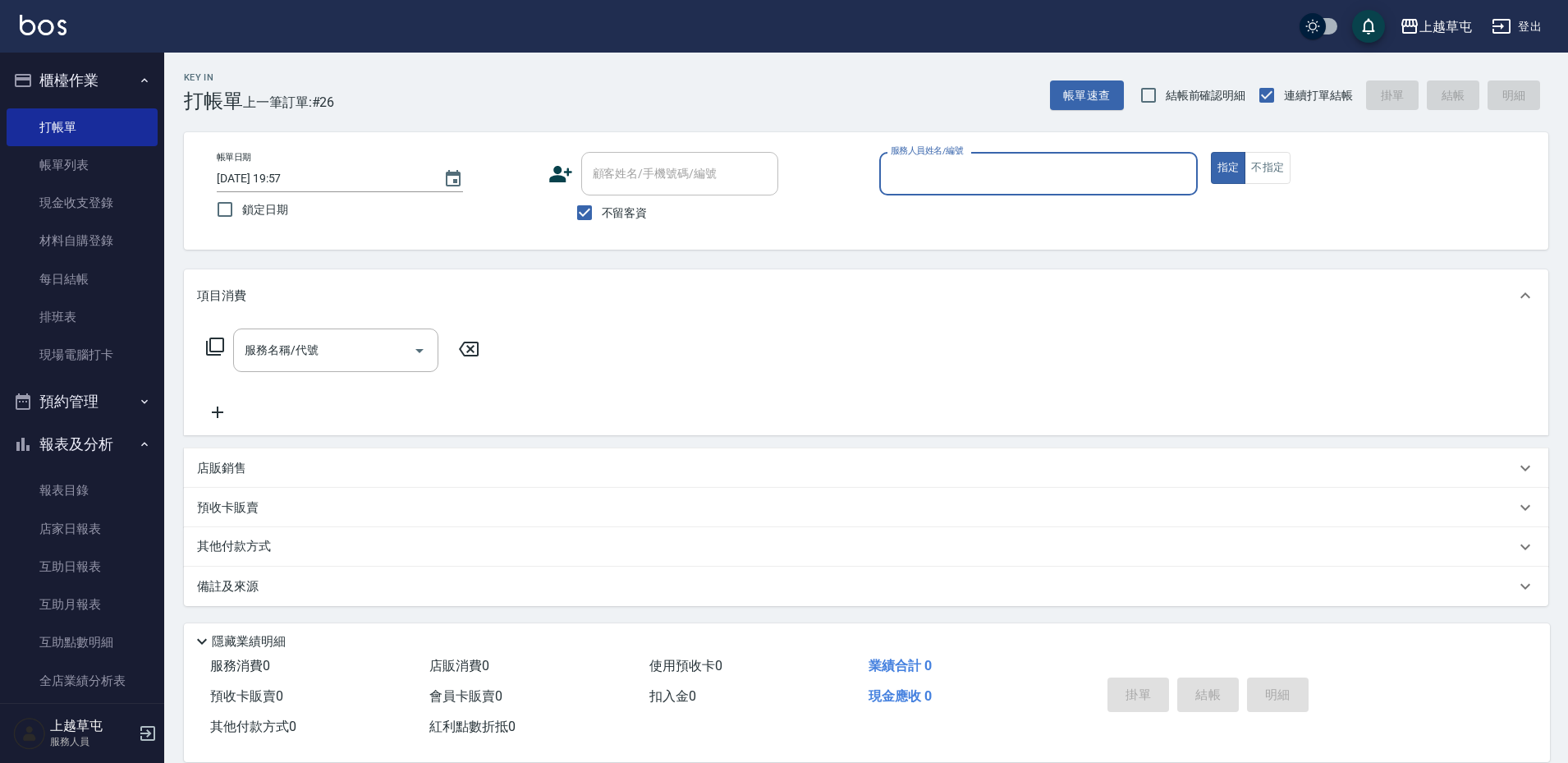
scroll to position [1, 0]
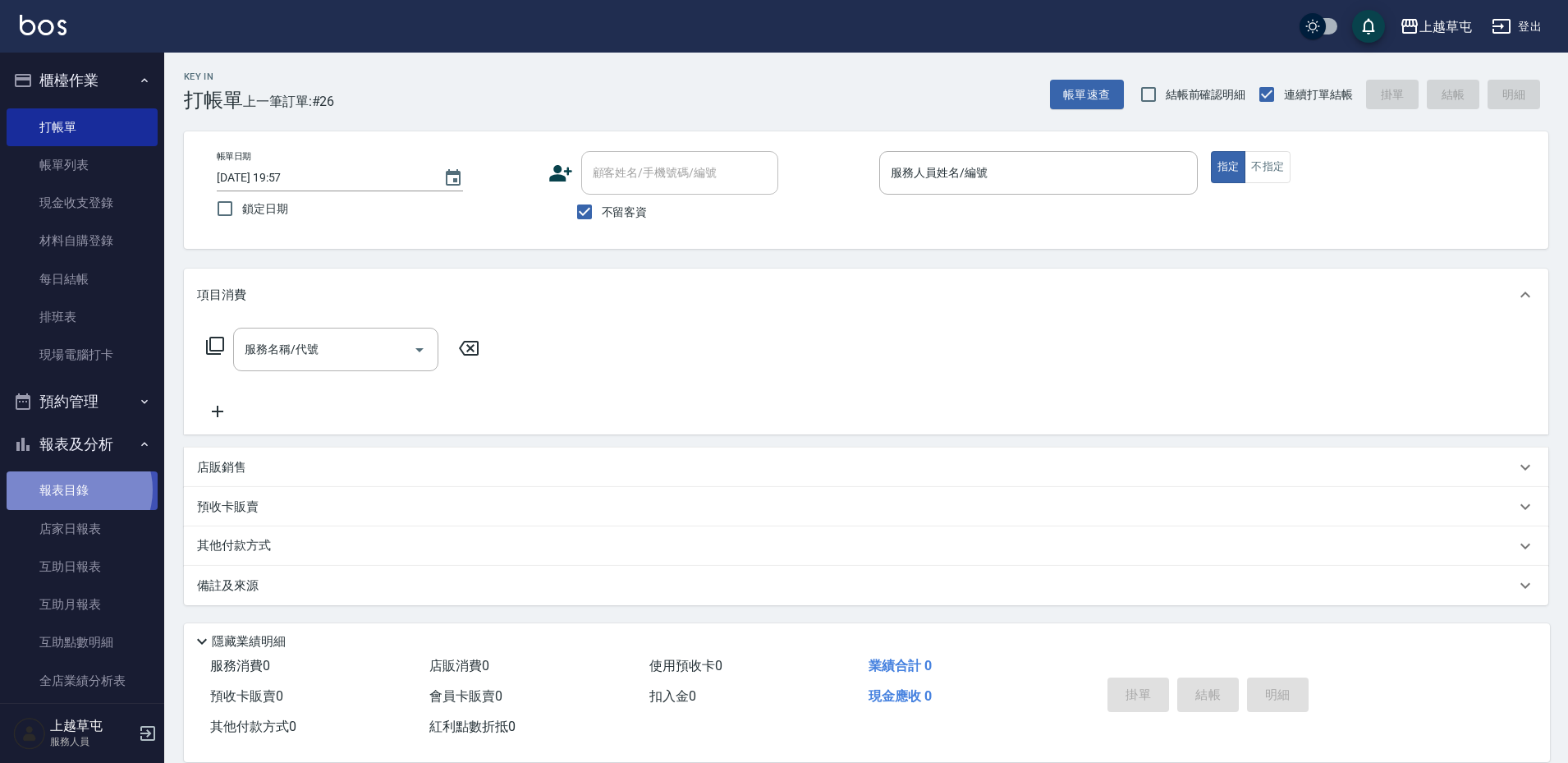
click at [77, 489] on link "報表目錄" at bounding box center [82, 489] width 151 height 38
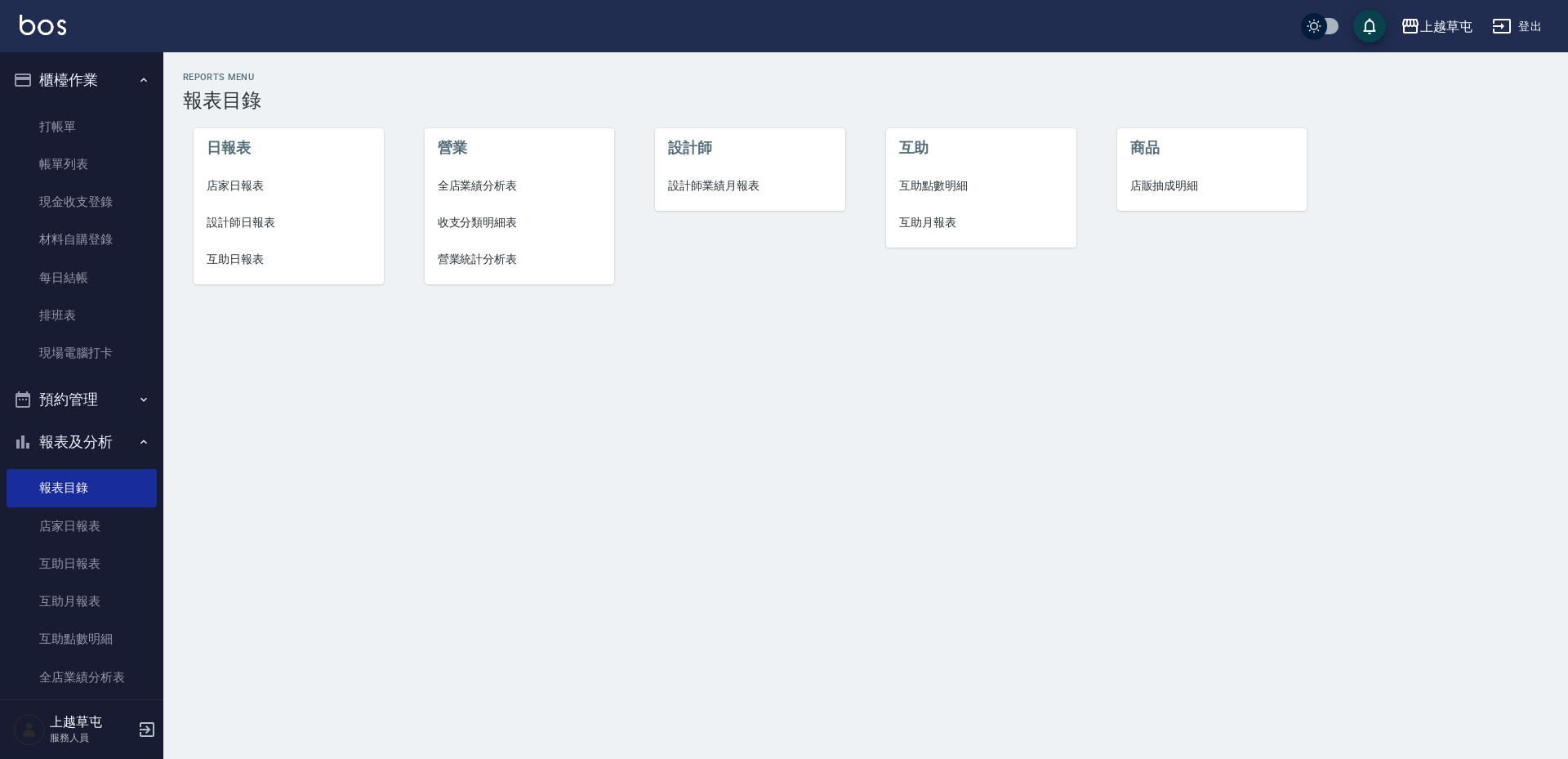
click at [250, 191] on span "店家日報表" at bounding box center [289, 185] width 164 height 17
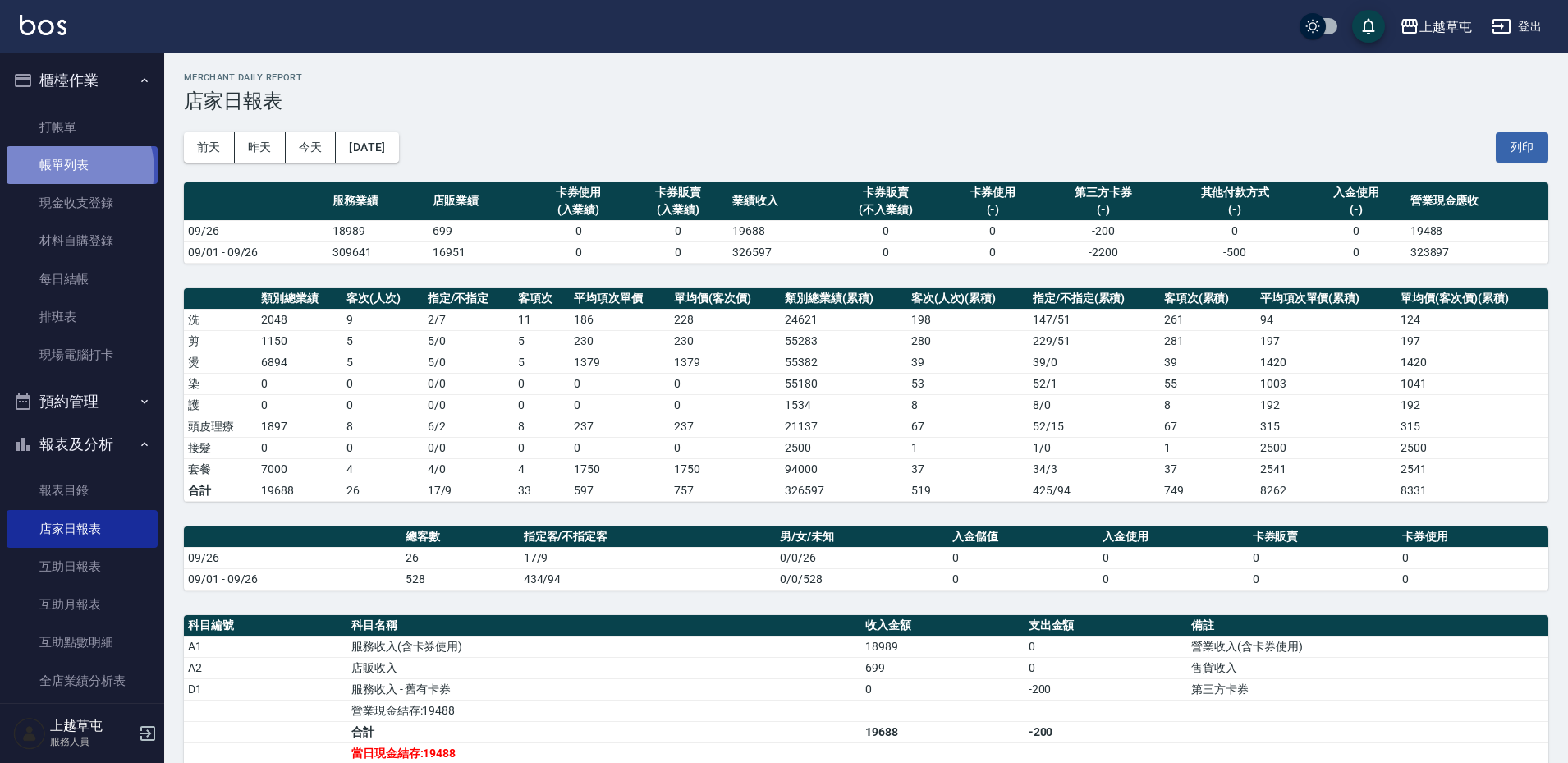
click at [71, 169] on link "帳單列表" at bounding box center [82, 165] width 151 height 38
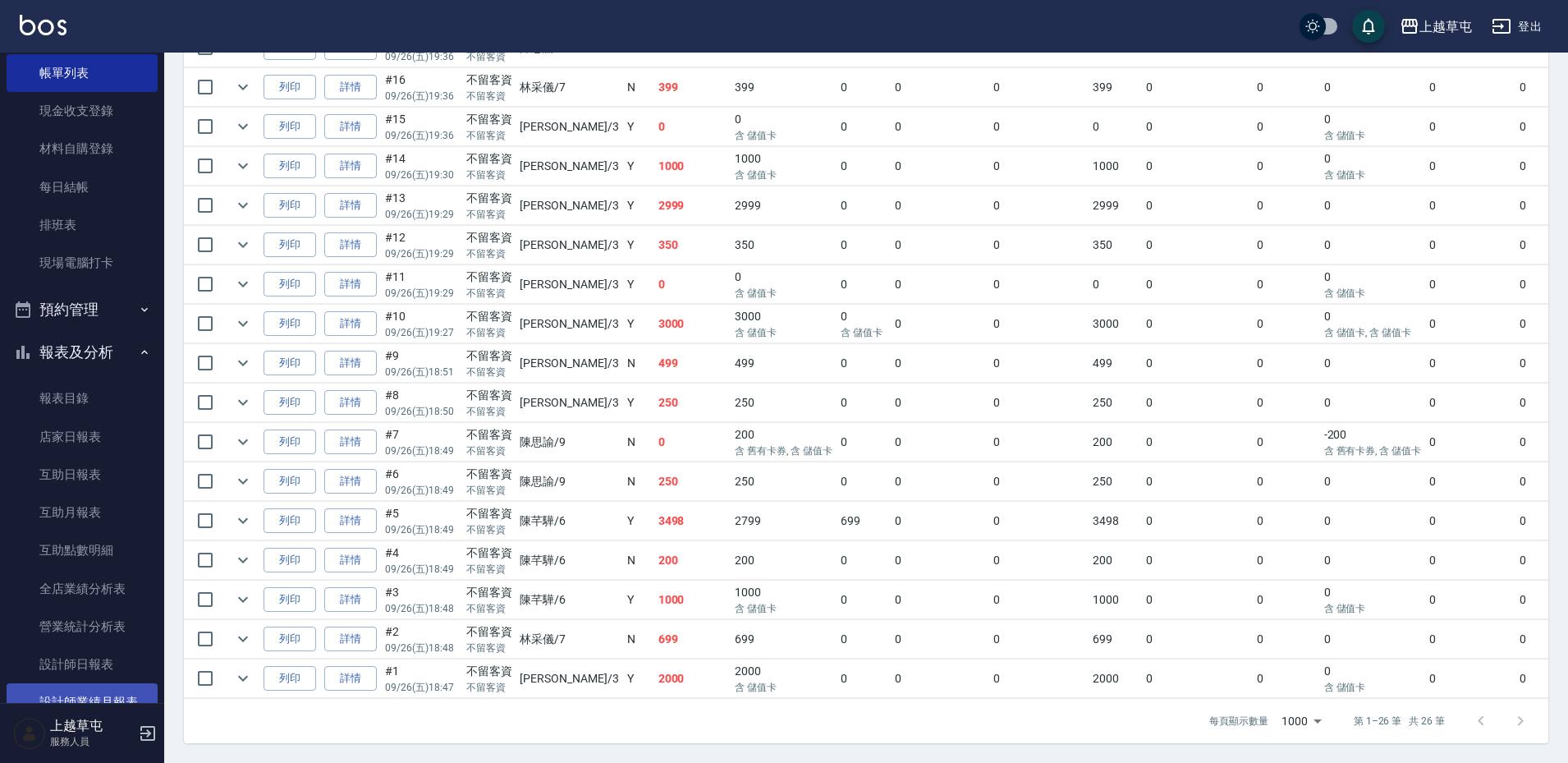
scroll to position [256, 0]
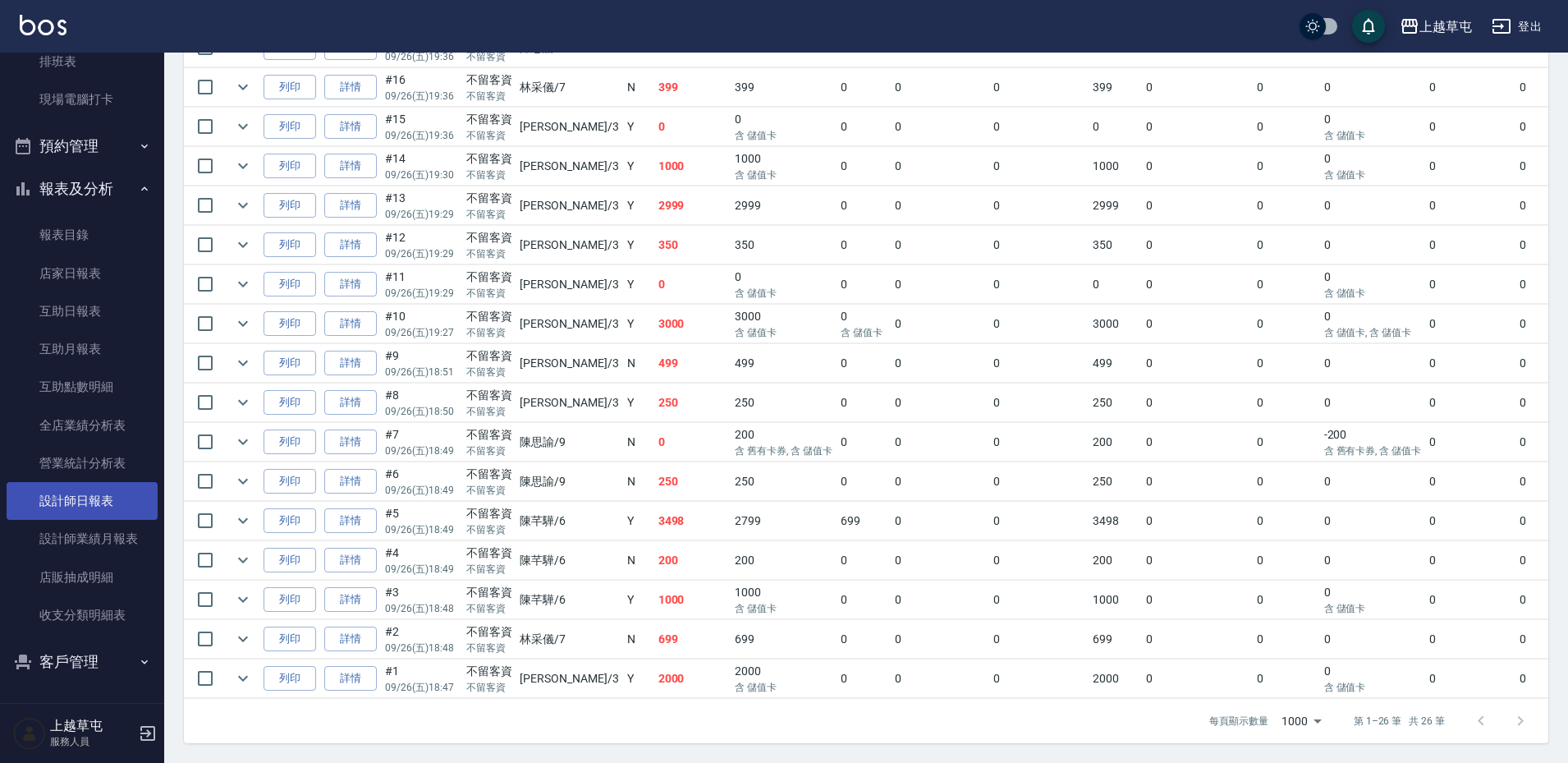
click at [93, 510] on link "設計師日報表" at bounding box center [82, 500] width 151 height 38
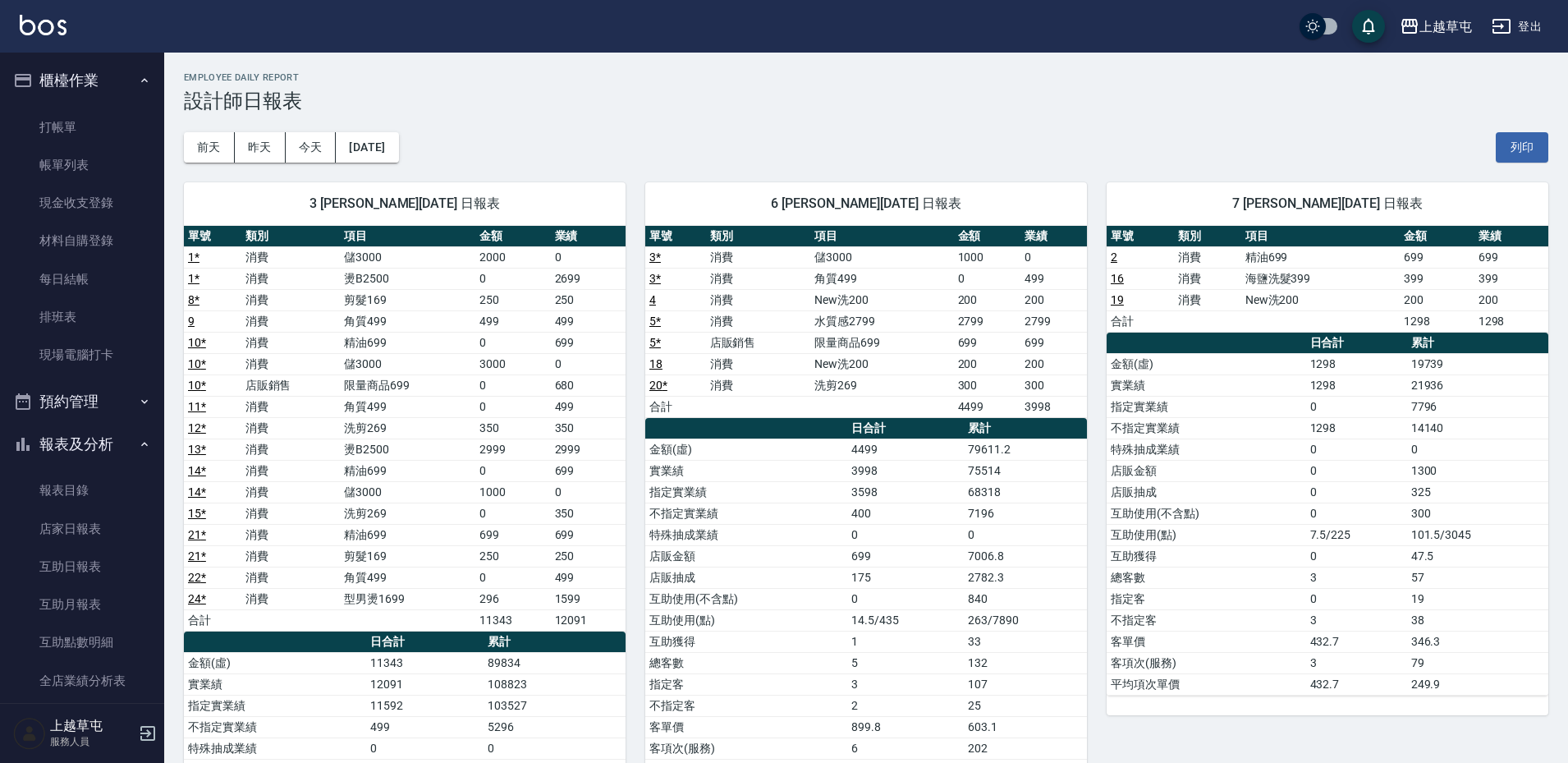
click at [89, 170] on link "帳單列表" at bounding box center [82, 165] width 151 height 38
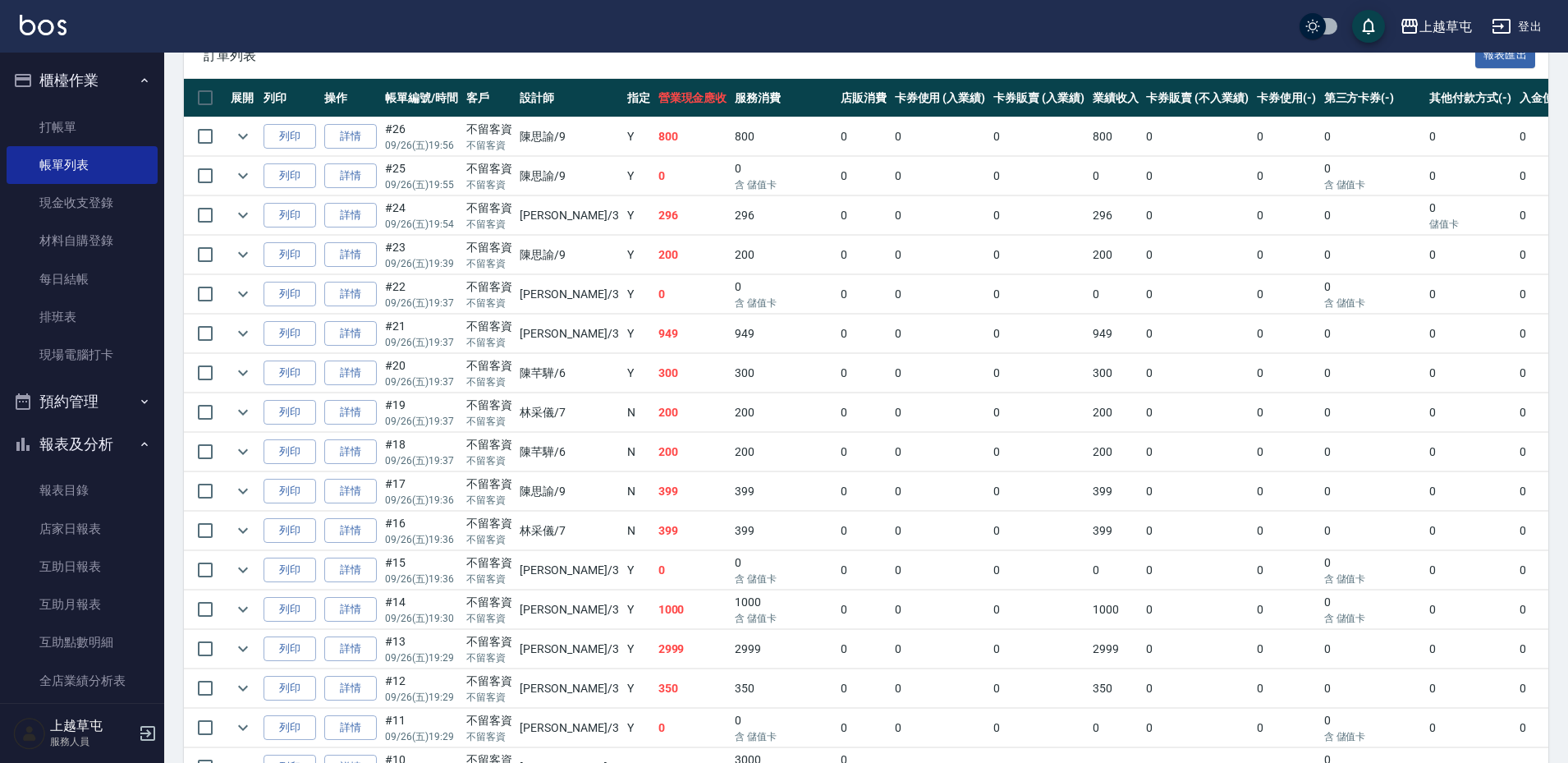
scroll to position [340, 0]
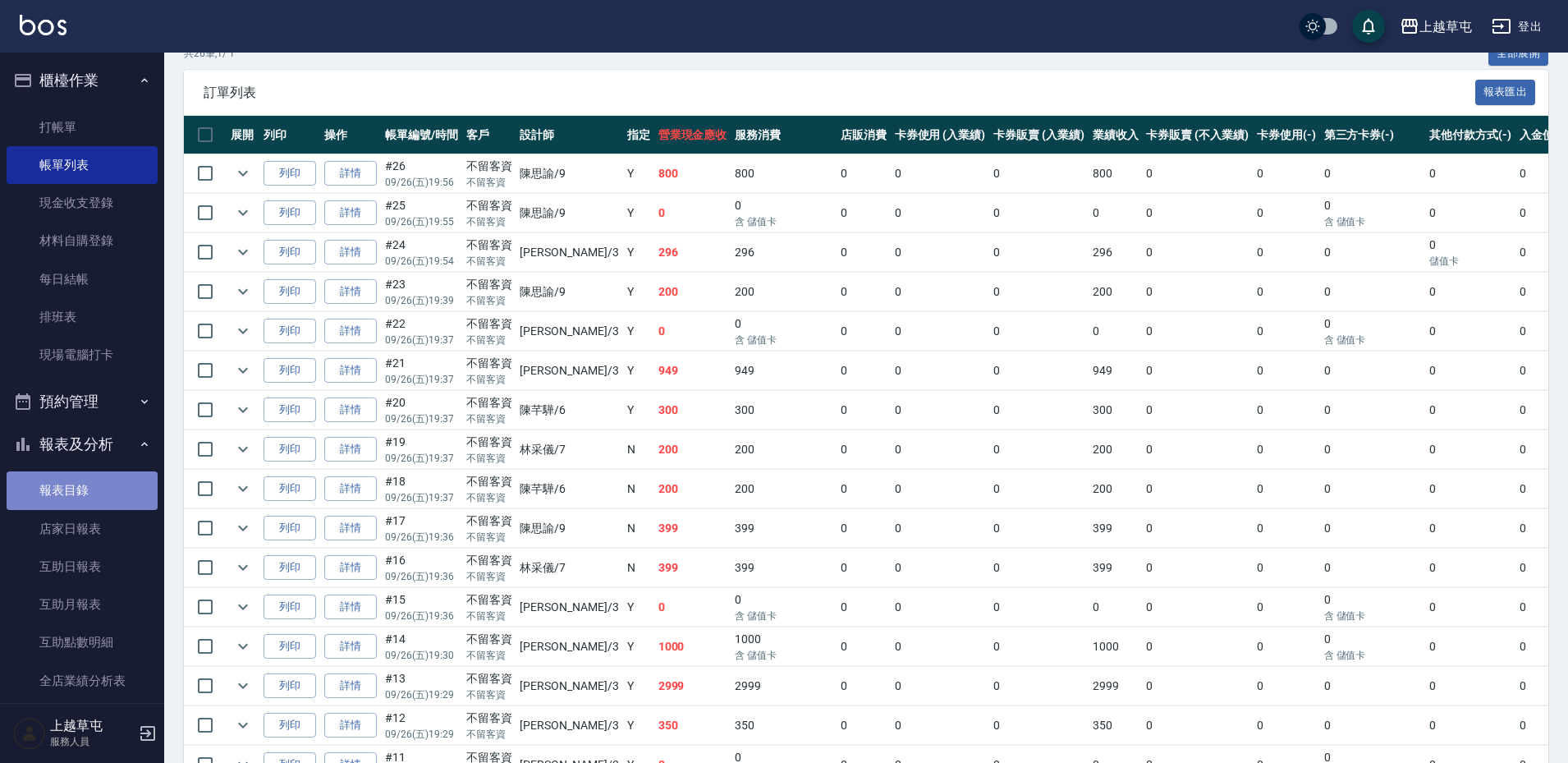
click at [83, 483] on link "報表目錄" at bounding box center [82, 489] width 151 height 38
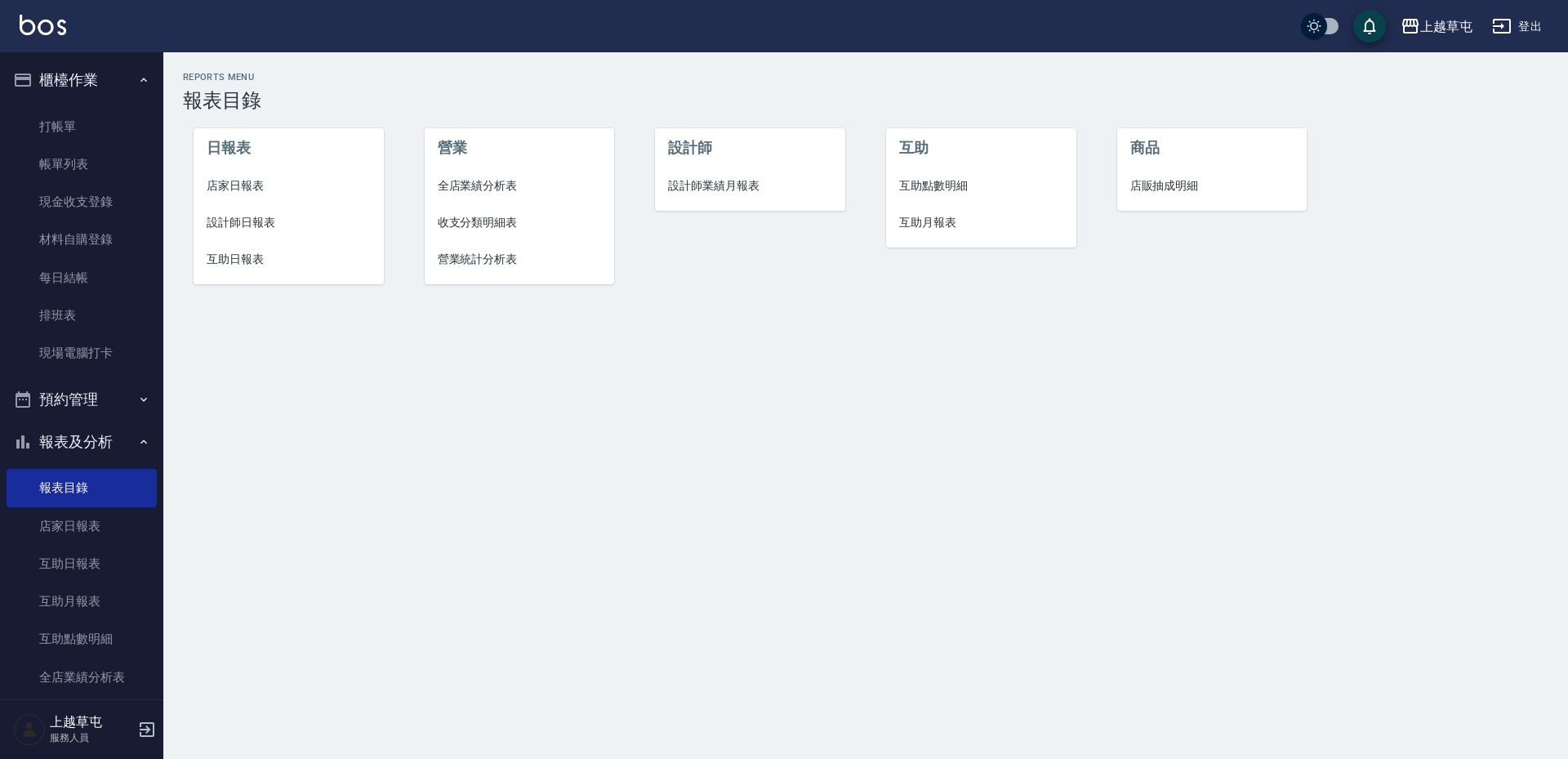
click at [255, 196] on li "店家日報表" at bounding box center [288, 186] width 190 height 36
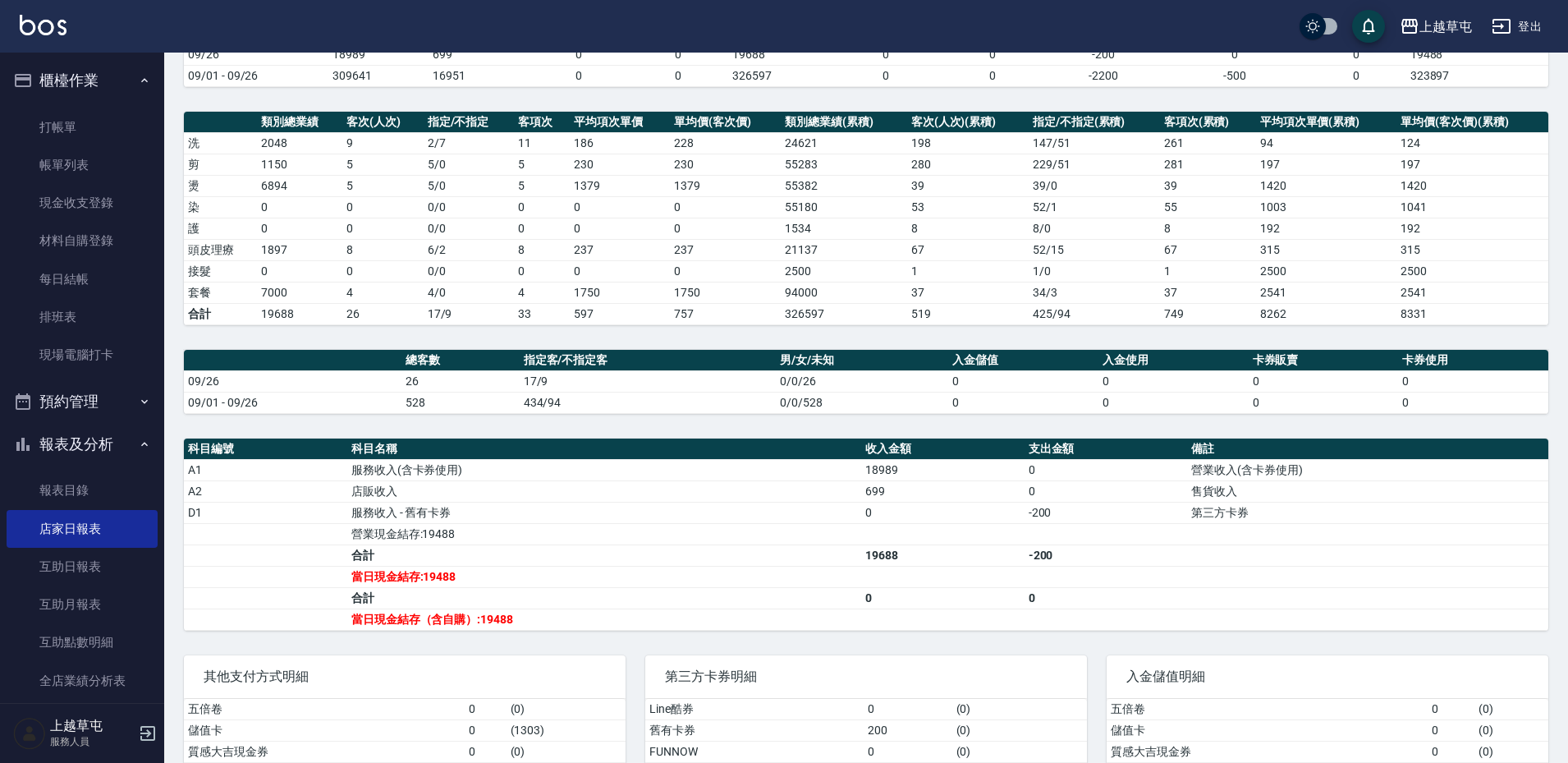
scroll to position [94, 0]
